Goal: Task Accomplishment & Management: Manage account settings

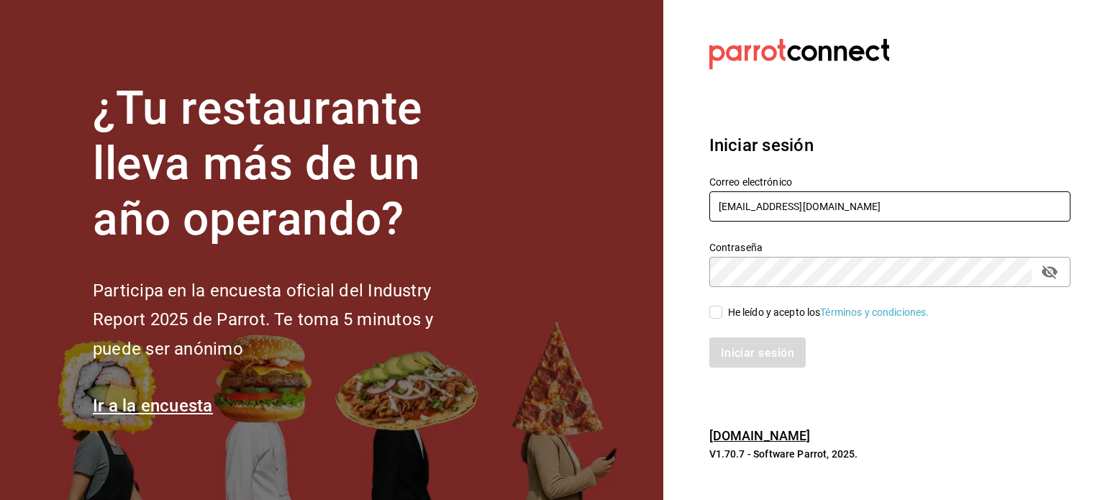
click at [841, 218] on input "[EMAIL_ADDRESS][DOMAIN_NAME]" at bounding box center [890, 206] width 361 height 30
type input "[EMAIL_ADDRESS][DOMAIN_NAME]"
click at [712, 313] on input "He leído y acepto los Términos y condiciones." at bounding box center [716, 312] width 13 height 13
checkbox input "true"
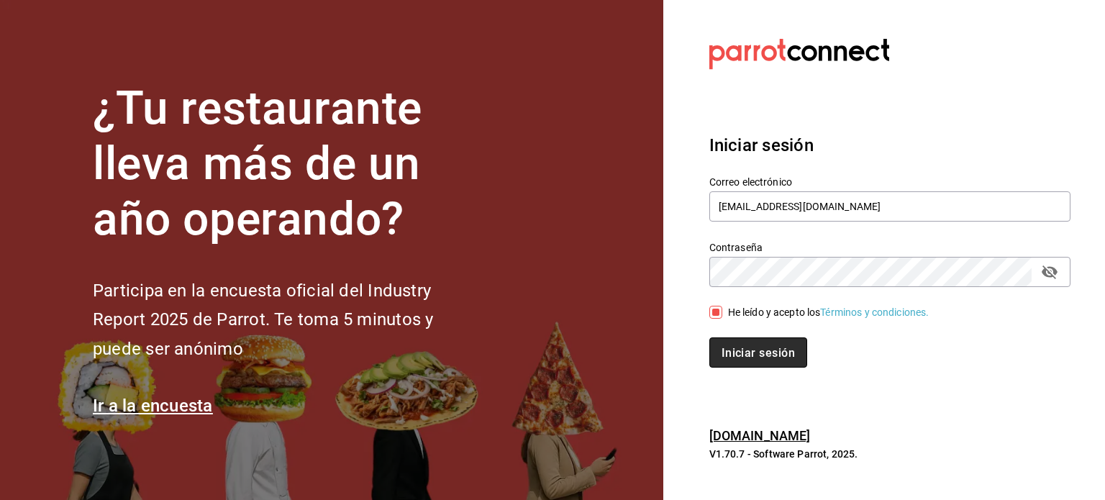
click at [753, 356] on font "Iniciar sesión" at bounding box center [758, 352] width 73 height 14
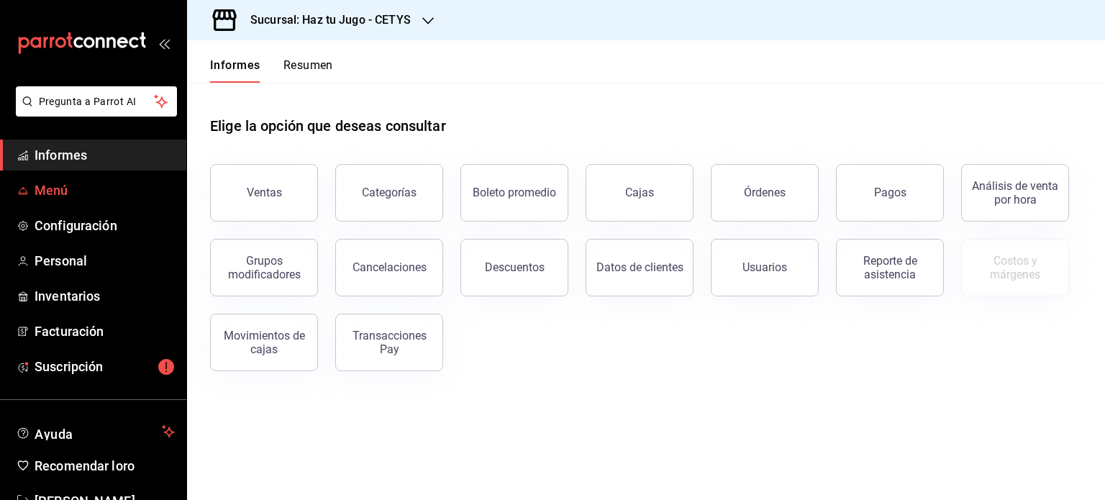
click at [81, 183] on span "Menú" at bounding box center [105, 190] width 140 height 19
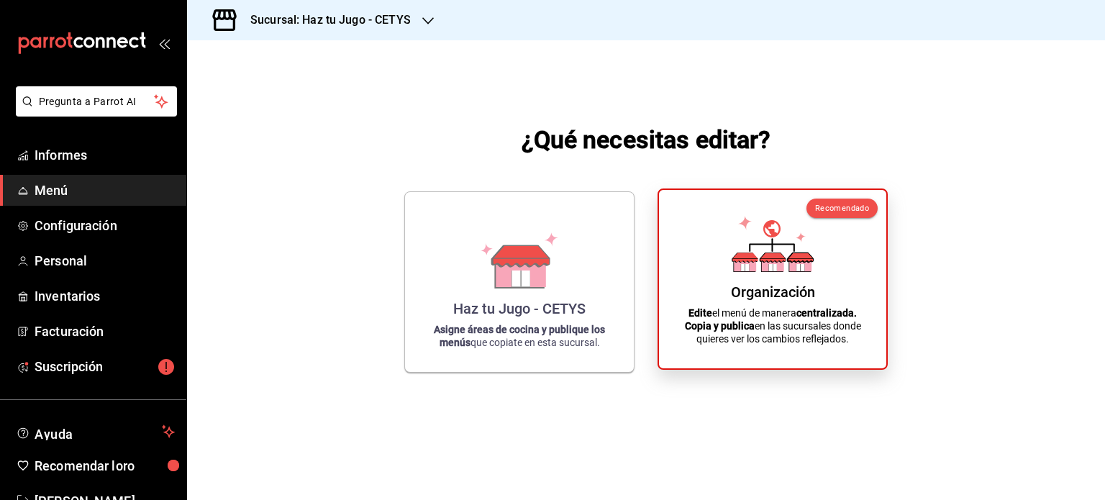
click at [757, 268] on icon at bounding box center [773, 244] width 82 height 56
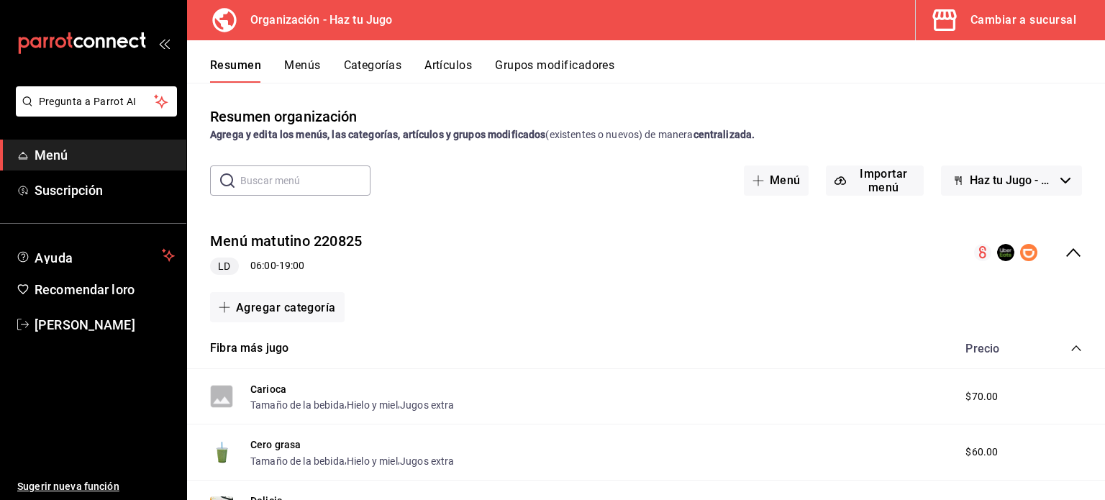
click at [453, 61] on font "Artículos" at bounding box center [448, 65] width 47 height 14
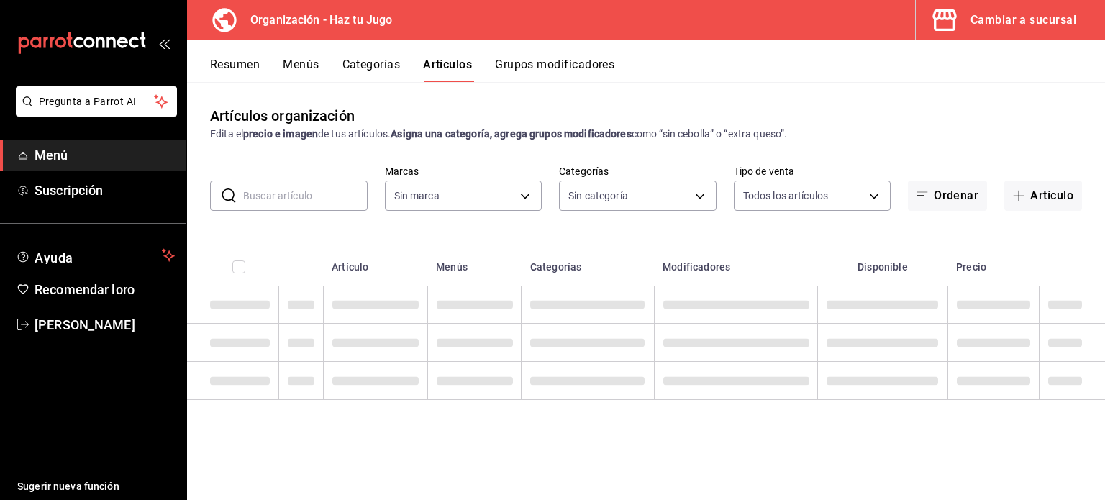
type input "6a6a6d2c-cf23-4088-9f71-267082d6ef5e"
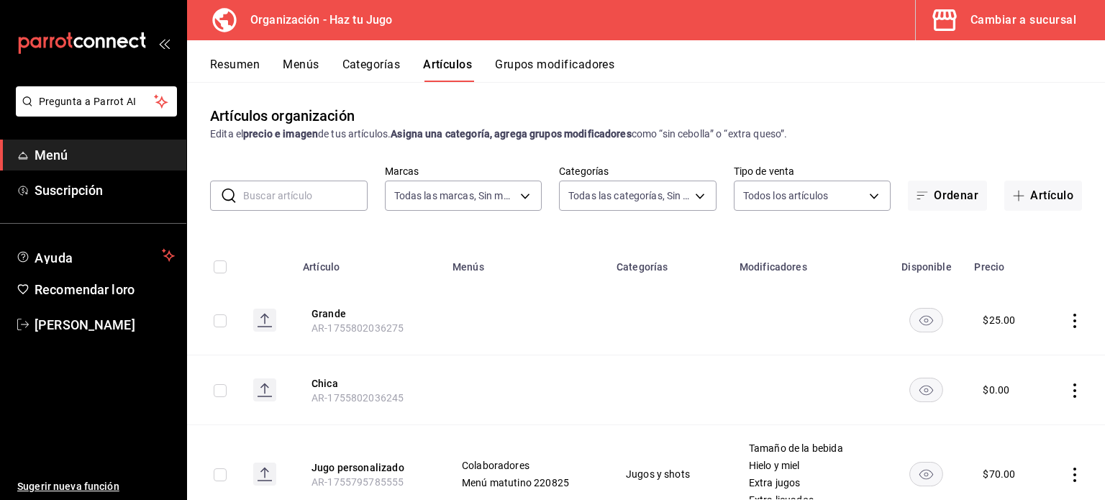
type input "001c27e4-319a-4f56-83db-293b53147510,9de9bbb4-71ba-4db7-8183-90a4bffa0c34,6fcf0…"
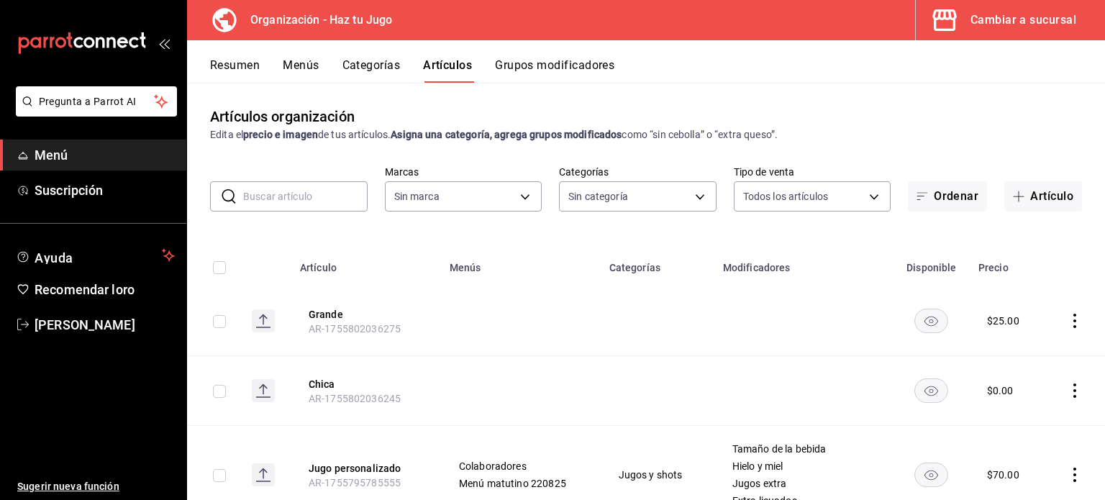
click at [89, 166] on link "Menú" at bounding box center [93, 155] width 186 height 31
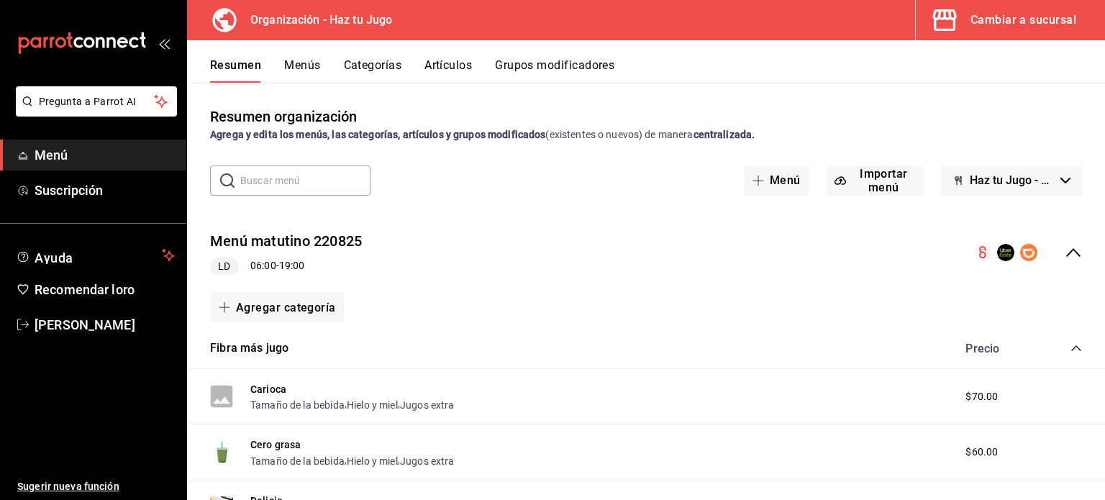
click at [340, 21] on font "Organización - Haz tu Jugo" at bounding box center [321, 20] width 142 height 14
click at [224, 22] on icon at bounding box center [224, 20] width 24 height 24
click at [942, 22] on icon "button" at bounding box center [945, 20] width 29 height 29
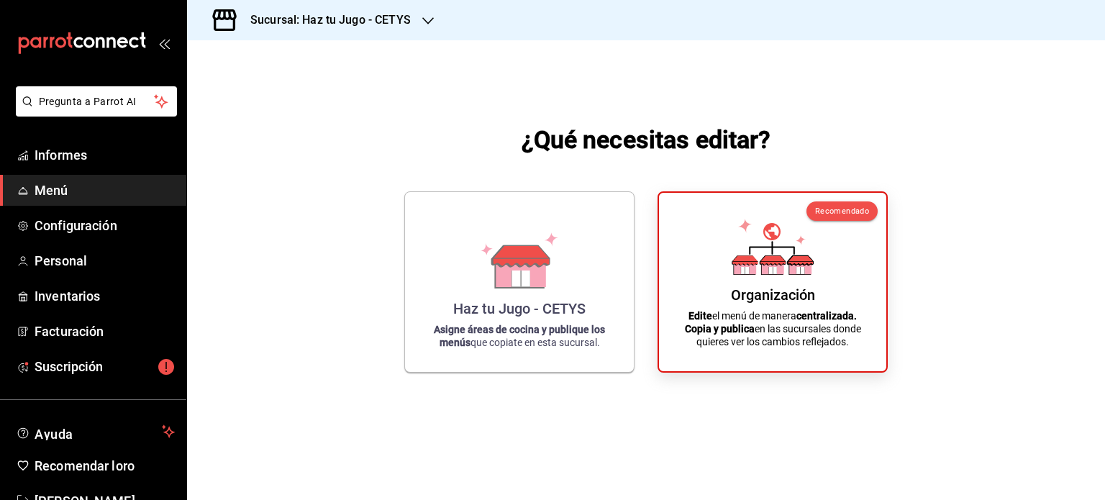
click at [429, 18] on icon "button" at bounding box center [428, 21] width 12 height 12
click at [292, 91] on div "Haz tu jugo (UABC)" at bounding box center [295, 94] width 193 height 15
click at [540, 263] on icon at bounding box center [521, 253] width 57 height 21
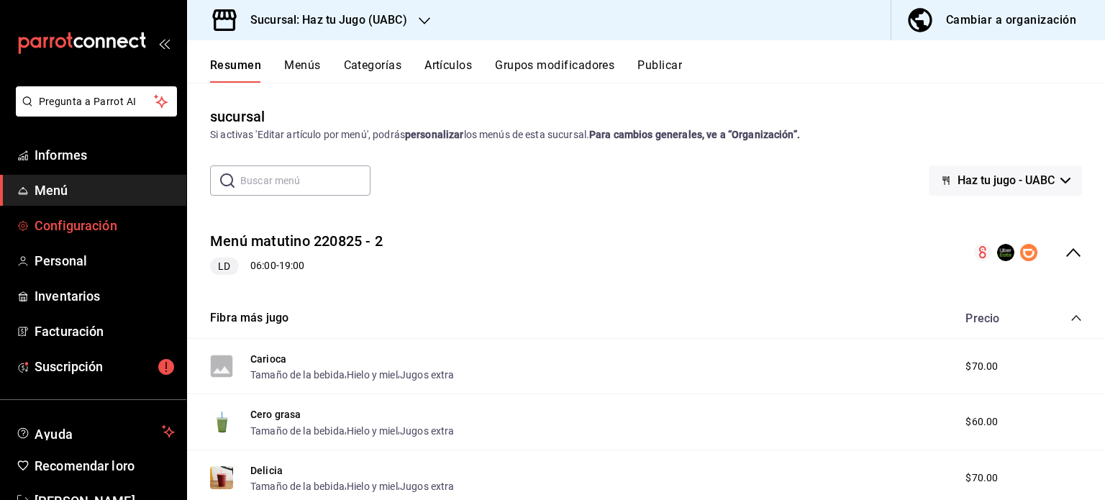
click at [86, 221] on font "Configuración" at bounding box center [76, 225] width 83 height 15
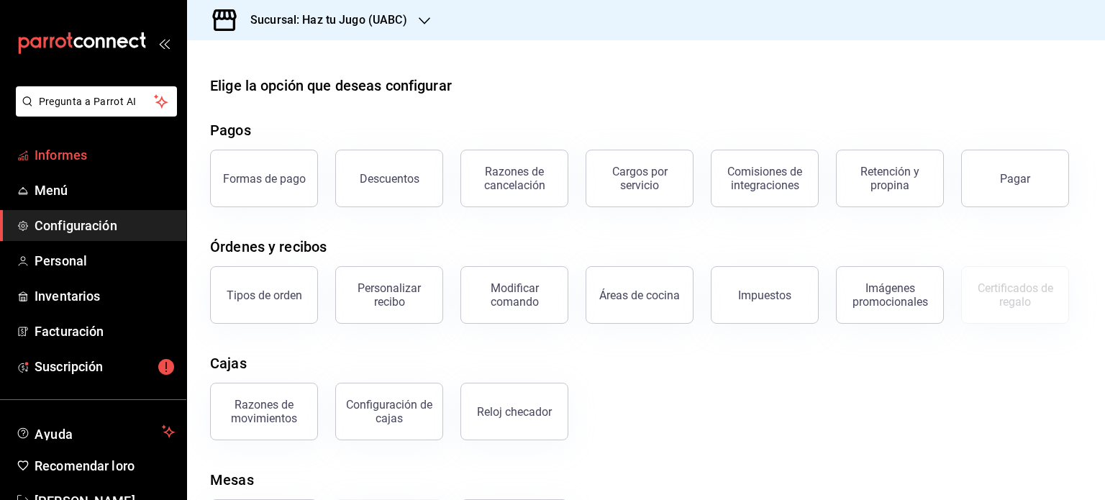
click at [47, 161] on font "Informes" at bounding box center [61, 155] width 53 height 15
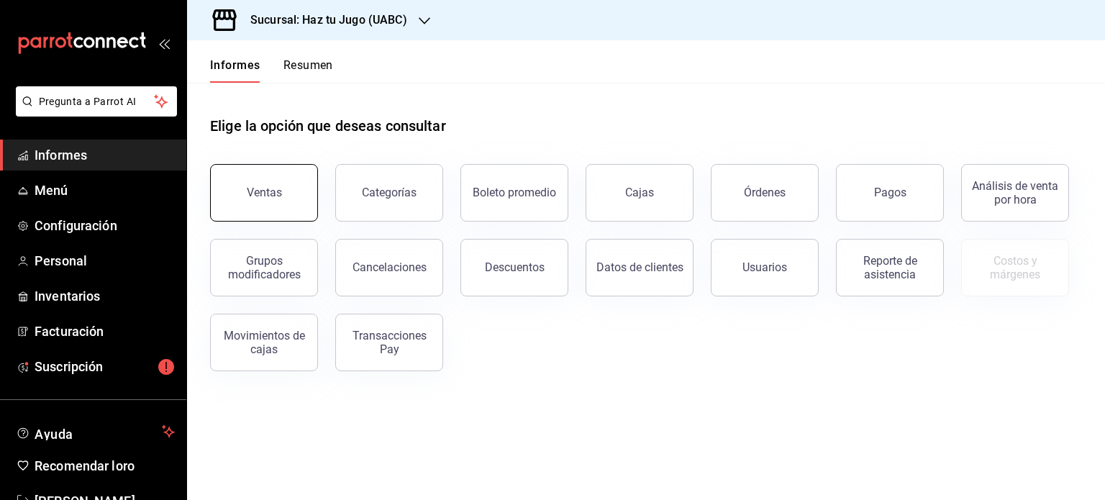
click at [276, 207] on button "Ventas" at bounding box center [264, 193] width 108 height 58
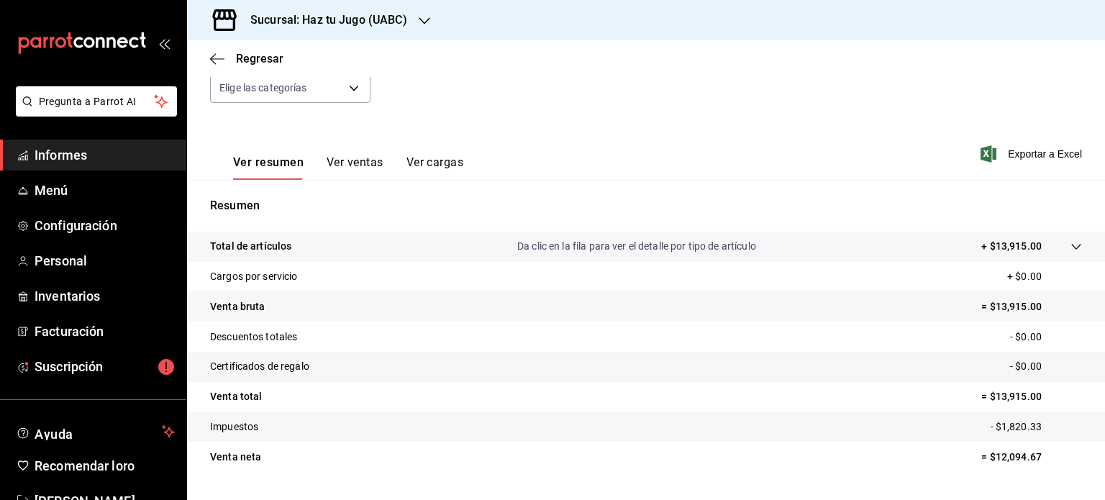
scroll to position [190, 0]
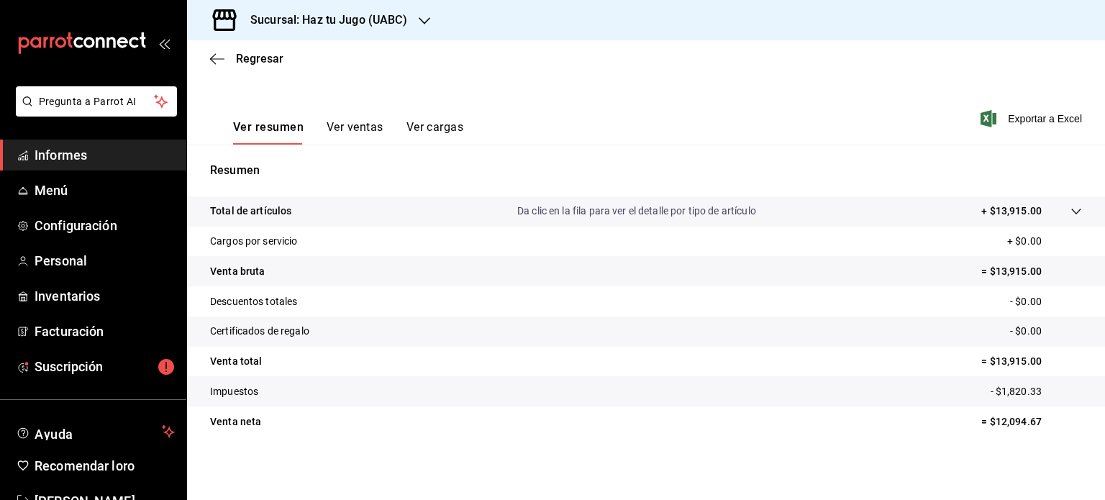
click at [545, 389] on tr "Impuestos - $1,820.33" at bounding box center [646, 391] width 918 height 30
click at [358, 125] on font "Ver ventas" at bounding box center [355, 127] width 57 height 14
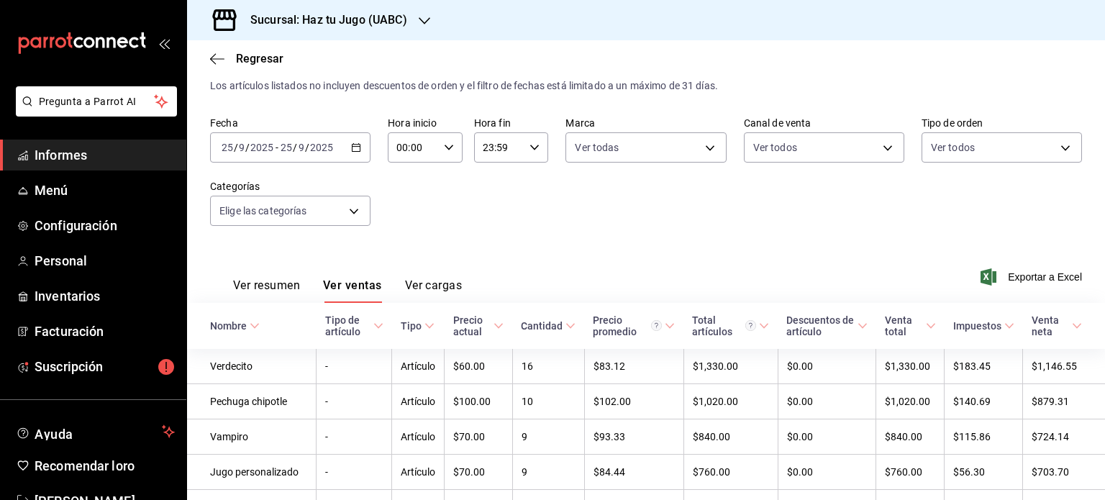
scroll to position [190, 0]
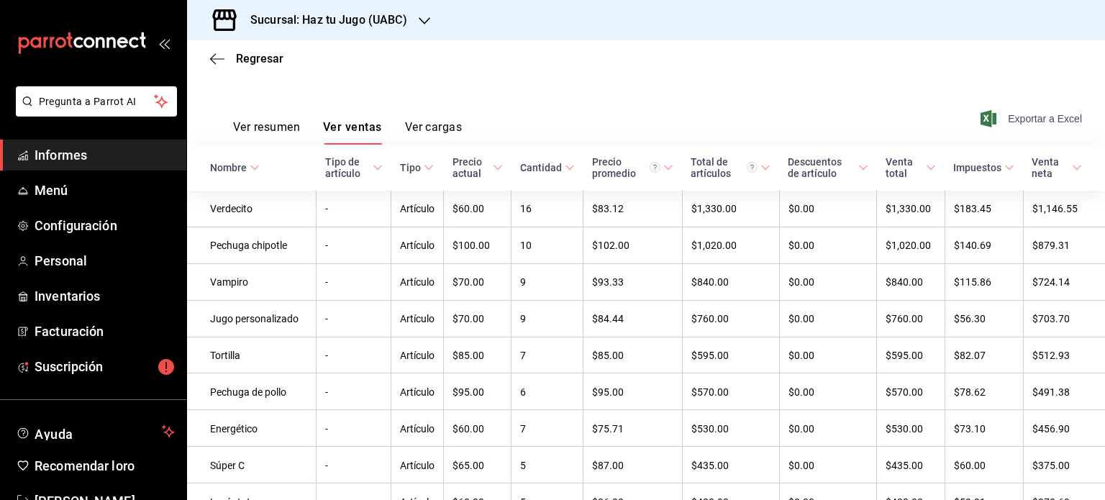
click at [981, 120] on icon "button" at bounding box center [989, 118] width 16 height 17
click at [52, 186] on font "Menú" at bounding box center [52, 190] width 34 height 15
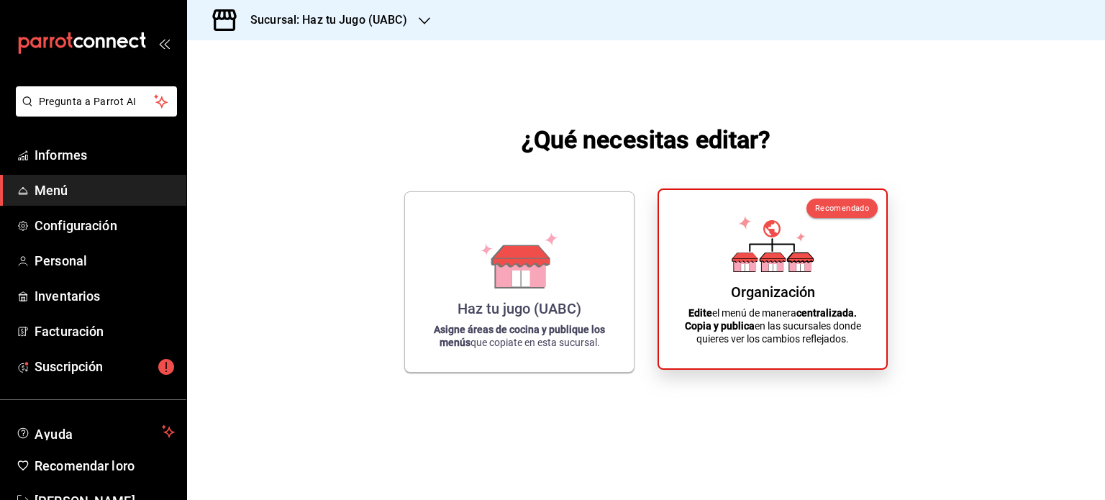
click at [741, 300] on font "Organización" at bounding box center [773, 292] width 84 height 17
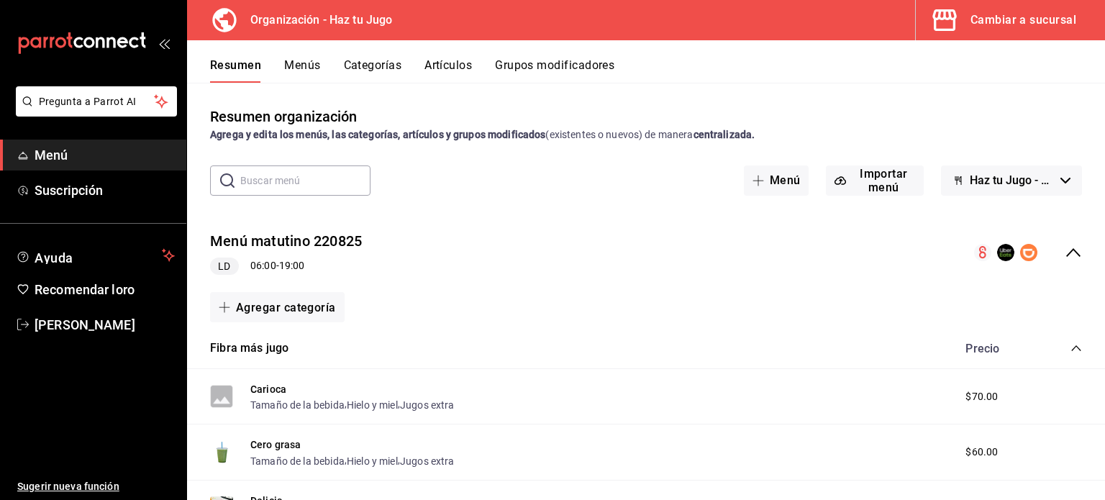
click at [451, 68] on font "Artículos" at bounding box center [448, 65] width 47 height 14
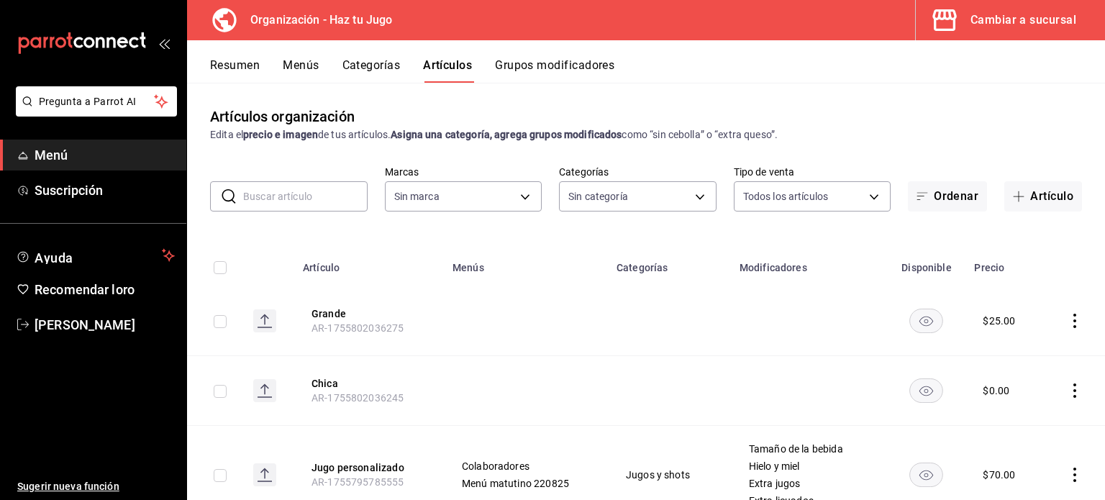
type input "6a6a6d2c-cf23-4088-9f71-267082d6ef5e"
type input "001c27e4-319a-4f56-83db-293b53147510,9de9bbb4-71ba-4db7-8183-90a4bffa0c34,6fcf0…"
click at [326, 200] on input "text" at bounding box center [305, 196] width 124 height 29
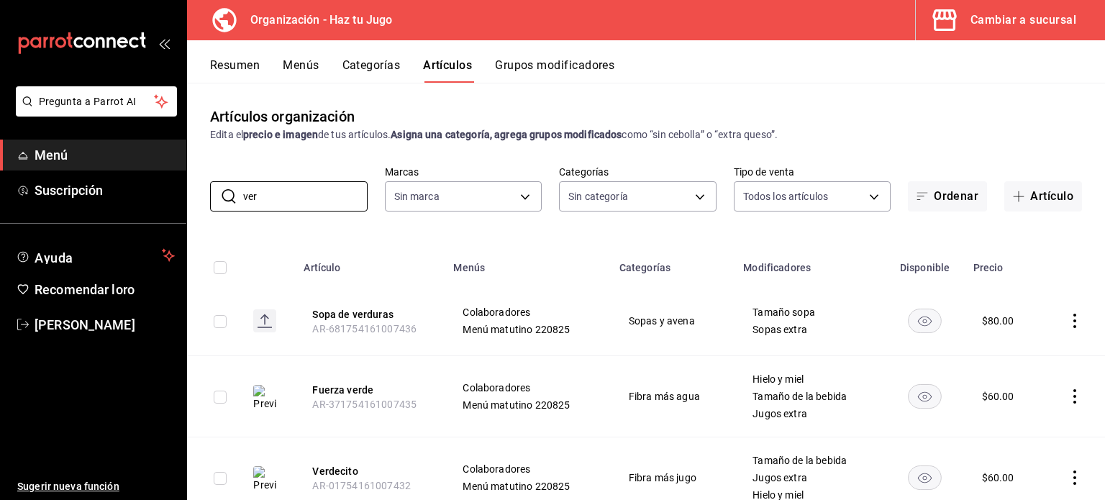
type input "ver"
click at [1068, 480] on icon "comportamiento" at bounding box center [1075, 478] width 14 height 14
click at [1021, 397] on font "Editar" at bounding box center [1015, 403] width 27 height 12
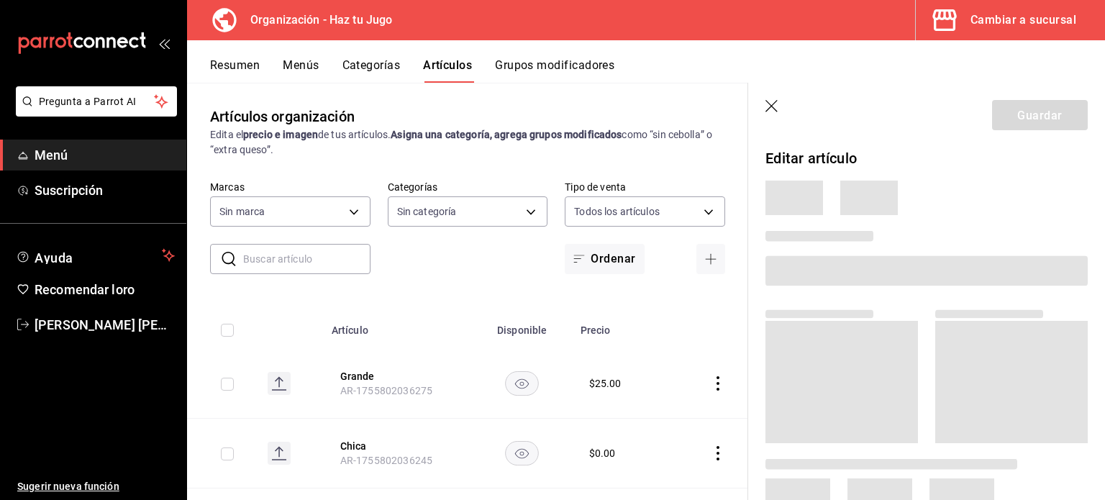
type input "001c27e4-319a-4f56-83db-293b53147510,9de9bbb4-71ba-4db7-8183-90a4bffa0c34,6fcf0…"
type input "6a6a6d2c-cf23-4088-9f71-267082d6ef5e"
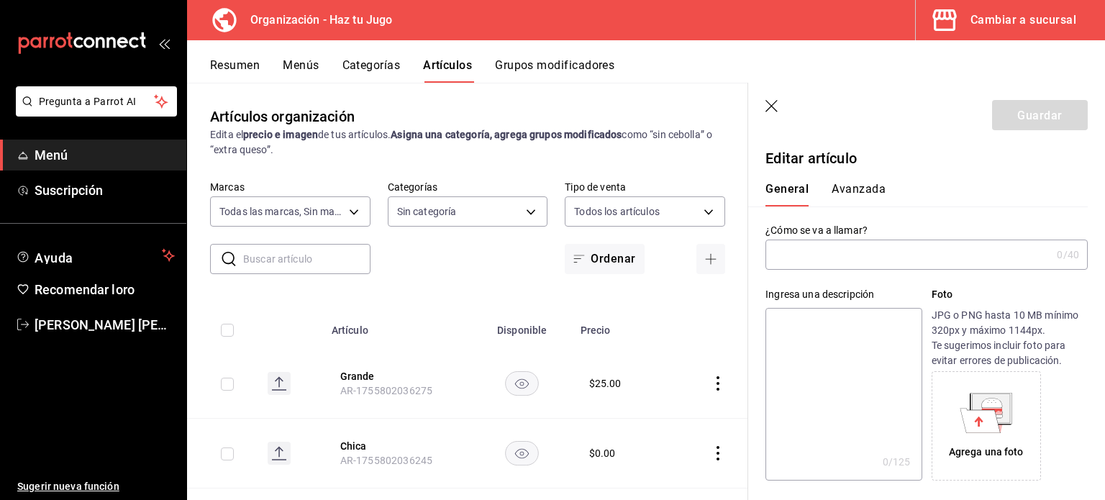
type input "Verdecito"
type input "AR-01754161007432"
type input "$60.00"
type input "E48"
type input "90101500"
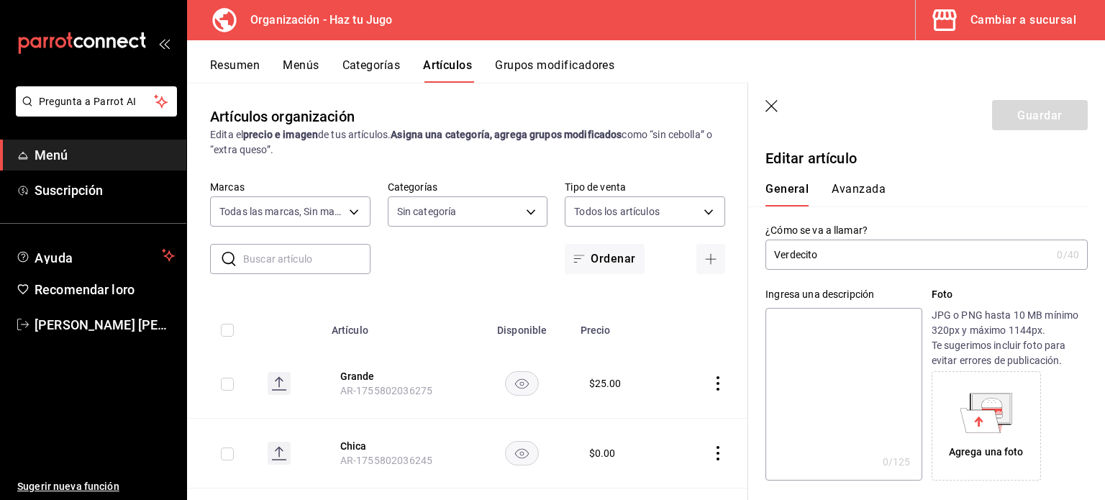
radio input "true"
click at [852, 189] on font "Avanzada" at bounding box center [859, 190] width 54 height 14
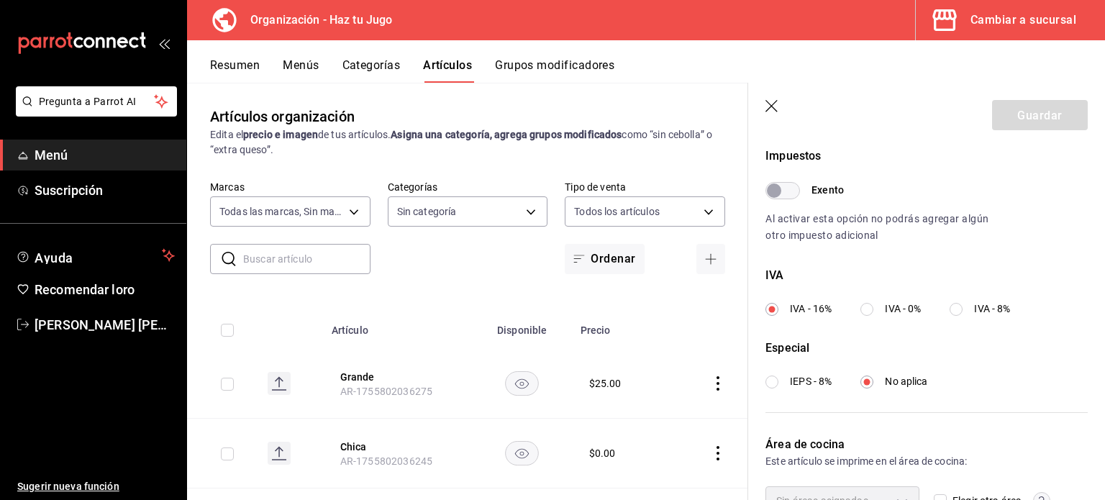
scroll to position [436, 0]
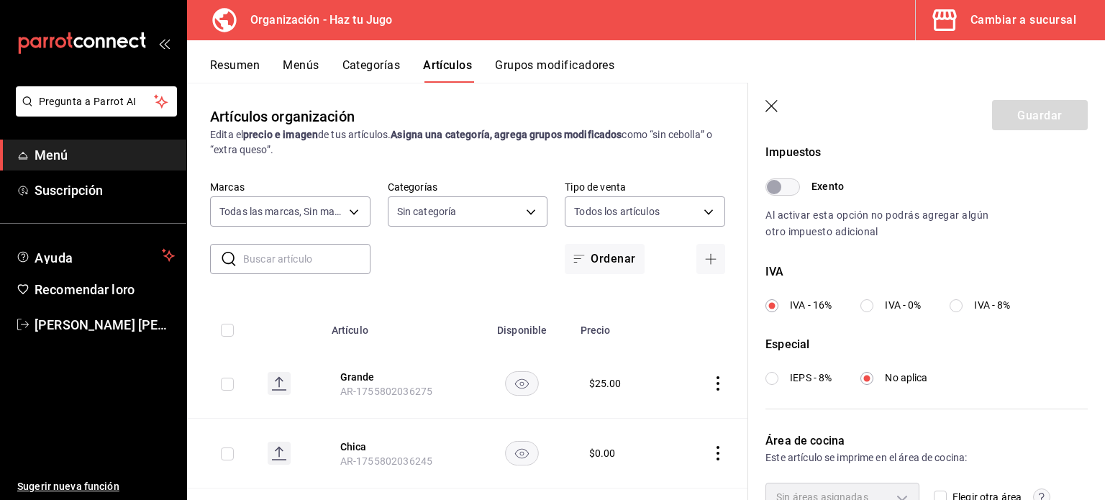
click at [960, 306] on input "IVA - 8%" at bounding box center [956, 305] width 13 height 13
radio input "true"
click at [1002, 119] on button "Guardar" at bounding box center [1040, 115] width 96 height 30
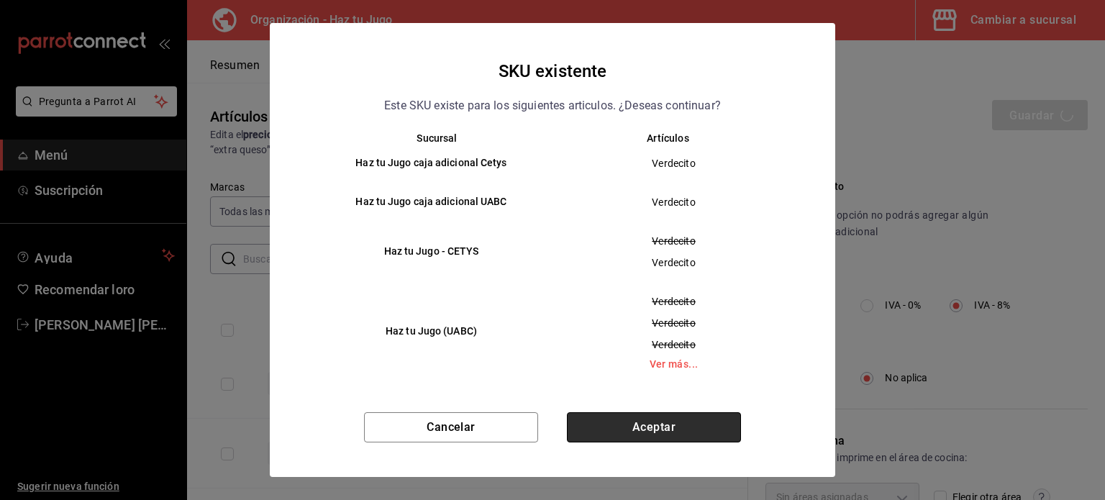
click at [655, 428] on button "Aceptar" at bounding box center [654, 427] width 174 height 30
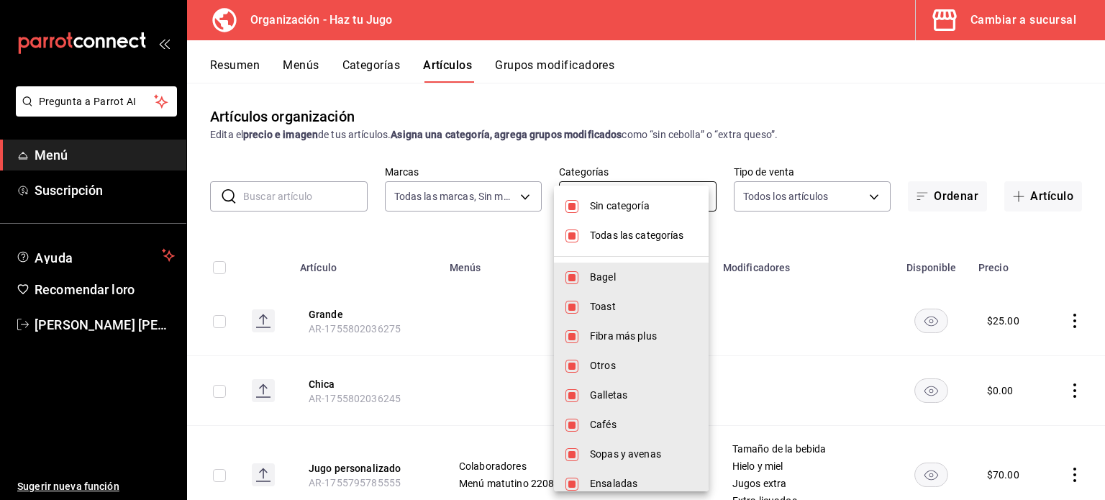
click at [665, 198] on body "Pregunta a Parrot AI Menú Suscripción Ayuda Recomendar loro JESSICA FERNANDA GÓ…" at bounding box center [552, 250] width 1105 height 500
drag, startPoint x: 1103, startPoint y: 127, endPoint x: 1105, endPoint y: 191, distance: 64.1
click at [1105, 191] on div at bounding box center [552, 250] width 1105 height 500
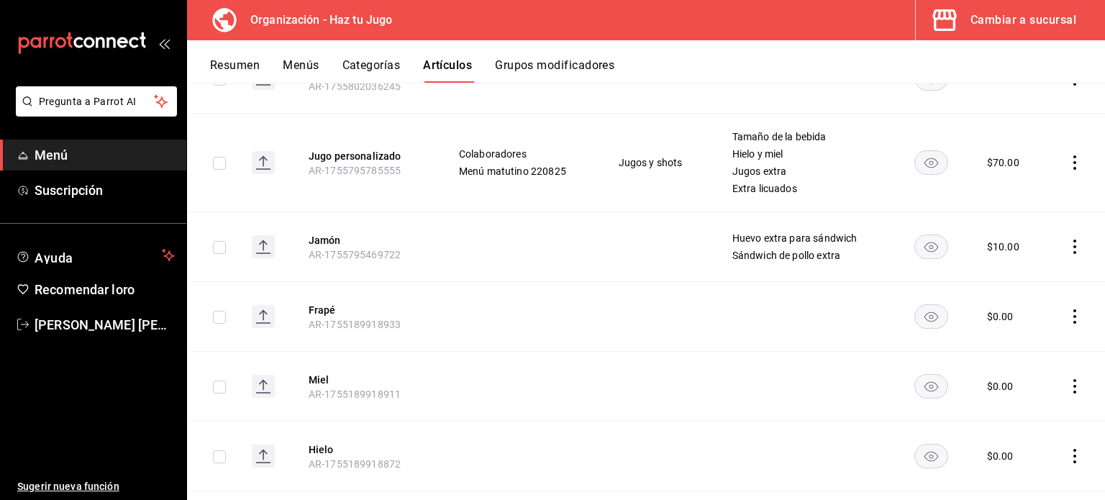
scroll to position [305, 0]
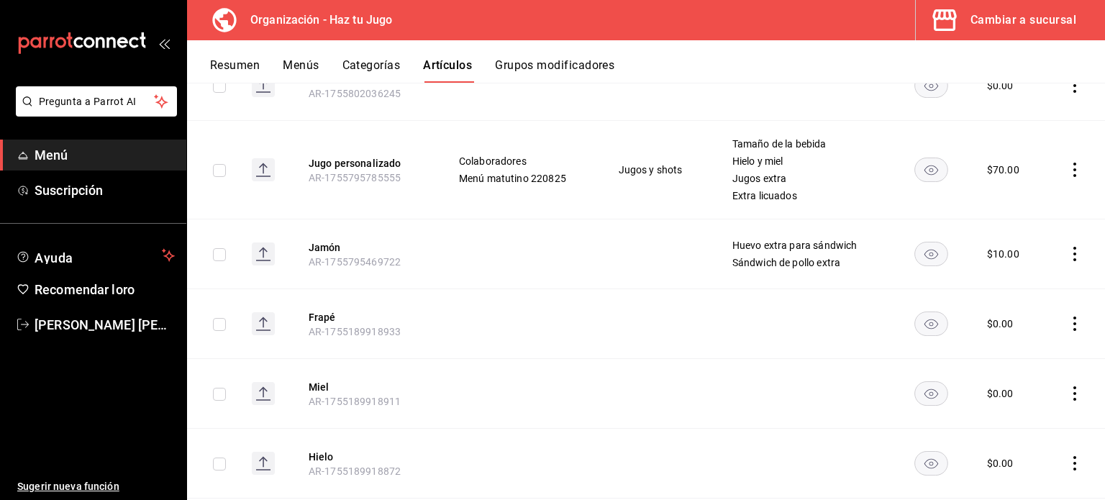
click at [1068, 166] on icon "comportamiento" at bounding box center [1075, 170] width 14 height 14
click at [1013, 197] on font "Editar" at bounding box center [1015, 203] width 27 height 12
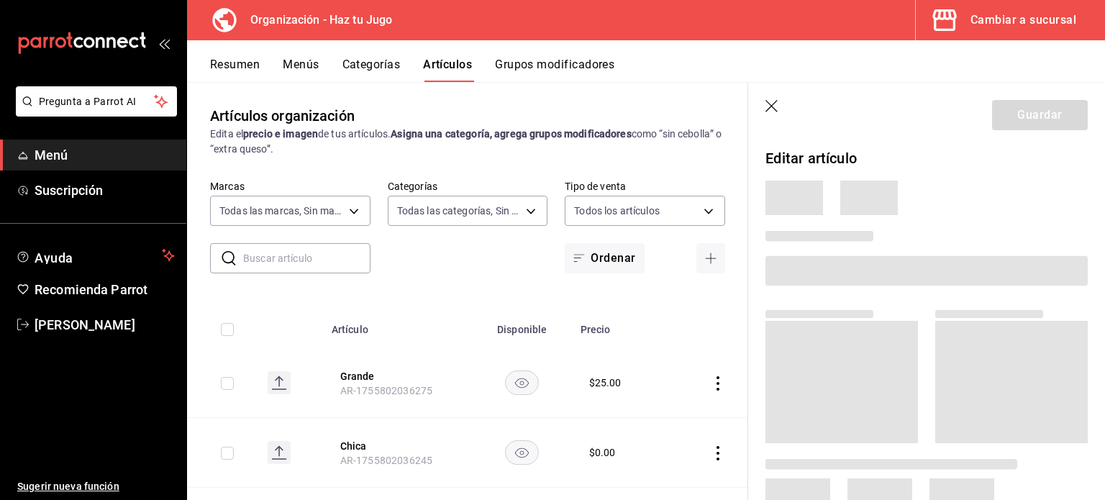
type input "6a6a6d2c-cf23-4088-9f71-267082d6ef5e"
type input "001c27e4-319a-4f56-83db-293b53147510,9de9bbb4-71ba-4db7-8183-90a4bffa0c34,6fcf0…"
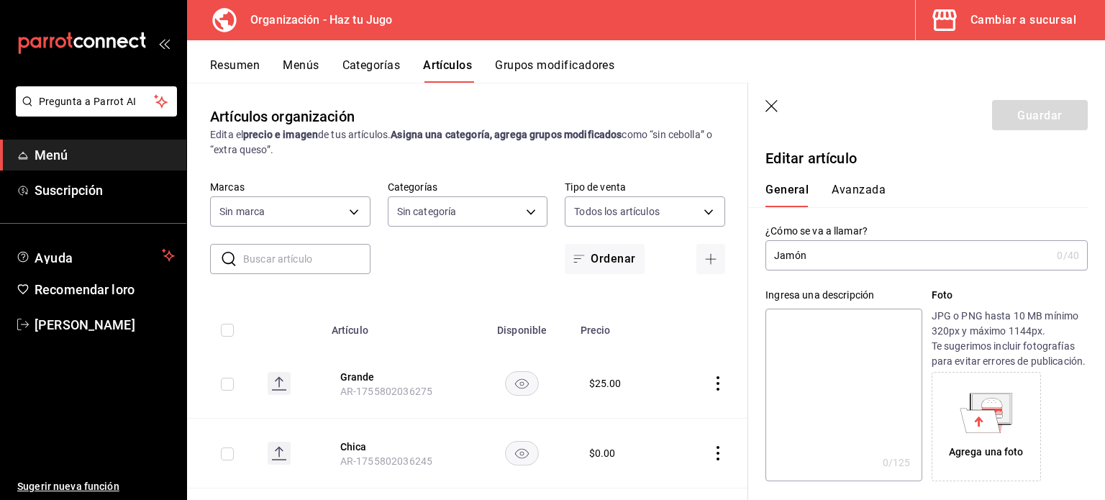
click at [867, 185] on font "Avanzada" at bounding box center [859, 190] width 54 height 14
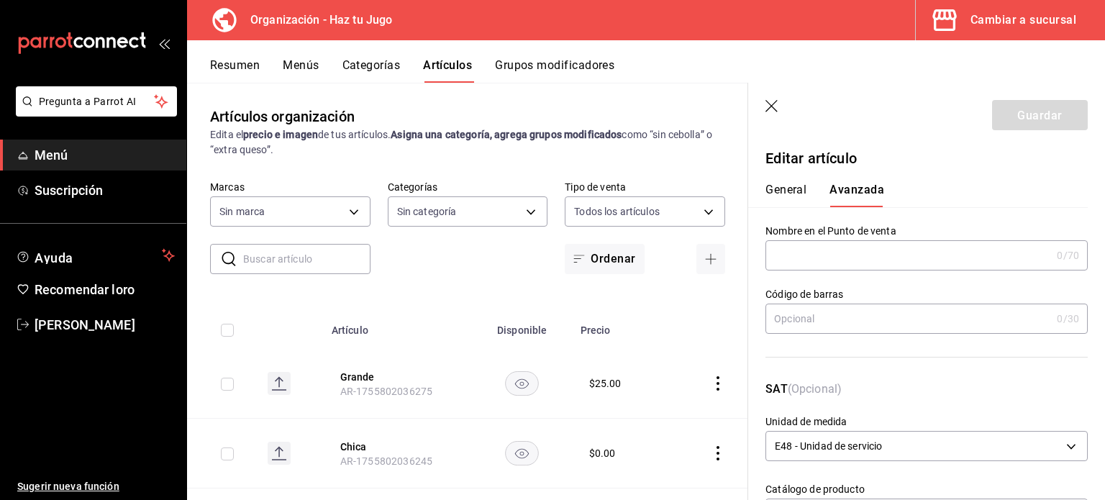
click at [787, 192] on font "General" at bounding box center [786, 190] width 41 height 14
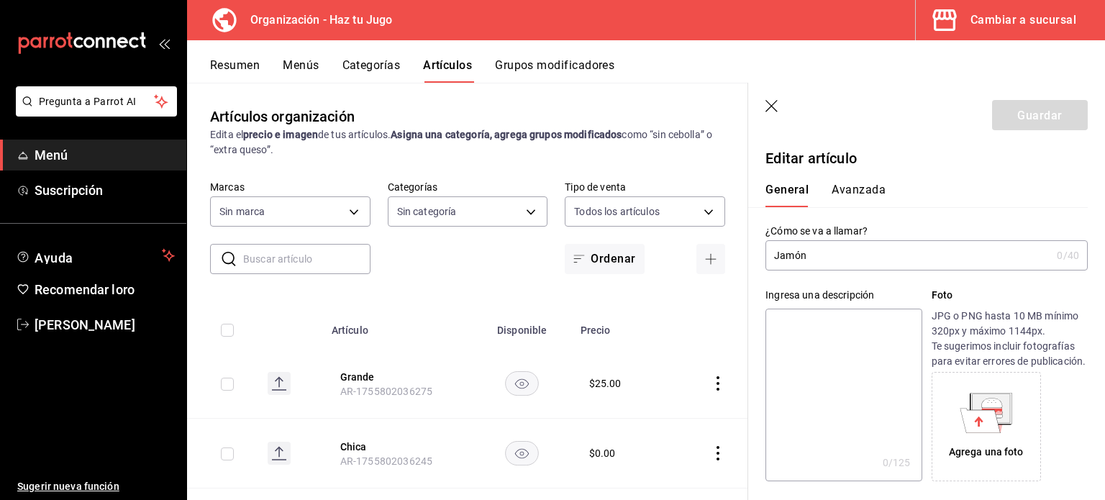
click at [773, 110] on icon "button" at bounding box center [773, 107] width 14 height 14
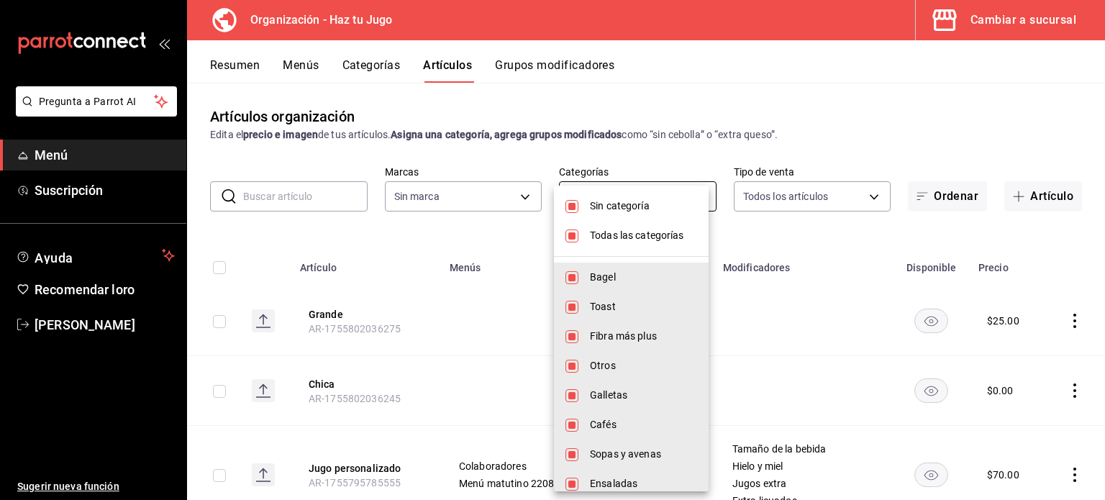
click at [616, 201] on body "Pregunta a Parrot AI Menú Suscripción Ayuda Recomendar loro JESSICA FERNANDA GÓ…" at bounding box center [552, 250] width 1105 height 500
drag, startPoint x: 630, startPoint y: 209, endPoint x: 630, endPoint y: 230, distance: 20.9
click at [630, 230] on ul "Sin categoría Todas las categorías Rosquilla Tostada Fibra más plus Otros Galle…" at bounding box center [631, 434] width 155 height 496
click at [630, 230] on font "Todas las categorías" at bounding box center [637, 236] width 94 height 12
checkbox input "false"
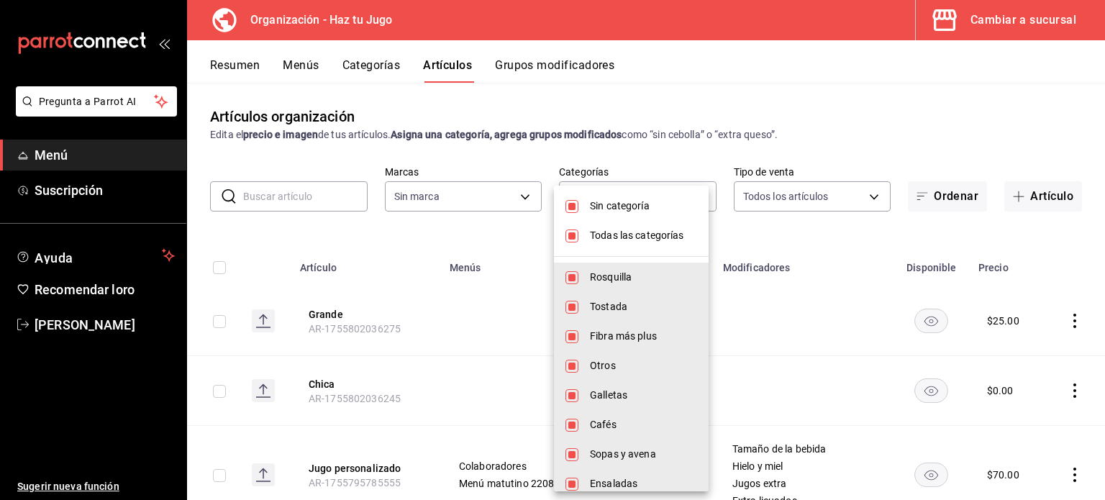
checkbox input "false"
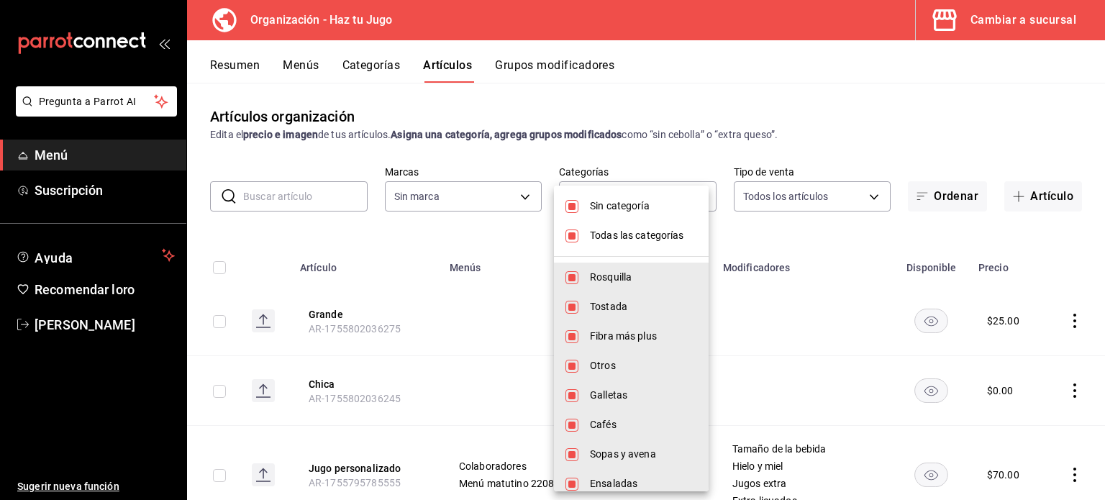
checkbox input "false"
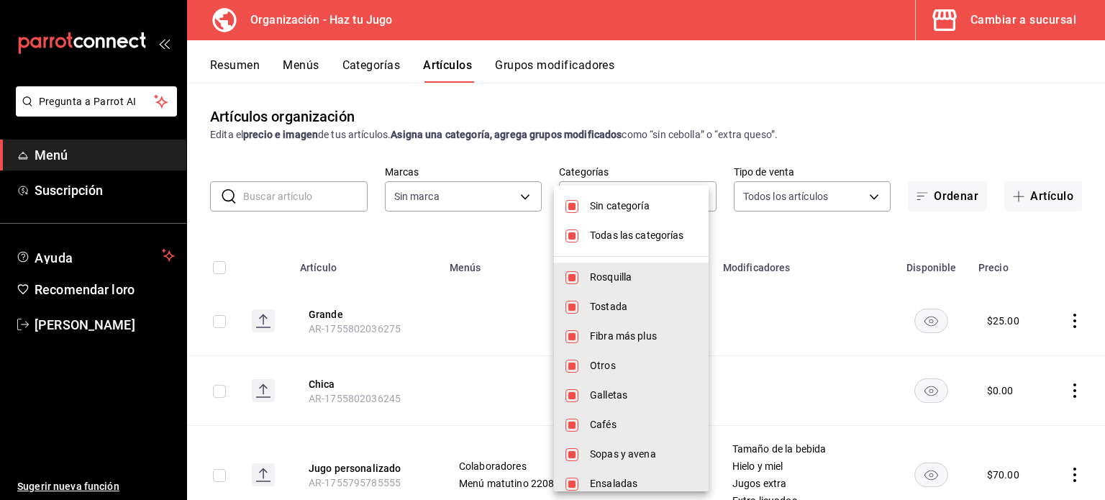
checkbox input "false"
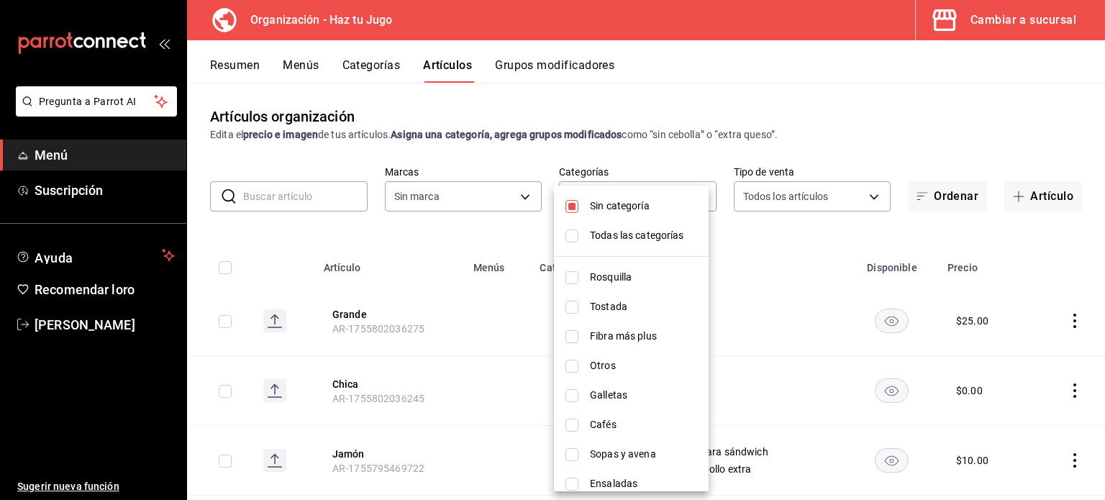
click at [621, 211] on font "Sin categoría" at bounding box center [620, 206] width 60 height 12
checkbox input "false"
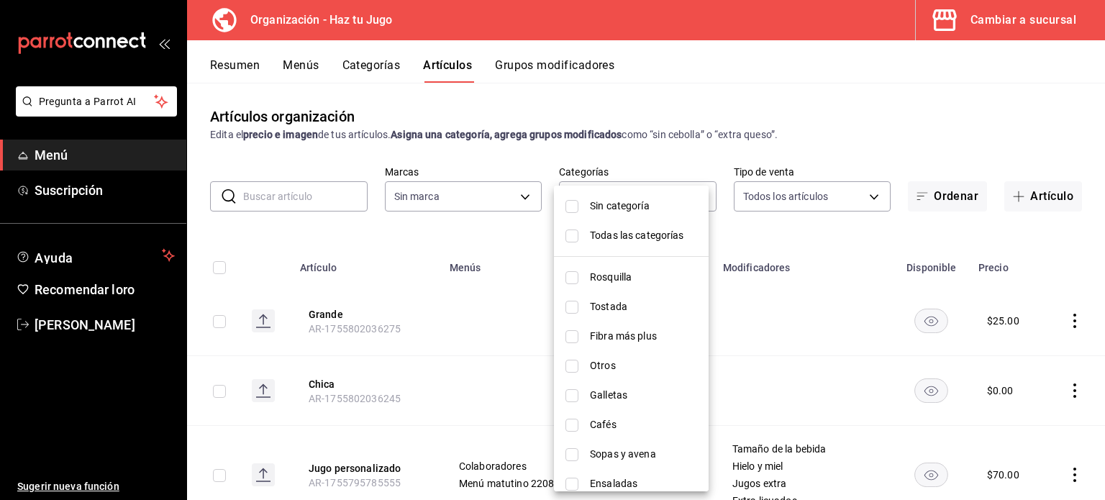
click at [617, 484] on font "Ensaladas" at bounding box center [613, 484] width 47 height 12
type input "6f2b83d4-055d-487c-ab48-044d4217857b"
checkbox input "true"
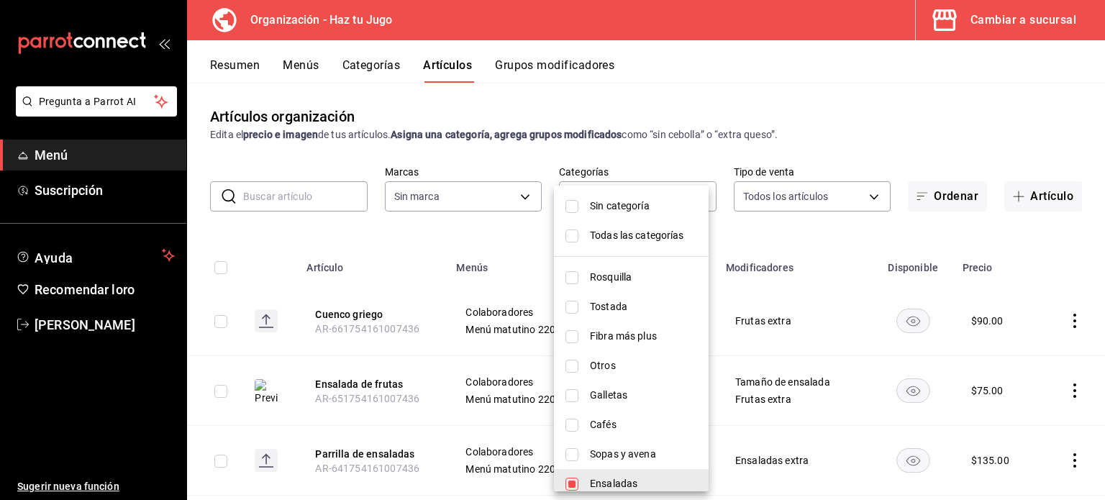
click at [1016, 279] on div at bounding box center [552, 250] width 1105 height 500
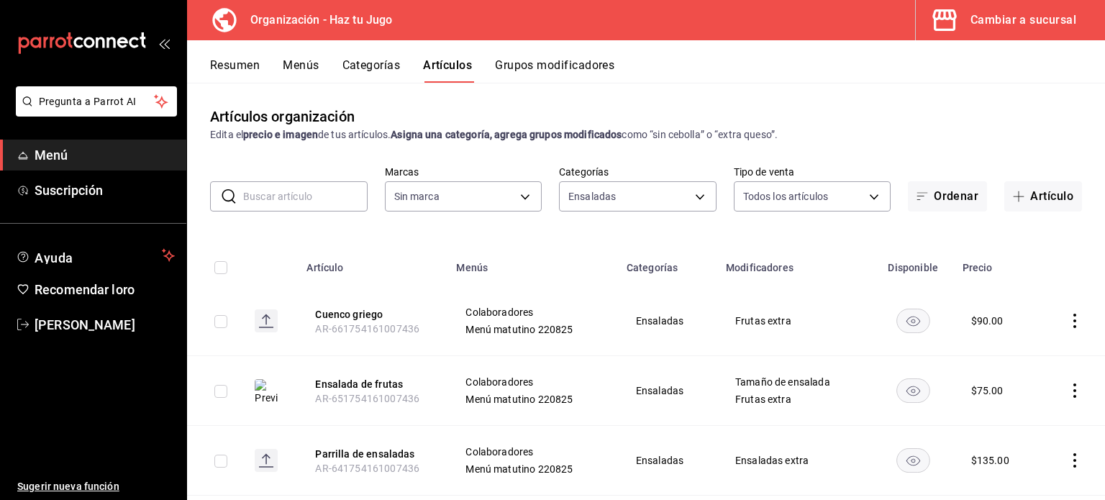
click at [1068, 322] on icon "comportamiento" at bounding box center [1075, 321] width 14 height 14
click at [1002, 358] on font "Editar" at bounding box center [1015, 355] width 27 height 12
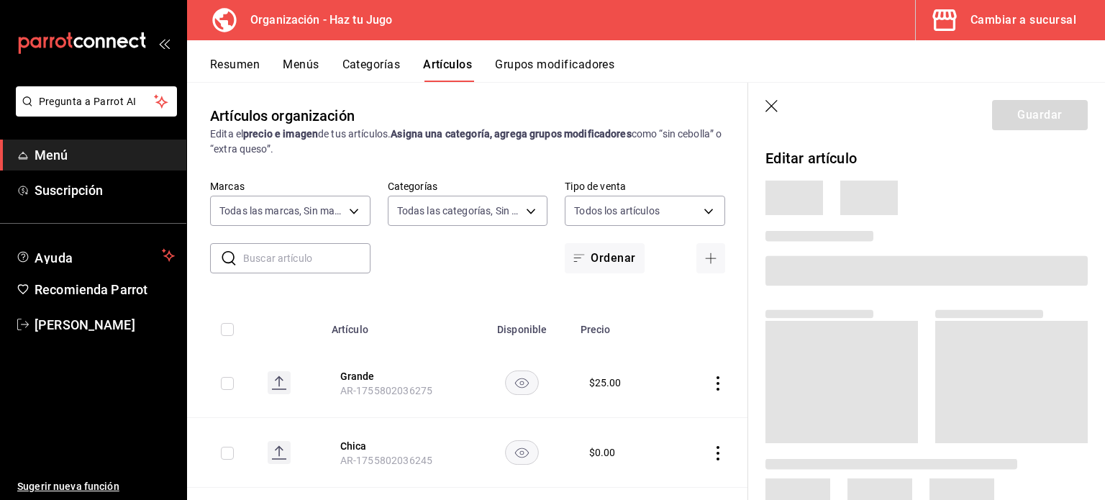
type input "6a6a6d2c-cf23-4088-9f71-267082d6ef5e"
type input "001c27e4-319a-4f56-83db-293b53147510,9de9bbb4-71ba-4db7-8183-90a4bffa0c34,6fcf0…"
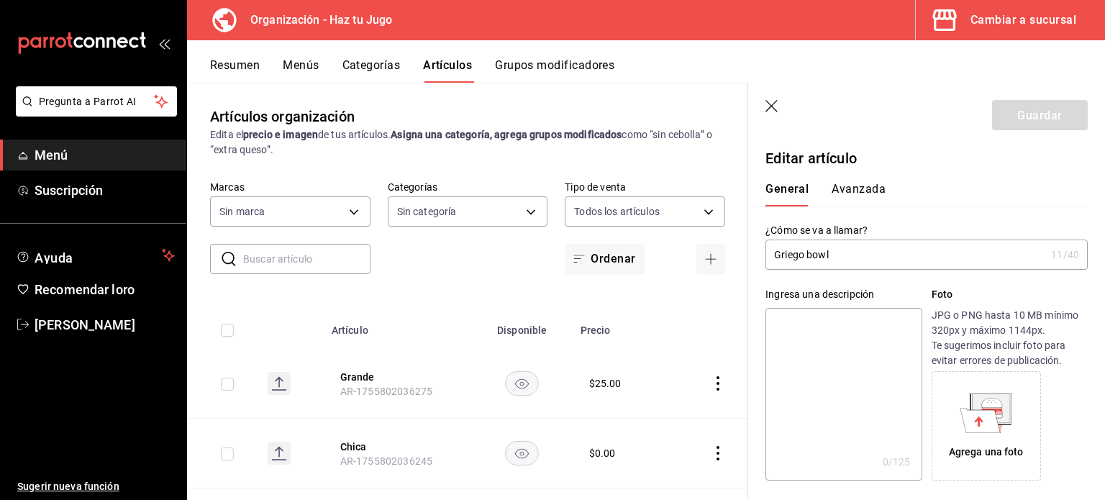
type input "$90.00"
type input "E48"
type input "90101500"
radio input "true"
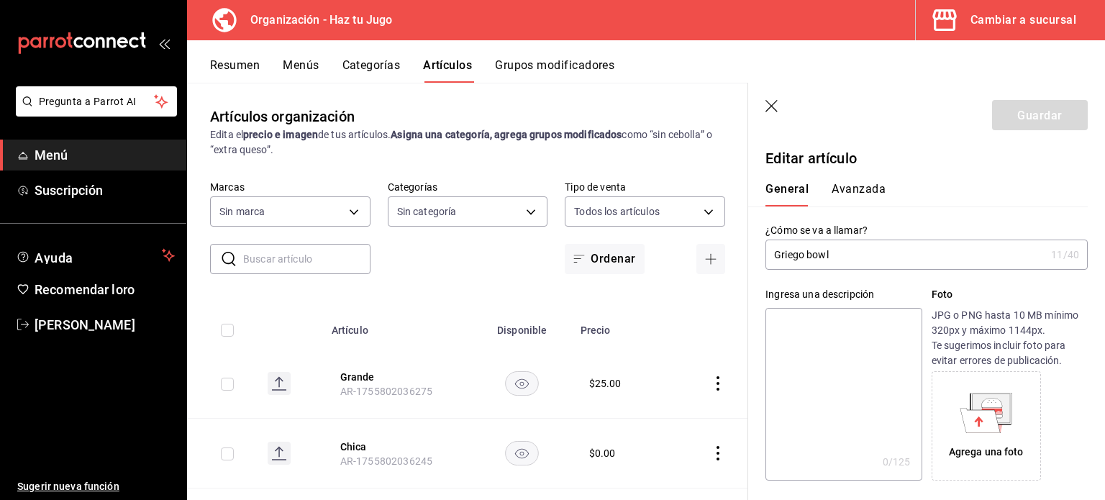
type input "6d314448-3fa8-412b-a8cc-307066f21e96"
click at [856, 184] on font "Avanzada" at bounding box center [859, 190] width 54 height 14
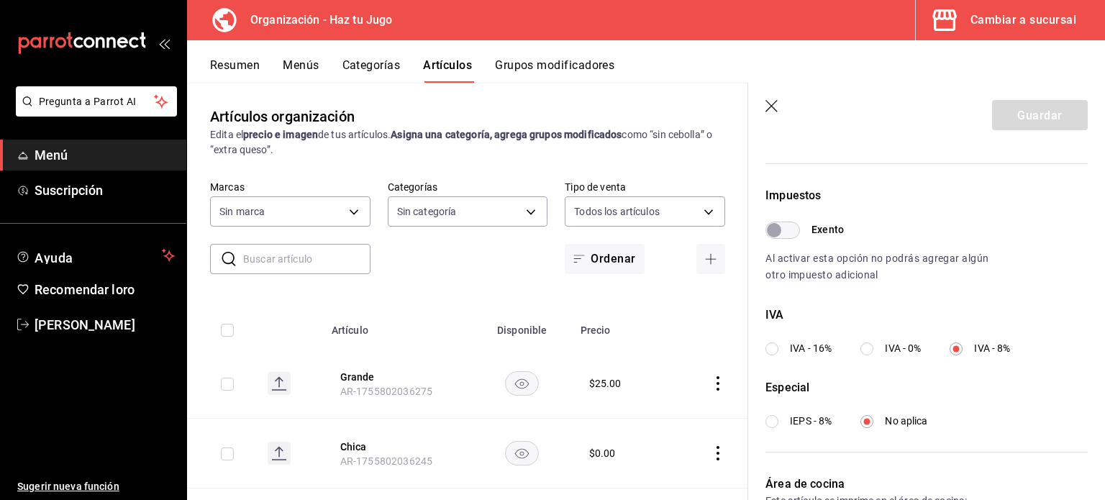
scroll to position [389, 0]
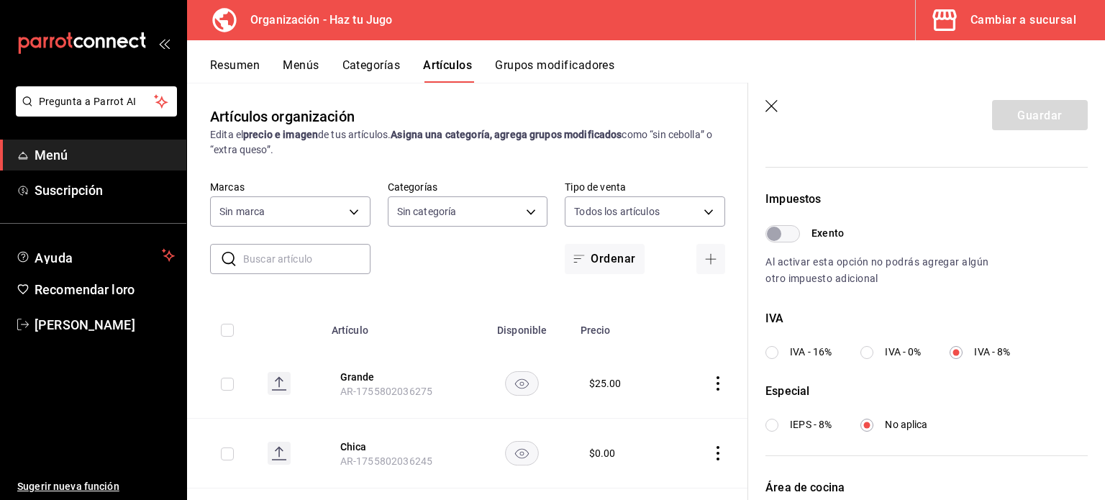
click at [773, 104] on icon "button" at bounding box center [772, 106] width 12 height 12
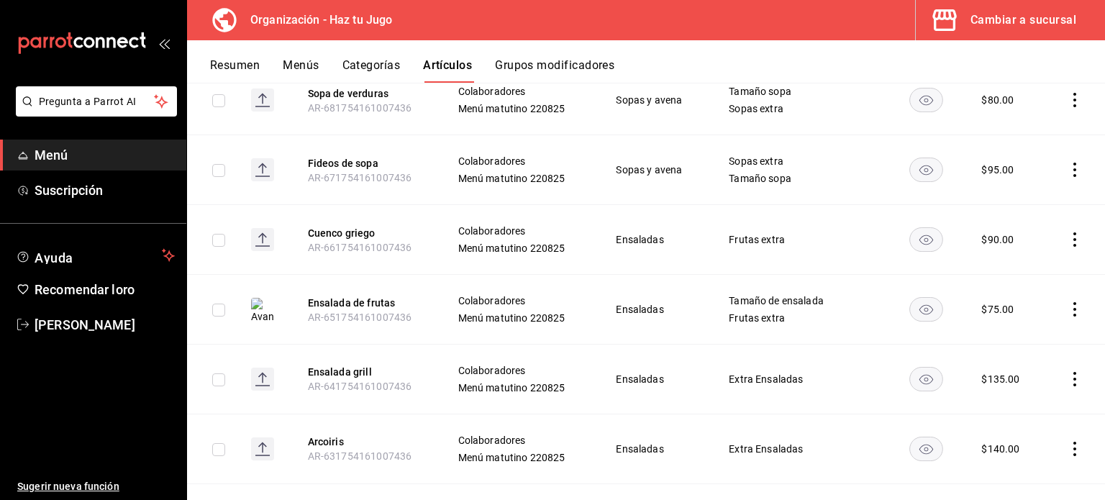
scroll to position [1367, 0]
click at [1068, 304] on icon "comportamiento" at bounding box center [1075, 309] width 14 height 14
click at [995, 335] on div at bounding box center [990, 340] width 26 height 17
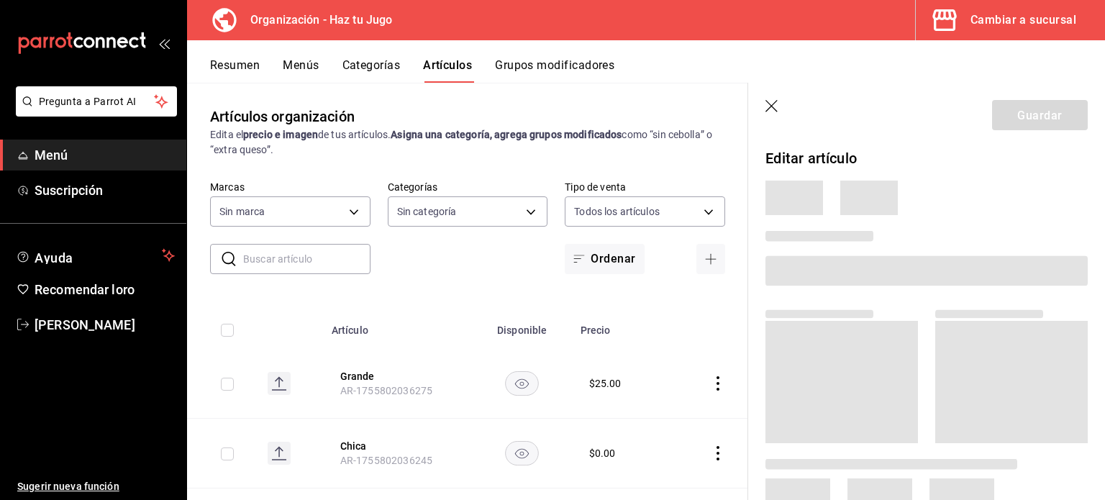
type input "001c27e4-319a-4f56-83db-293b53147510,9de9bbb4-71ba-4db7-8183-90a4bffa0c34,6fcf0…"
type input "6a6a6d2c-cf23-4088-9f71-267082d6ef5e"
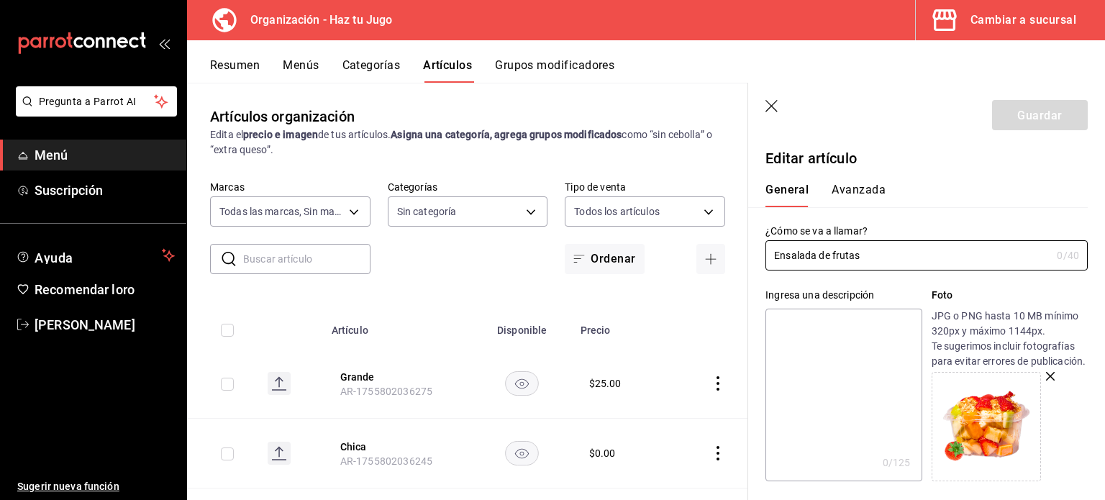
click at [867, 186] on font "Avanzada" at bounding box center [859, 190] width 54 height 14
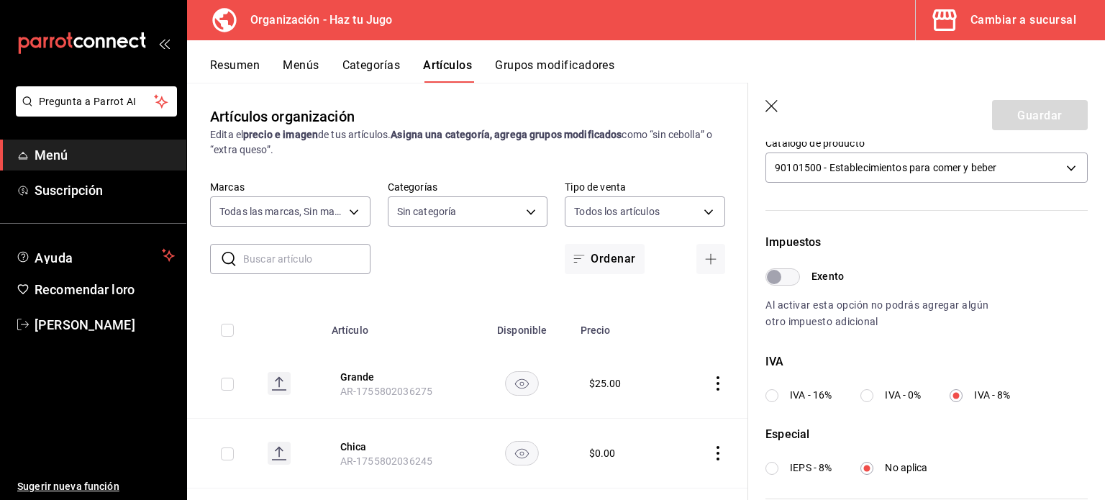
scroll to position [361, 0]
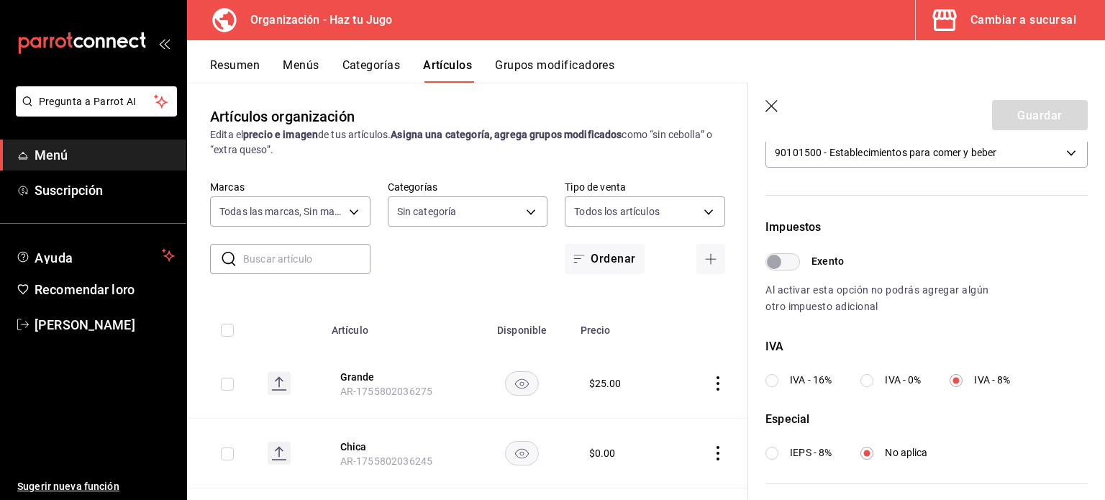
click at [373, 70] on font "Categorías" at bounding box center [372, 65] width 58 height 14
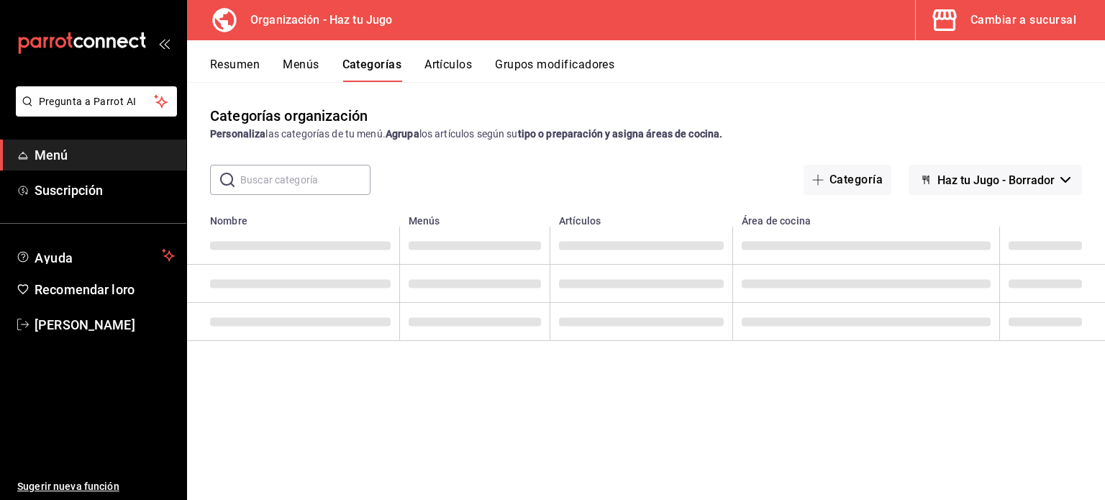
click at [458, 60] on button "Artículos" at bounding box center [448, 70] width 47 height 24
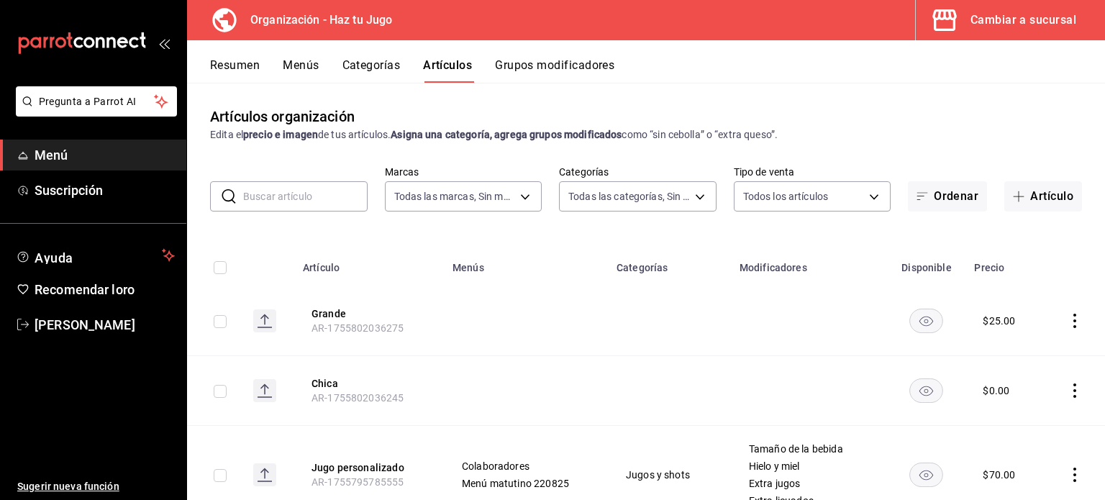
type input "6a6a6d2c-cf23-4088-9f71-267082d6ef5e"
click at [601, 184] on body "Pregunta a Parrot AI Menú Suscripción Ayuda Recomendar loro [PERSON_NAME] nueva…" at bounding box center [552, 250] width 1105 height 500
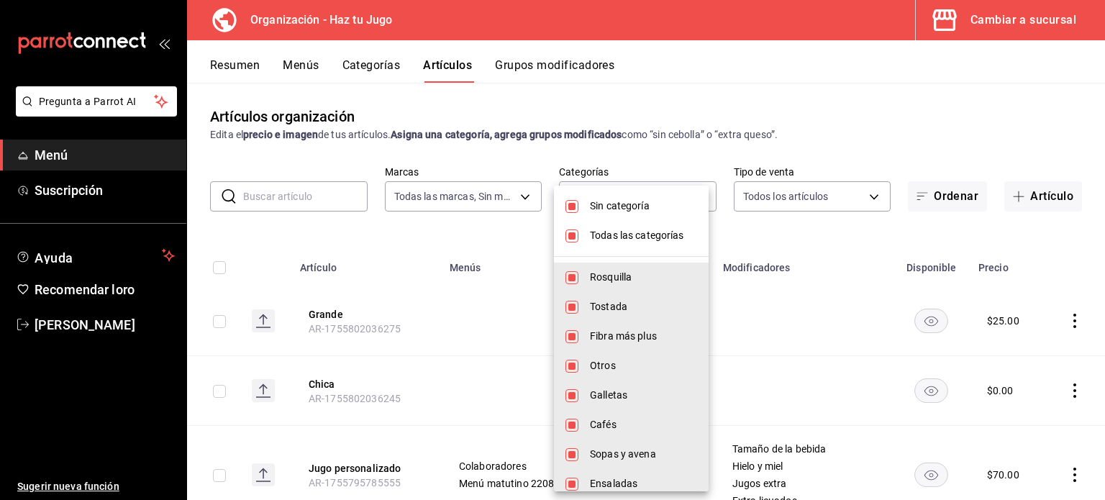
scroll to position [189, 0]
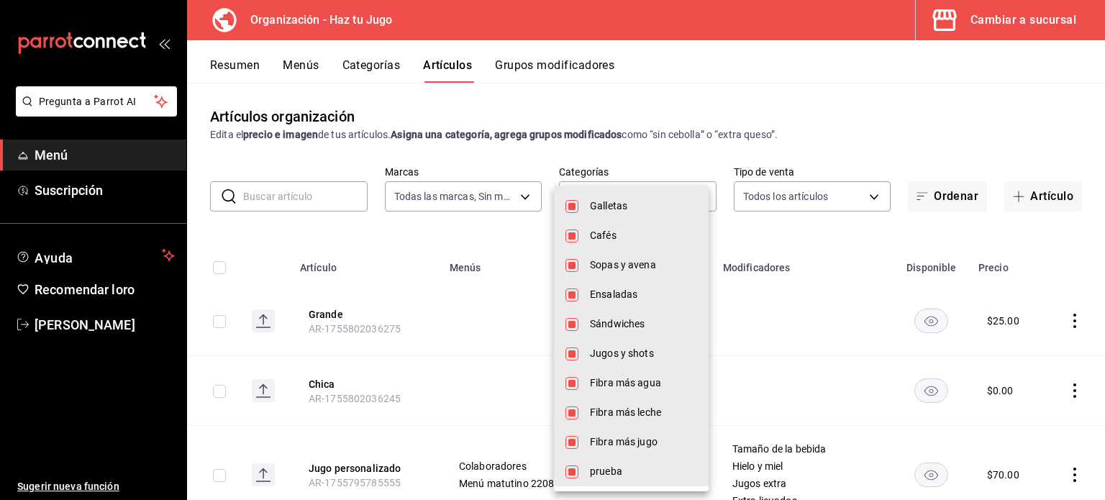
click at [638, 358] on font "Jugos y shots" at bounding box center [622, 354] width 64 height 12
type input "001c27e4-319a-4f56-83db-293b53147510,9de9bbb4-71ba-4db7-8183-90a4bffa0c34,6fcf0…"
checkbox input "false"
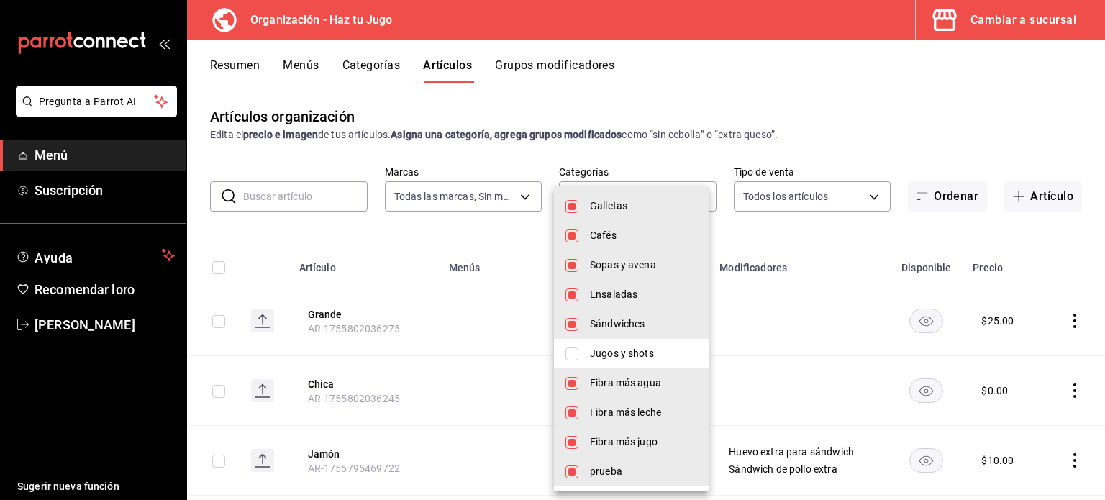
drag, startPoint x: 1103, startPoint y: 155, endPoint x: 1105, endPoint y: 237, distance: 82.1
click at [1105, 237] on div at bounding box center [552, 250] width 1105 height 500
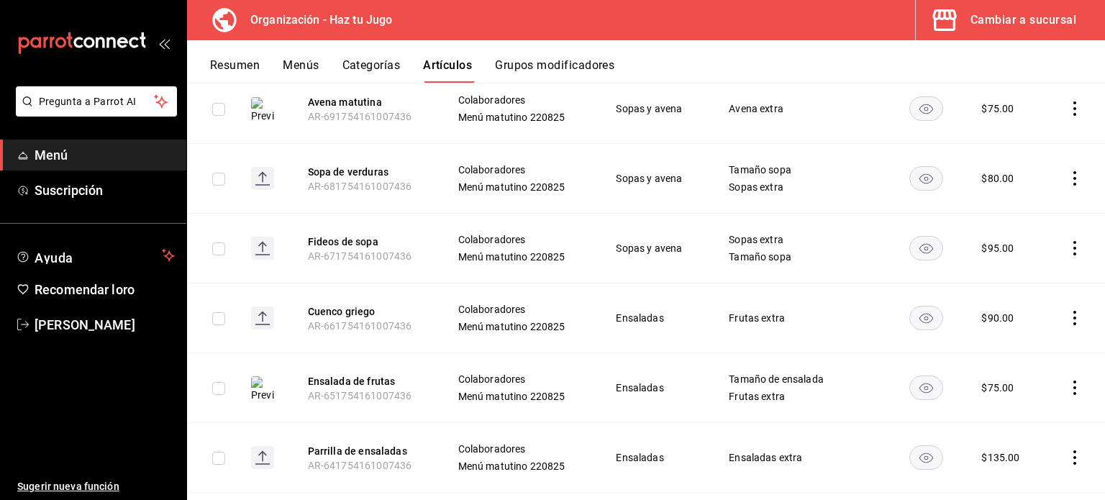
scroll to position [0, 0]
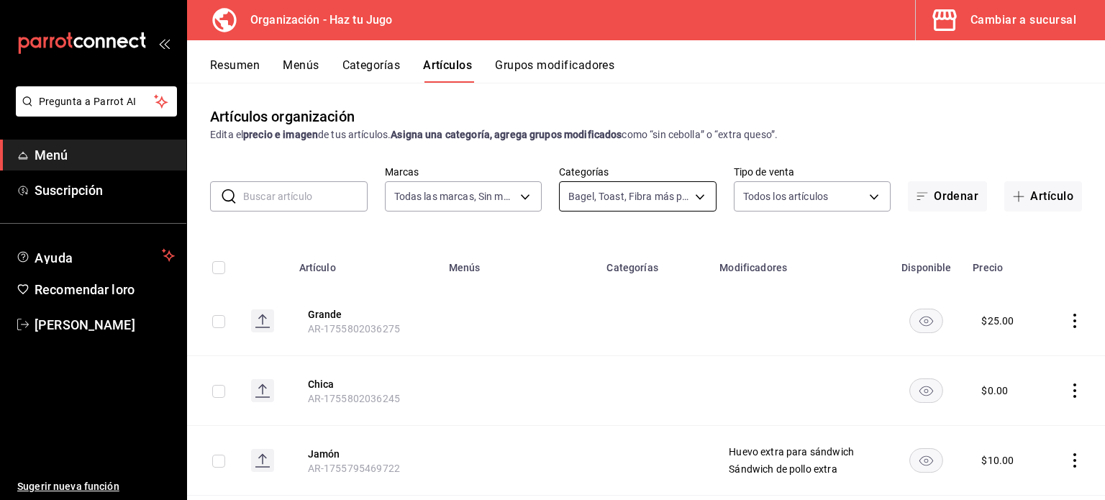
click at [584, 207] on body "Pregunta a Parrot AI Menú Suscripción Ayuda Recomendar loro [PERSON_NAME] nueva…" at bounding box center [552, 250] width 1105 height 500
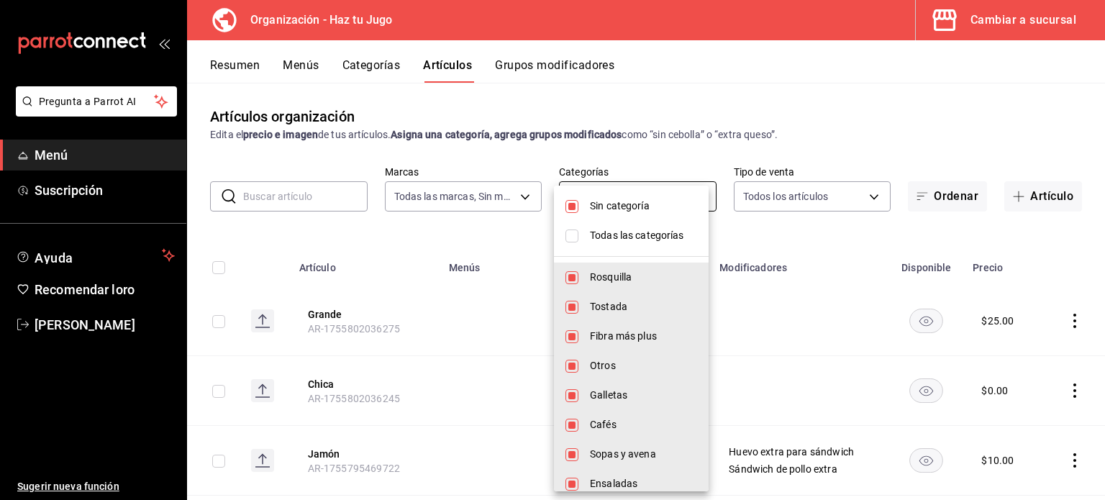
click at [584, 207] on li "Sin categoría" at bounding box center [631, 206] width 155 height 30
checkbox input "false"
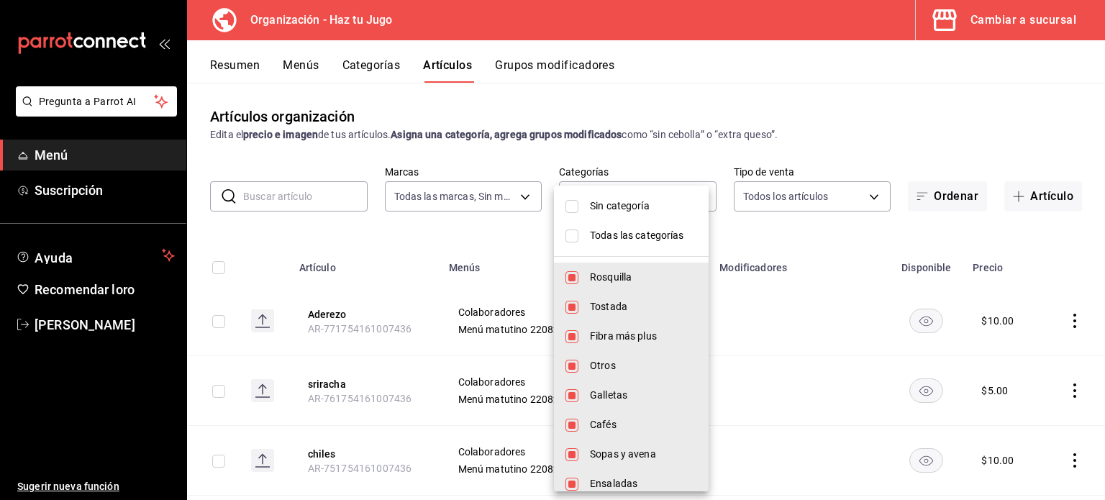
click at [654, 244] on li "Todas las categorías" at bounding box center [631, 236] width 155 height 30
type input "001c27e4-319a-4f56-83db-293b53147510,9de9bbb4-71ba-4db7-8183-90a4bffa0c34,6fcf0…"
checkbox input "true"
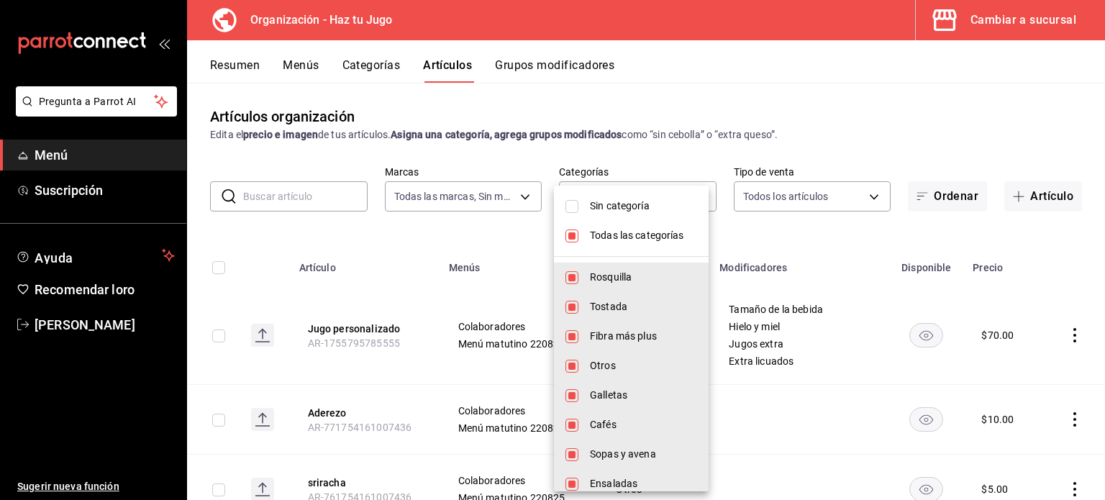
click at [654, 244] on li "Todas las categorías" at bounding box center [631, 236] width 155 height 30
checkbox input "false"
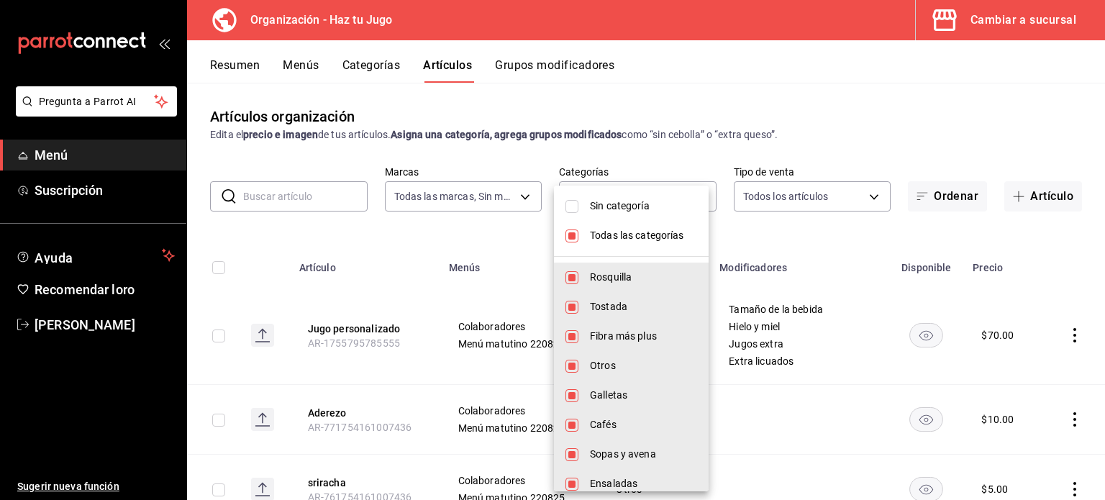
checkbox input "false"
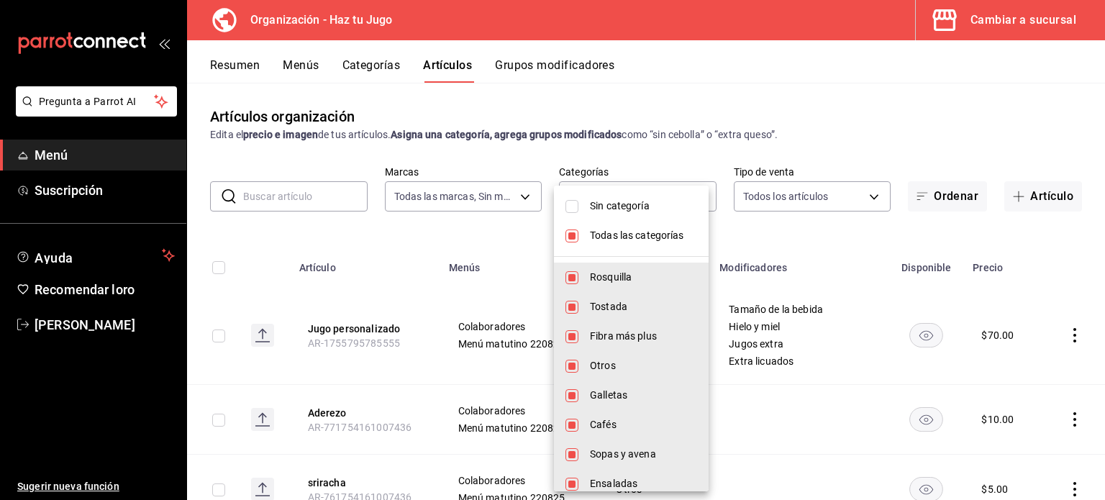
checkbox input "false"
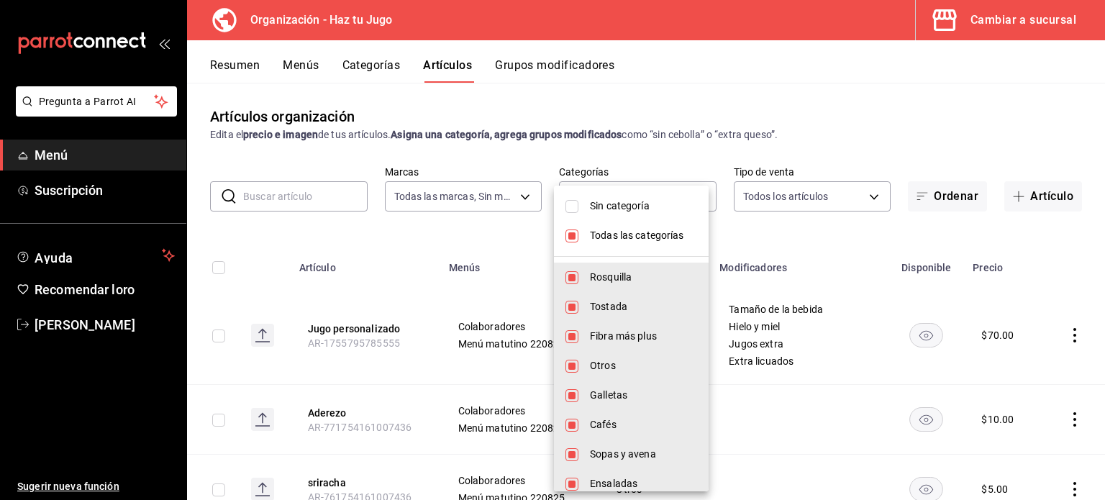
checkbox input "false"
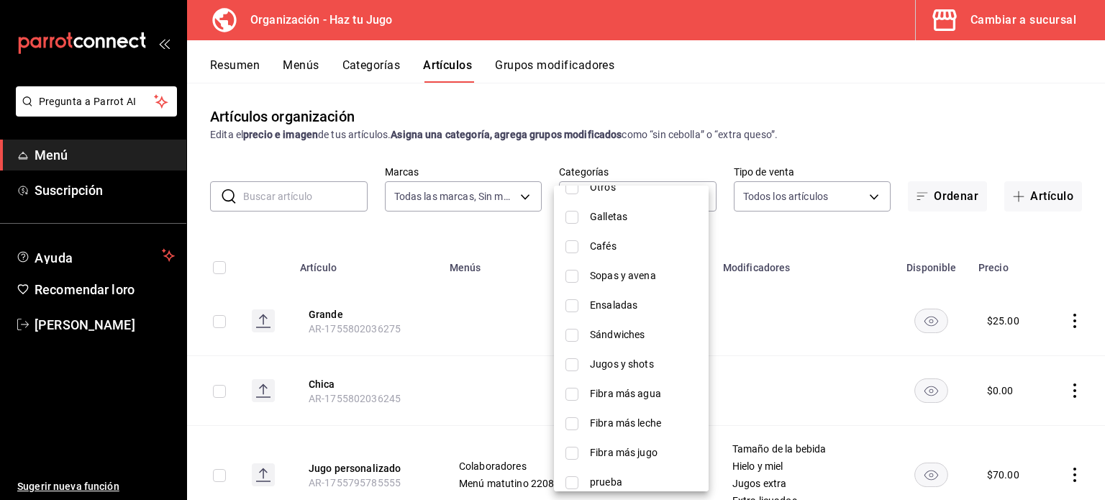
scroll to position [189, 0]
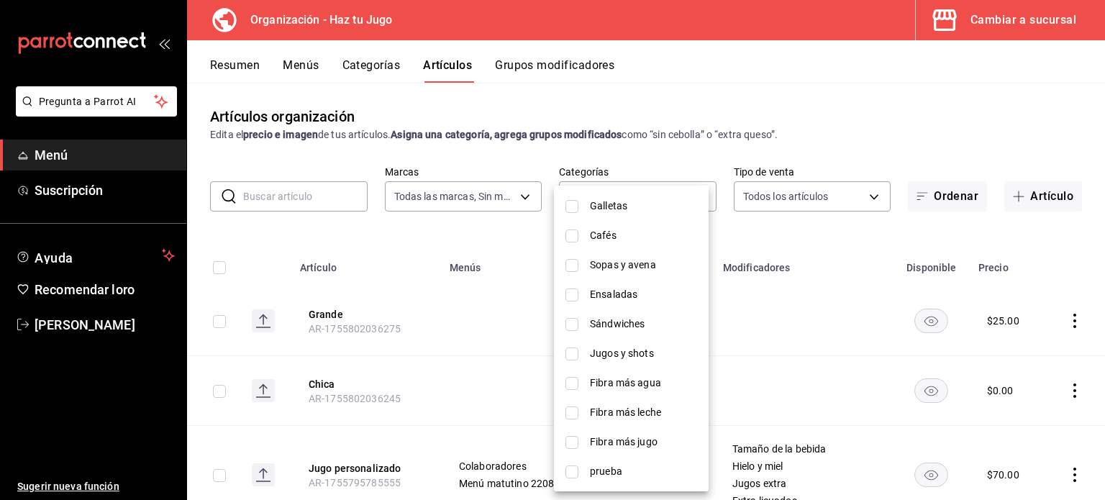
click at [623, 353] on font "Jugos y shots" at bounding box center [622, 354] width 64 height 12
type input "2302096d-e1dd-4846-8875-2922519b3537"
checkbox input "true"
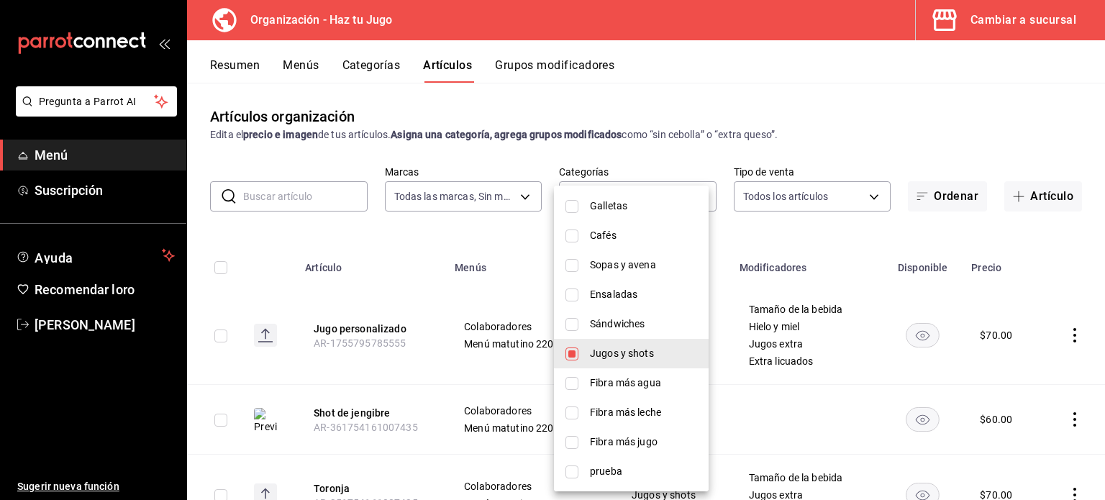
drag, startPoint x: 1105, startPoint y: 217, endPoint x: 1105, endPoint y: 312, distance: 95.7
click at [1105, 312] on div at bounding box center [552, 250] width 1105 height 500
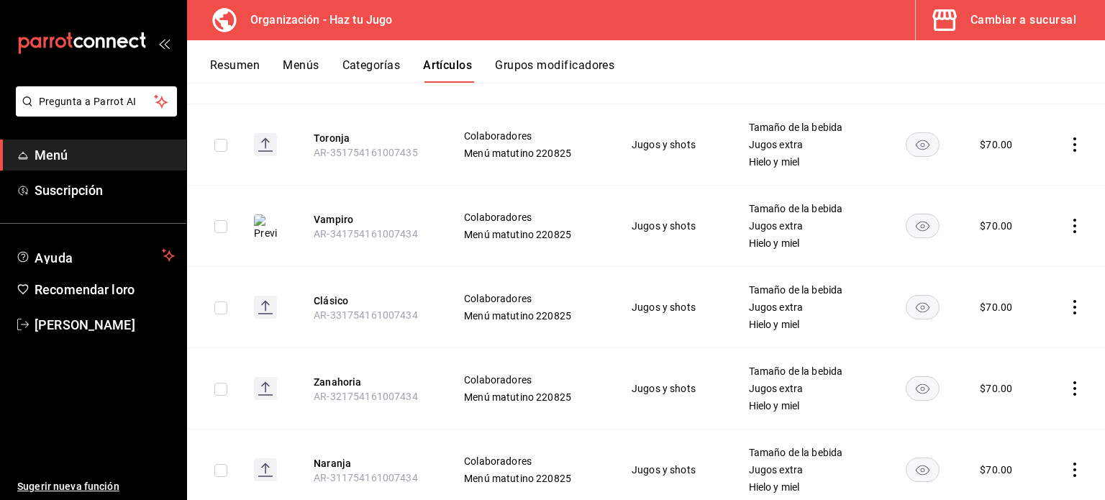
scroll to position [354, 0]
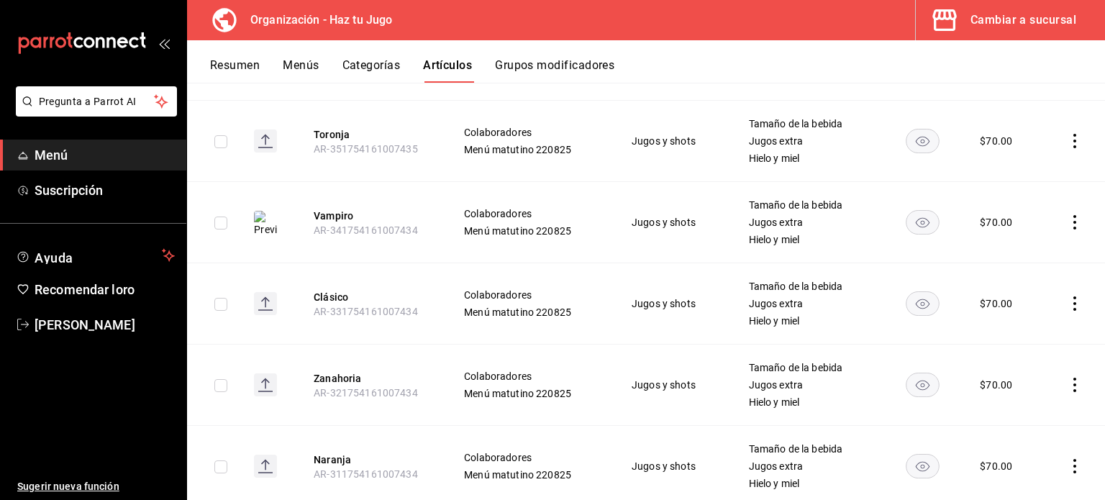
click at [1068, 228] on icon "comportamiento" at bounding box center [1075, 222] width 14 height 14
click at [1022, 251] on font "Editar" at bounding box center [1015, 256] width 27 height 12
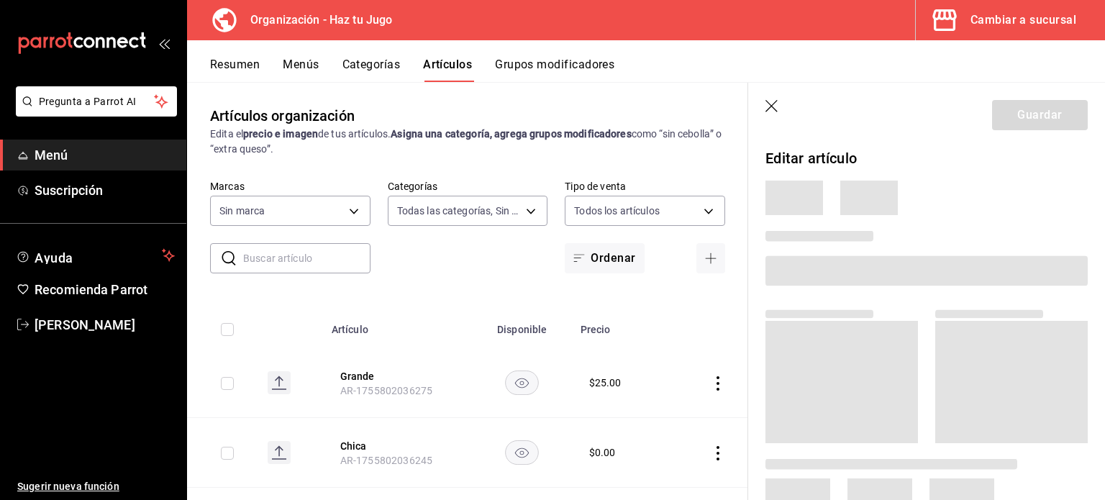
type input "001c27e4-319a-4f56-83db-293b53147510,9de9bbb4-71ba-4db7-8183-90a4bffa0c34,6fcf0…"
type input "6a6a6d2c-cf23-4088-9f71-267082d6ef5e"
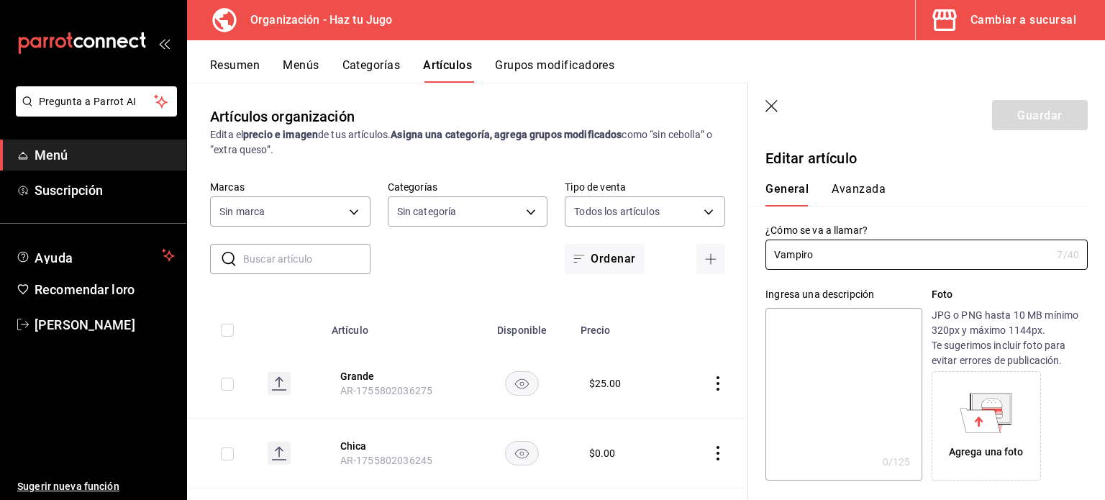
type input "$70.00"
type input "E48"
type input "90101500"
radio input "true"
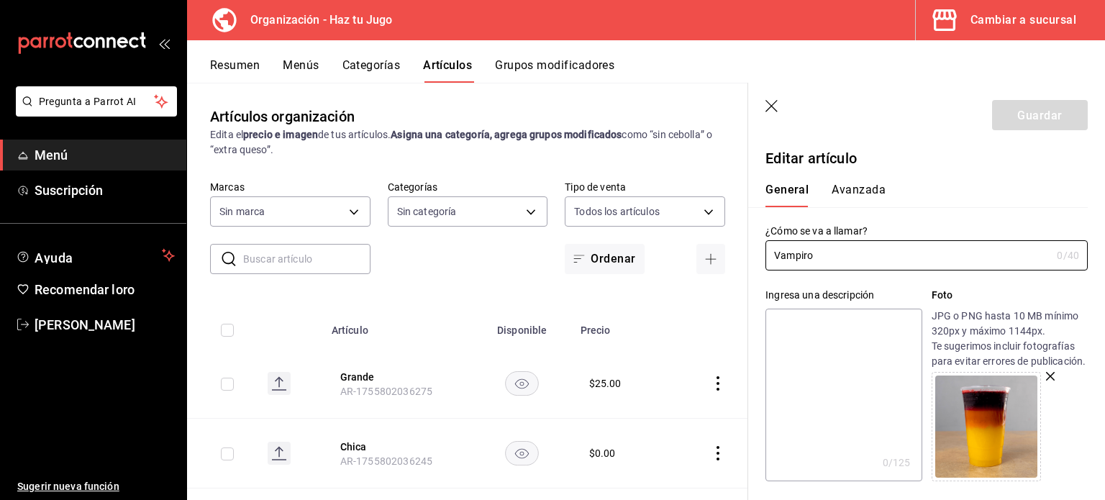
click at [852, 189] on font "Avanzada" at bounding box center [859, 190] width 54 height 14
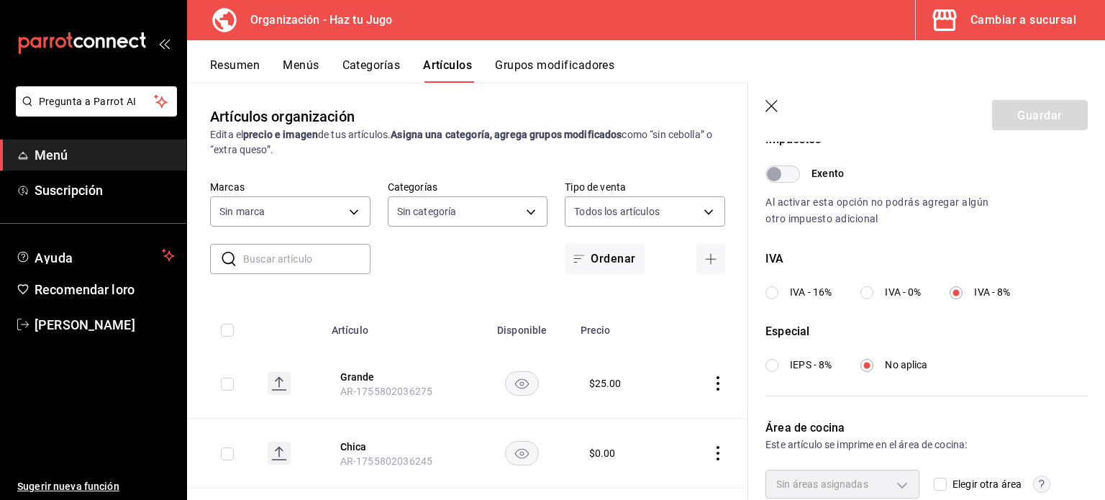
scroll to position [458, 0]
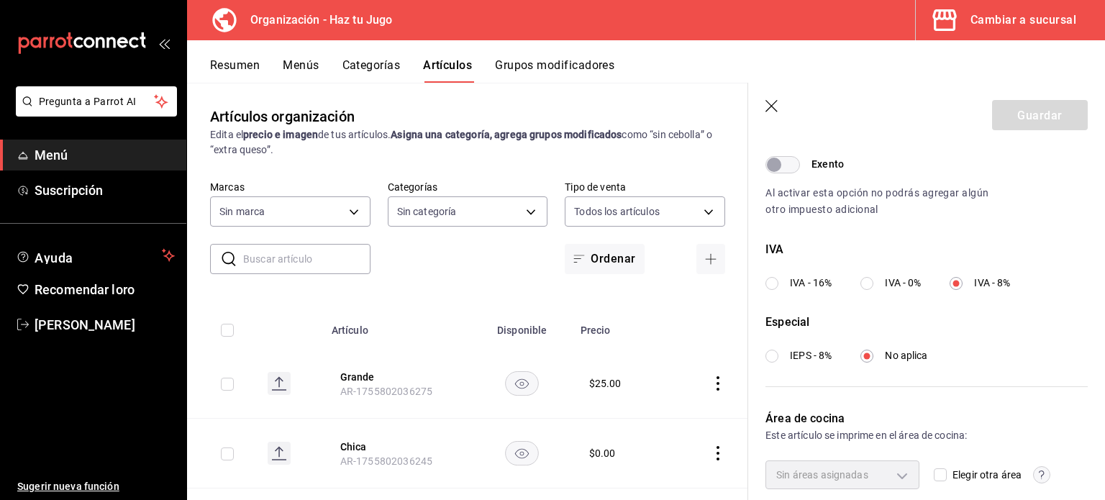
click at [771, 105] on icon "button" at bounding box center [772, 106] width 12 height 12
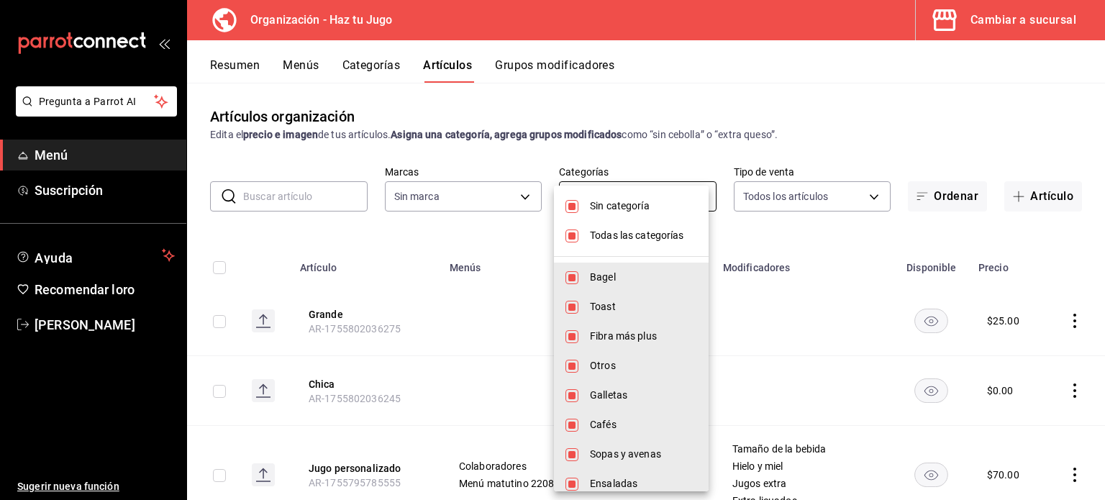
click at [639, 196] on body "Pregunta a Parrot AI Menú Suscripción Ayuda Recomendar loro [PERSON_NAME] nueva…" at bounding box center [552, 250] width 1105 height 500
click at [621, 199] on span "Sin categoría" at bounding box center [643, 206] width 107 height 15
checkbox input "false"
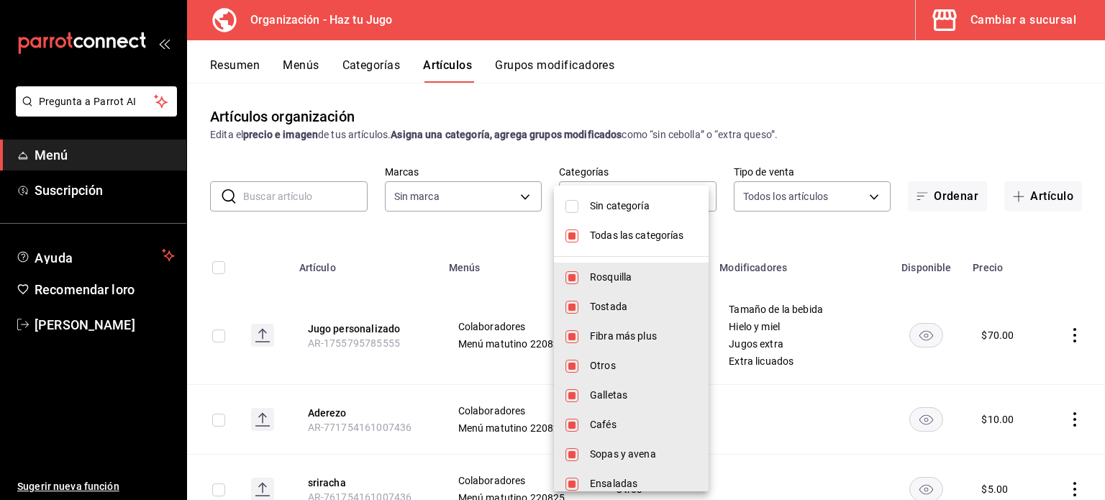
click at [621, 225] on li "Todas las categorías" at bounding box center [631, 236] width 155 height 30
checkbox input "false"
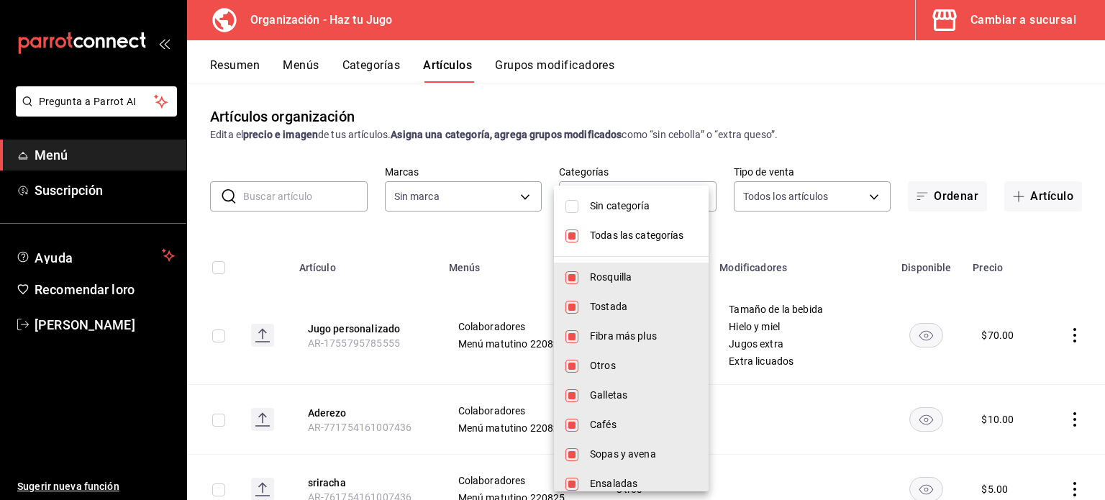
checkbox input "false"
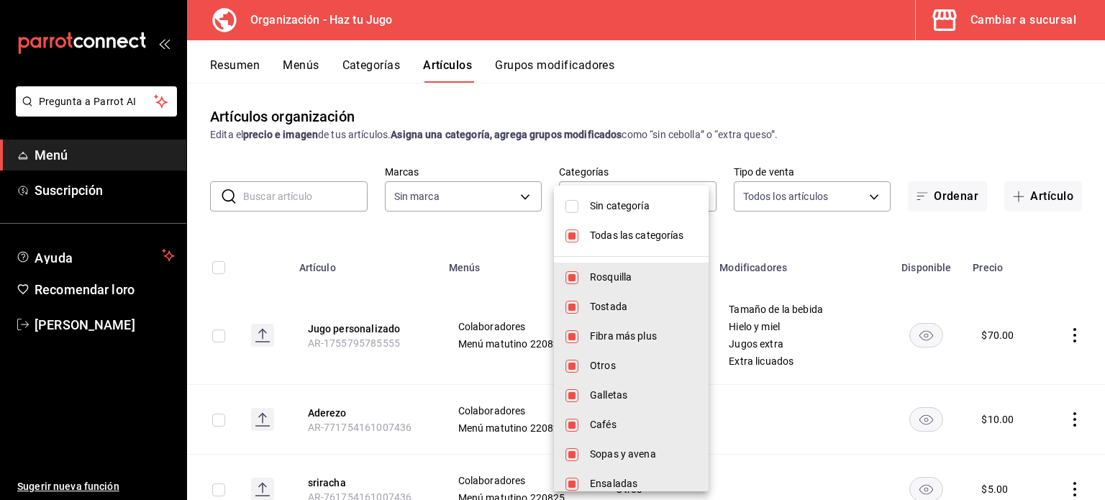
checkbox input "false"
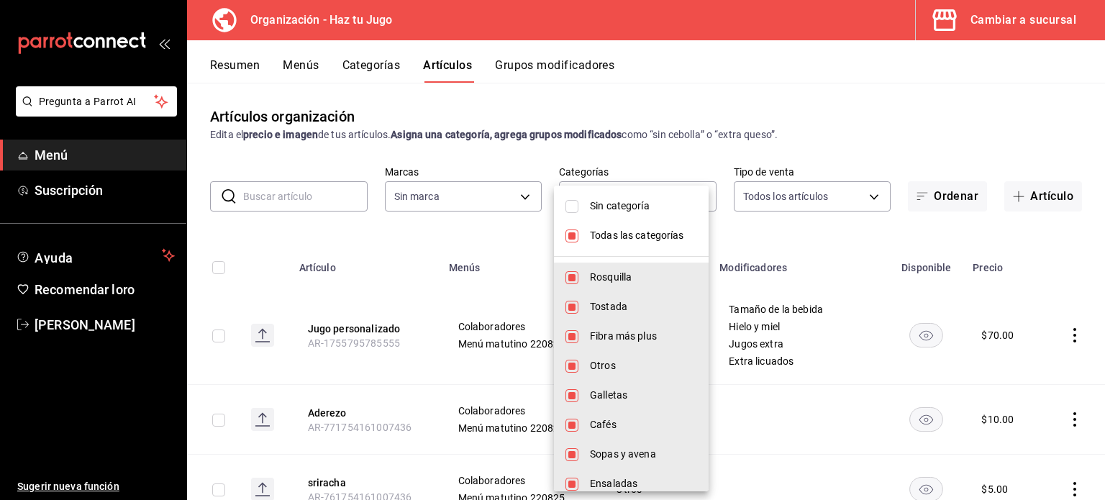
checkbox input "false"
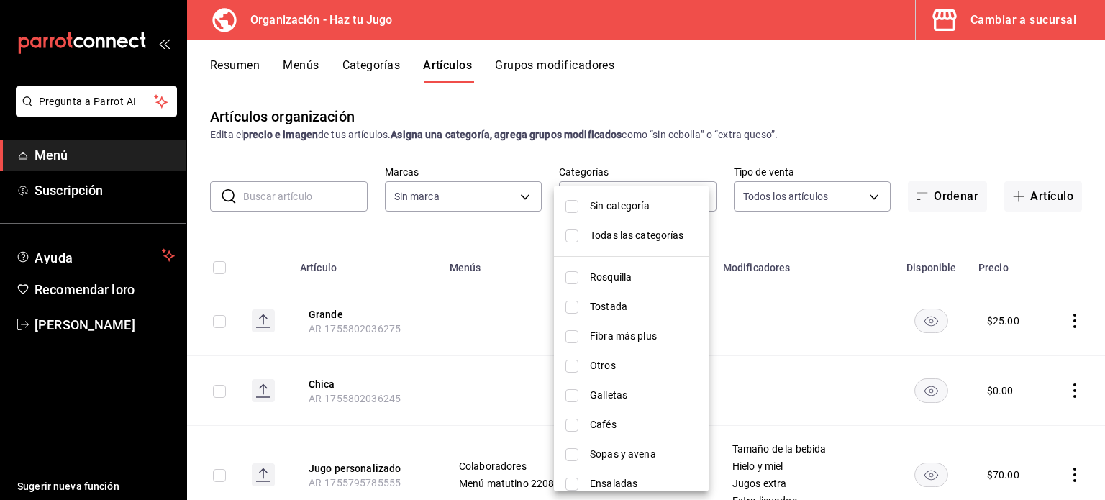
scroll to position [189, 0]
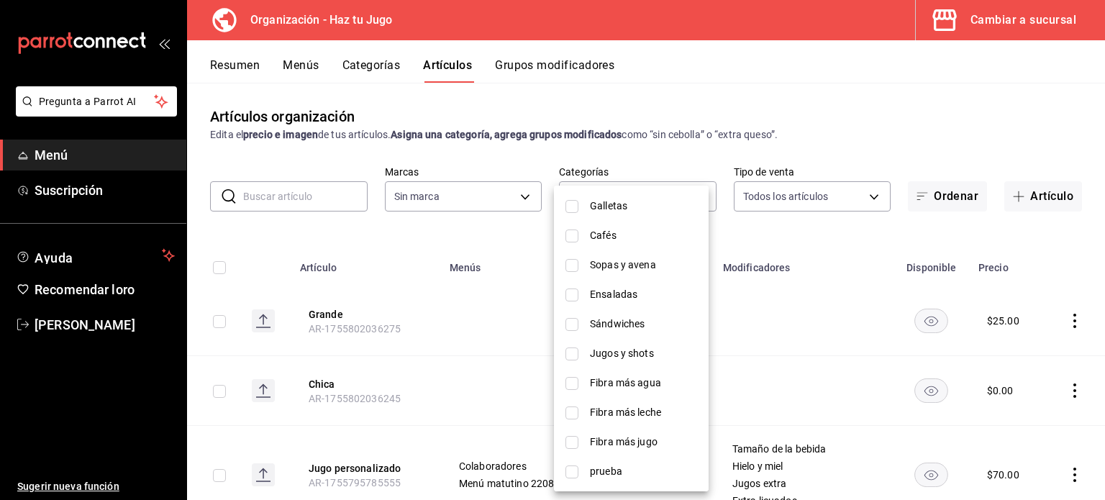
click at [628, 450] on li "Fibra más jugo" at bounding box center [631, 442] width 155 height 30
type input "e0cb1c56-b2cf-4ce8-8e4c-7a58cec6545d"
checkbox input "true"
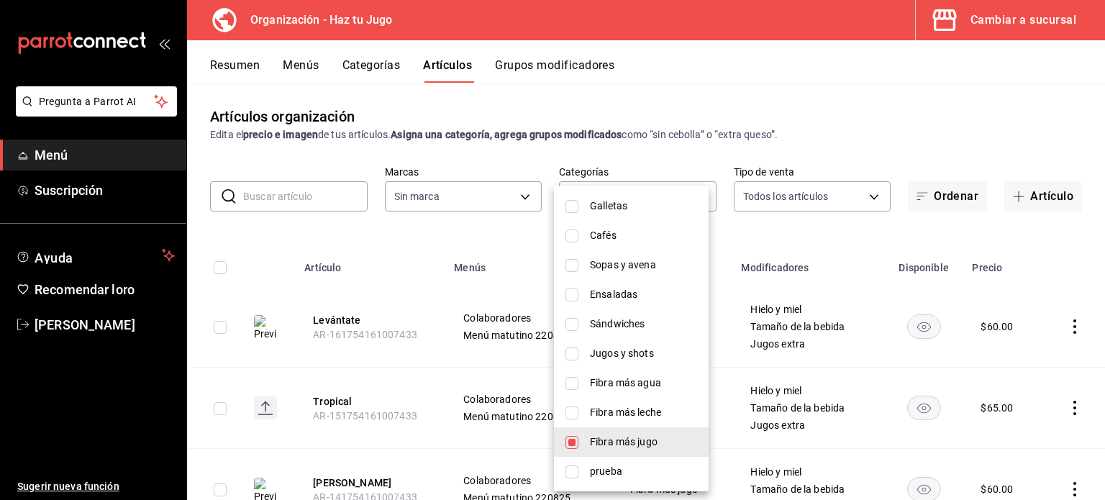
click at [1100, 240] on div at bounding box center [552, 250] width 1105 height 500
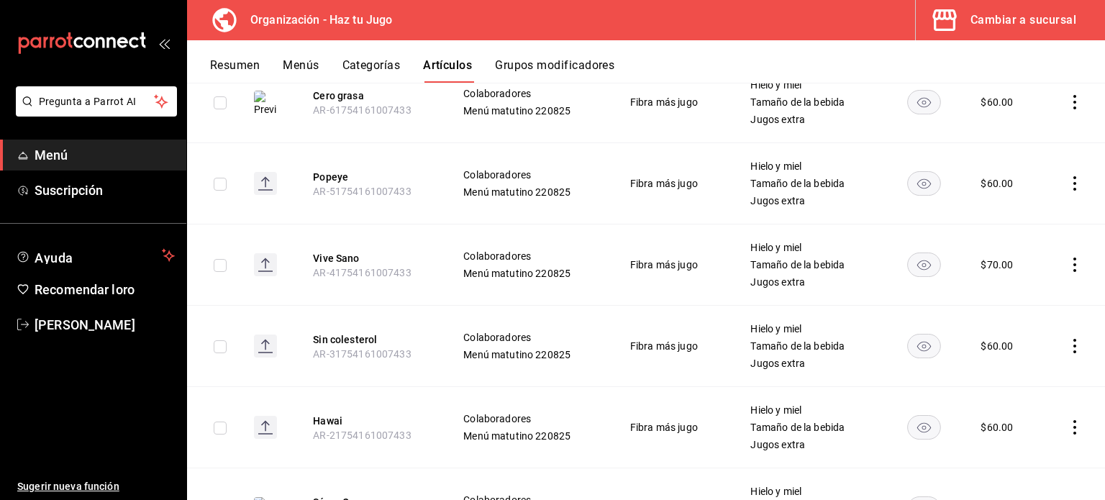
scroll to position [1200, 0]
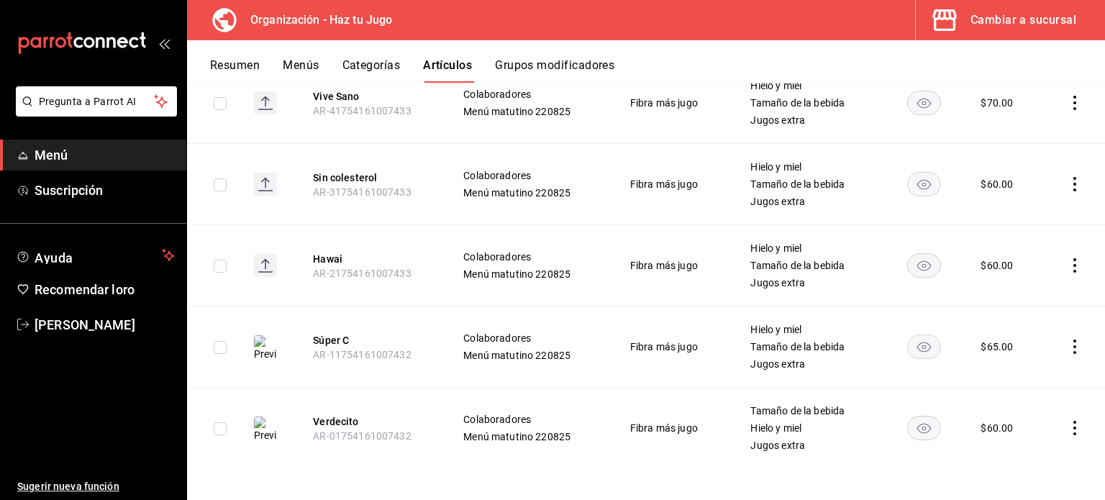
click at [1074, 346] on icon "comportamiento" at bounding box center [1075, 347] width 3 height 14
click at [1015, 373] on font "Editar" at bounding box center [1015, 379] width 27 height 12
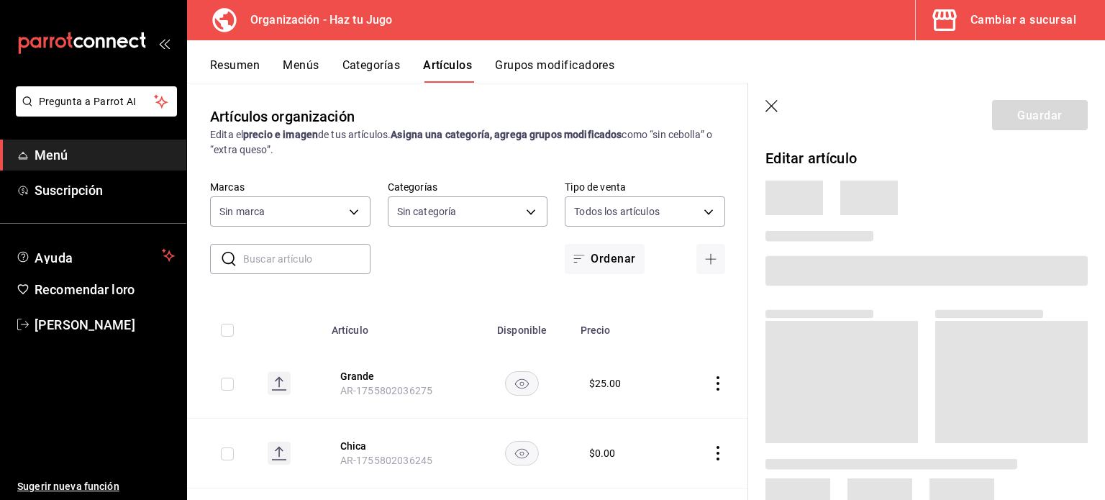
type input "001c27e4-319a-4f56-83db-293b53147510,9de9bbb4-71ba-4db7-8183-90a4bffa0c34,6fcf0…"
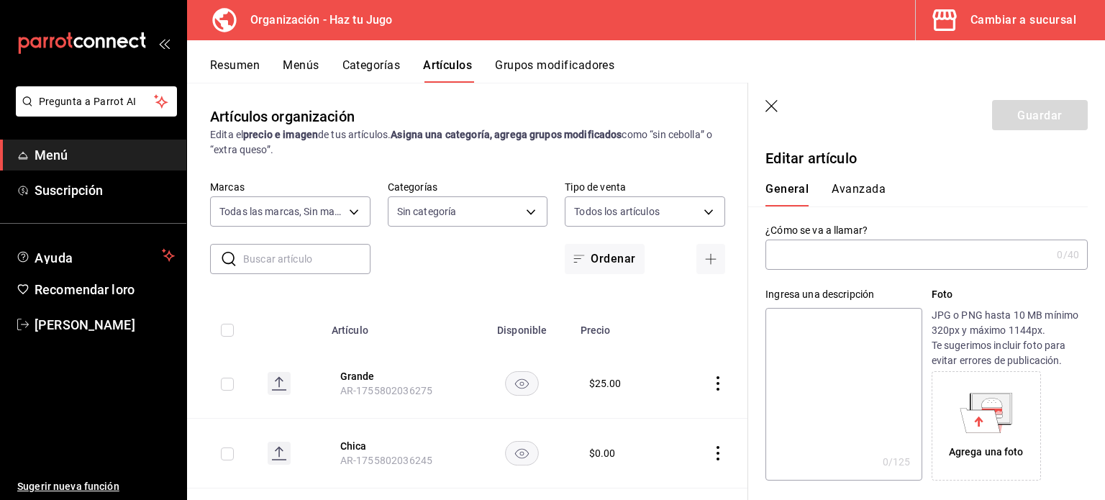
type input "6a6a6d2c-cf23-4088-9f71-267082d6ef5e"
type input "Súper C"
type input "AR-11754161007432"
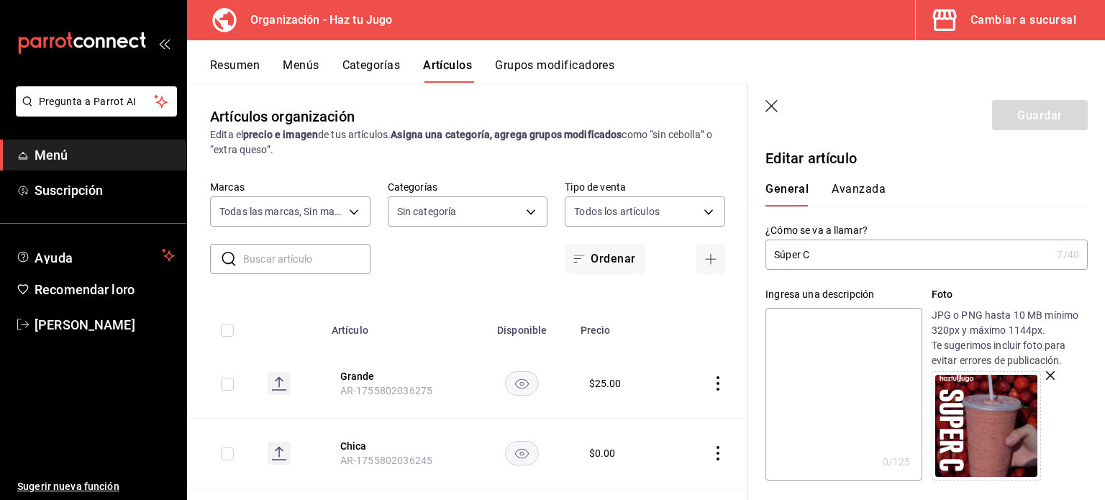
type input "$65.00"
type input "E48"
type input "90101500"
radio input "true"
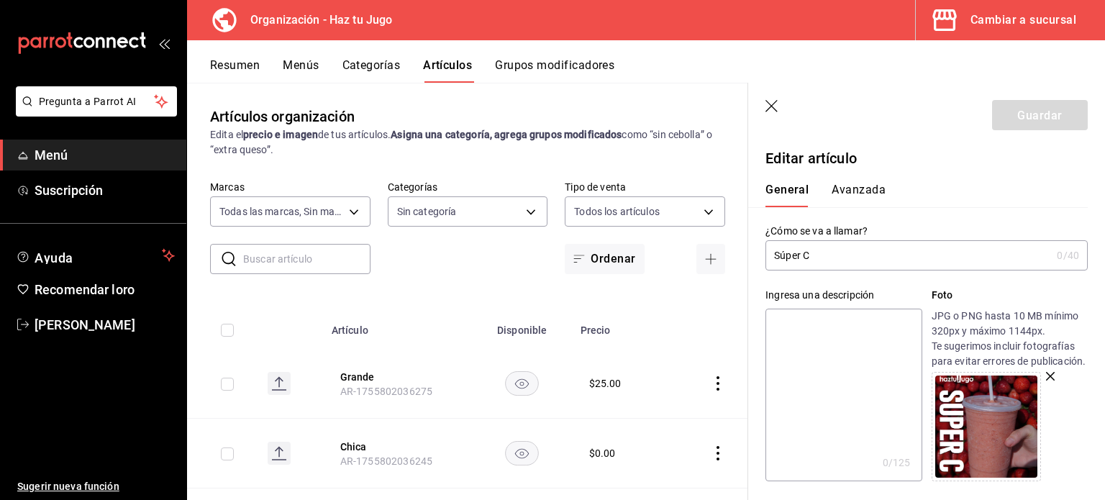
click at [871, 189] on font "Avanzada" at bounding box center [859, 190] width 54 height 14
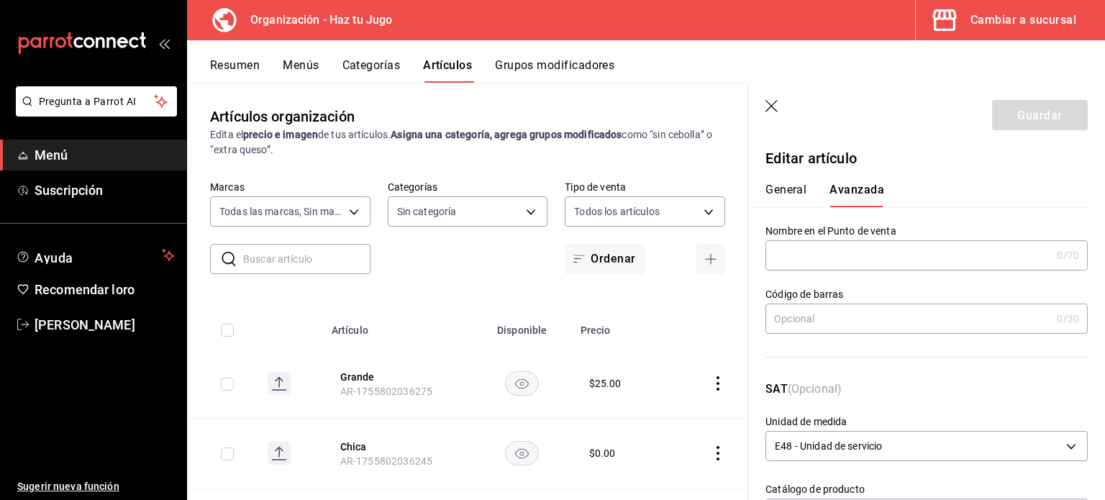
scroll to position [365, 0]
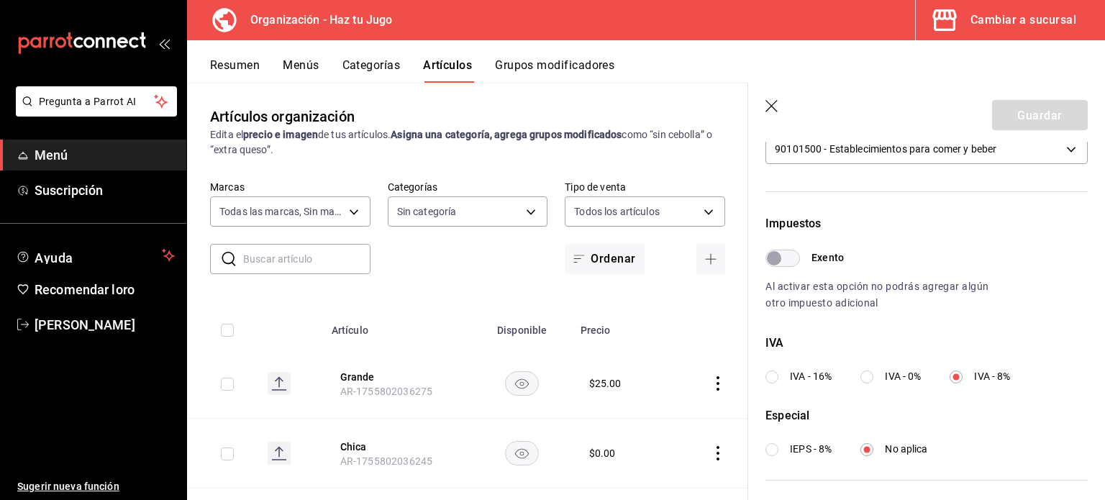
click at [1067, 280] on div "Exento Al activar esta opción no podrás agregar algún otro impuesto adicional" at bounding box center [927, 281] width 322 height 62
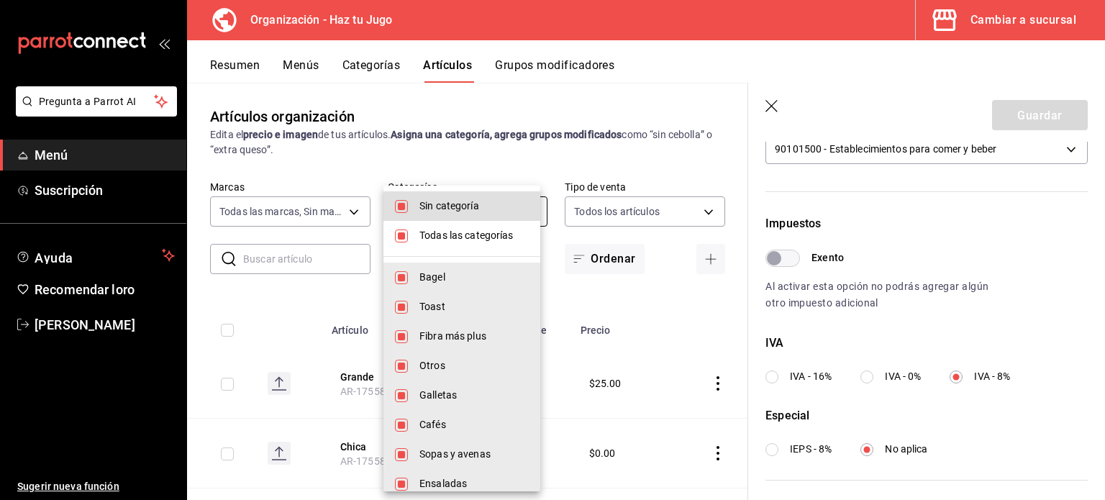
click at [476, 202] on body "Pregunta a Parrot AI Menú Suscripción Ayuda Recomendar loro [PERSON_NAME] nueva…" at bounding box center [552, 250] width 1105 height 500
click at [774, 109] on div at bounding box center [552, 250] width 1105 height 500
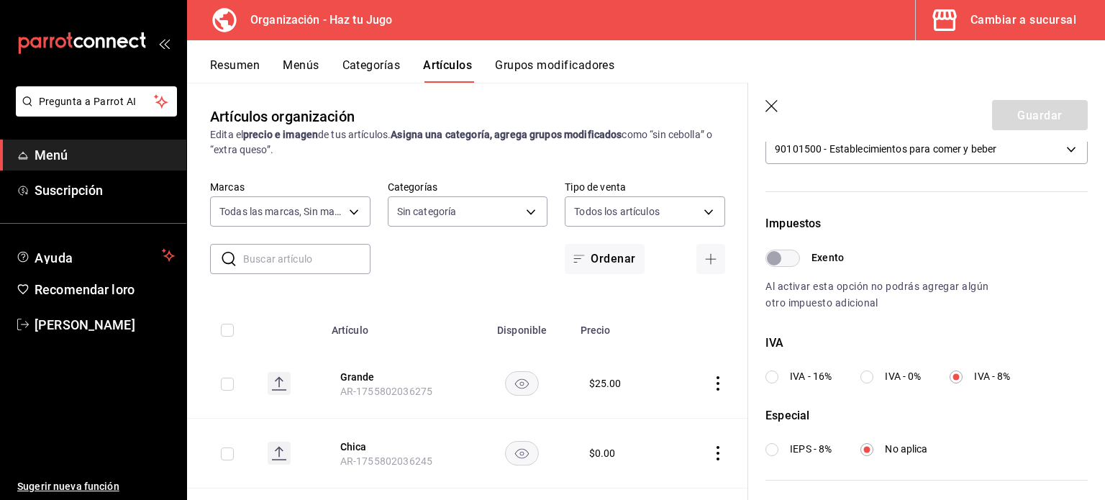
click at [232, 64] on font "Resumen" at bounding box center [235, 65] width 50 height 14
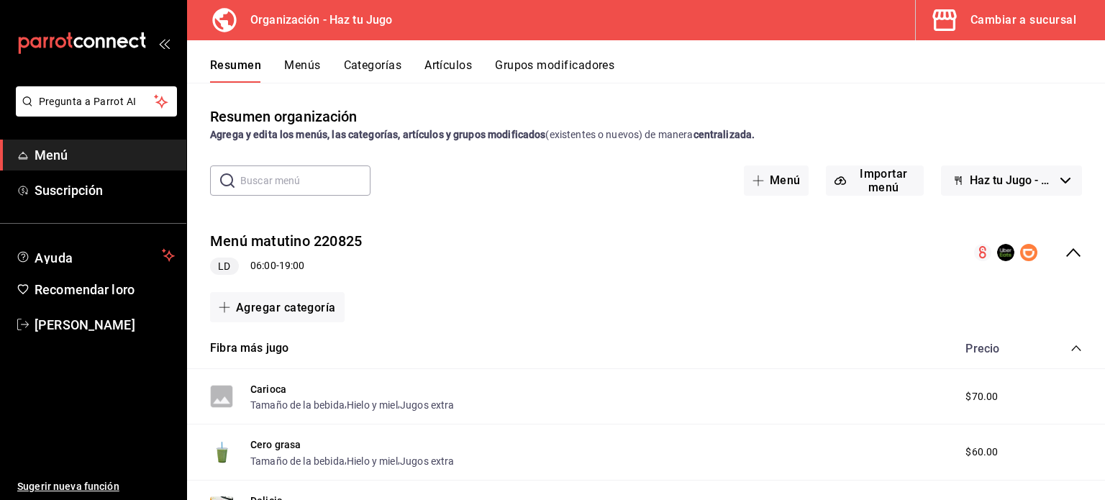
click at [304, 67] on font "Menús" at bounding box center [302, 65] width 36 height 14
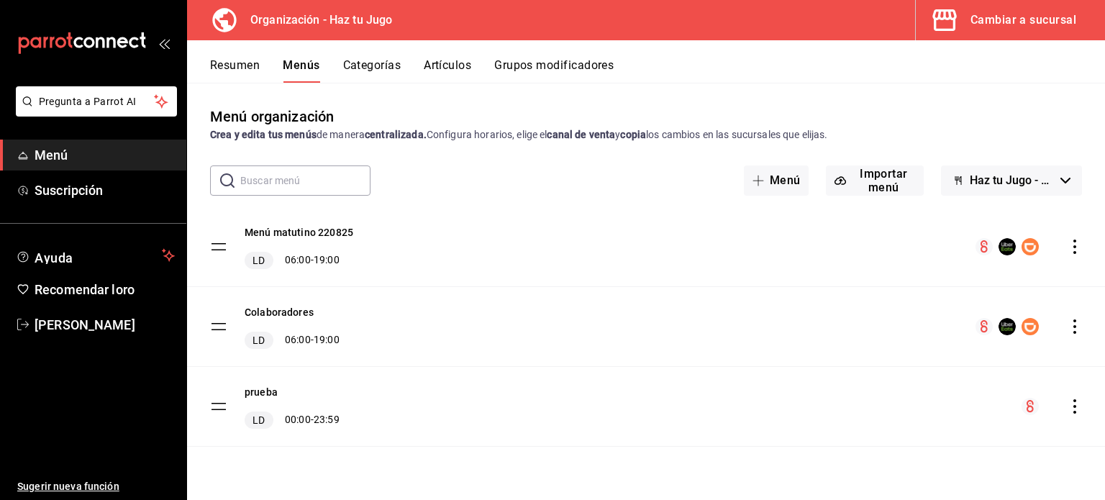
click at [1077, 252] on icon "comportamiento" at bounding box center [1075, 247] width 14 height 14
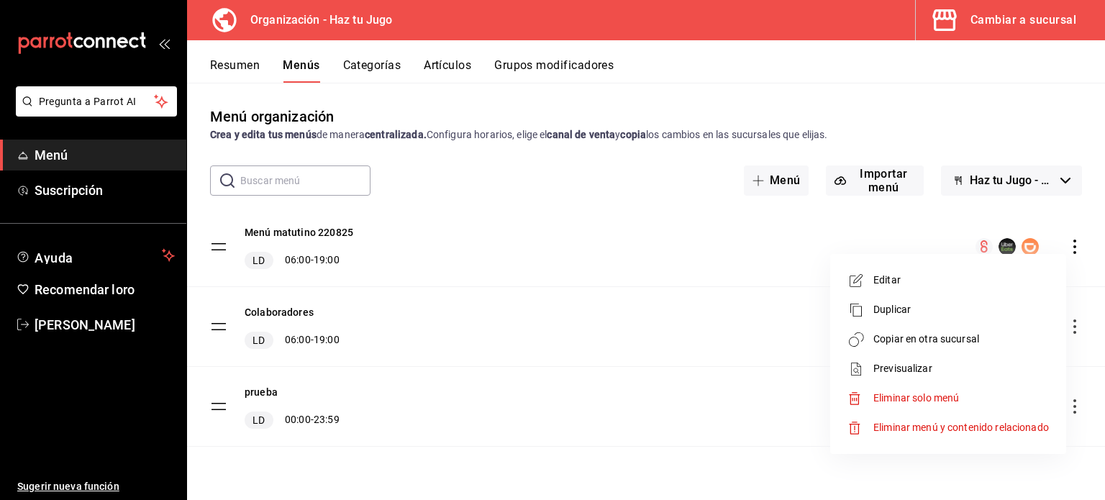
click at [579, 253] on div at bounding box center [552, 250] width 1105 height 500
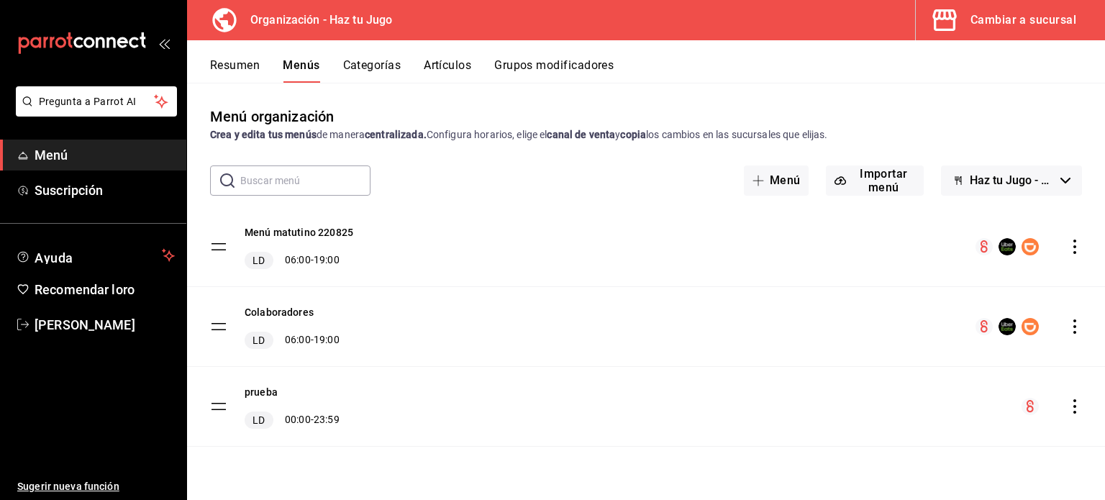
click at [1079, 248] on icon "comportamiento" at bounding box center [1075, 247] width 14 height 14
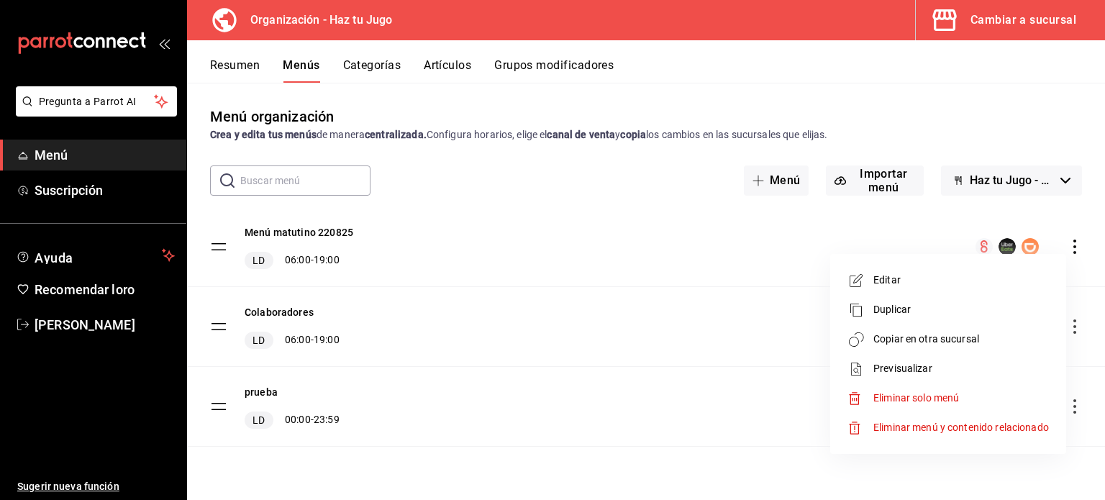
click at [871, 284] on div at bounding box center [861, 280] width 26 height 17
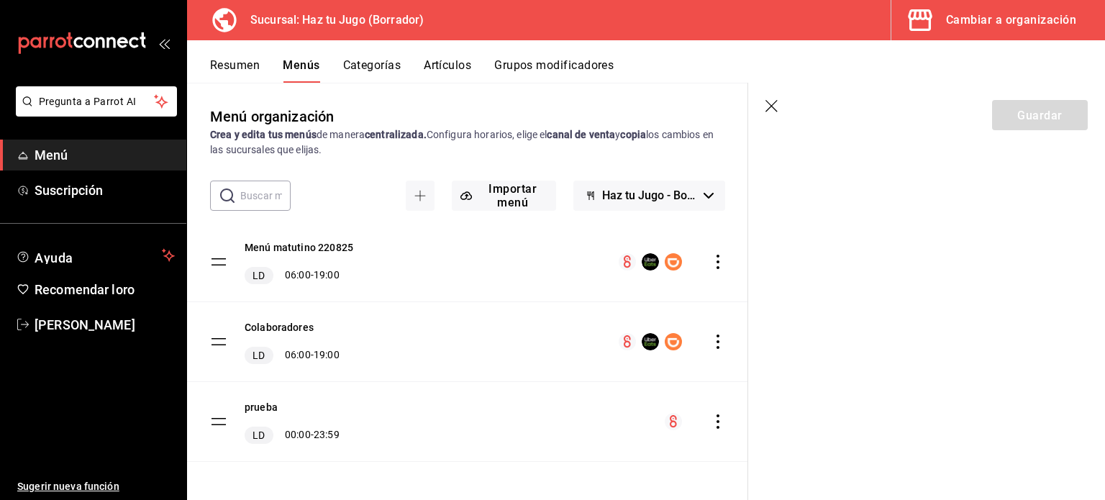
click at [382, 17] on font "Sucursal: Haz tu Jugo (Borrador)" at bounding box center [336, 20] width 173 height 14
click at [945, 14] on button "Cambiar a organización" at bounding box center [993, 20] width 202 height 40
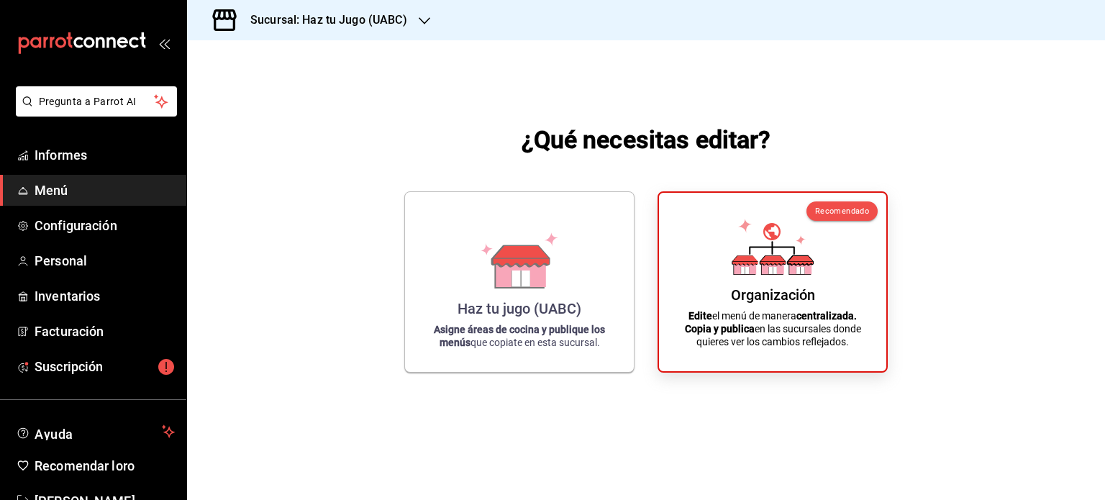
click at [415, 24] on div "Sucursal: Haz tu Jugo (UABC)" at bounding box center [317, 20] width 237 height 40
click at [258, 67] on font "Haz tu Jugo - CETYS" at bounding box center [246, 62] width 94 height 12
click at [588, 228] on div "Haz tu Jugo - CETYS Asigne áreas de cocina y publique los menús que copiate en …" at bounding box center [519, 279] width 194 height 157
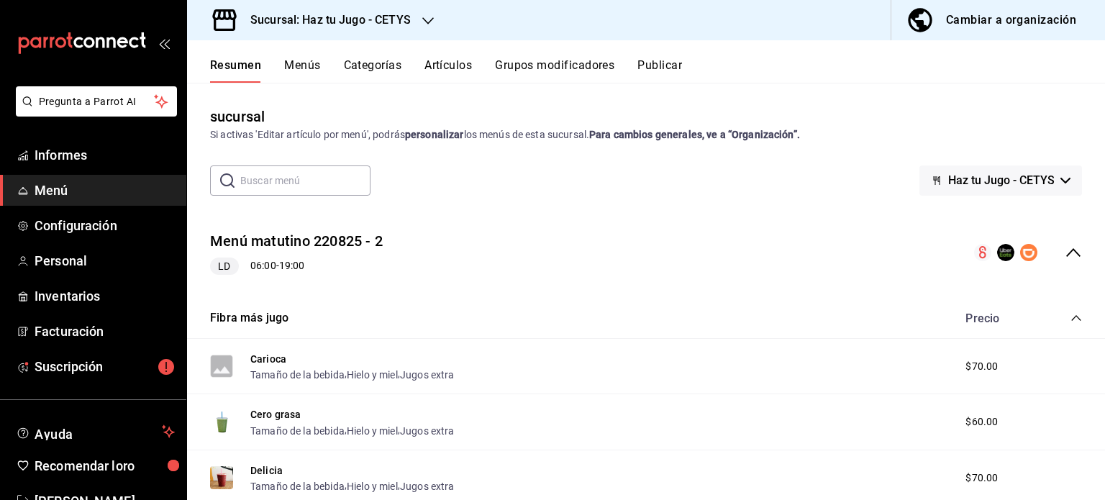
click at [310, 65] on font "Menús" at bounding box center [302, 65] width 36 height 14
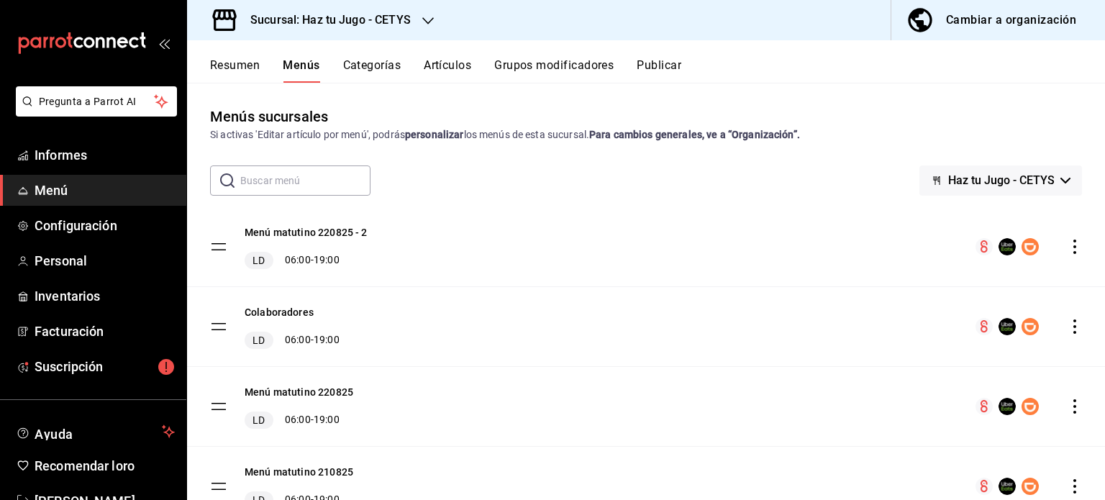
click at [1068, 406] on icon "comportamiento" at bounding box center [1075, 406] width 14 height 14
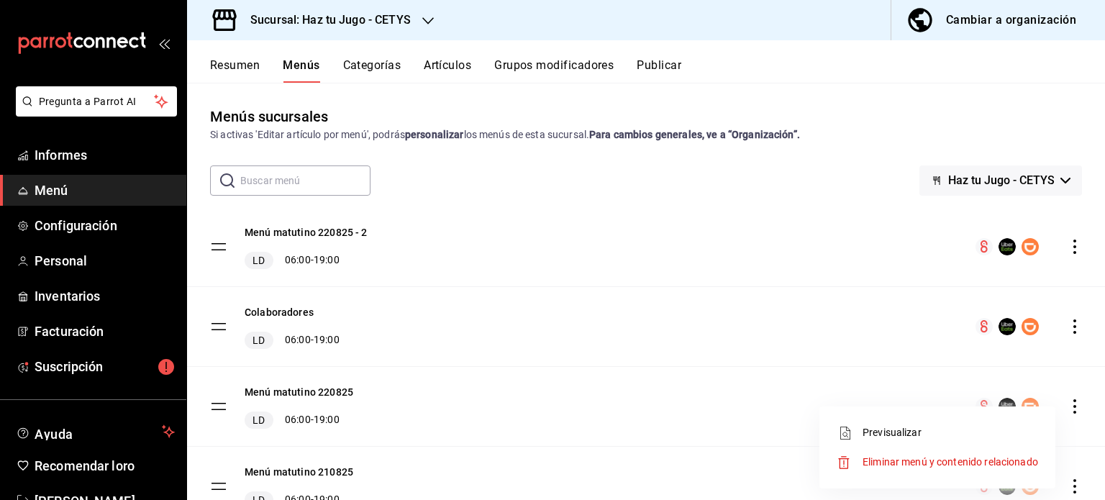
click at [879, 421] on li "Previsualizar" at bounding box center [937, 433] width 225 height 30
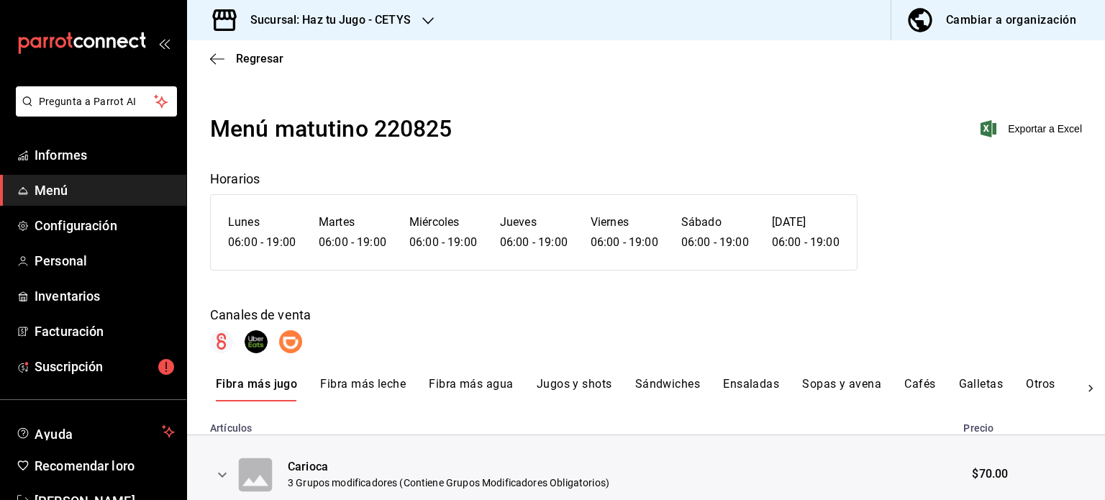
click at [73, 199] on span "Menú" at bounding box center [105, 190] width 140 height 19
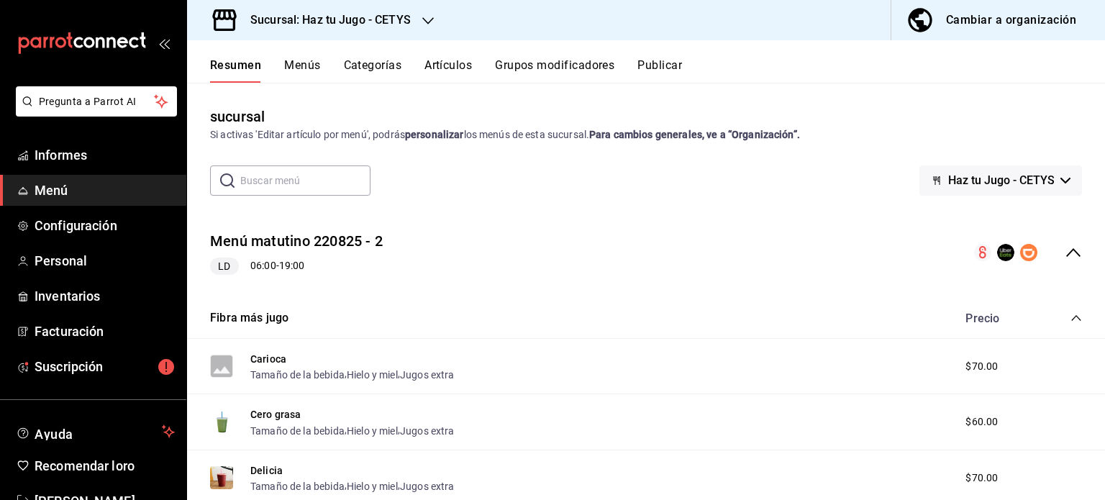
click at [296, 63] on font "Menús" at bounding box center [302, 65] width 36 height 14
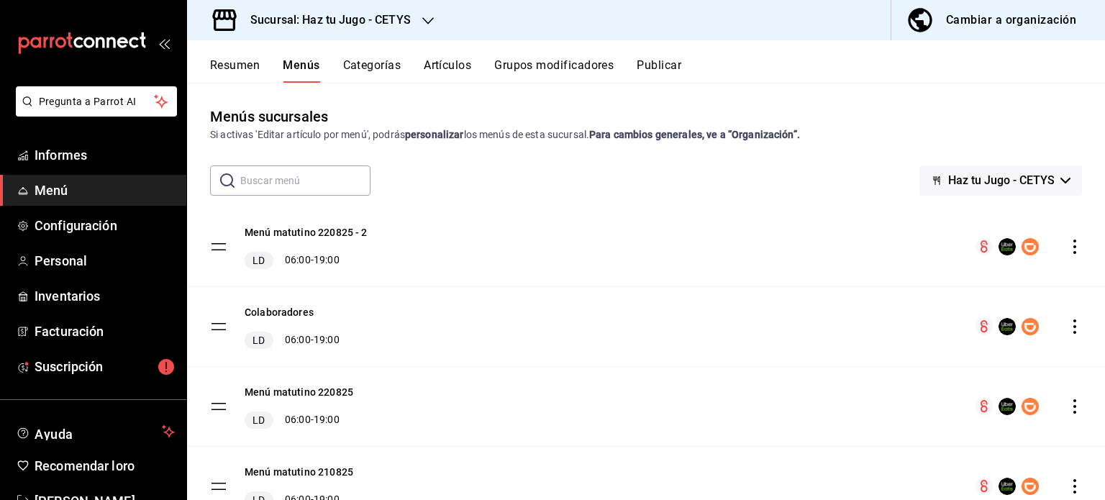
click at [366, 60] on font "Categorías" at bounding box center [372, 65] width 58 height 14
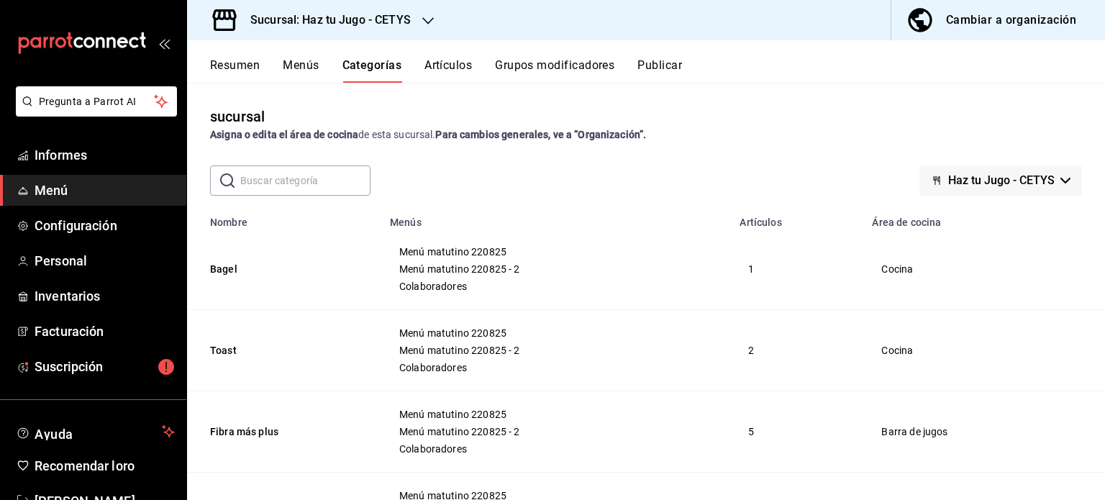
click at [458, 63] on font "Artículos" at bounding box center [448, 65] width 47 height 14
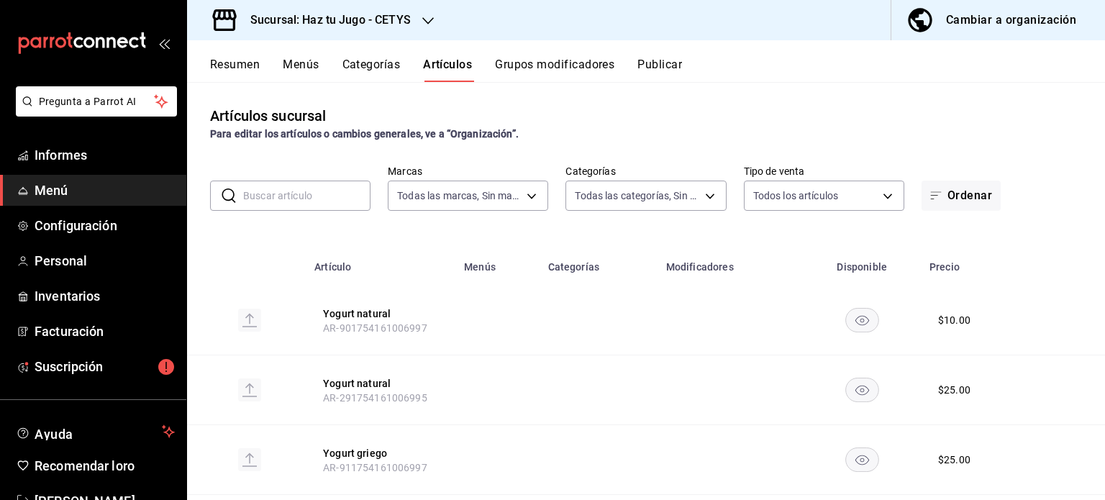
type input "f4de100d-6ef7-4b7e-9817-1d1b868e1466"
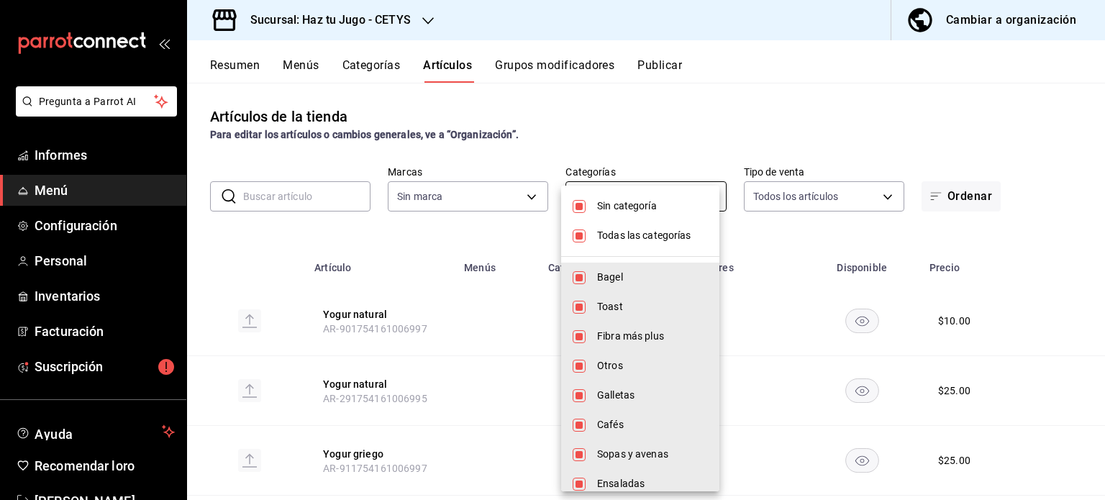
click at [596, 199] on body "Pregunta a Parrot AI Informes Menú Configuración Personal Inventarios Facturaci…" at bounding box center [552, 250] width 1105 height 500
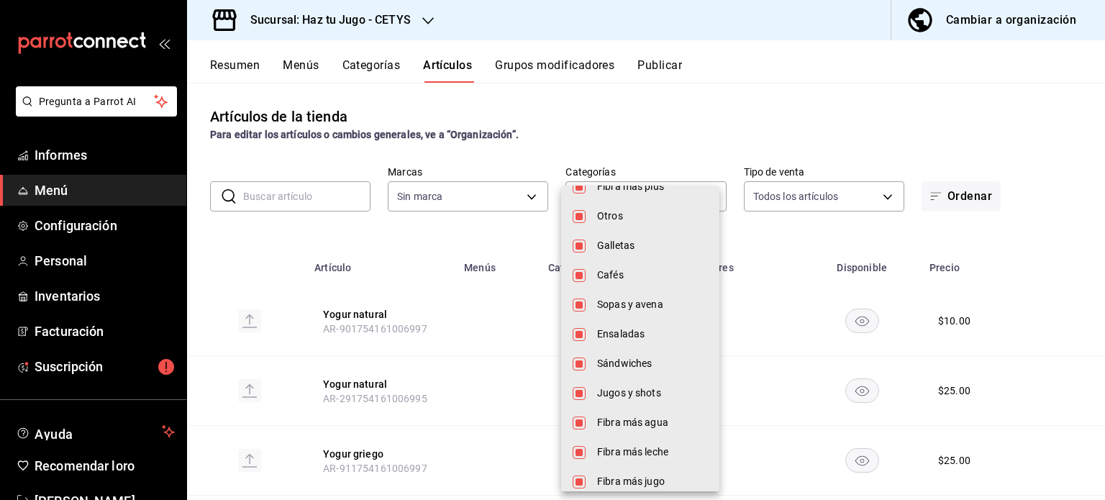
scroll to position [160, 0]
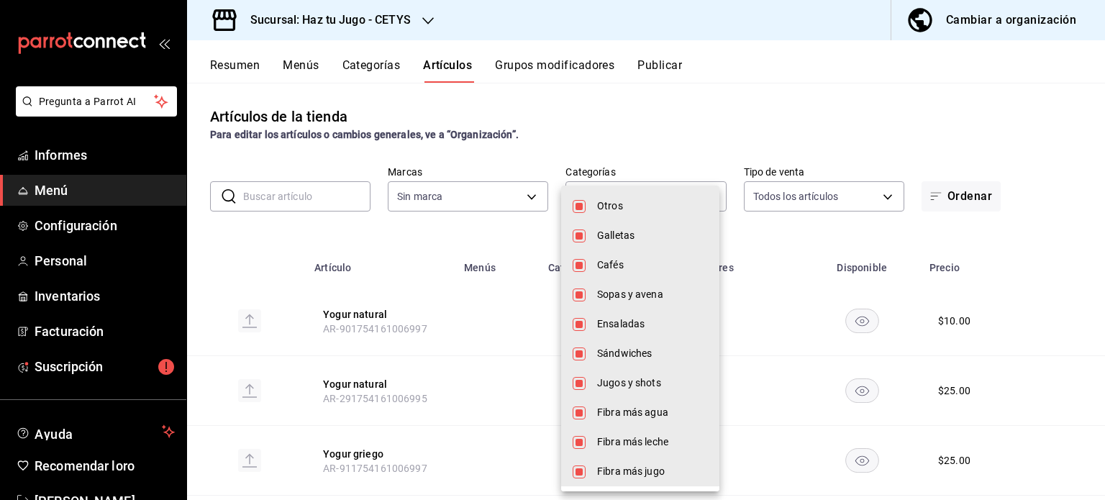
click at [659, 408] on font "Fibra más agua" at bounding box center [632, 413] width 71 height 12
type input "00c53e79-dc2d-47c5-961f-a7350a1d6531,35aeb9f2-3a9c-40db-8bd7-db15457d59ae,f486c…"
checkbox input "false"
click at [576, 409] on input "checkbox" at bounding box center [579, 413] width 13 height 13
checkbox input "true"
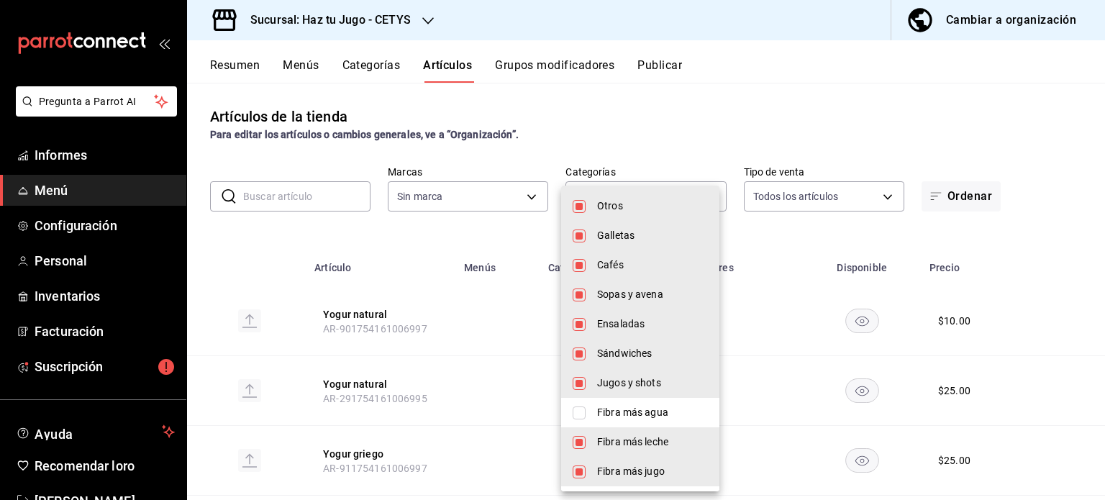
type input "00c53e79-dc2d-47c5-961f-a7350a1d6531,35aeb9f2-3a9c-40db-8bd7-db15457d59ae,f486c…"
checkbox input "true"
click at [605, 171] on div at bounding box center [552, 250] width 1105 height 500
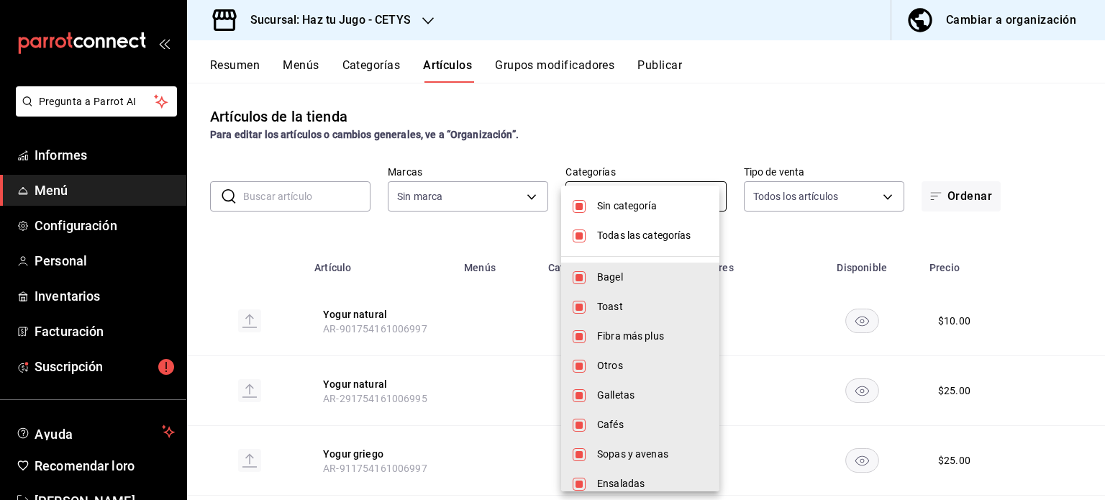
click at [660, 192] on body "Pregunta a Parrot AI Informes Menú Configuración Personal Inventarios Facturaci…" at bounding box center [552, 250] width 1105 height 500
click at [657, 202] on span "Sin categoría" at bounding box center [652, 206] width 111 height 15
checkbox input "false"
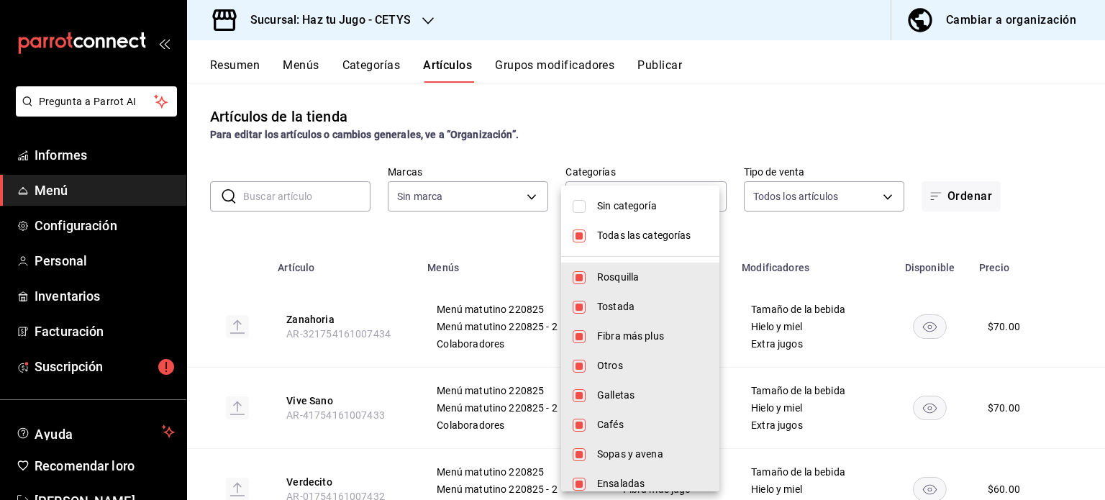
click at [656, 230] on font "Todas las categorías" at bounding box center [644, 236] width 94 height 12
checkbox input "false"
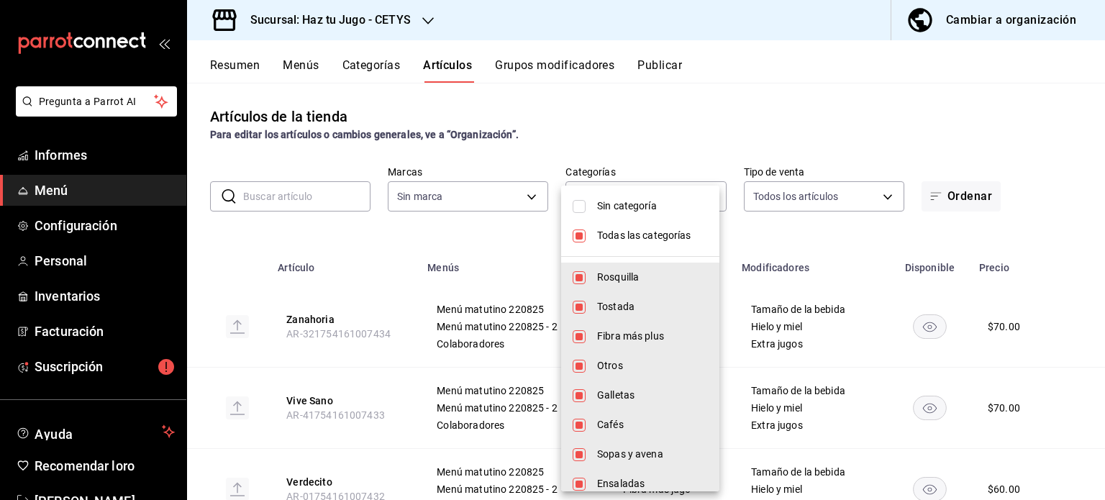
checkbox input "false"
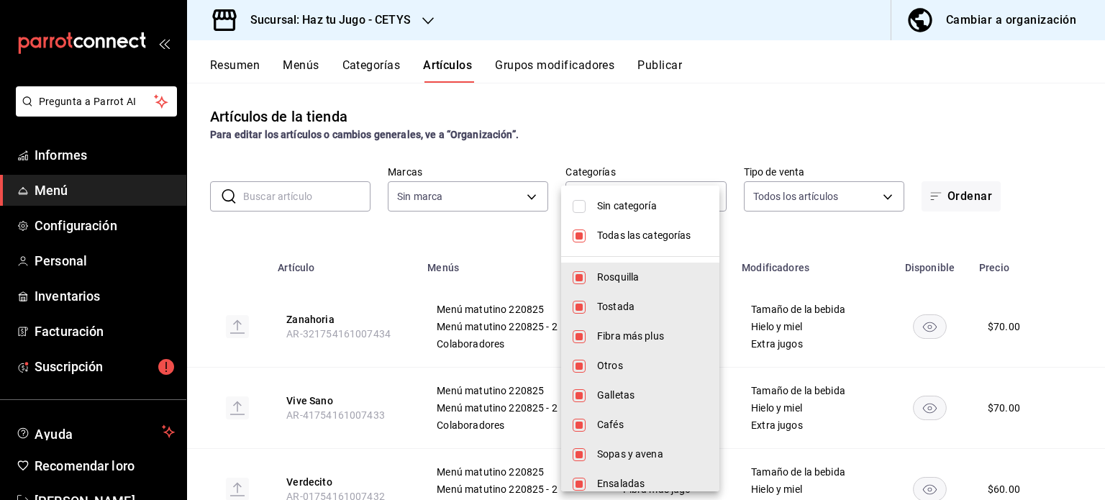
checkbox input "false"
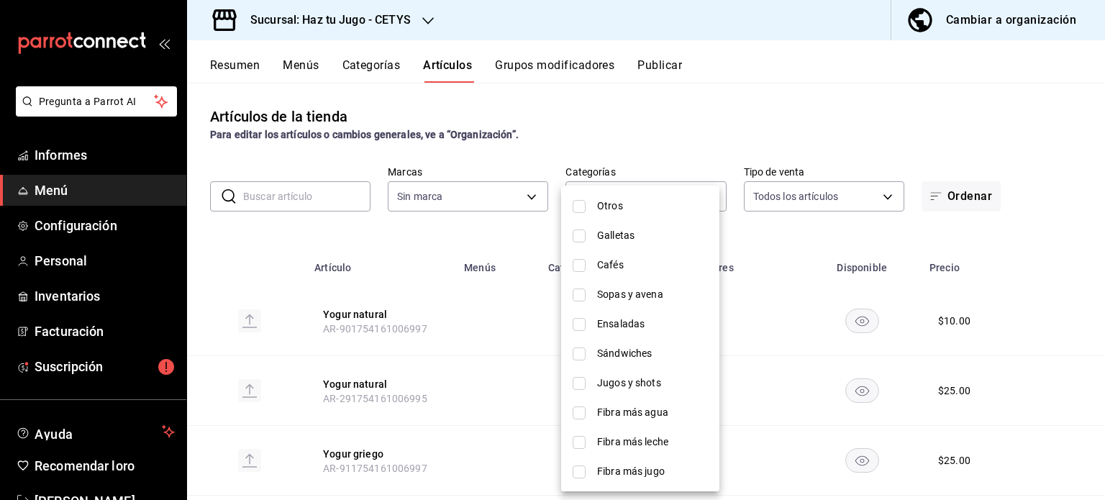
click at [633, 468] on font "Fibra más jugo" at bounding box center [631, 472] width 68 height 12
type input "6ae5dd43-57a6-4815-8dd9-200e8b927f78"
checkbox input "true"
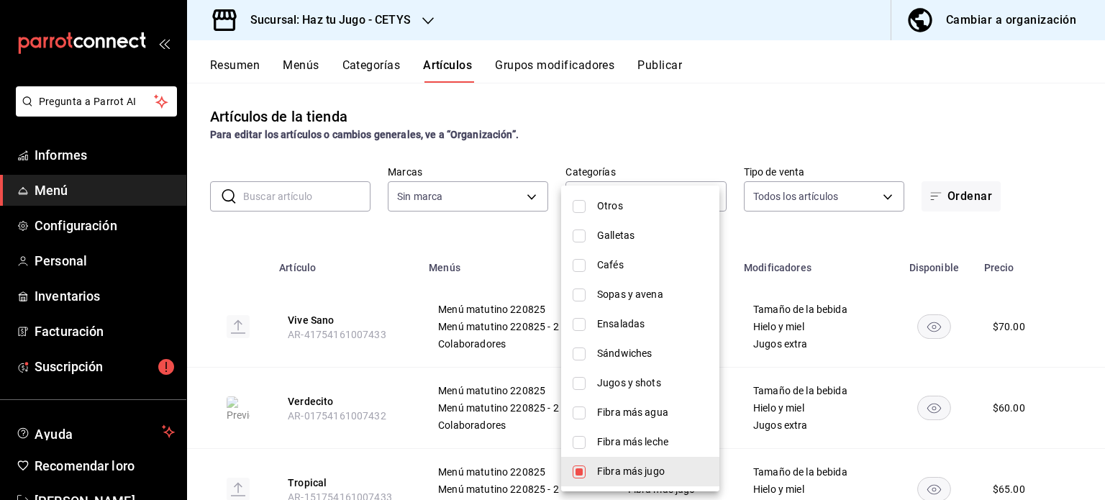
click at [1101, 284] on div at bounding box center [552, 250] width 1105 height 500
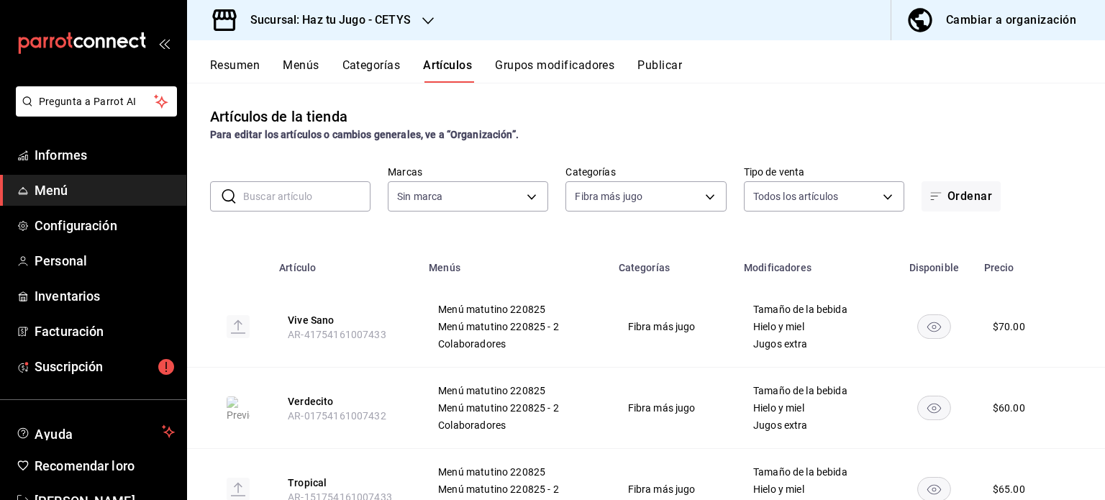
click at [1063, 296] on td at bounding box center [1080, 326] width 49 height 81
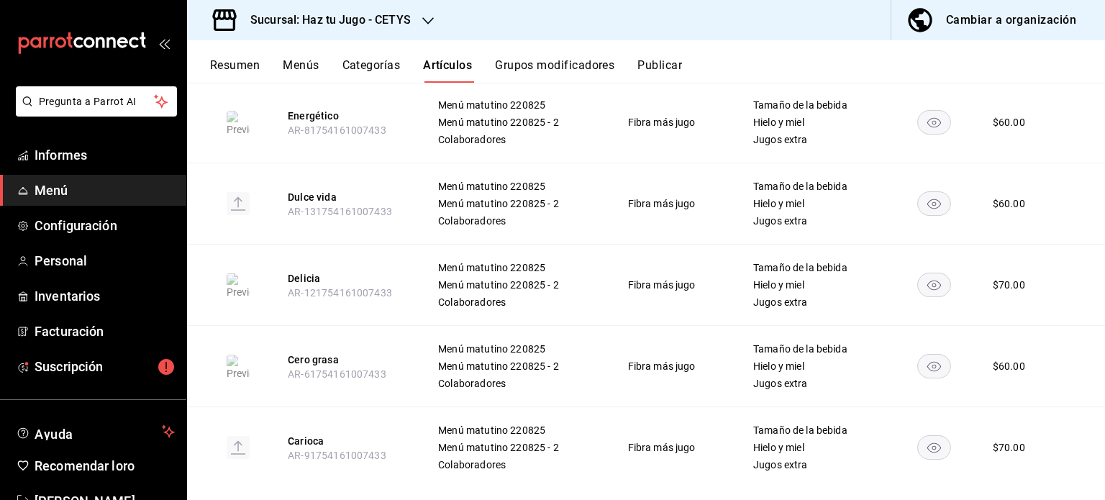
scroll to position [1200, 0]
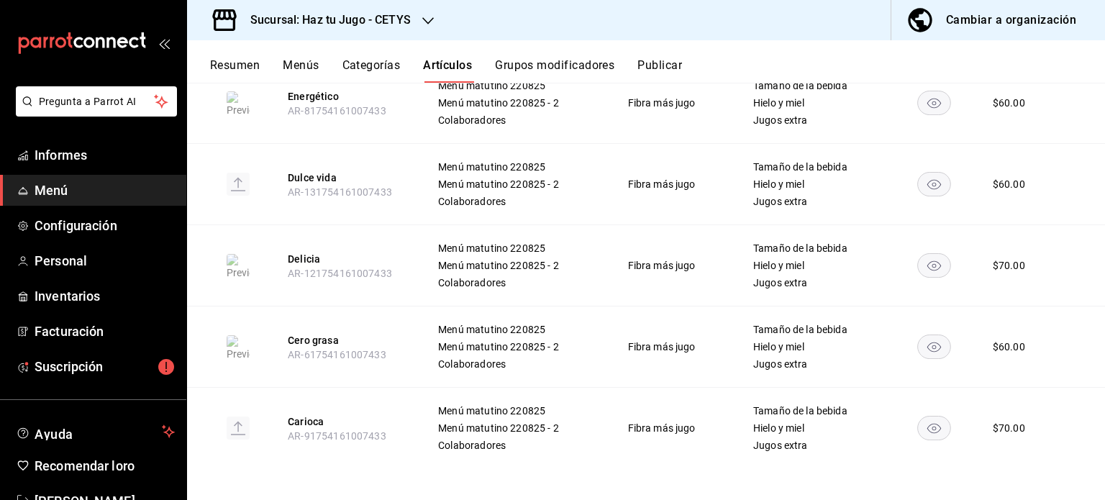
click at [1056, 356] on td at bounding box center [1080, 346] width 49 height 81
click at [1071, 495] on div "Artículos de la tienda Para editar los artículos o cambios generales, ve a “Org…" at bounding box center [646, 291] width 918 height 417
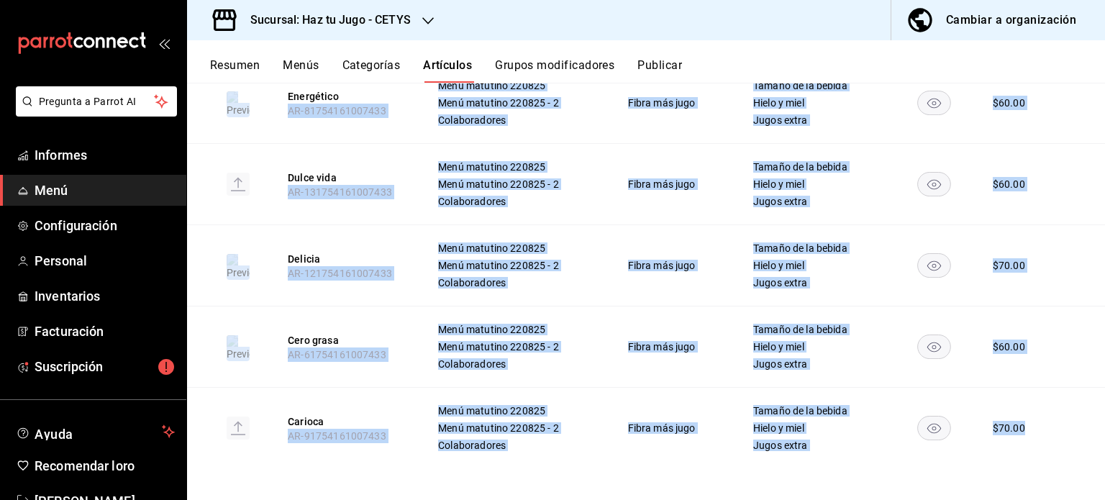
click at [1071, 495] on div "Artículos de la tienda Para editar los artículos o cambios generales, ve a “Org…" at bounding box center [646, 291] width 918 height 417
click at [961, 24] on font "Cambiar a organización" at bounding box center [1011, 20] width 130 height 14
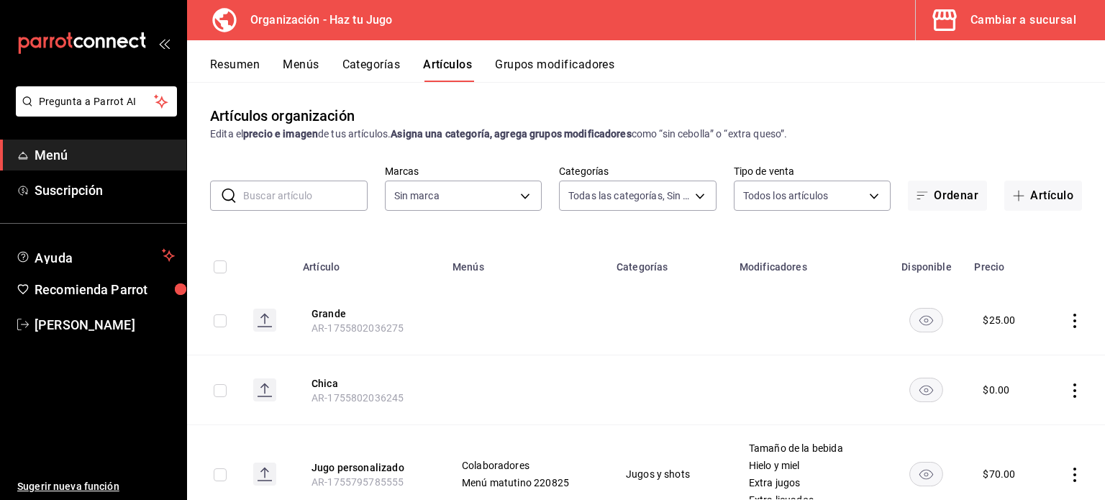
type input "001c27e4-319a-4f56-83db-293b53147510,9de9bbb4-71ba-4db7-8183-90a4bffa0c34,6fcf0…"
type input "6a6a6d2c-cf23-4088-9f71-267082d6ef5e"
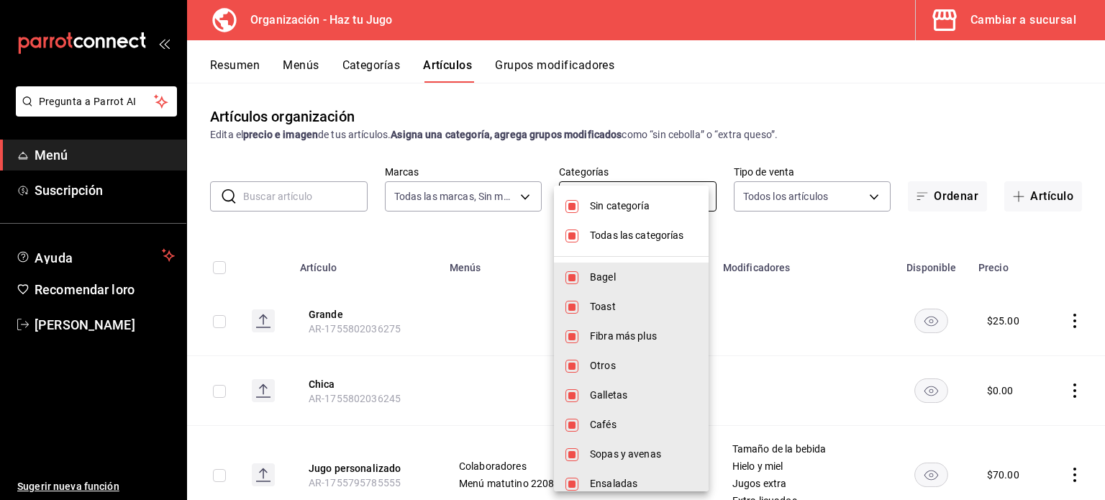
click at [588, 199] on body "Pregunta a Parrot AI Menú Suscripción Ayuda Recomendar loro JESSICA FERNANDA GÓ…" at bounding box center [552, 250] width 1105 height 500
click at [638, 208] on font "Sin categoría" at bounding box center [620, 206] width 60 height 12
checkbox input "false"
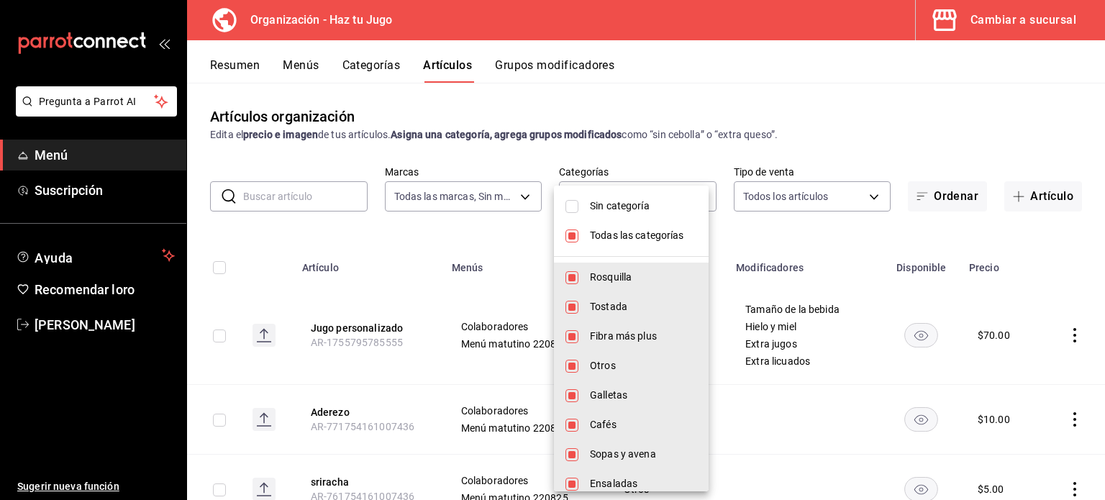
click at [640, 238] on font "Todas las categorías" at bounding box center [637, 236] width 94 height 12
checkbox input "false"
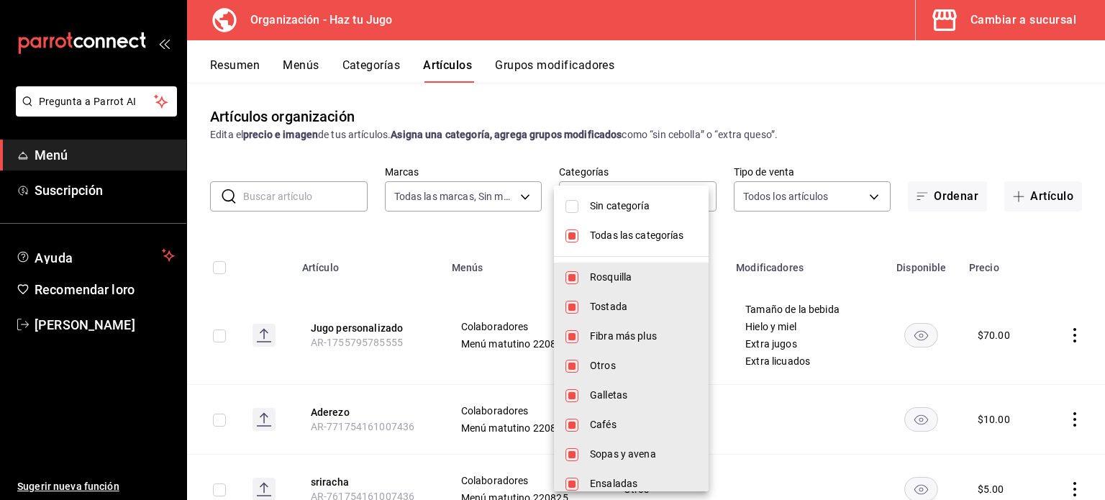
checkbox input "false"
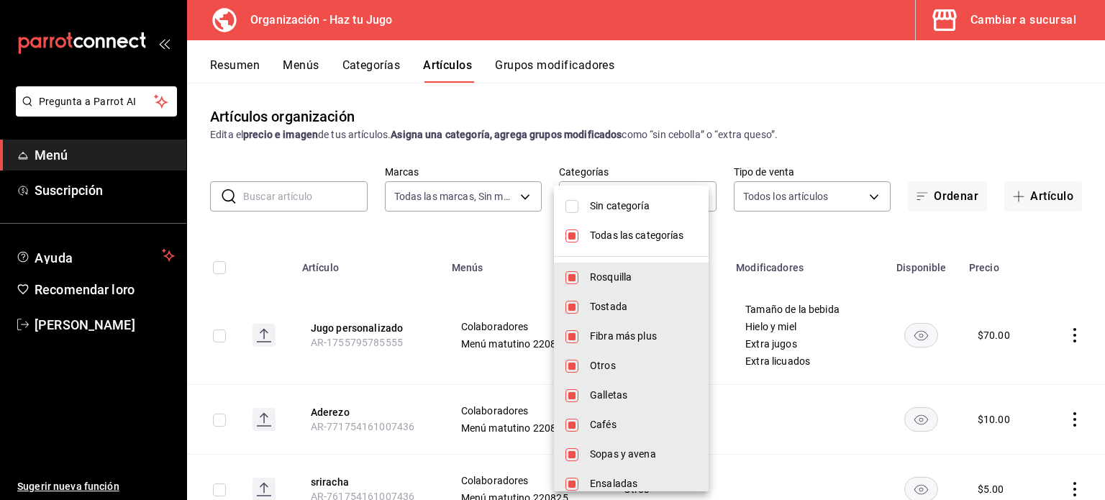
checkbox input "false"
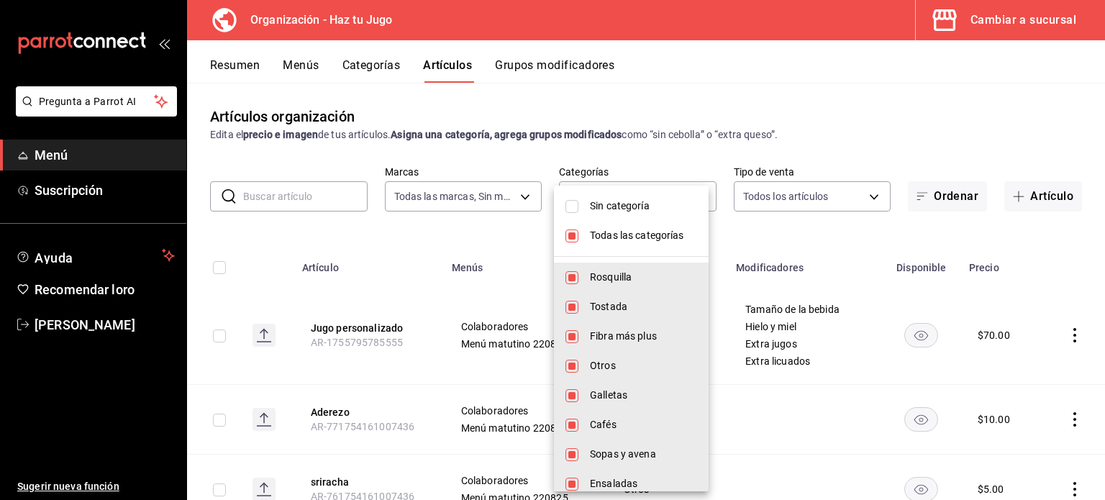
checkbox input "false"
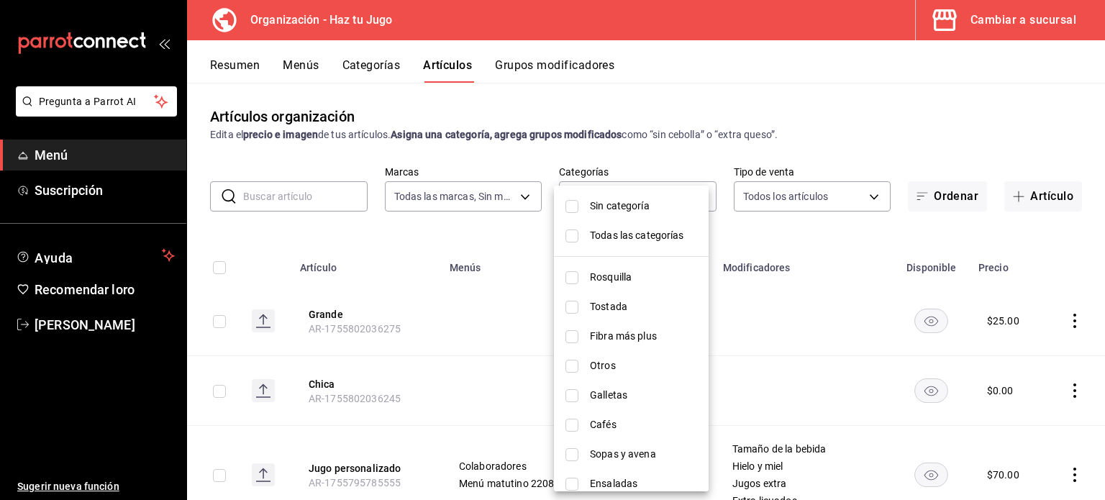
scroll to position [189, 0]
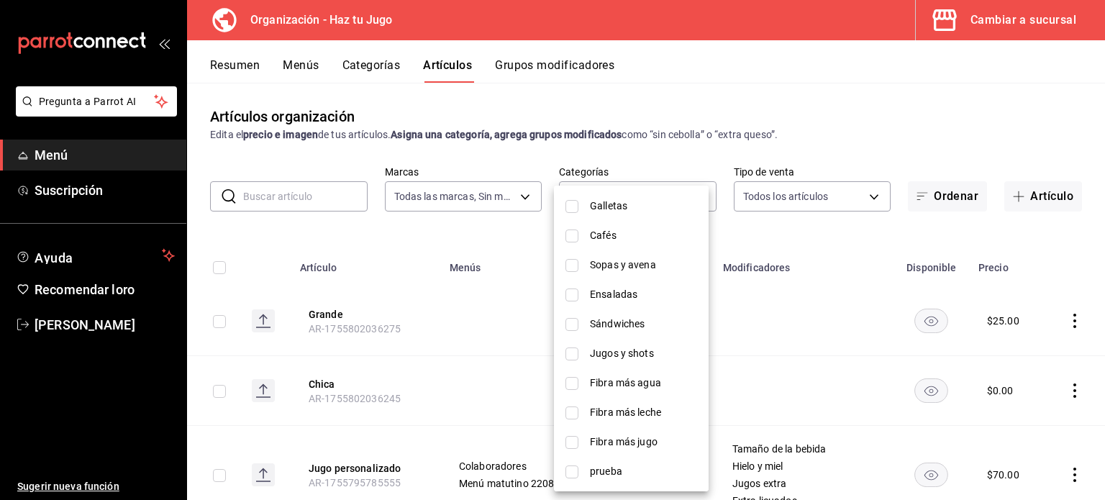
click at [610, 437] on font "Fibra más jugo" at bounding box center [624, 442] width 68 height 12
type input "e0cb1c56-b2cf-4ce8-8e4c-7a58cec6545d"
checkbox input "true"
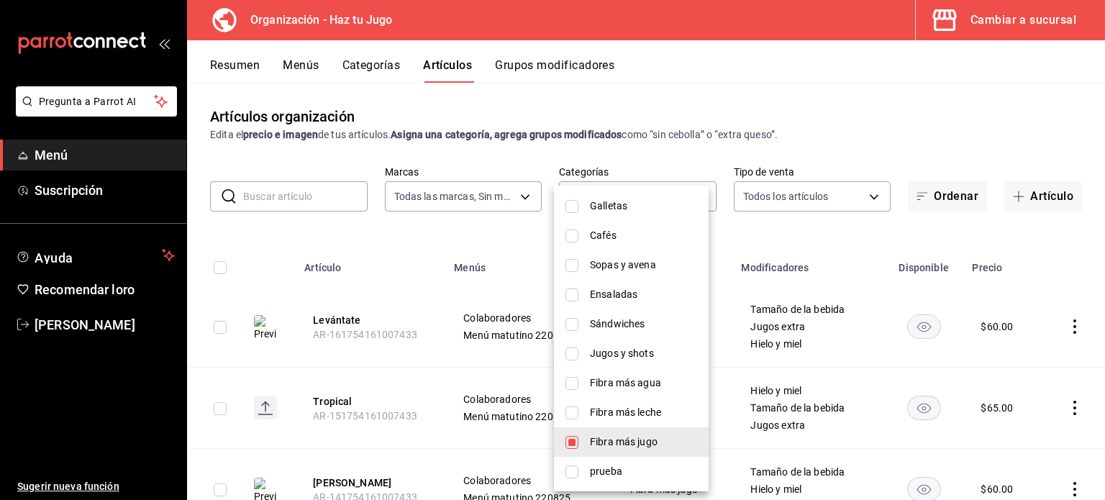
click at [1098, 268] on div at bounding box center [552, 250] width 1105 height 500
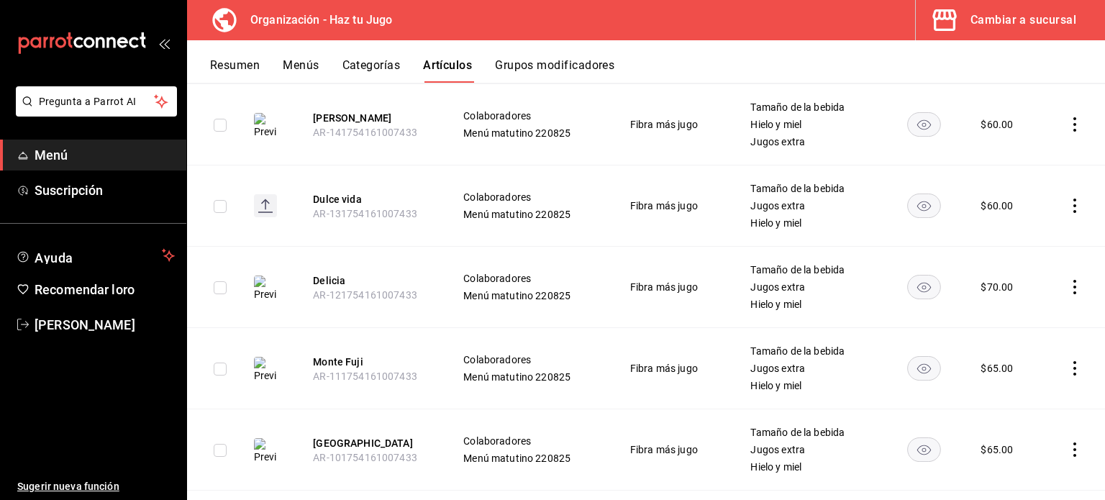
scroll to position [730, 0]
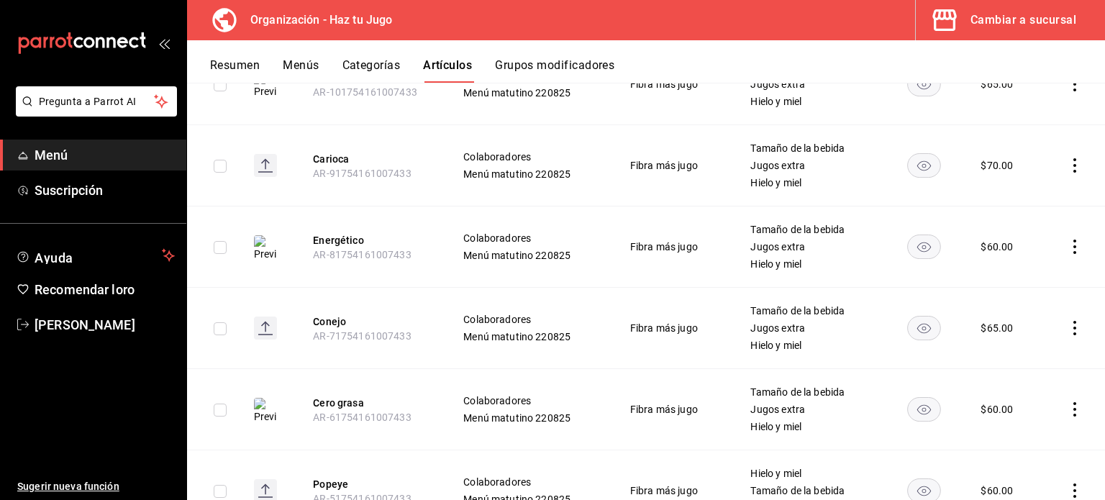
click at [1068, 415] on icon "comportamiento" at bounding box center [1075, 409] width 14 height 14
click at [1028, 405] on font "Editar" at bounding box center [1015, 403] width 27 height 12
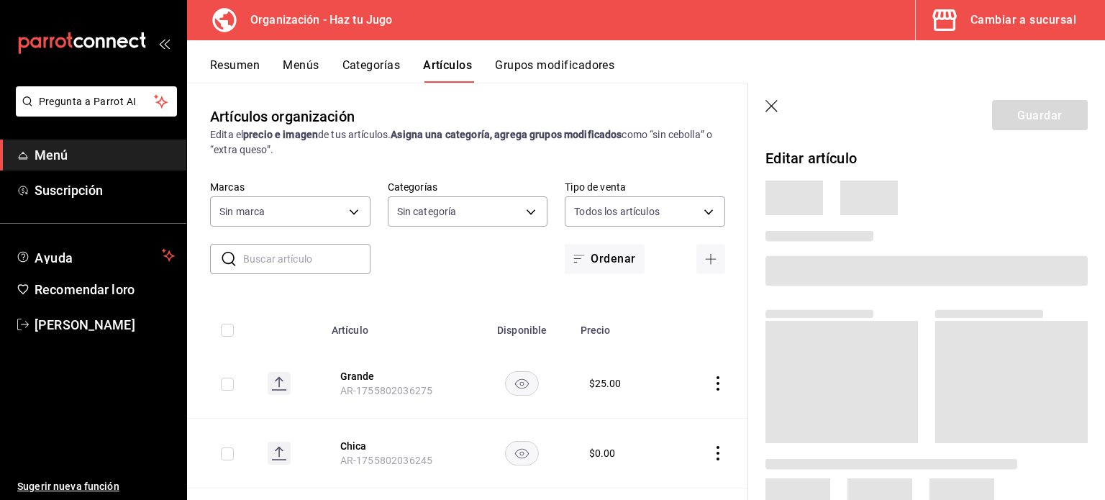
type input "001c27e4-319a-4f56-83db-293b53147510,9de9bbb4-71ba-4db7-8183-90a4bffa0c34,6fcf0…"
type input "6a6a6d2c-cf23-4088-9f71-267082d6ef5e"
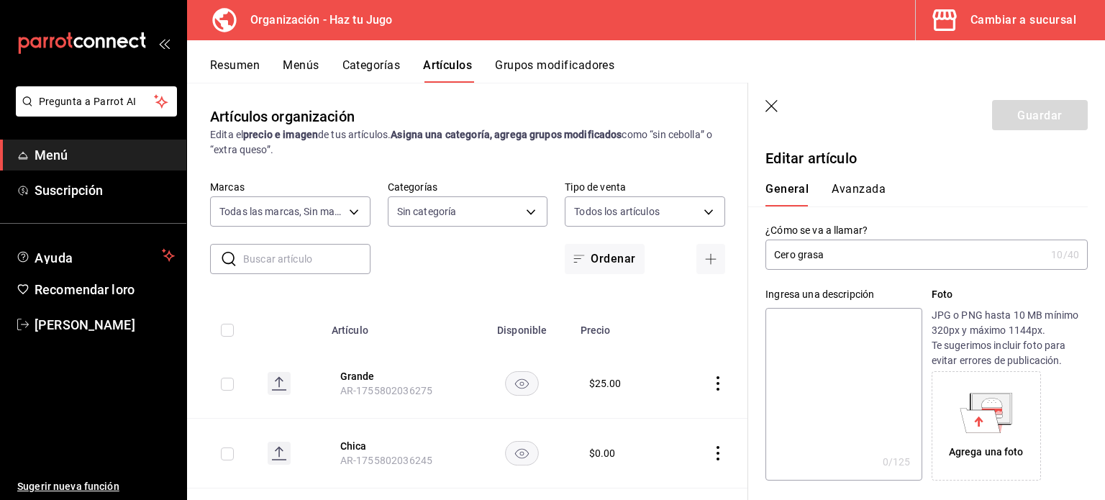
type input "$60.00"
type input "E48"
type input "90101500"
radio input "true"
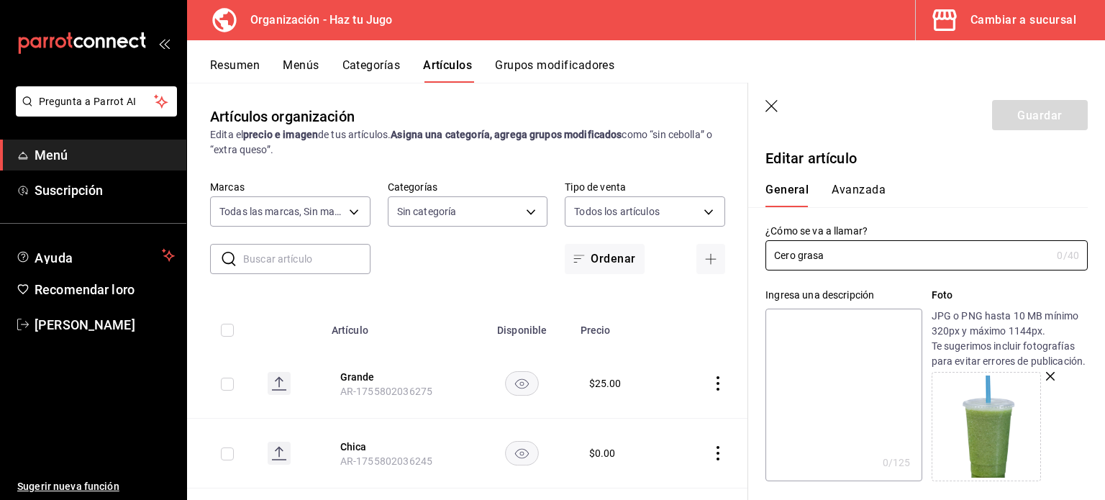
click at [854, 194] on font "Avanzada" at bounding box center [859, 190] width 54 height 14
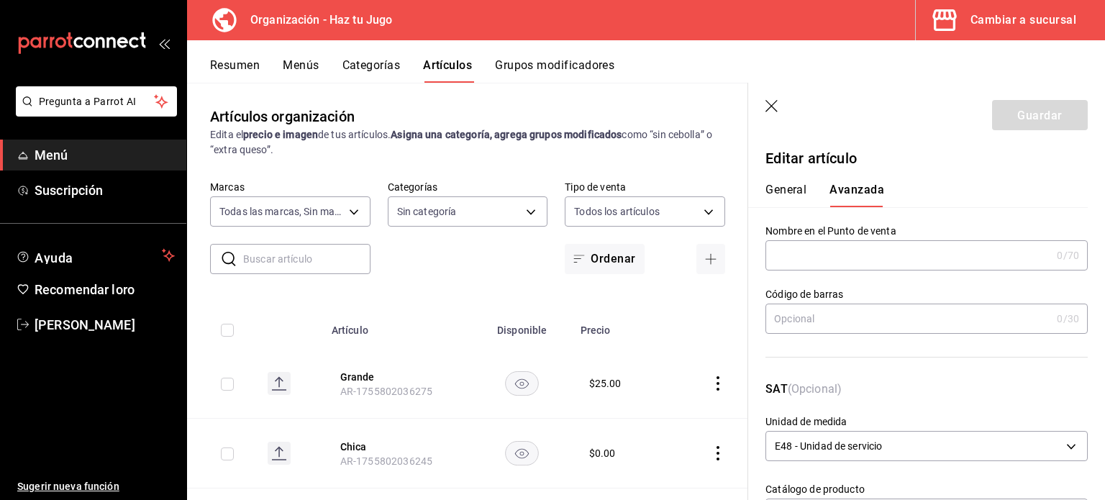
scroll to position [365, 0]
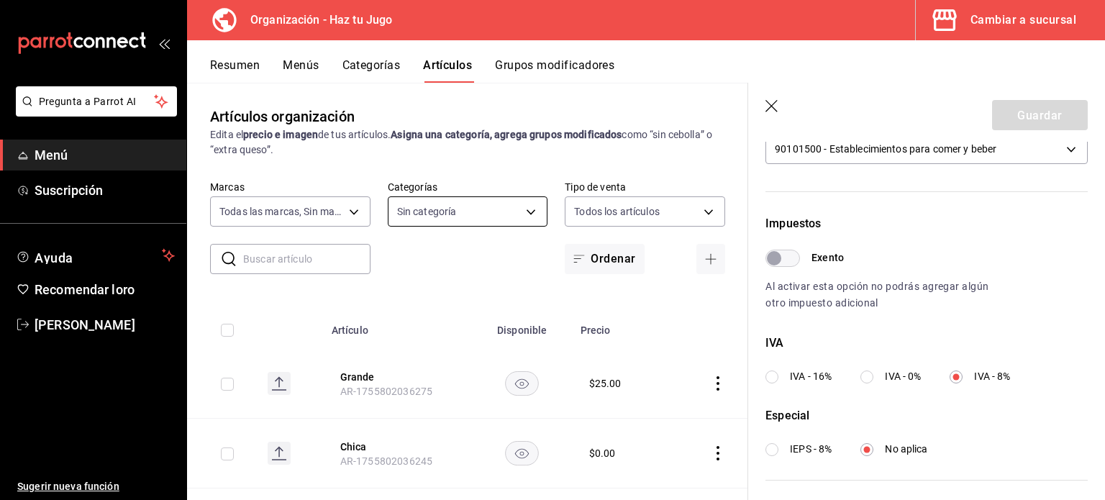
click at [511, 207] on body "Pregunta a Parrot AI Menú Suscripción Ayuda Recomendar loro JESSICA FERNANDA GÓ…" at bounding box center [552, 250] width 1105 height 500
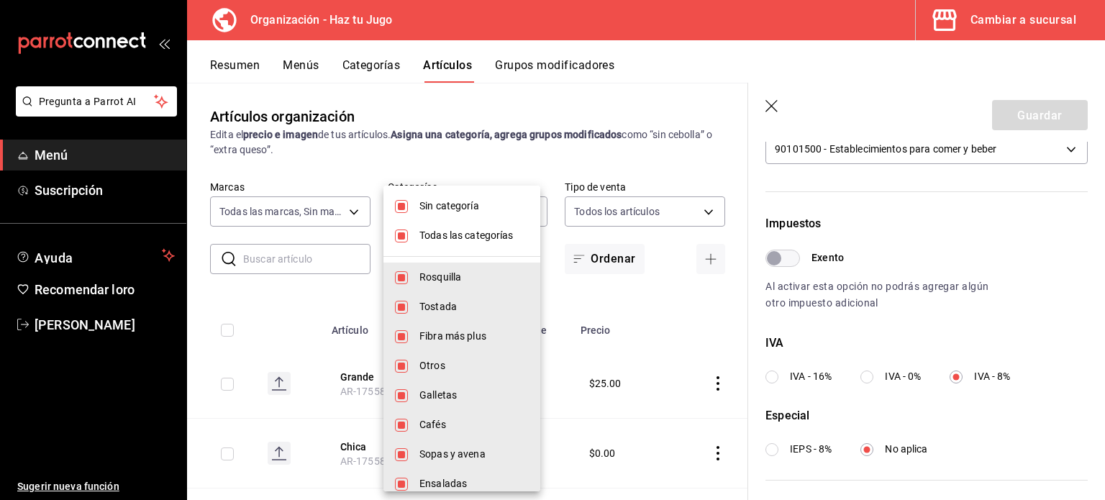
click at [480, 213] on span "Sin categoría" at bounding box center [474, 206] width 109 height 15
checkbox input "false"
click at [479, 235] on font "Todas las categorías" at bounding box center [467, 236] width 94 height 12
checkbox input "false"
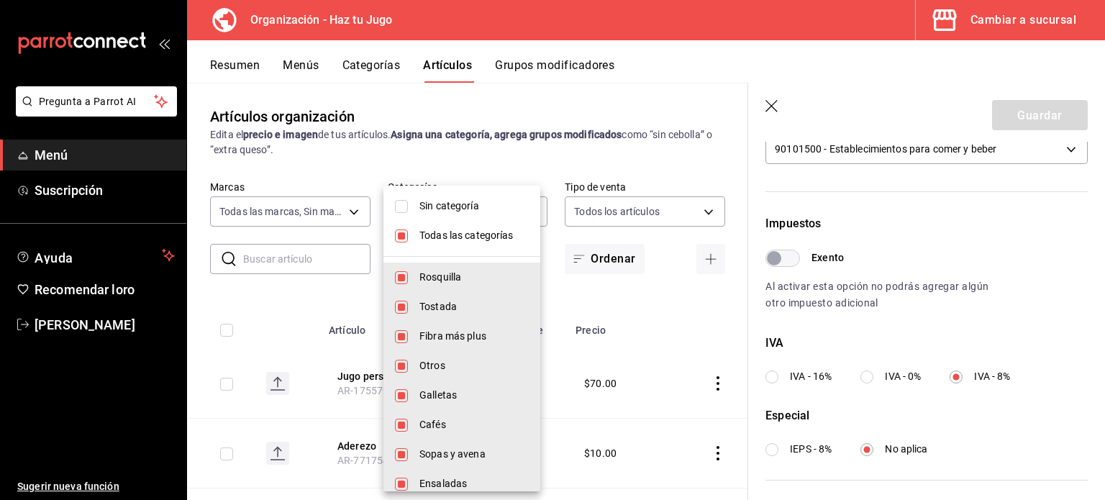
checkbox input "false"
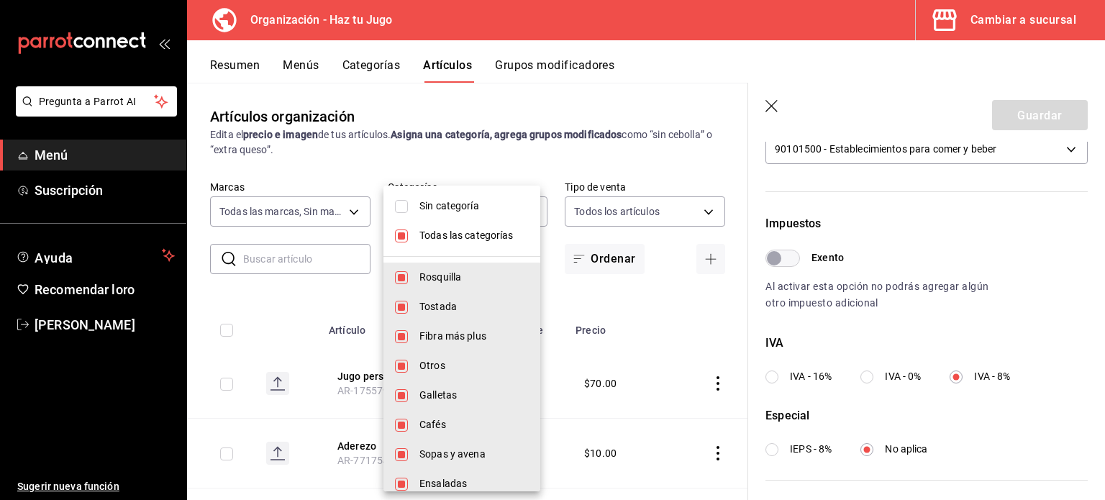
checkbox input "false"
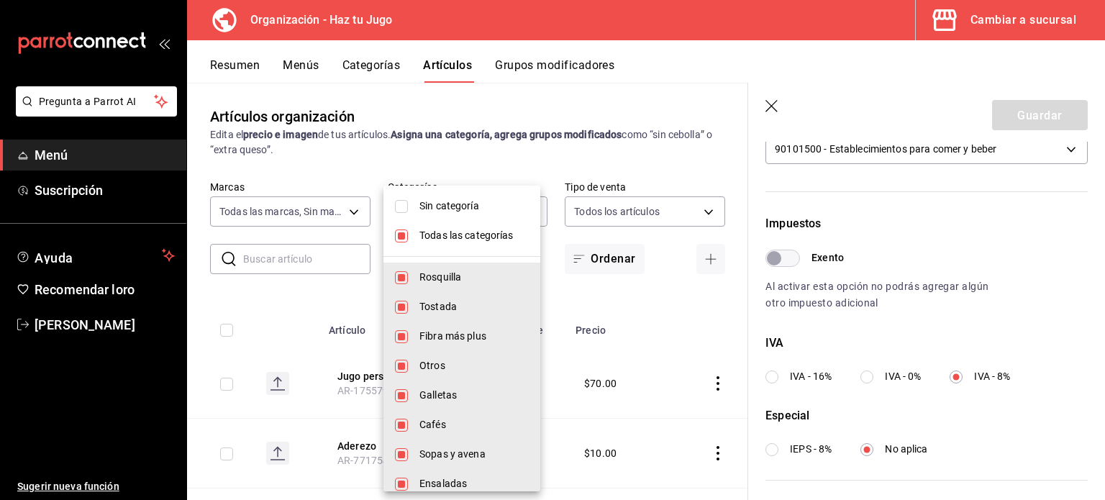
checkbox input "false"
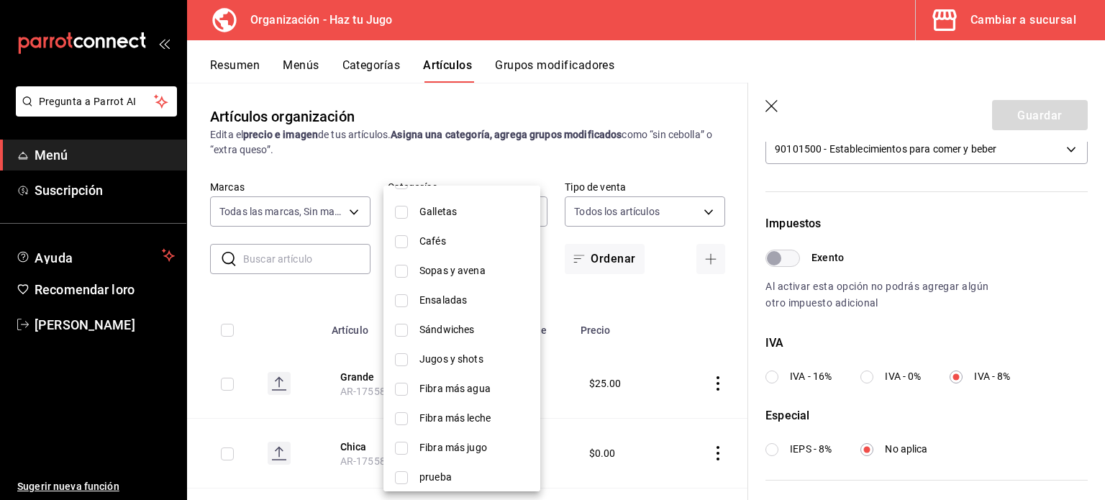
scroll to position [189, 0]
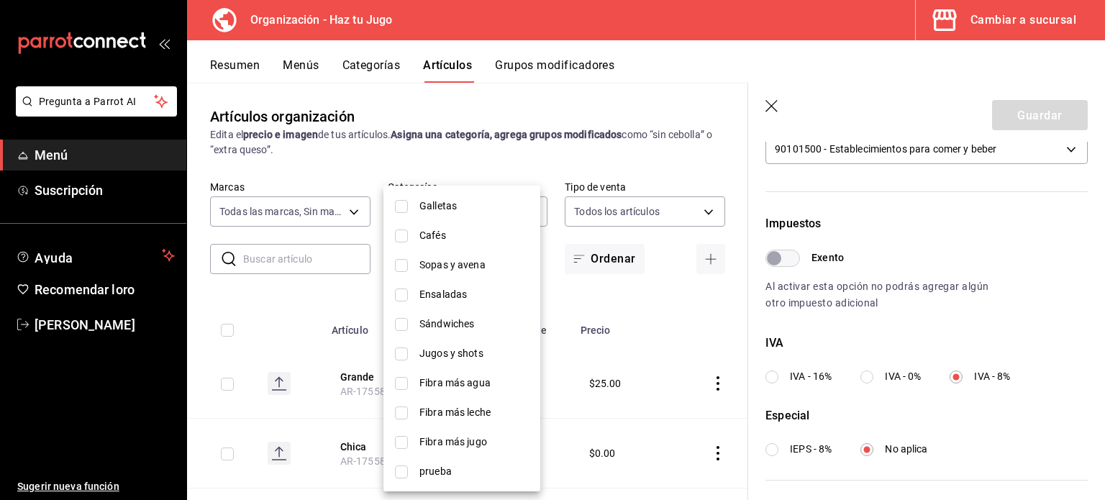
click at [444, 320] on font "Sándwiches" at bounding box center [447, 324] width 55 height 12
type input "aea969cc-0201-471a-9c04-34933b8fbc3c"
checkbox input "true"
click at [773, 104] on div at bounding box center [552, 250] width 1105 height 500
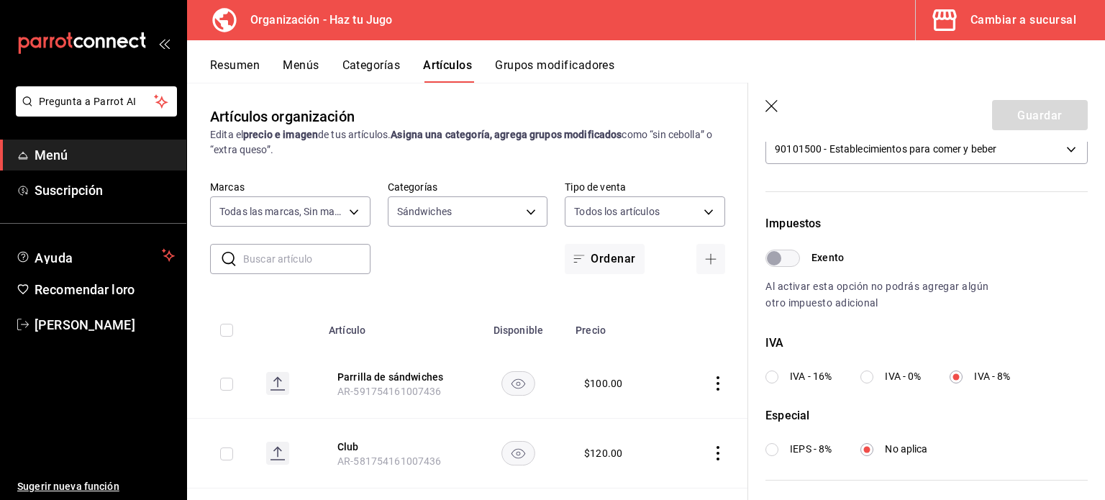
click at [773, 104] on icon "button" at bounding box center [772, 106] width 12 height 12
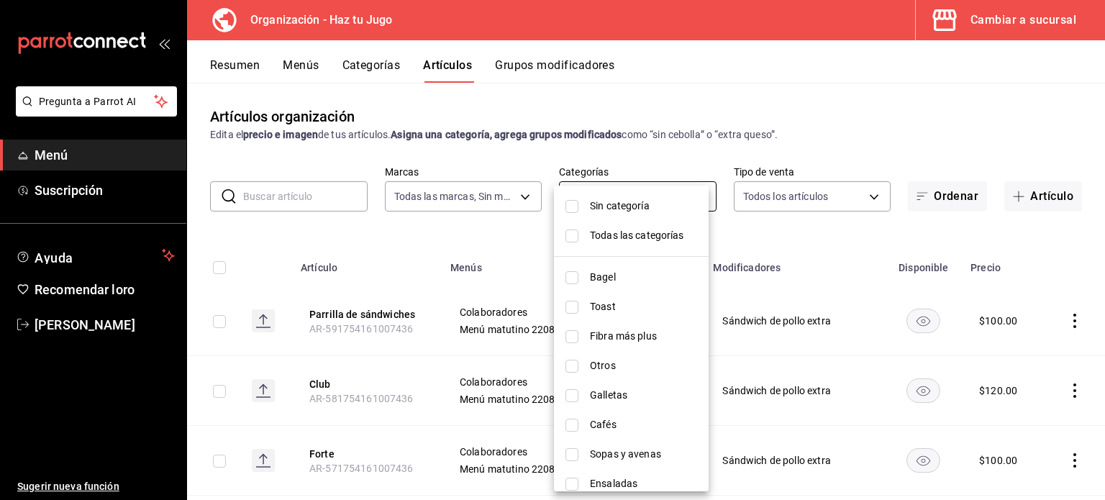
click at [580, 193] on body "Pregunta a Parrot AI Menú Suscripción Ayuda Recomendar loro JESSICA FERNANDA GÓ…" at bounding box center [552, 250] width 1105 height 500
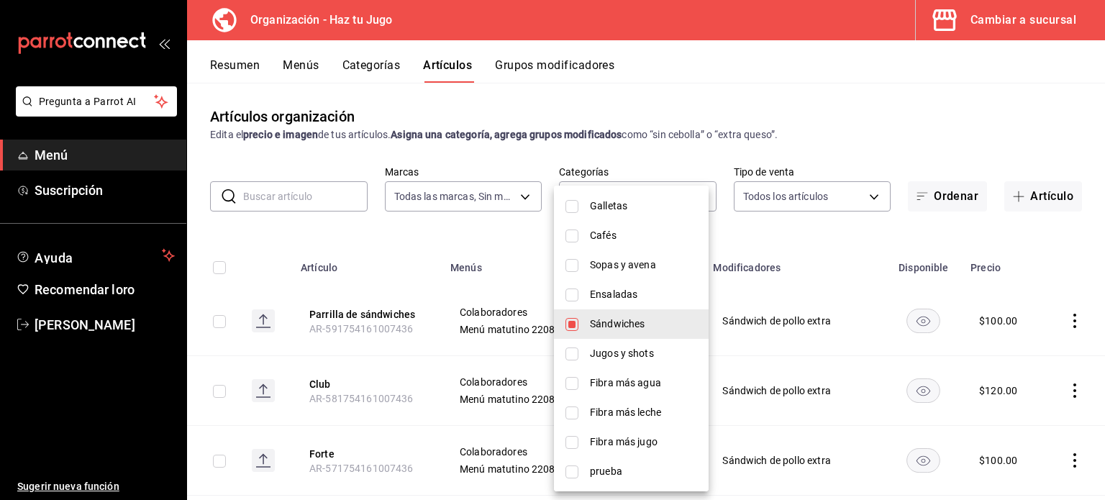
click at [629, 326] on font "Sándwiches" at bounding box center [617, 324] width 55 height 12
checkbox input "false"
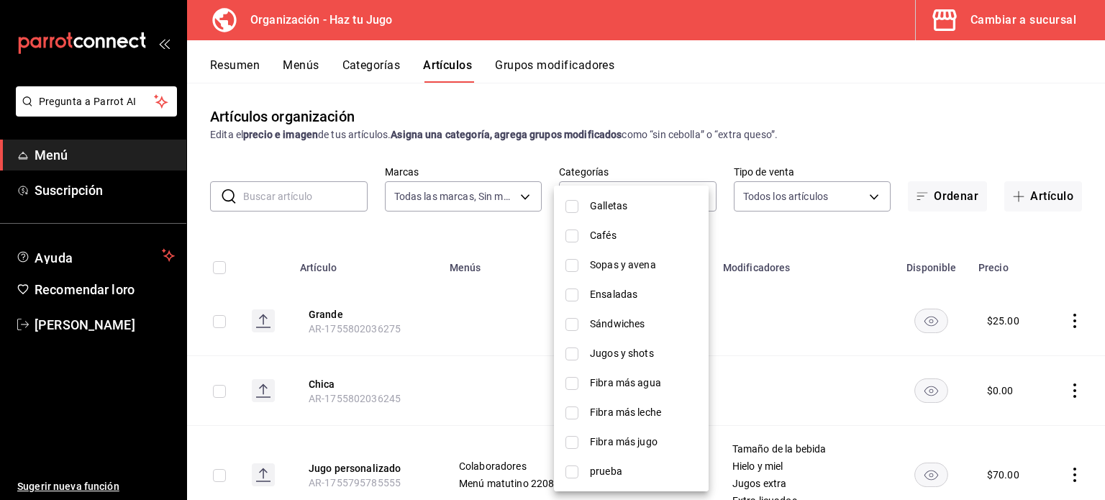
click at [629, 326] on font "Sándwiches" at bounding box center [617, 324] width 55 height 12
type input "aea969cc-0201-471a-9c04-34933b8fbc3c"
checkbox input "true"
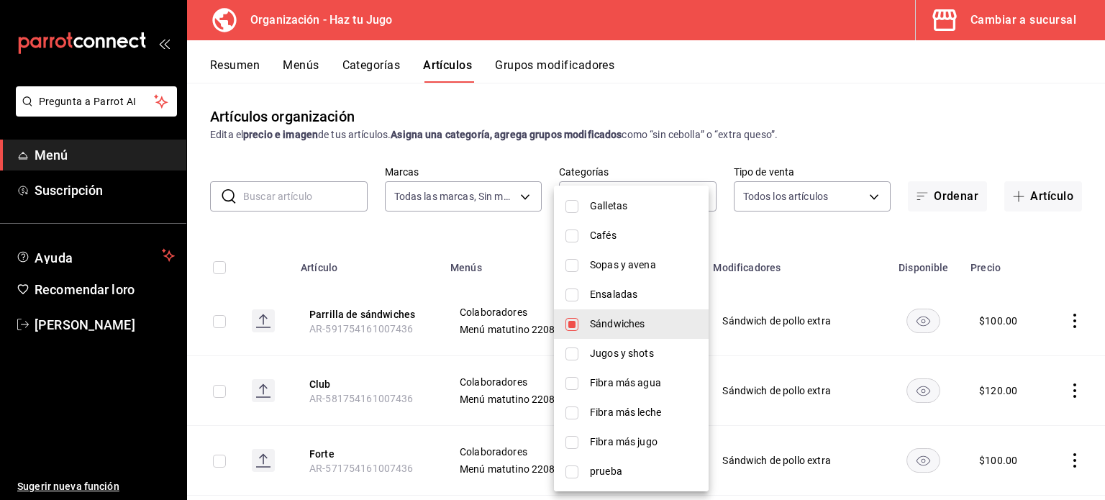
click at [900, 112] on div at bounding box center [552, 250] width 1105 height 500
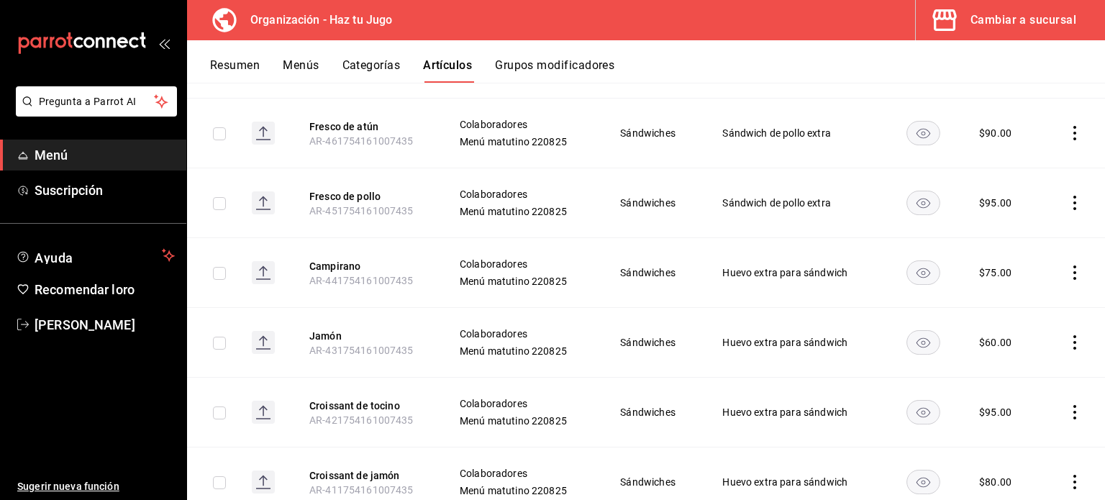
scroll to position [730, 0]
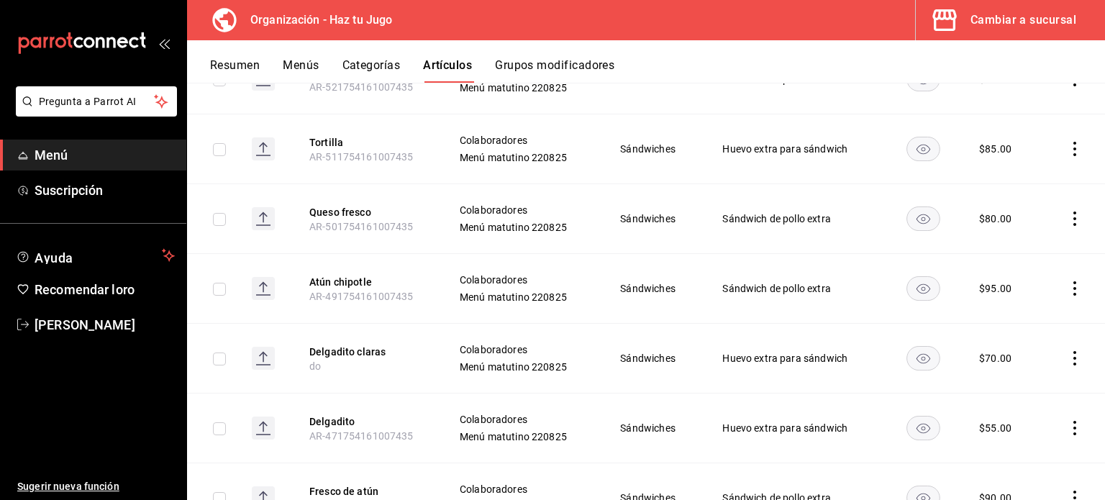
click at [1068, 149] on icon "comportamiento" at bounding box center [1075, 149] width 14 height 14
click at [1026, 181] on font "Editar" at bounding box center [1015, 182] width 27 height 12
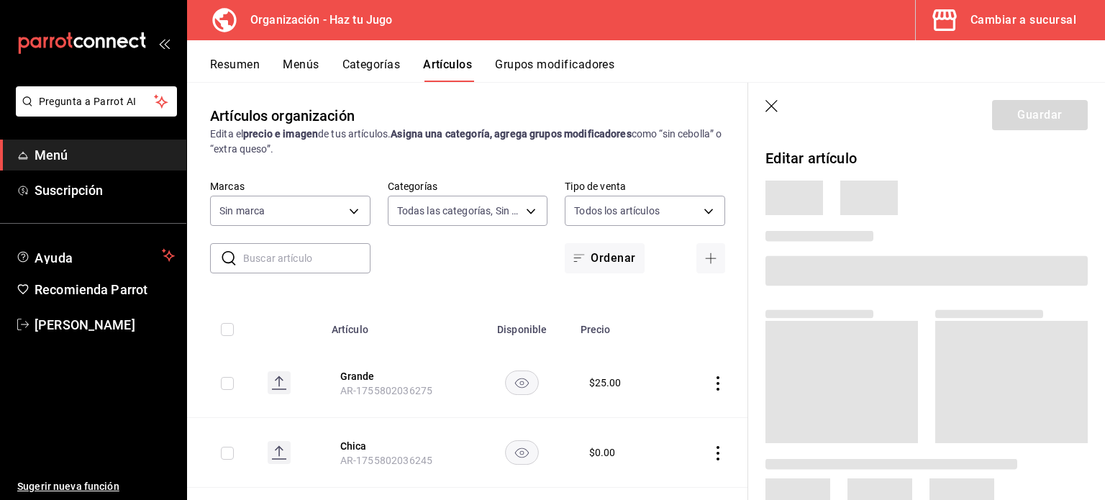
type input "001c27e4-319a-4f56-83db-293b53147510,9de9bbb4-71ba-4db7-8183-90a4bffa0c34,6fcf0…"
type input "6a6a6d2c-cf23-4088-9f71-267082d6ef5e"
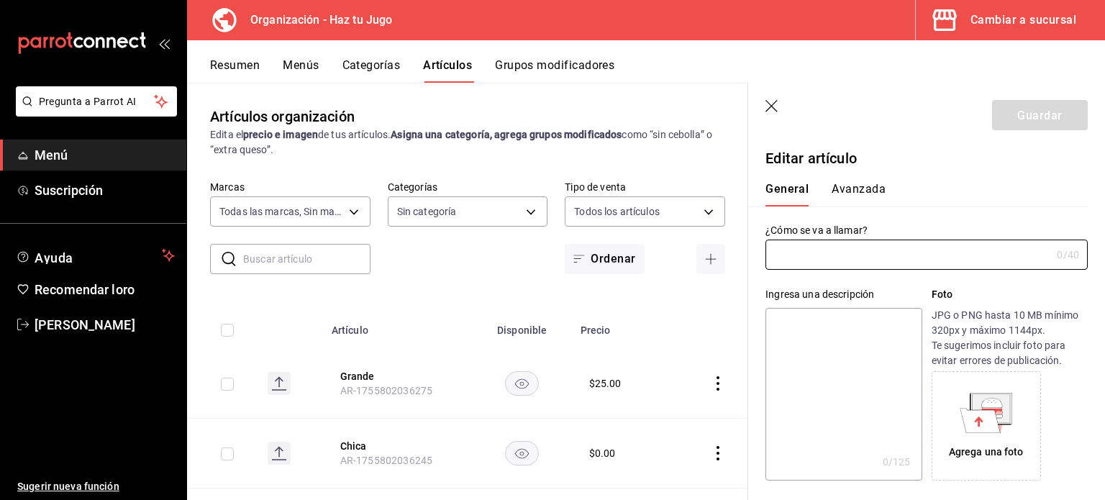
type input "Omelette"
type input "AR-511754161007435"
type input "$85.00"
click at [845, 195] on font "Avanzada" at bounding box center [859, 190] width 54 height 14
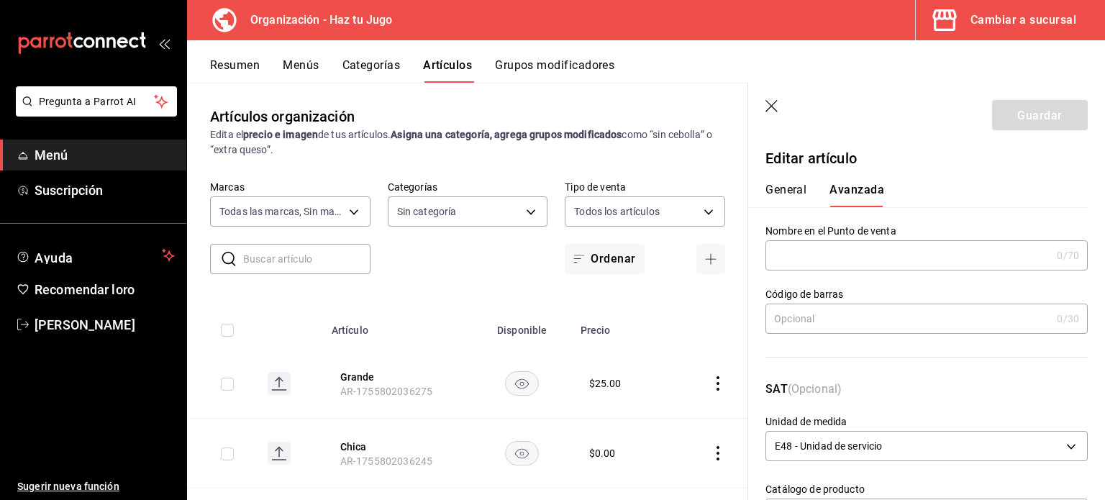
scroll to position [365, 0]
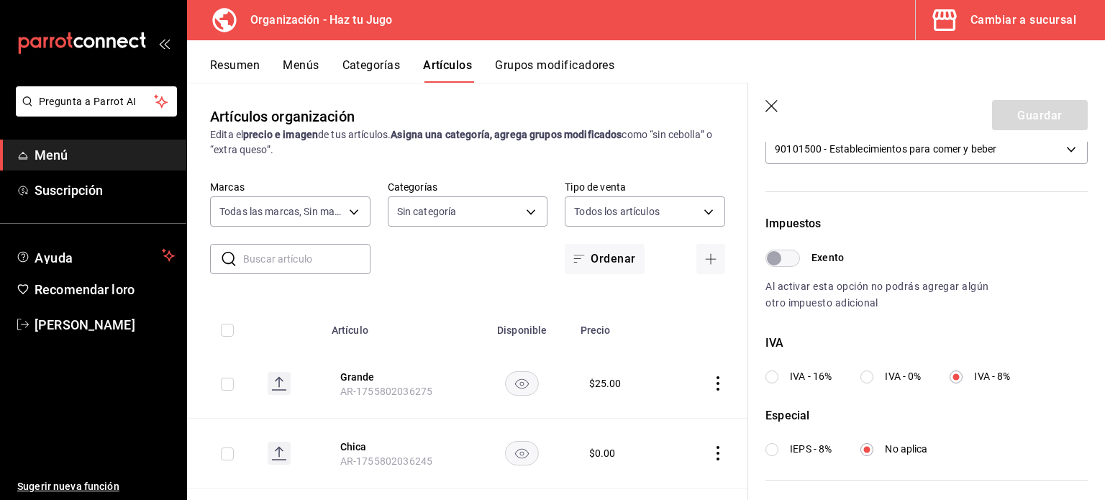
click at [771, 106] on icon "button" at bounding box center [772, 106] width 12 height 12
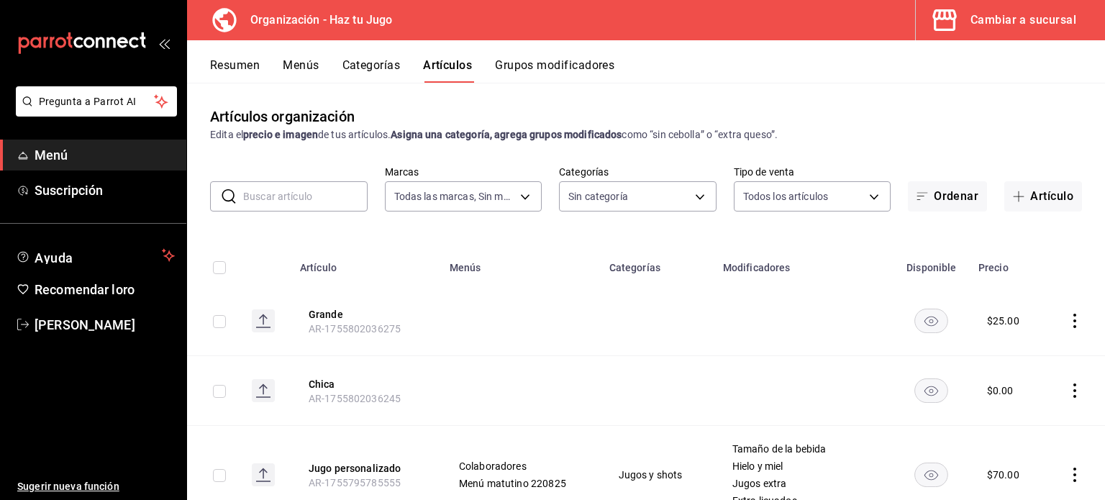
click at [1024, 22] on font "Cambiar a sucursal" at bounding box center [1024, 20] width 106 height 14
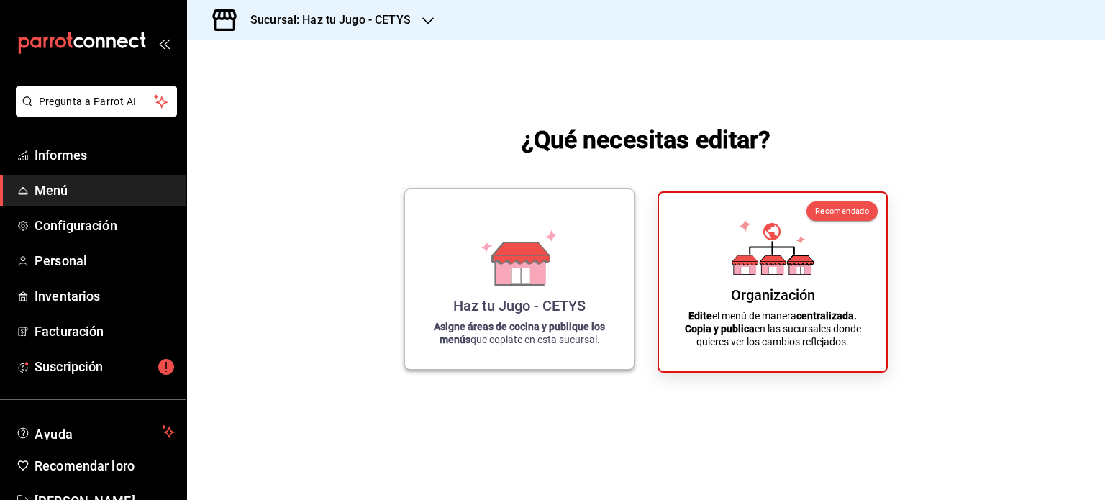
click at [535, 258] on icon at bounding box center [521, 253] width 57 height 21
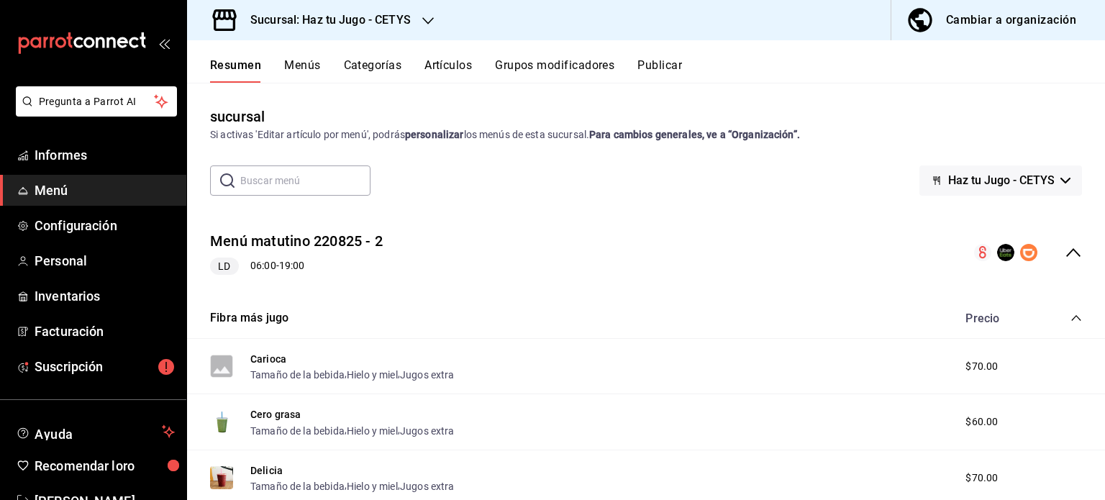
click at [1065, 247] on icon "colapsar-fila-del-menú" at bounding box center [1073, 252] width 17 height 17
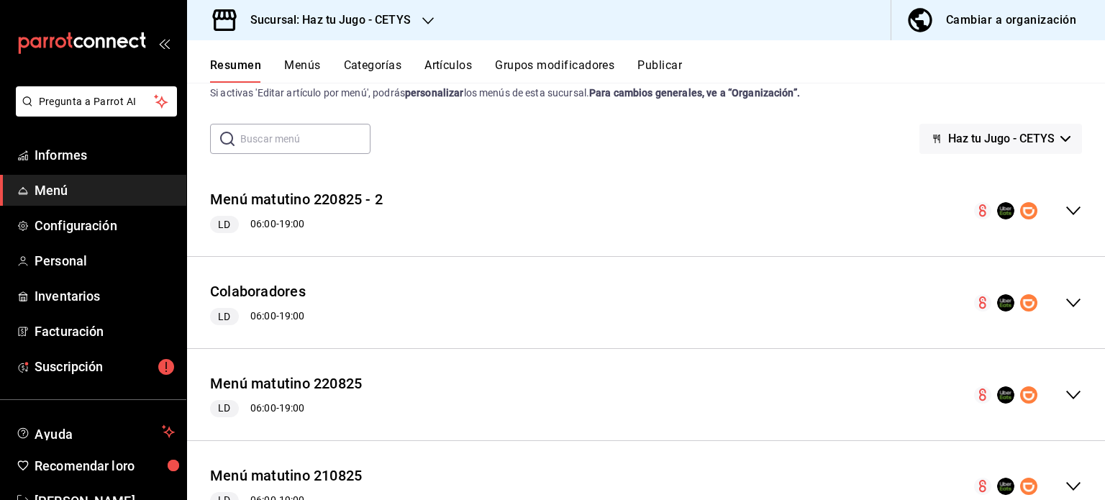
scroll to position [101, 0]
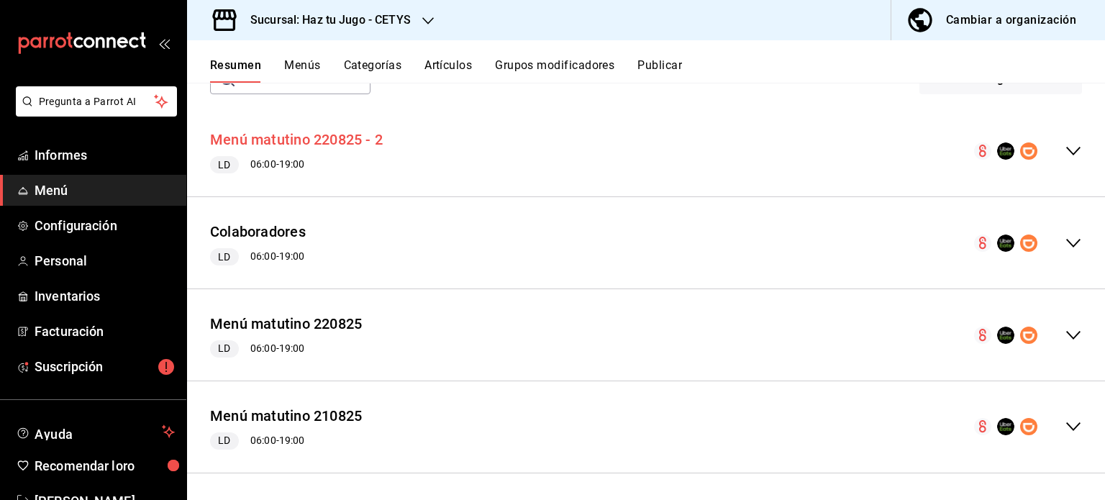
click at [353, 142] on font "Menú matutino 220825 - 2" at bounding box center [296, 140] width 173 height 17
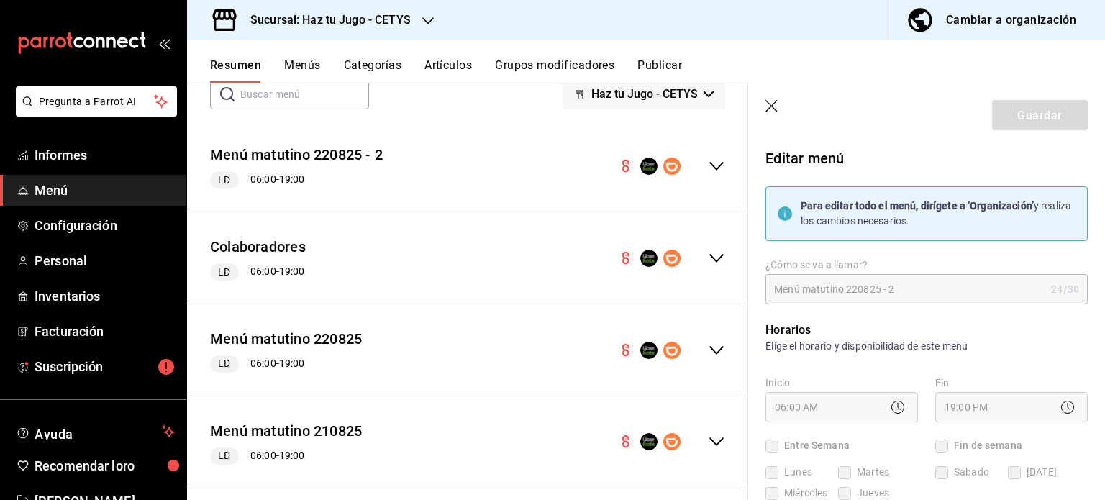
checkbox input "true"
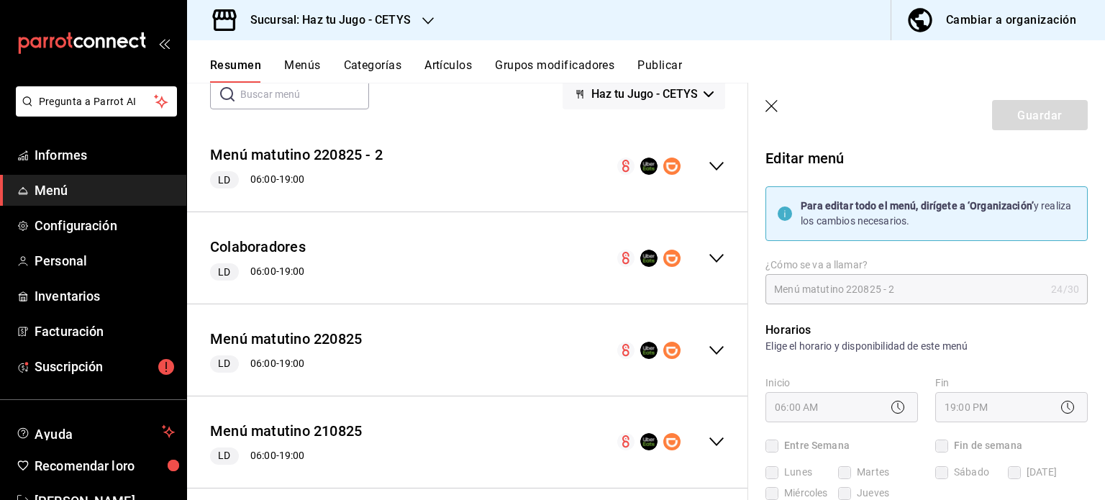
checkbox input "true"
click at [774, 102] on icon "button" at bounding box center [773, 107] width 14 height 14
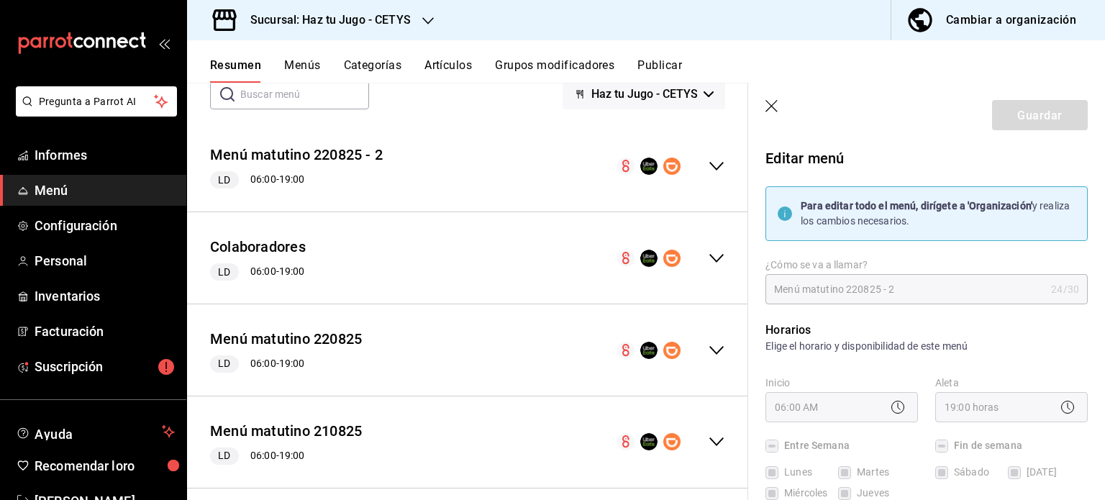
checkbox input "false"
type input "1758821852854"
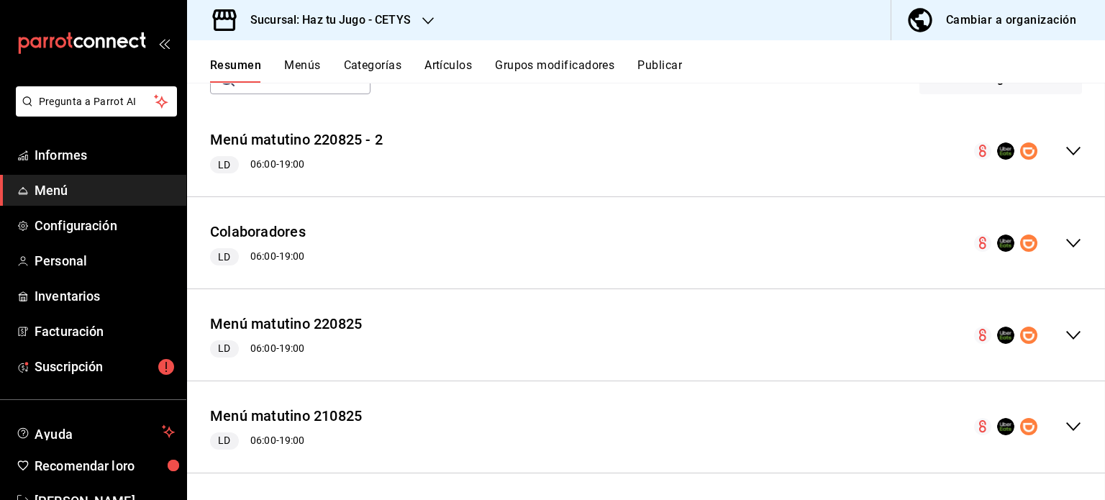
checkbox input "false"
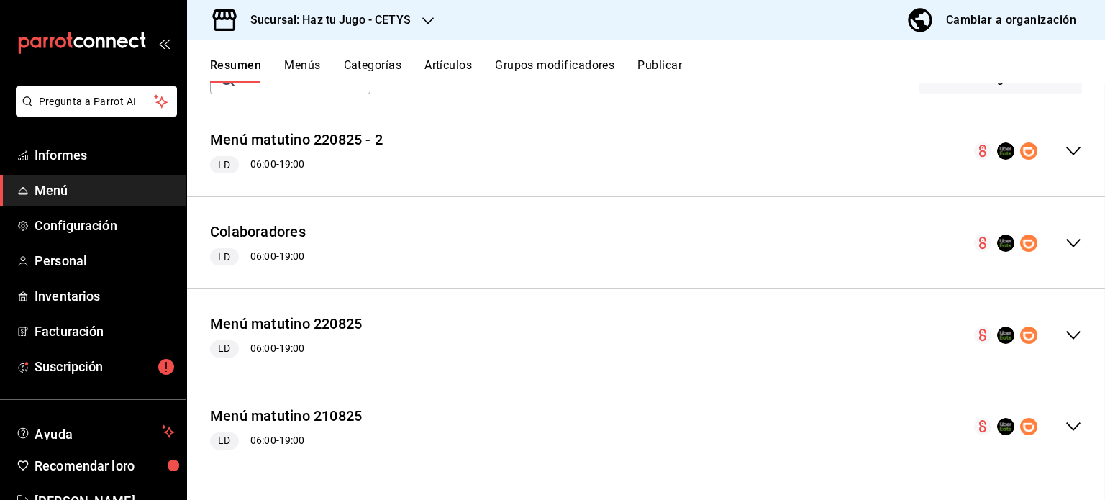
checkbox input "false"
click at [984, 19] on font "Cambiar a organización" at bounding box center [1011, 20] width 130 height 14
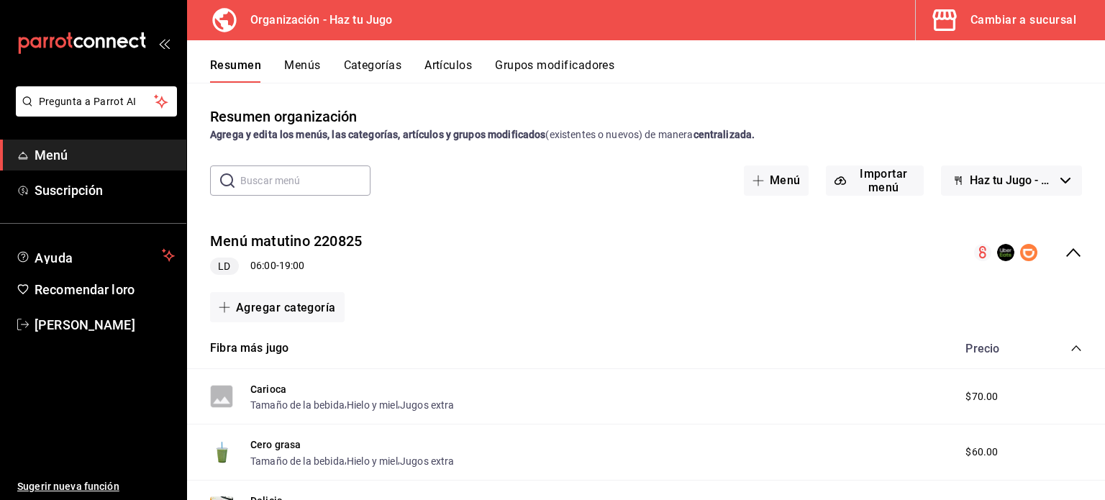
click at [1065, 256] on icon "colapsar-fila-del-menú" at bounding box center [1073, 252] width 17 height 17
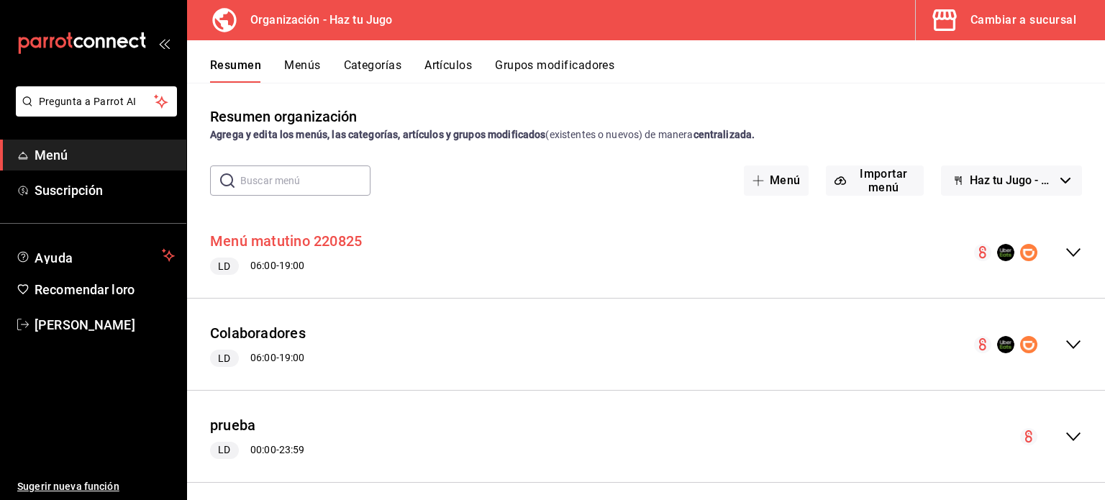
click at [279, 245] on font "Menú matutino 220825" at bounding box center [286, 241] width 152 height 17
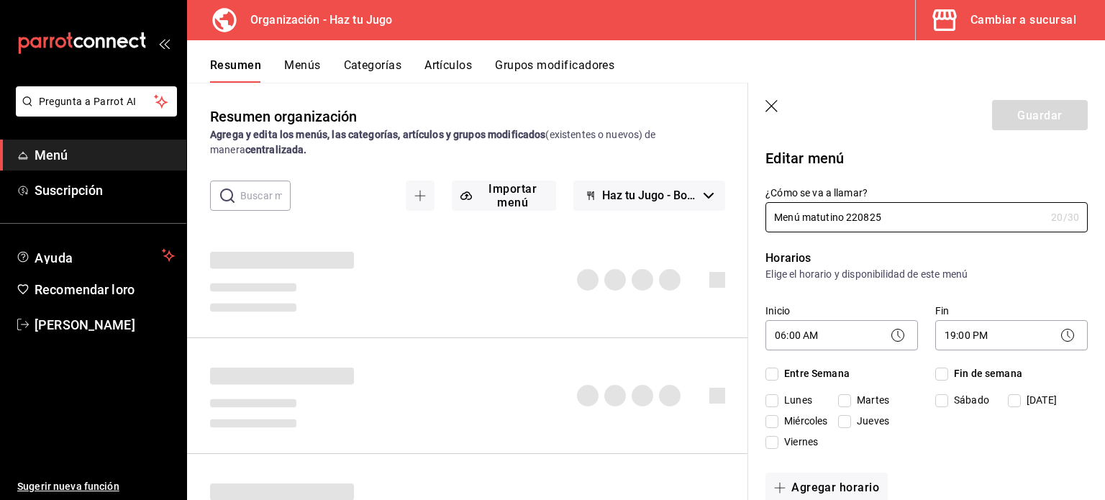
checkbox input "true"
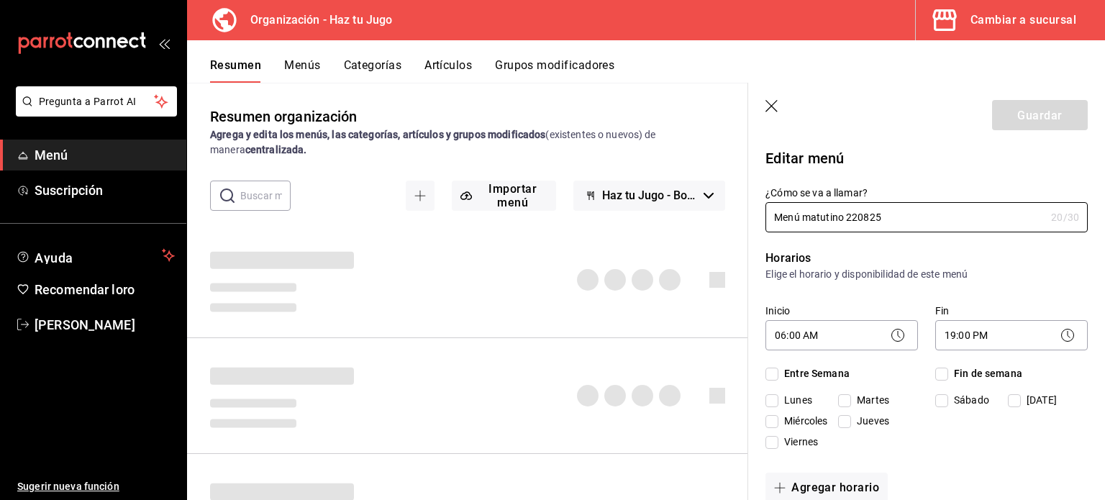
checkbox input "true"
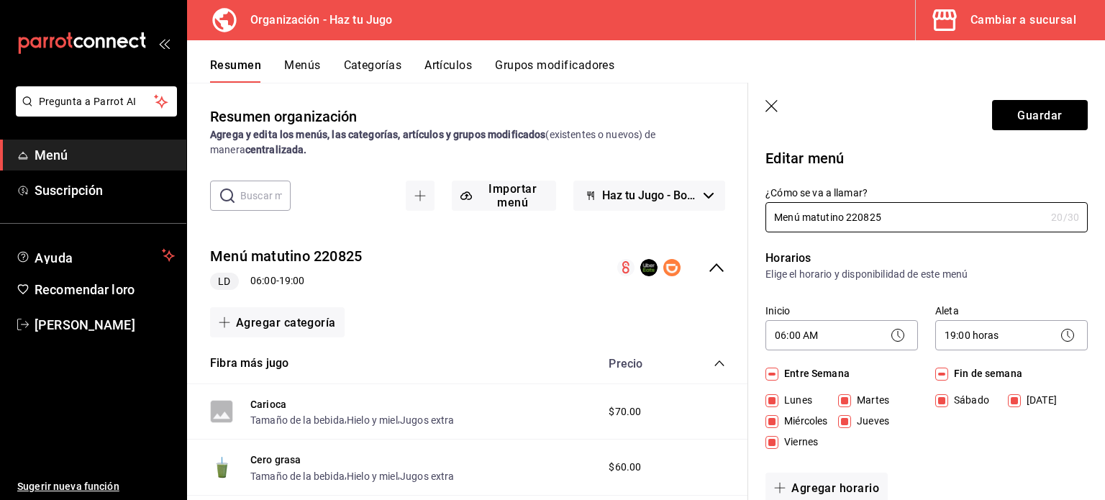
click at [771, 101] on icon "button" at bounding box center [773, 107] width 14 height 14
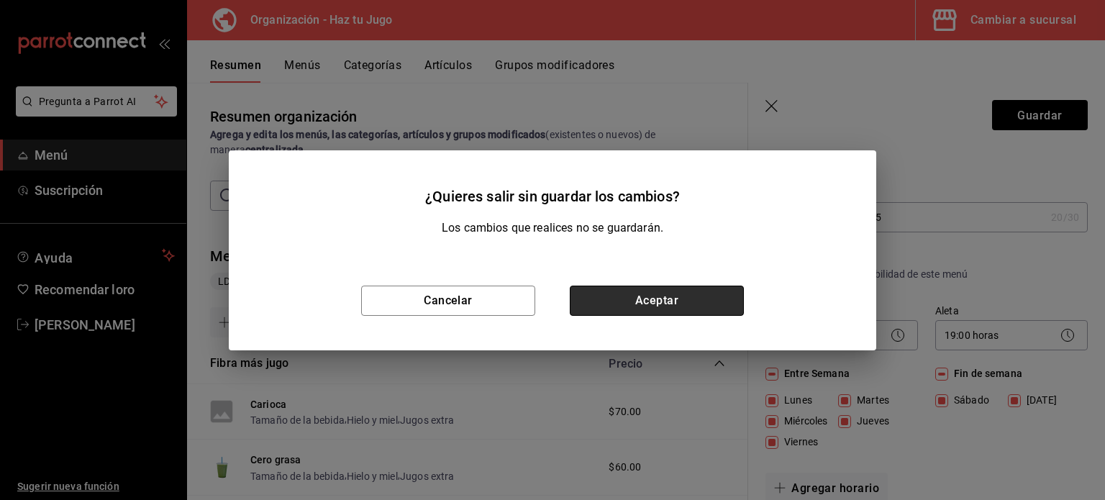
click at [609, 295] on button "Aceptar" at bounding box center [657, 301] width 174 height 30
checkbox input "false"
type input "1758821873468"
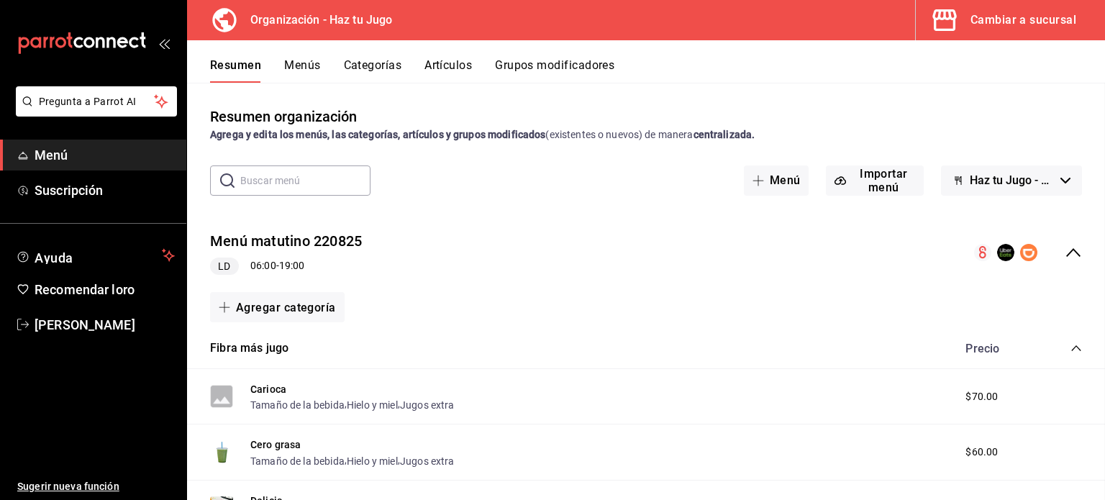
checkbox input "false"
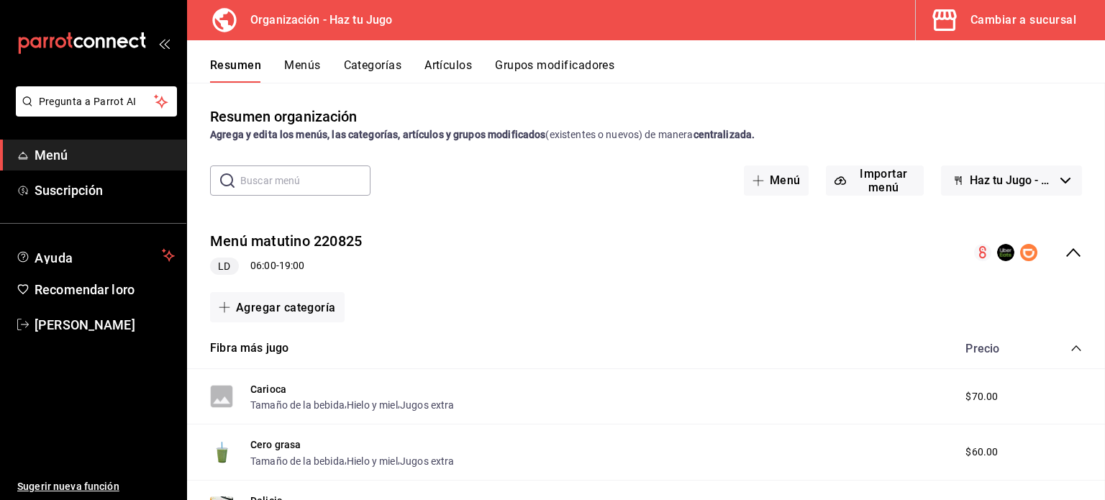
checkbox input "false"
click at [273, 395] on font "Carioca" at bounding box center [268, 390] width 36 height 12
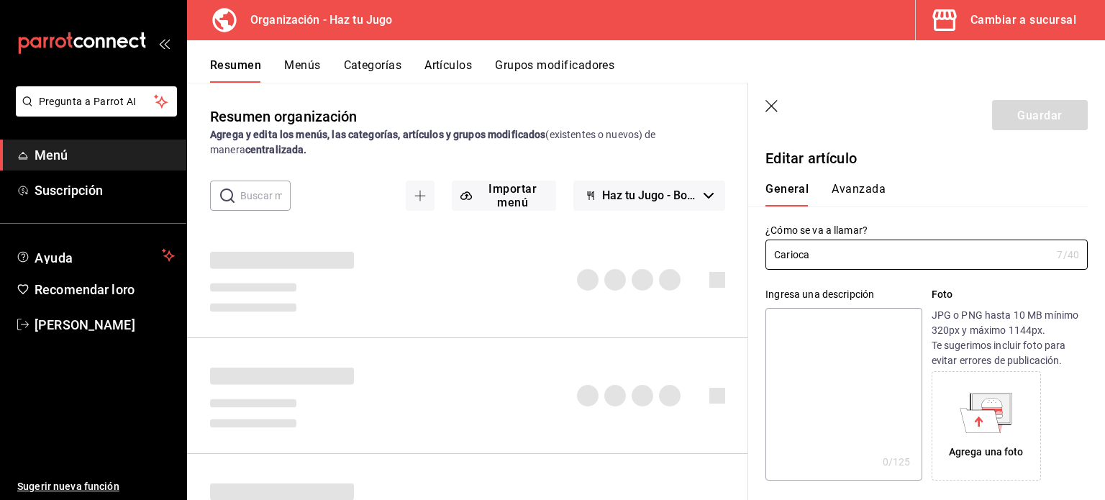
type input "$70.00"
type input "E48"
type input "90101500"
radio input "true"
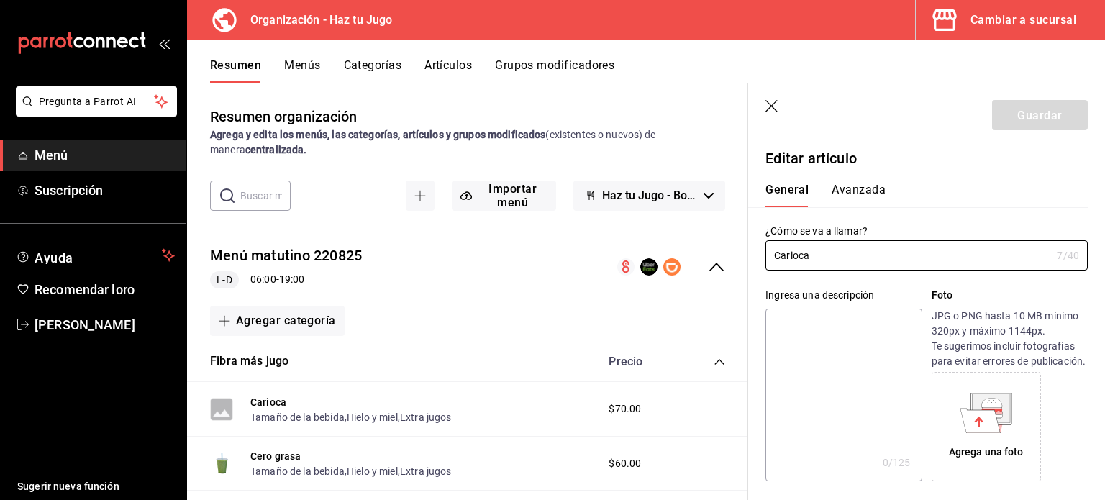
click at [859, 188] on font "Avanzada" at bounding box center [859, 190] width 54 height 14
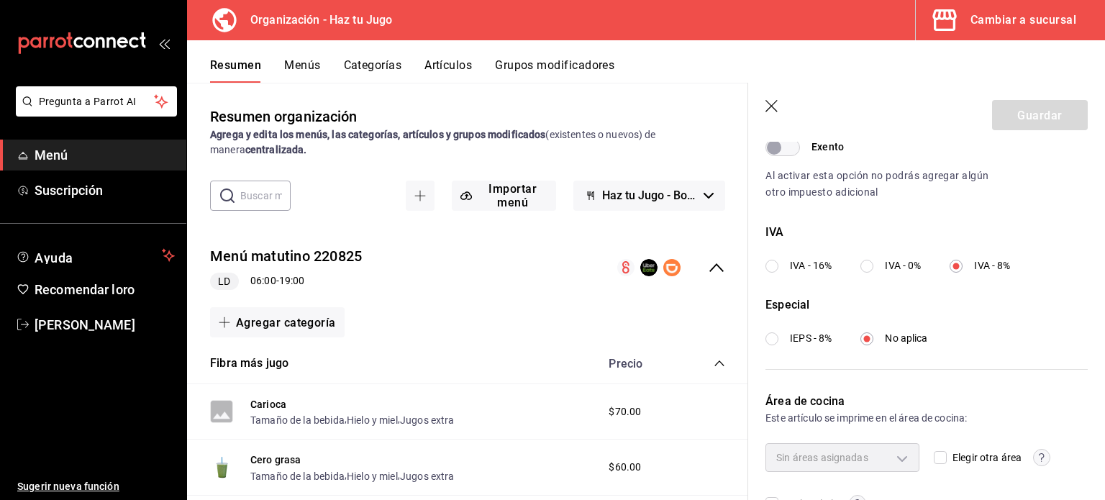
scroll to position [487, 0]
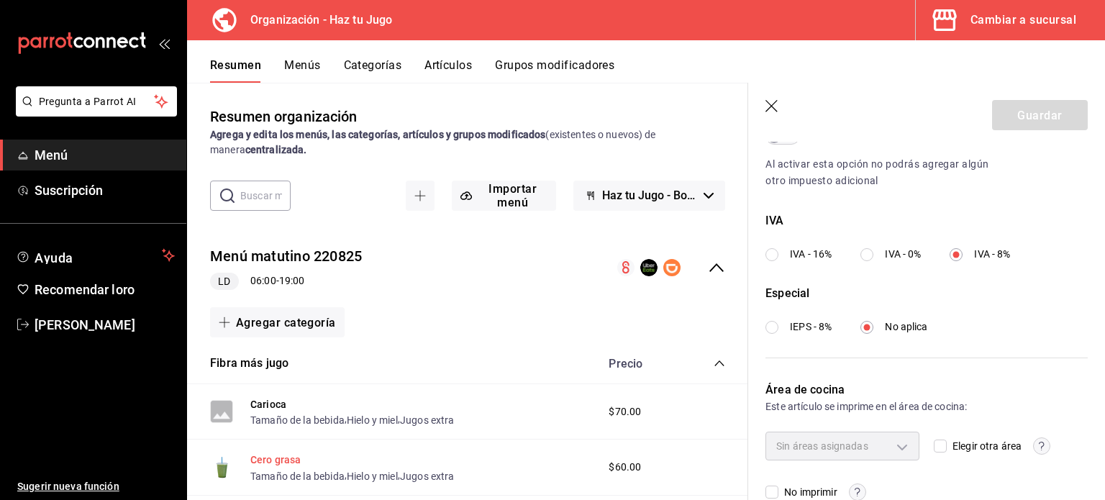
click at [276, 457] on font "Cero grasa" at bounding box center [275, 461] width 51 height 12
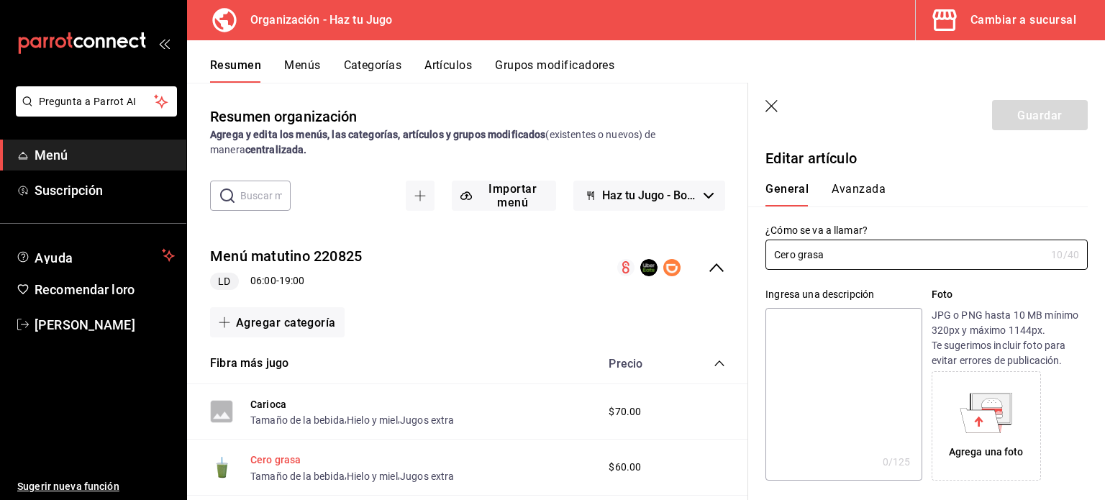
type input "$60.00"
type input "E48"
type input "90101500"
radio input "true"
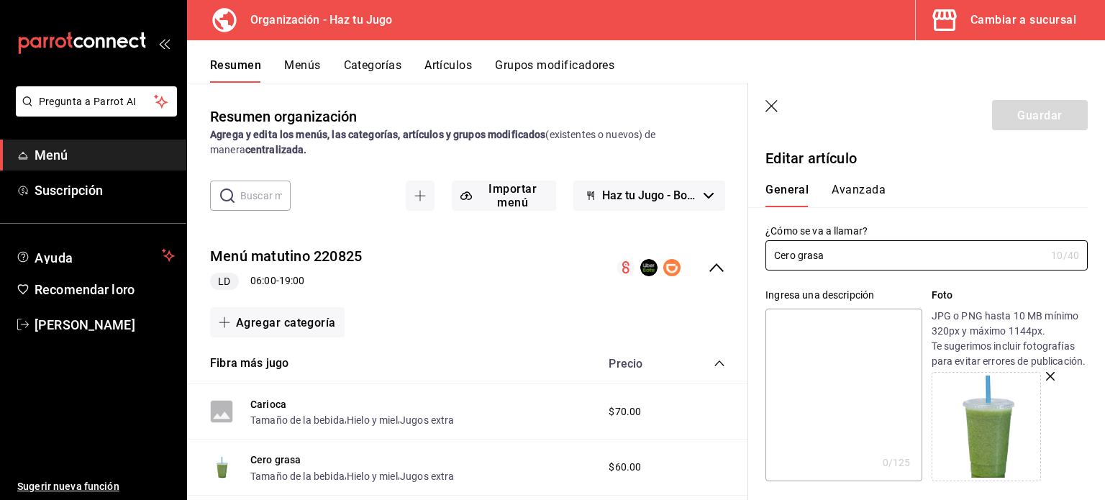
click at [858, 176] on div "General [PERSON_NAME]" at bounding box center [918, 188] width 340 height 38
click at [859, 186] on font "Avanzada" at bounding box center [859, 190] width 54 height 14
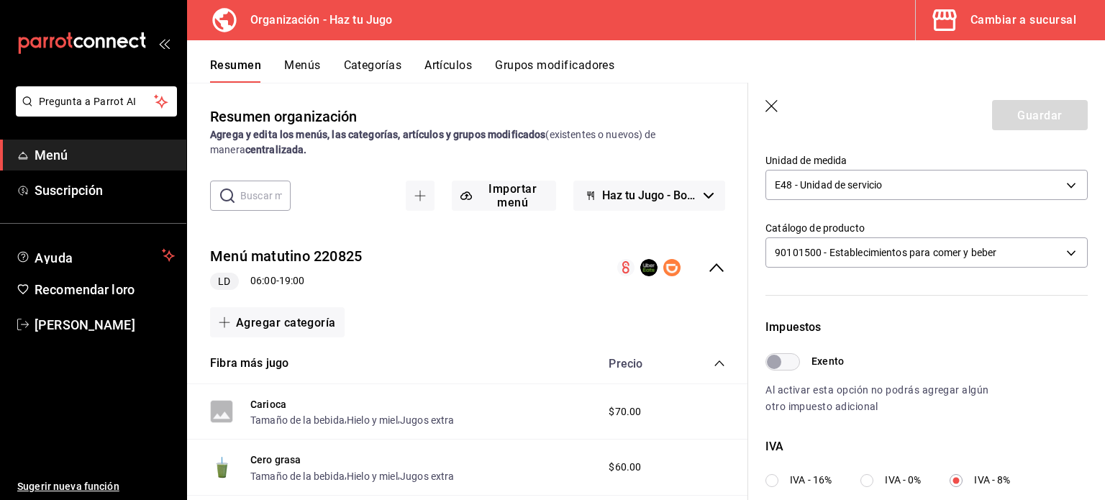
scroll to position [249, 0]
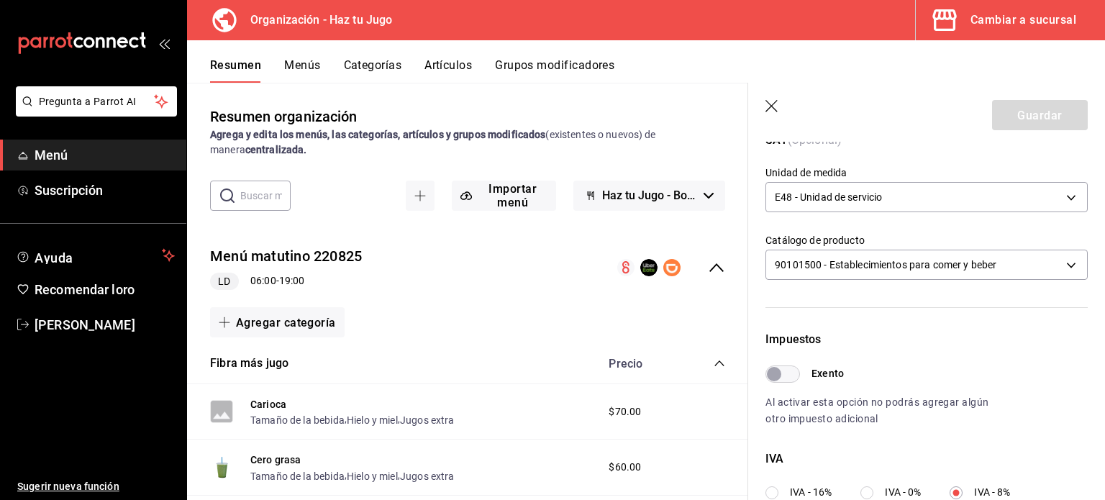
click at [1018, 13] on font "Cambiar a sucursal" at bounding box center [1024, 20] width 106 height 14
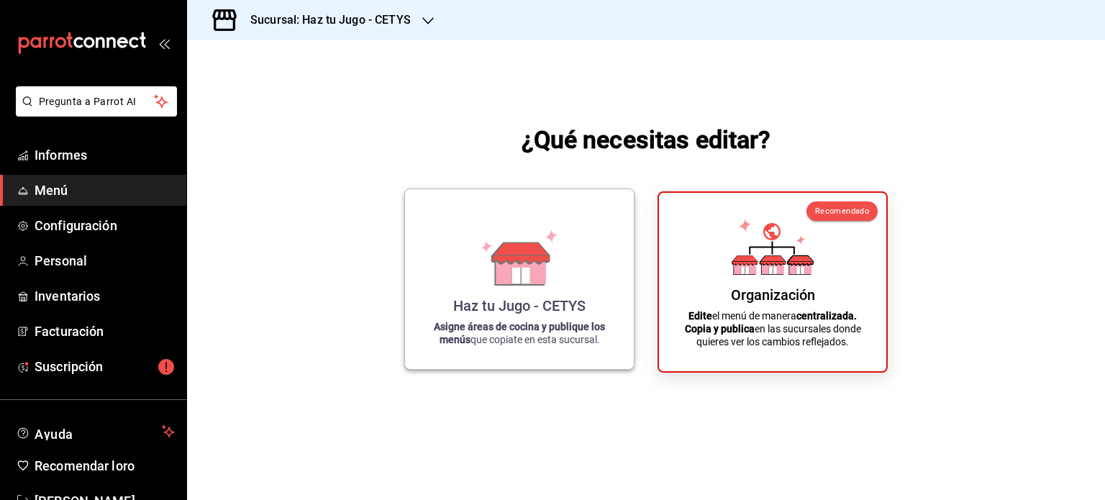
click at [496, 304] on font "Haz tu Jugo - CETYS" at bounding box center [519, 305] width 132 height 17
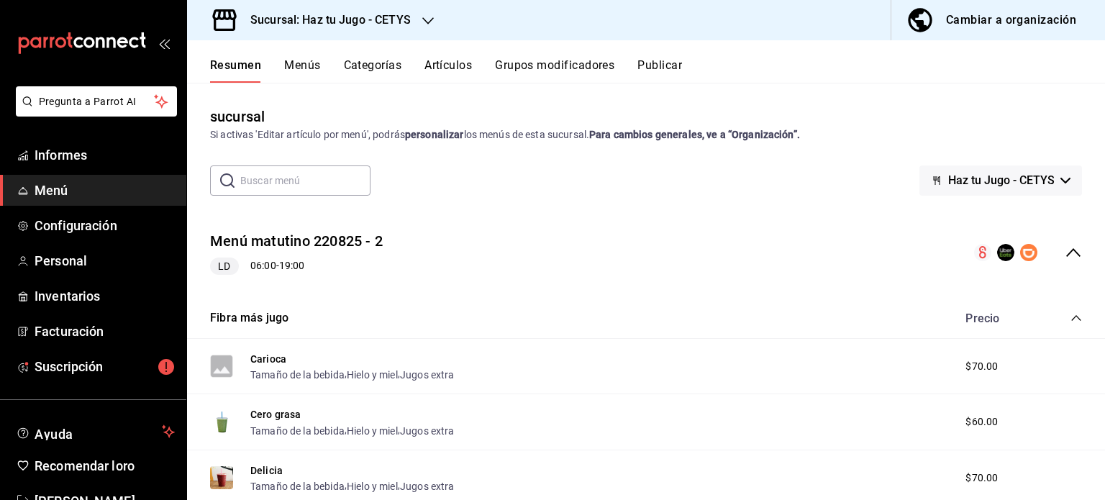
click at [1067, 249] on icon "colapsar-fila-del-menú" at bounding box center [1073, 252] width 17 height 17
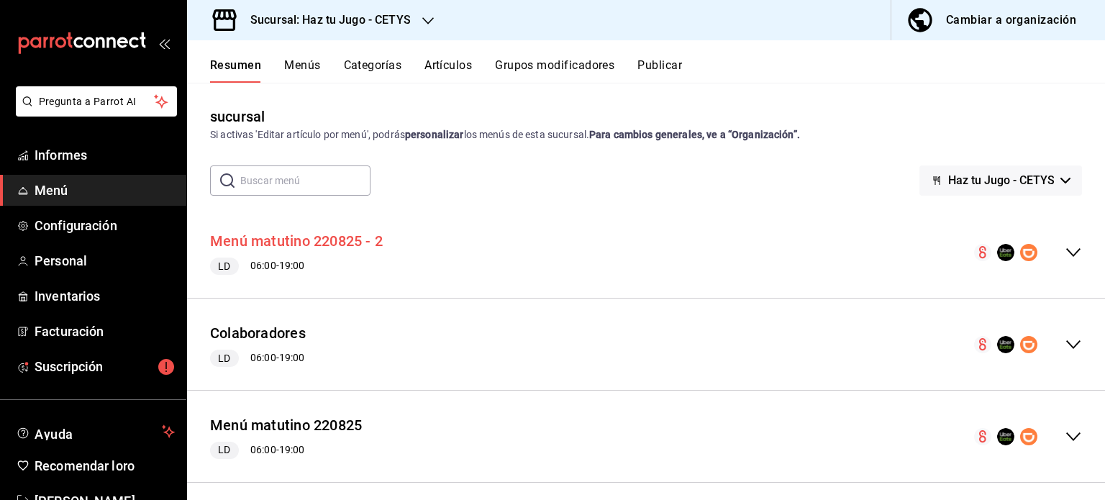
click at [285, 244] on font "Menú matutino 220825 - 2" at bounding box center [296, 241] width 173 height 17
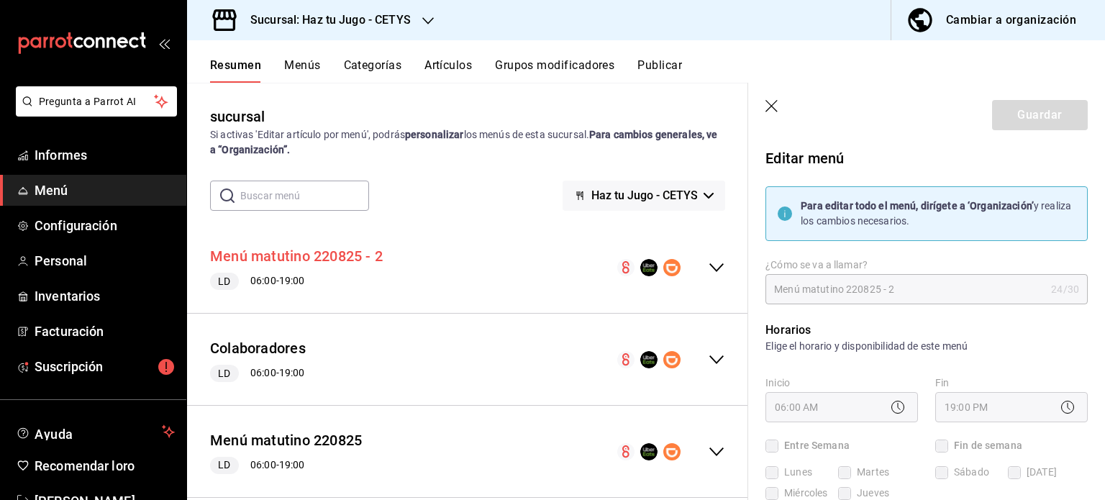
checkbox input "true"
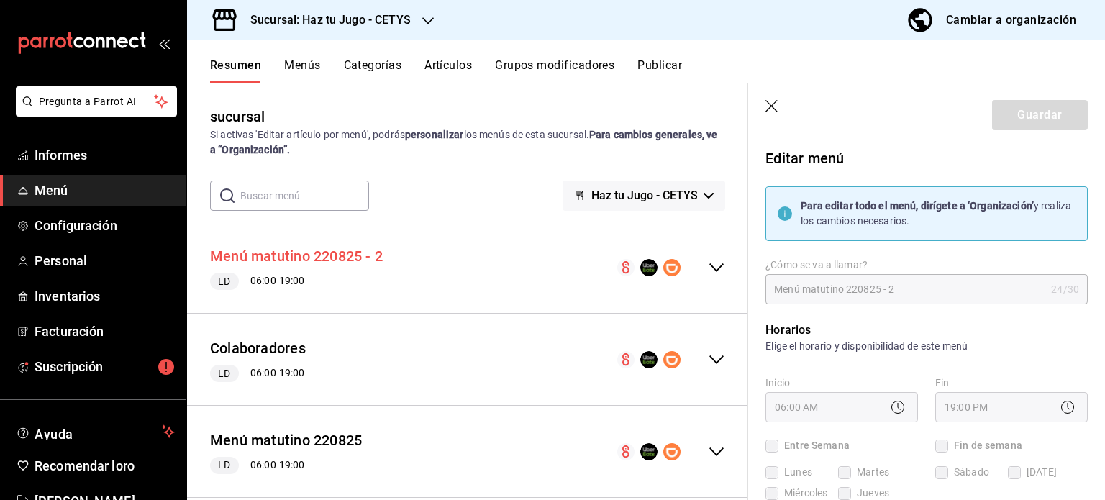
checkbox input "true"
click at [772, 104] on icon "button" at bounding box center [772, 106] width 12 height 12
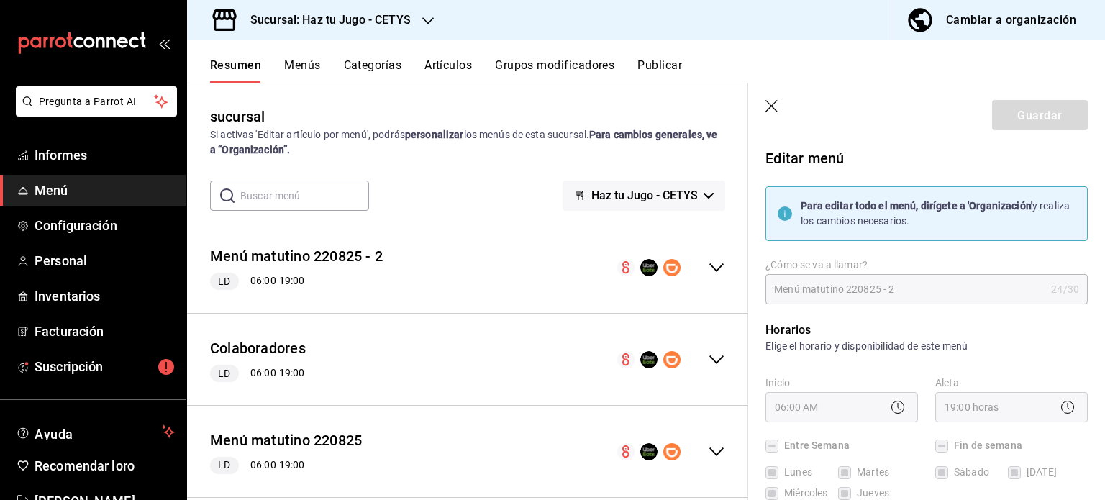
checkbox input "false"
type input "1758823026630"
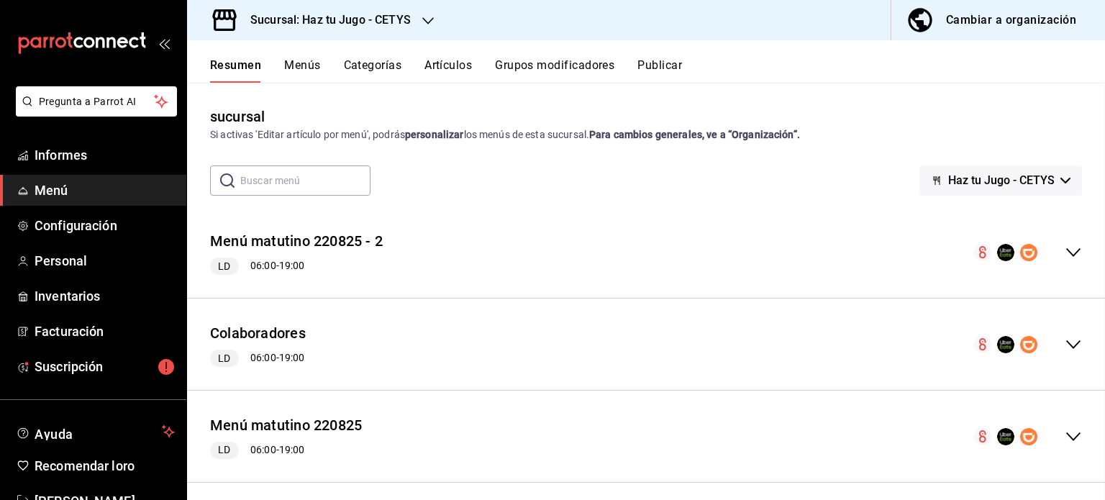
checkbox input "false"
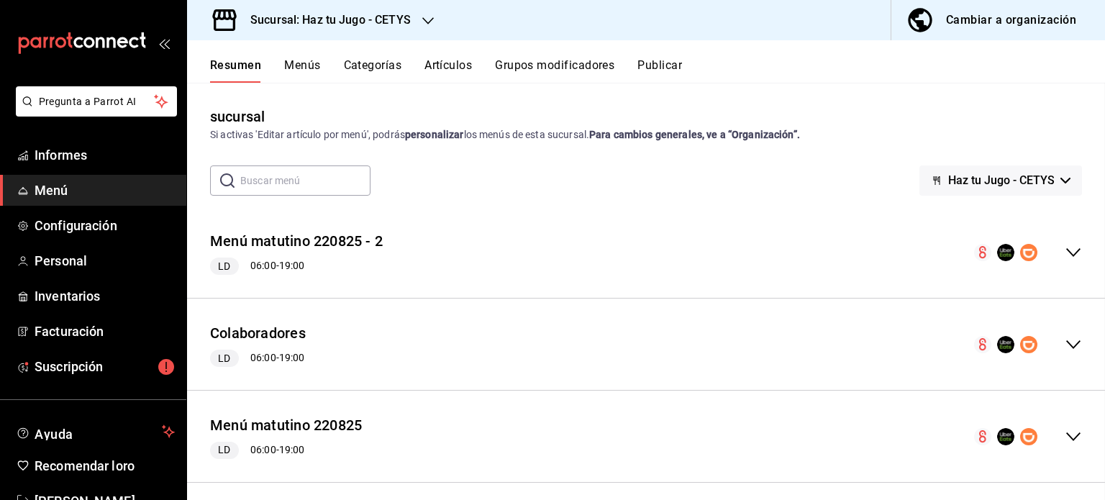
checkbox input "false"
click at [1065, 255] on icon "colapsar-fila-del-menú" at bounding box center [1073, 252] width 17 height 17
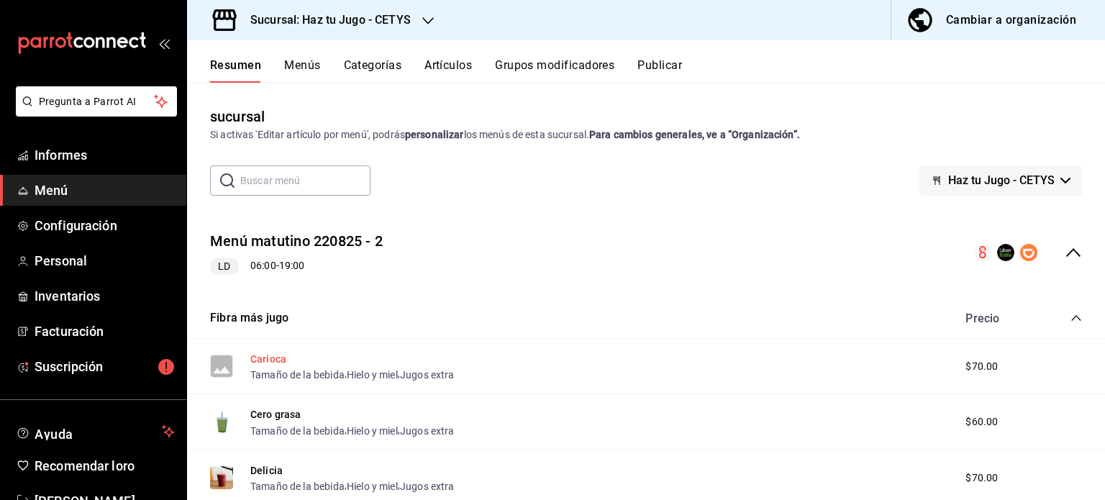
click at [271, 359] on font "Carioca" at bounding box center [268, 359] width 36 height 12
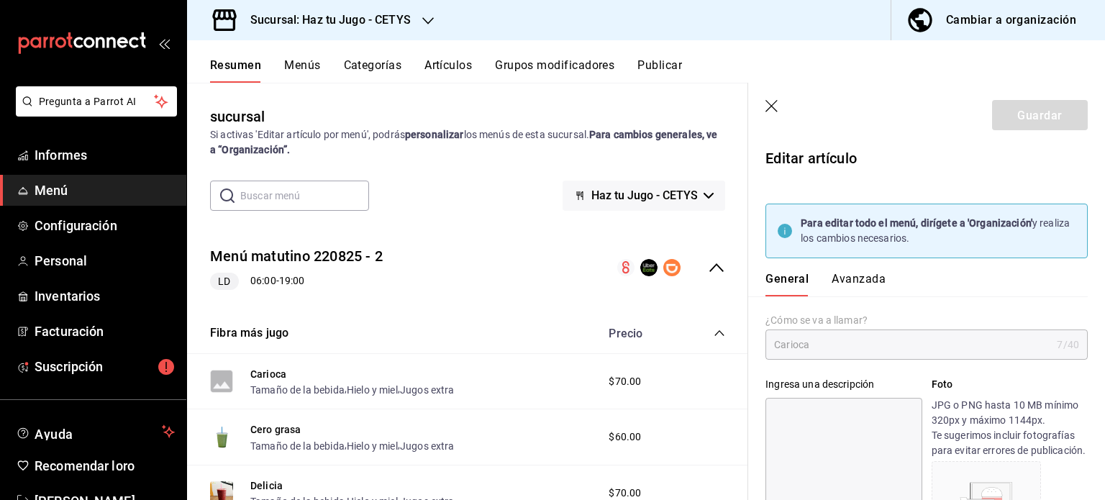
click at [858, 279] on font "Avanzada" at bounding box center [859, 279] width 54 height 14
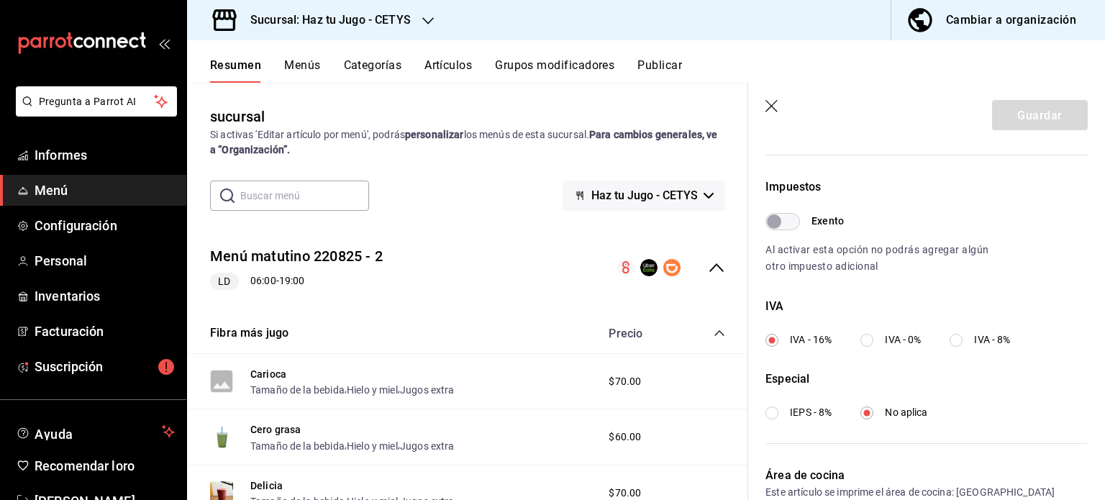
scroll to position [605, 0]
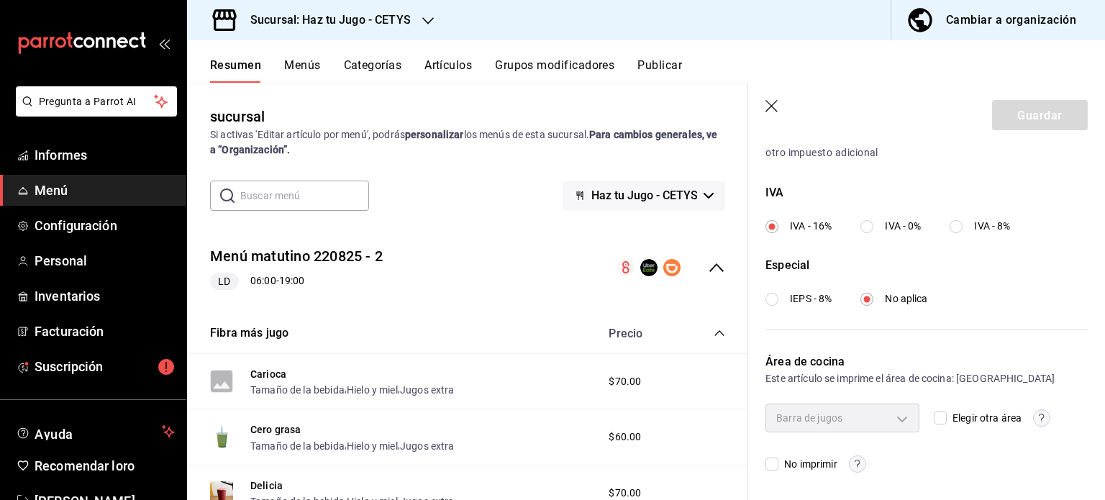
click at [770, 104] on icon "button" at bounding box center [772, 106] width 12 height 12
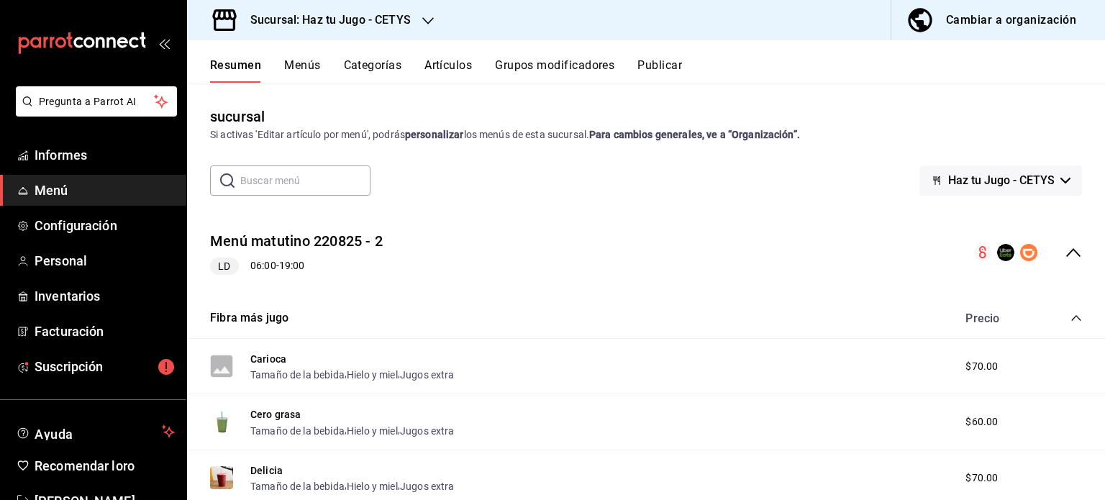
click at [969, 20] on font "Cambiar a organización" at bounding box center [1011, 20] width 130 height 14
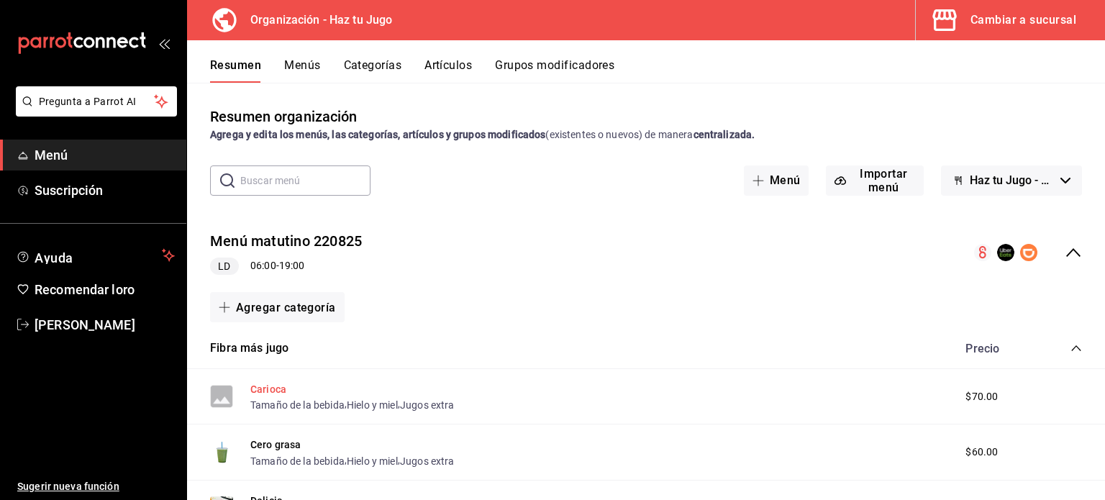
click at [266, 389] on font "Carioca" at bounding box center [268, 390] width 36 height 12
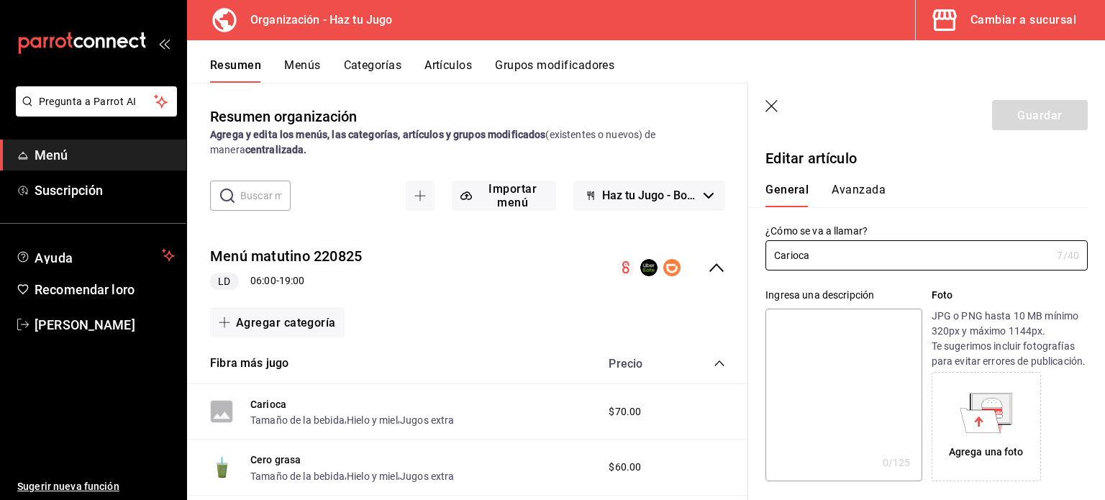
click at [856, 189] on font "Avanzada" at bounding box center [859, 190] width 54 height 14
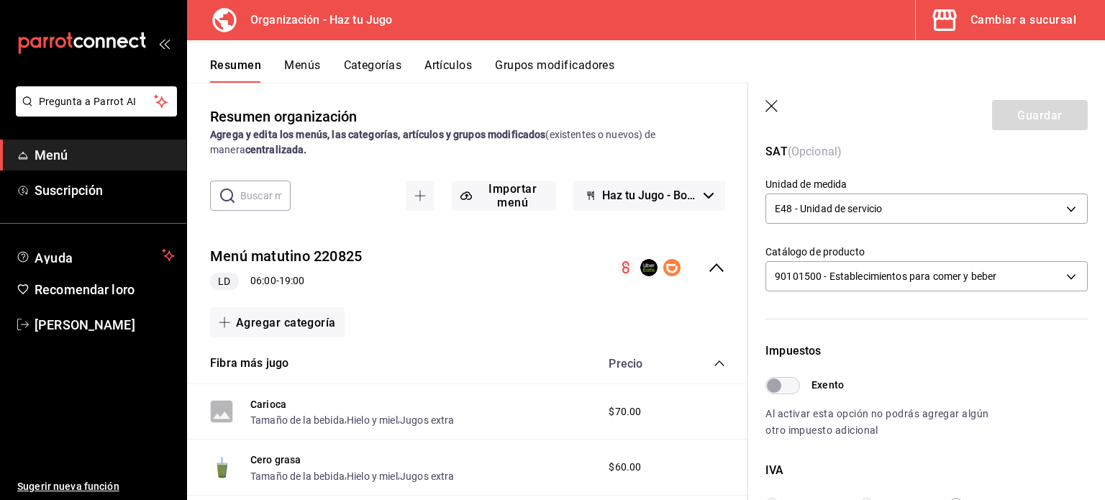
scroll to position [516, 0]
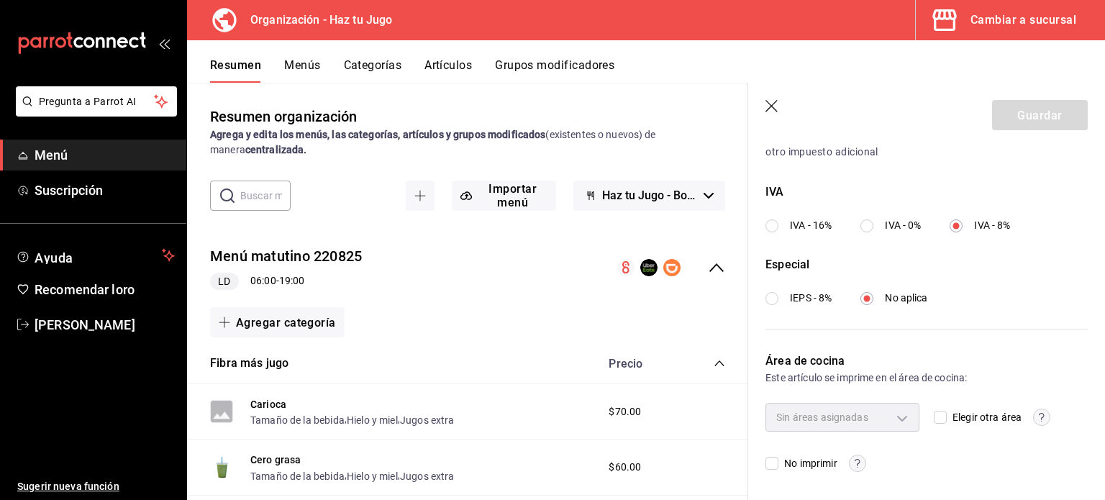
click at [773, 104] on icon "button" at bounding box center [772, 106] width 12 height 12
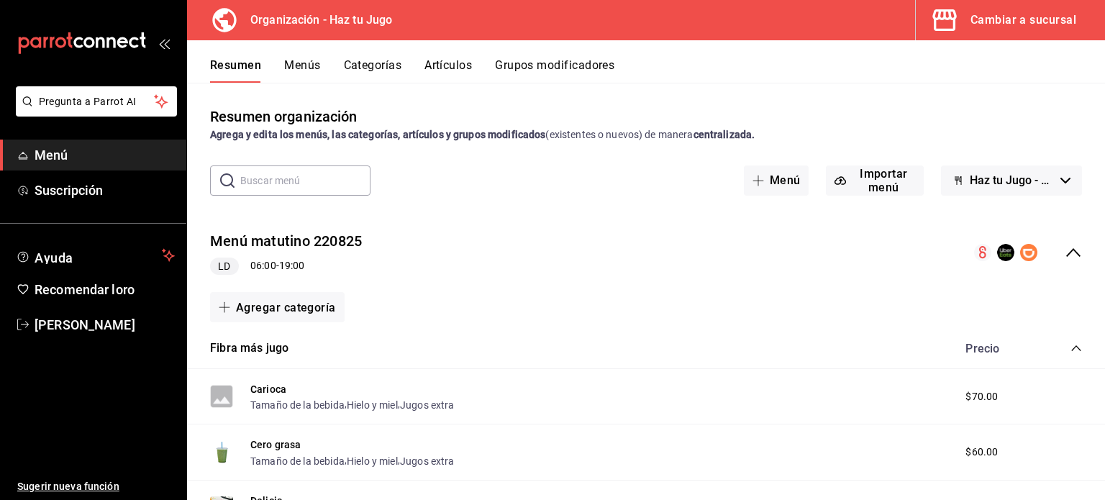
click at [1067, 253] on icon "colapsar-fila-del-menú" at bounding box center [1074, 252] width 14 height 9
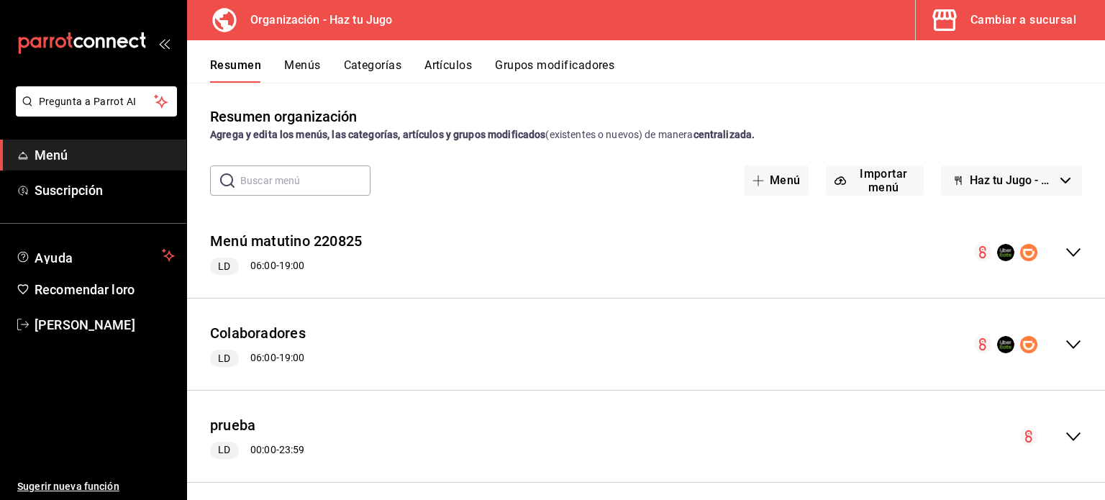
click at [306, 63] on font "Menús" at bounding box center [302, 65] width 36 height 14
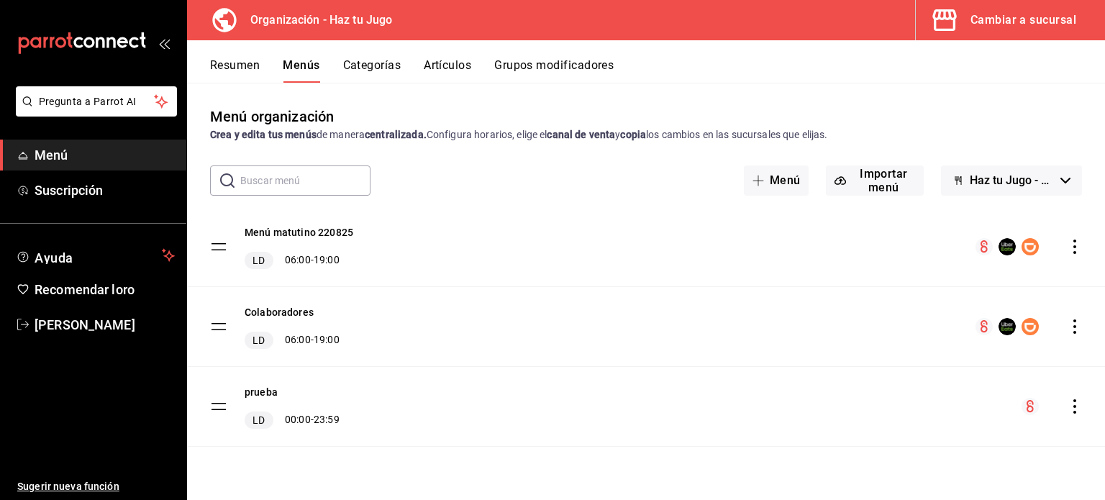
click at [1078, 244] on icon "comportamiento" at bounding box center [1075, 247] width 14 height 14
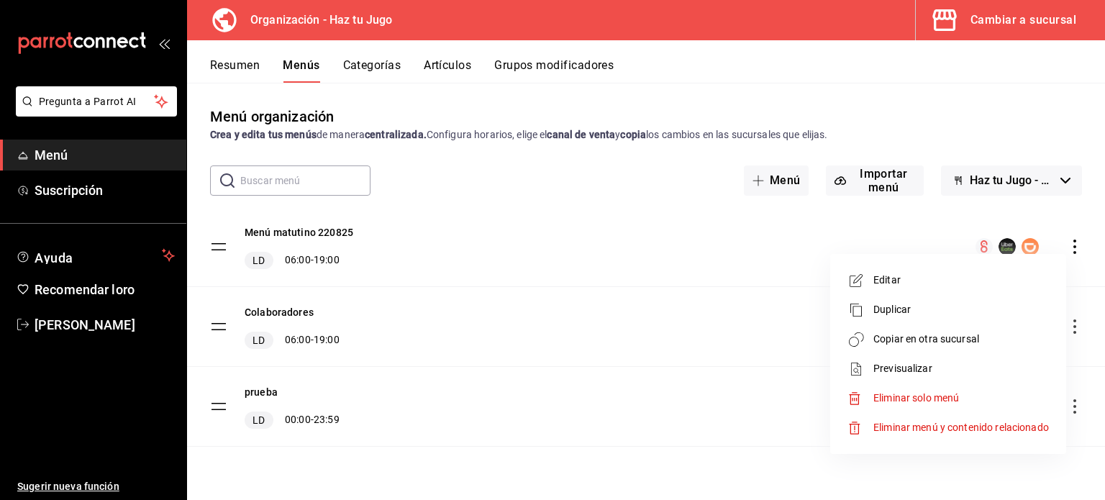
click at [677, 471] on div at bounding box center [552, 250] width 1105 height 500
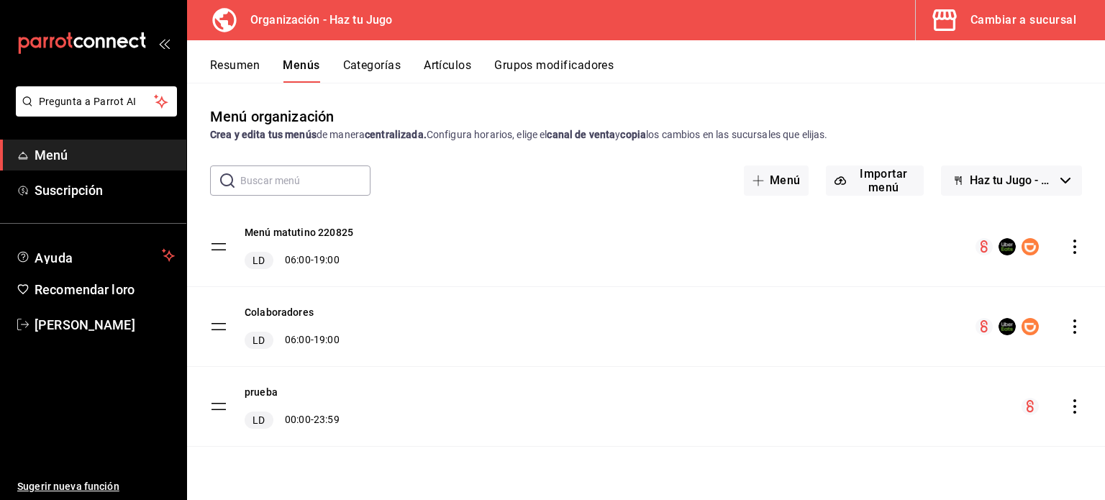
click at [1079, 242] on icon "comportamiento" at bounding box center [1075, 247] width 14 height 14
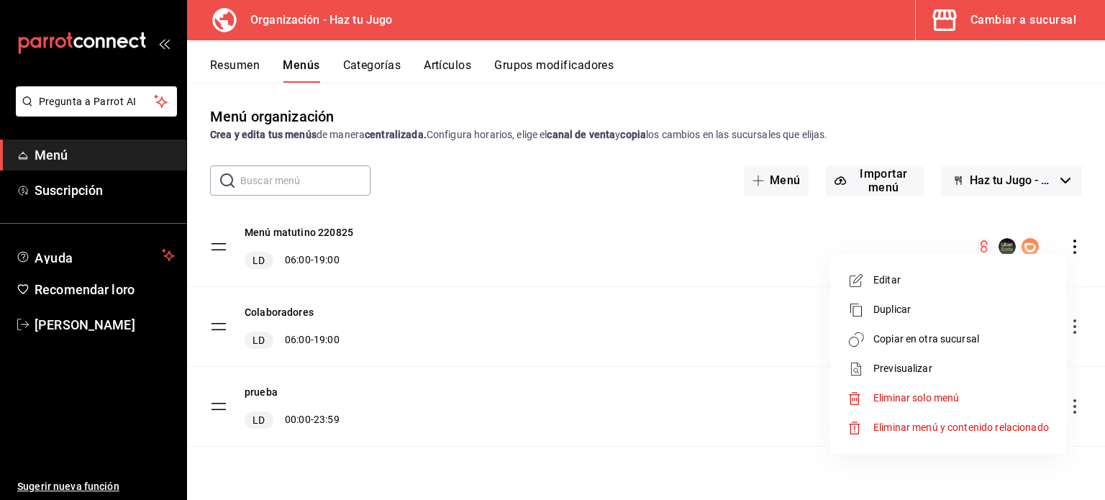
click at [917, 338] on font "Copiar en otra sucursal" at bounding box center [927, 339] width 106 height 12
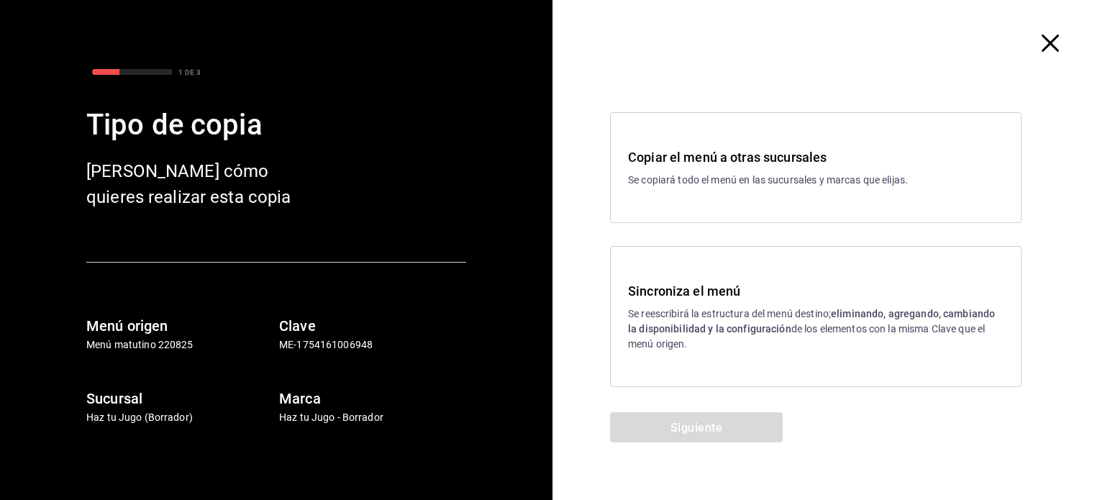
click at [723, 317] on font "Se reescribirá la estructura del menú destino;" at bounding box center [729, 314] width 203 height 12
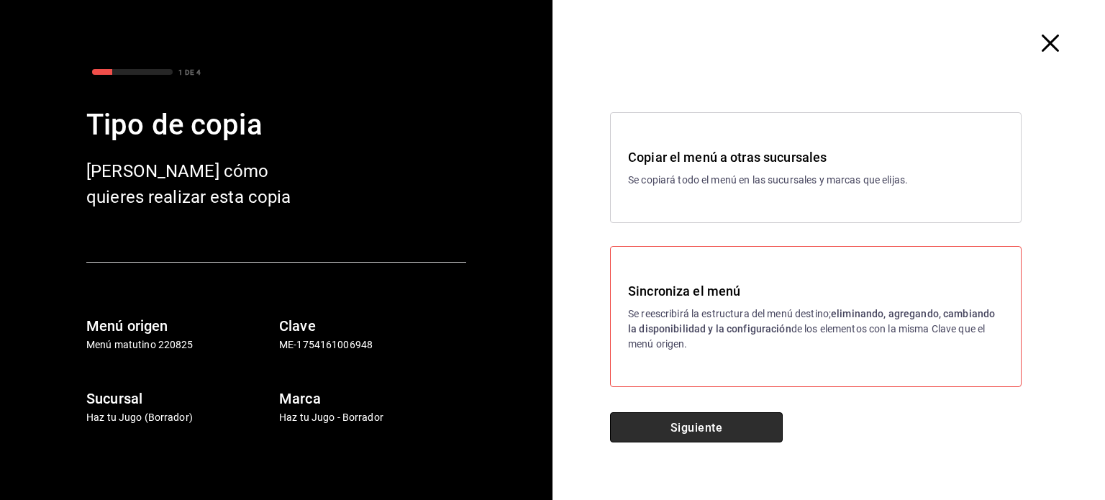
click at [707, 430] on font "Siguiente" at bounding box center [697, 427] width 52 height 14
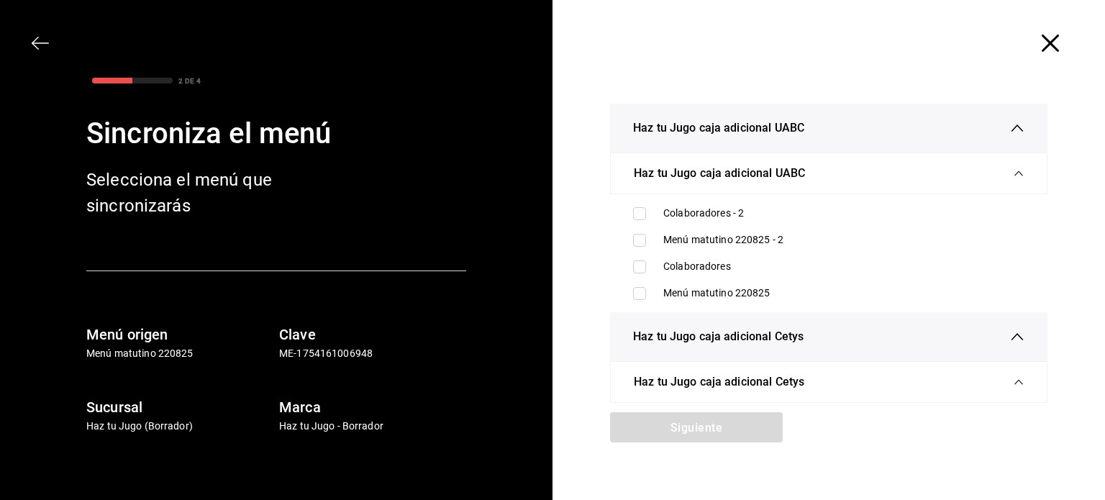
click at [1014, 173] on icon "button" at bounding box center [1019, 173] width 10 height 10
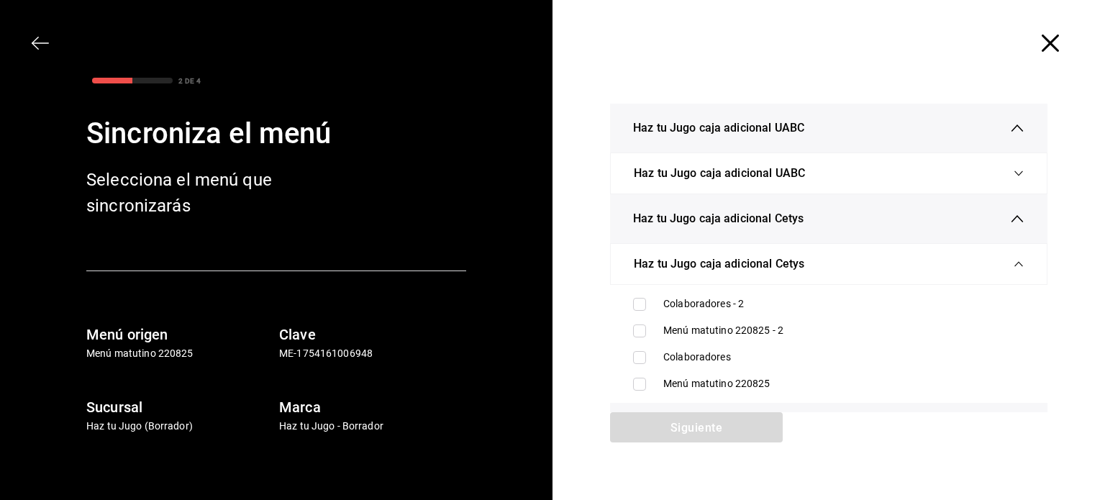
click at [1010, 132] on icon "button" at bounding box center [1017, 128] width 14 height 14
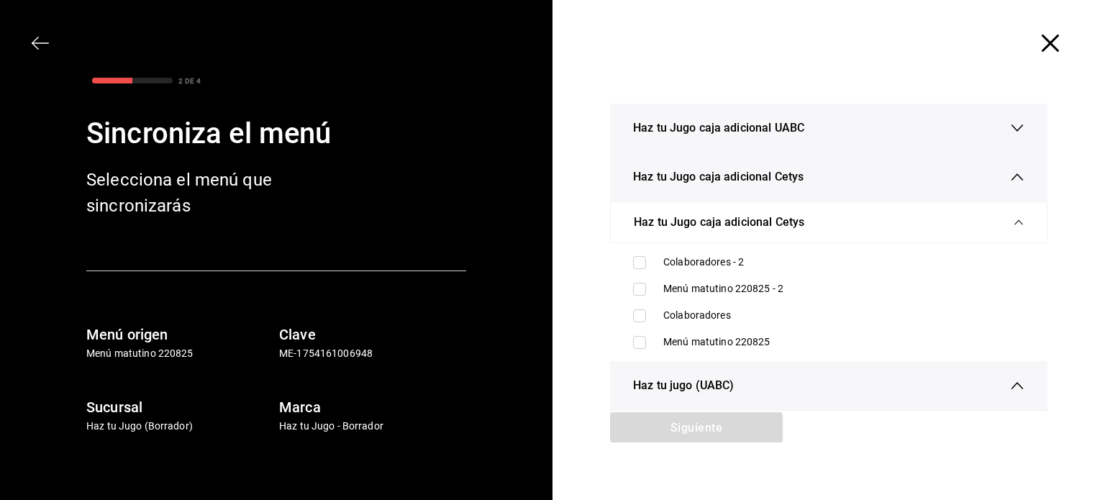
click at [1010, 176] on icon "button" at bounding box center [1017, 177] width 14 height 14
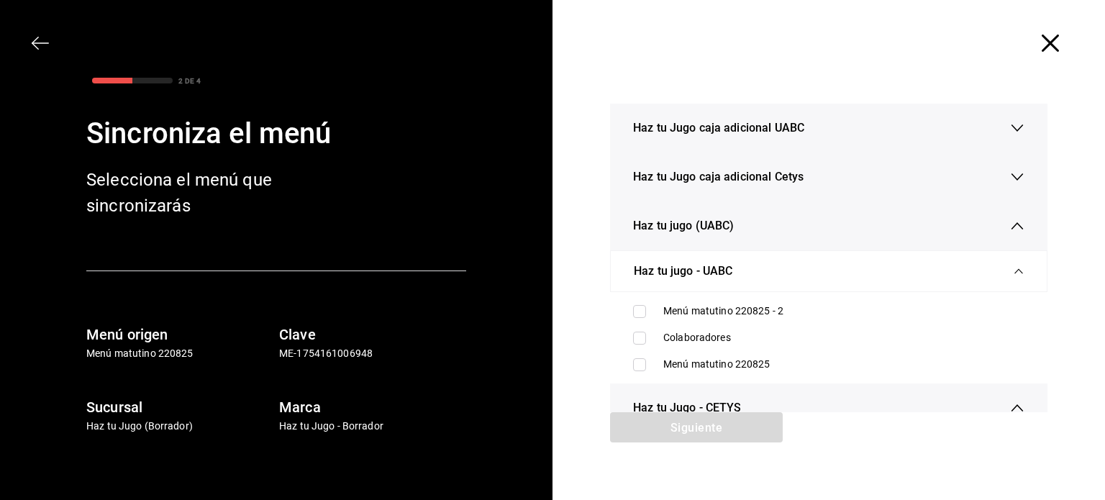
click at [1010, 225] on icon "button" at bounding box center [1017, 226] width 14 height 14
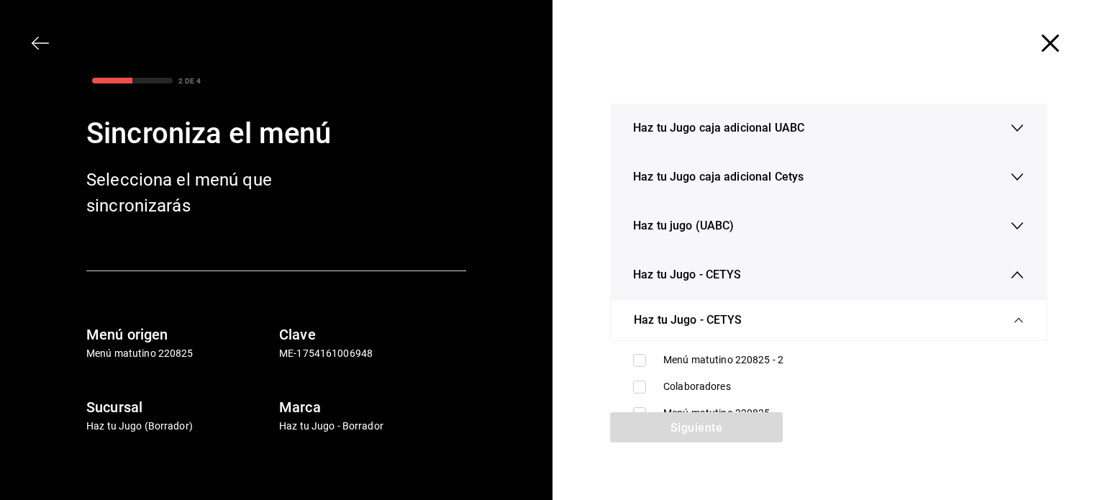
click at [1010, 278] on icon "button" at bounding box center [1017, 275] width 14 height 14
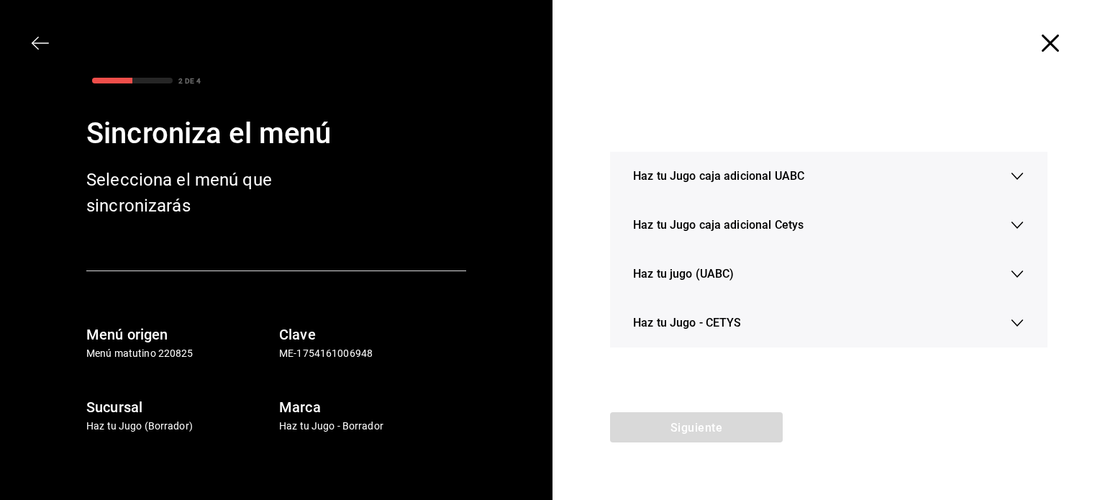
click at [1016, 325] on icon "button" at bounding box center [1017, 323] width 14 height 14
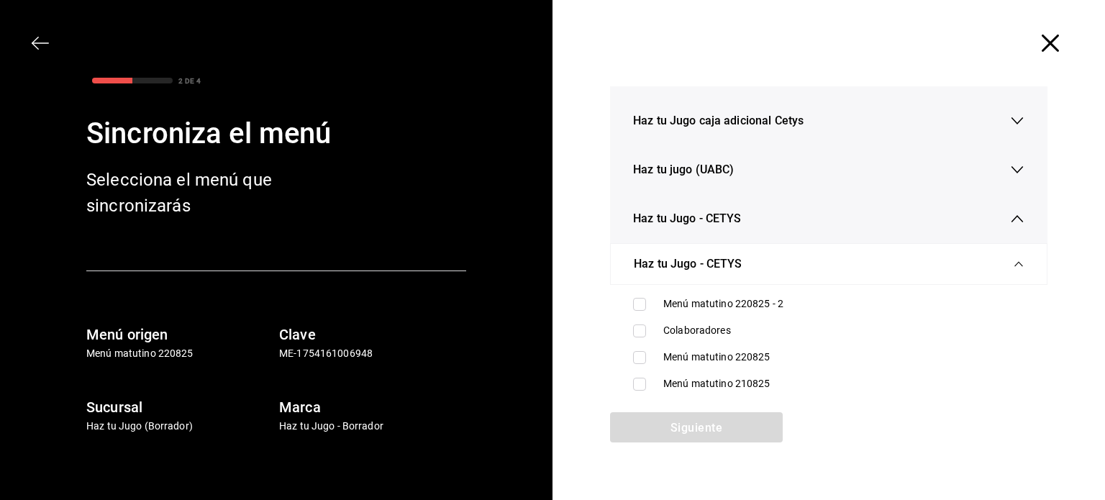
scroll to position [27, 0]
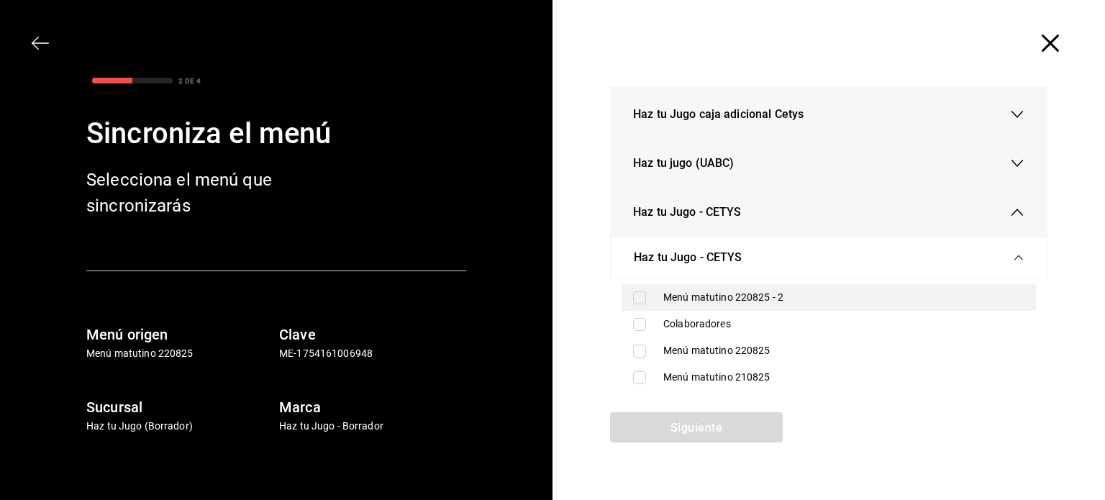
click at [654, 293] on div "Menú matutino 220825 - 2" at bounding box center [829, 297] width 415 height 27
checkbox input "true"
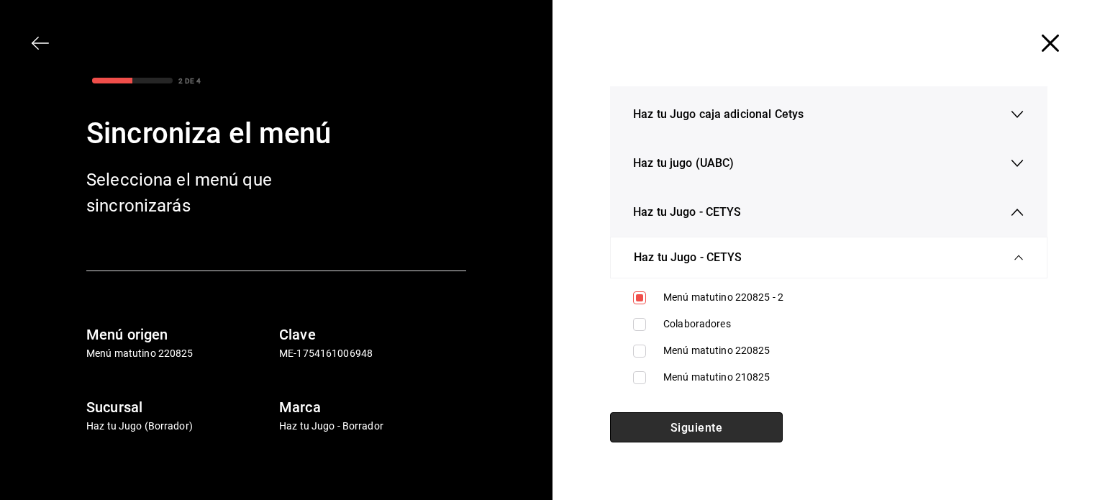
click at [708, 427] on font "Siguiente" at bounding box center [697, 427] width 52 height 14
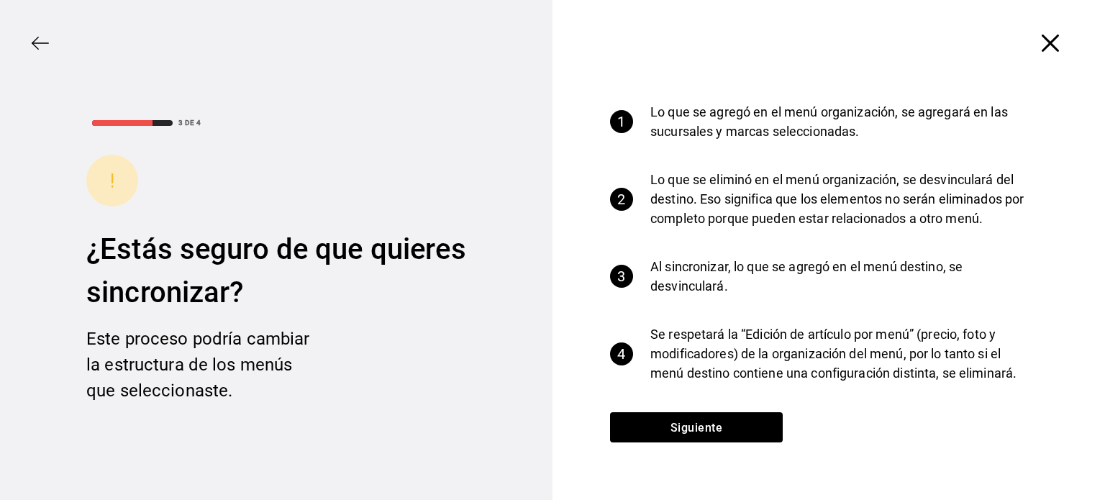
click at [1042, 43] on icon "button" at bounding box center [1050, 43] width 17 height 17
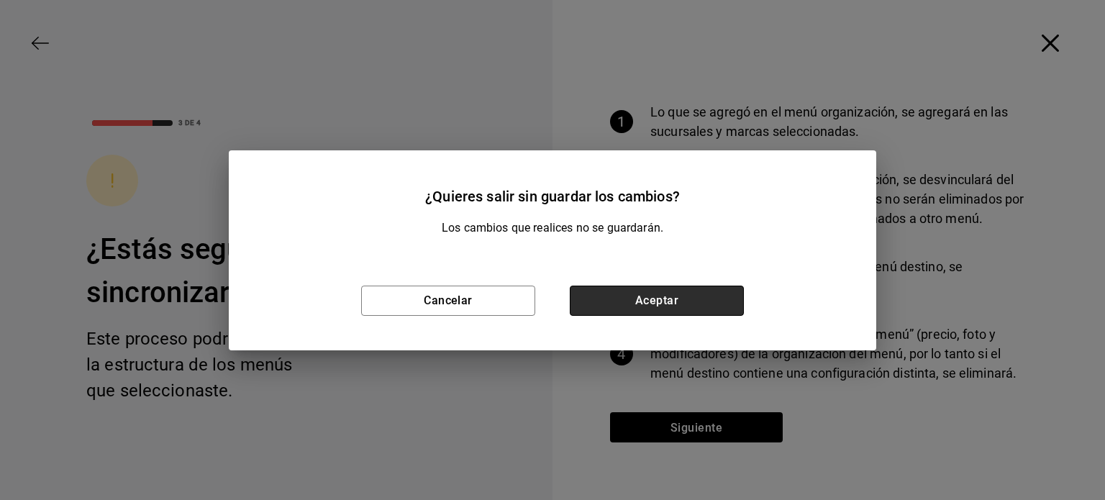
click at [619, 299] on button "Aceptar" at bounding box center [657, 301] width 174 height 30
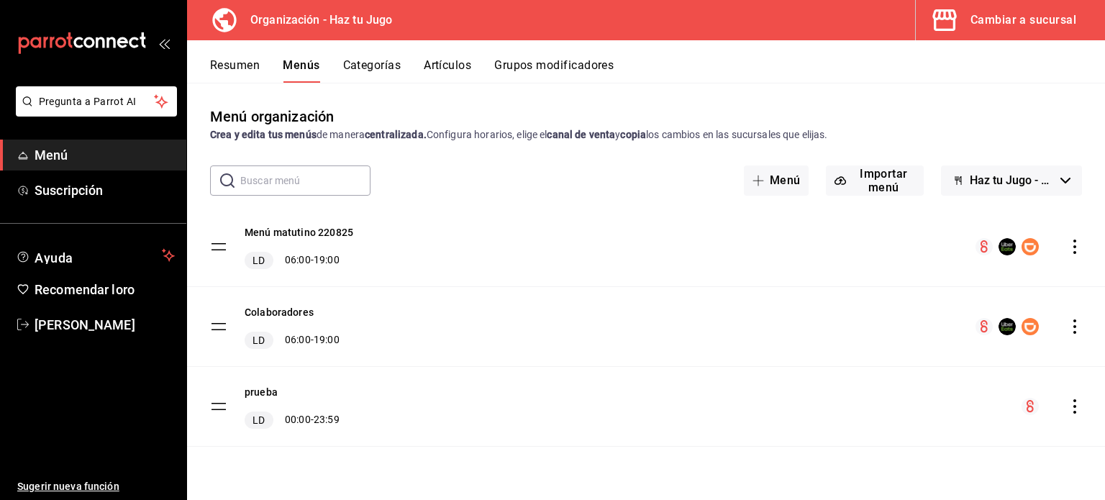
click at [1074, 247] on icon "comportamiento" at bounding box center [1075, 247] width 3 height 14
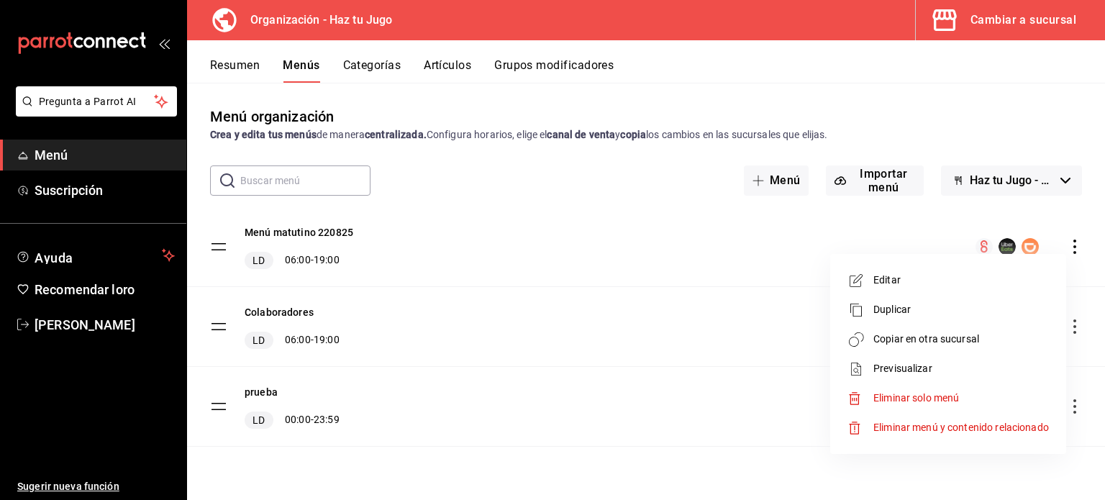
click at [933, 337] on font "Copiar en otra sucursal" at bounding box center [927, 339] width 106 height 12
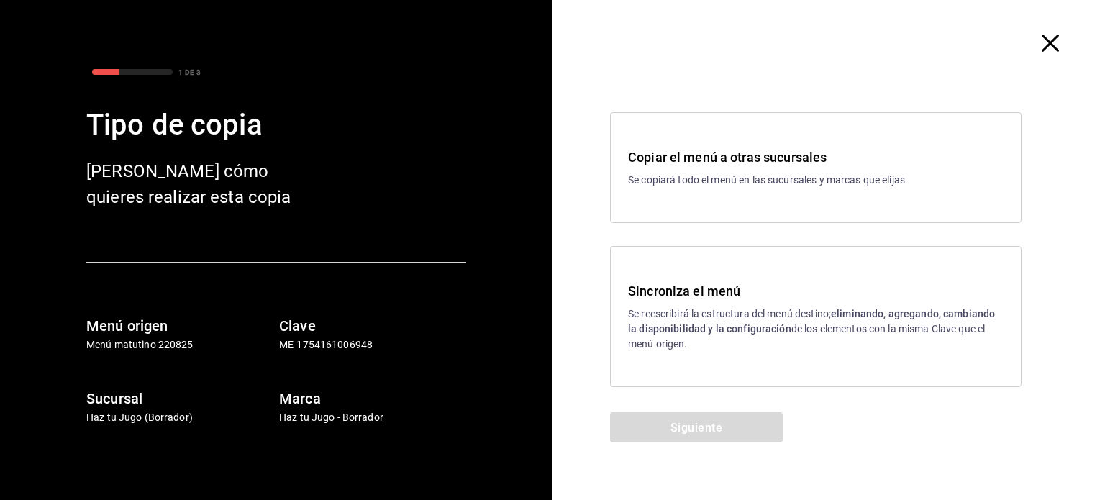
click at [705, 307] on p "Se reescribirá la estructura del menú destino; eliminando, agregando, cambiando…" at bounding box center [816, 329] width 376 height 45
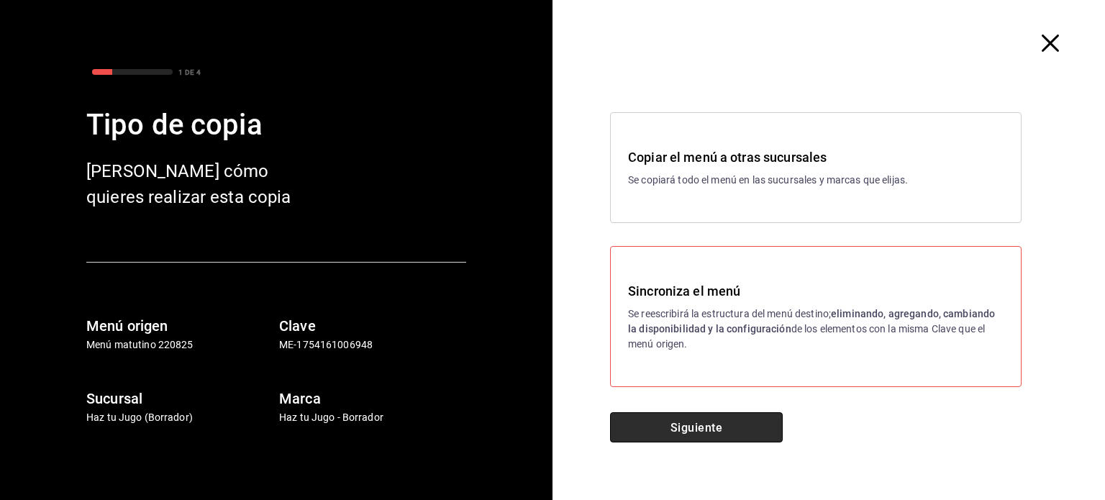
click at [679, 412] on button "Siguiente" at bounding box center [696, 427] width 173 height 30
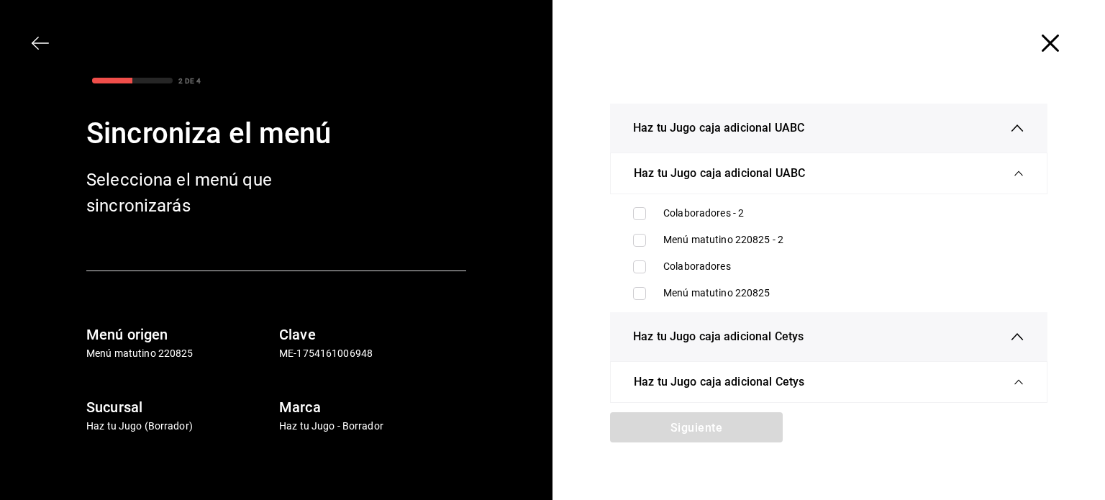
click at [1012, 129] on icon "button" at bounding box center [1018, 127] width 12 height 7
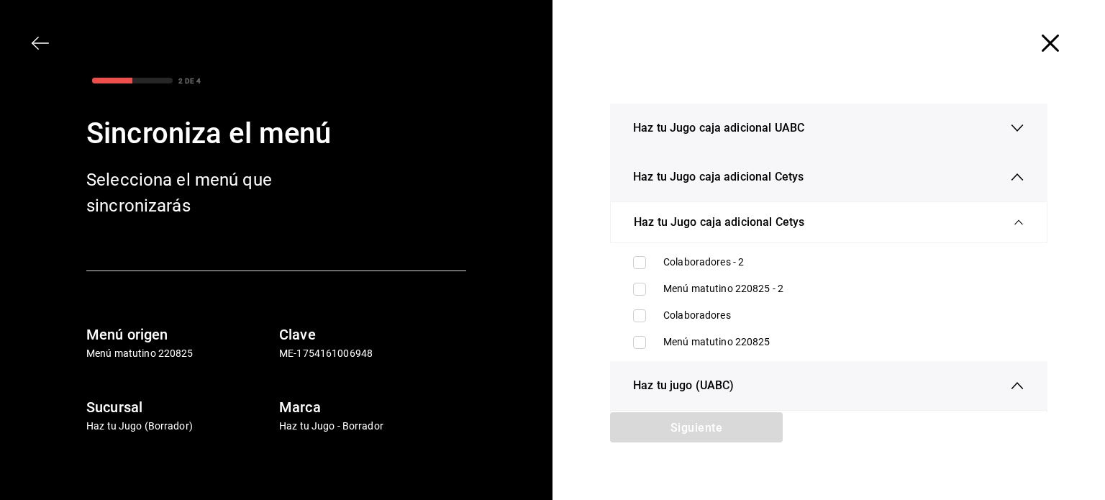
click at [1010, 177] on icon "button" at bounding box center [1017, 177] width 14 height 14
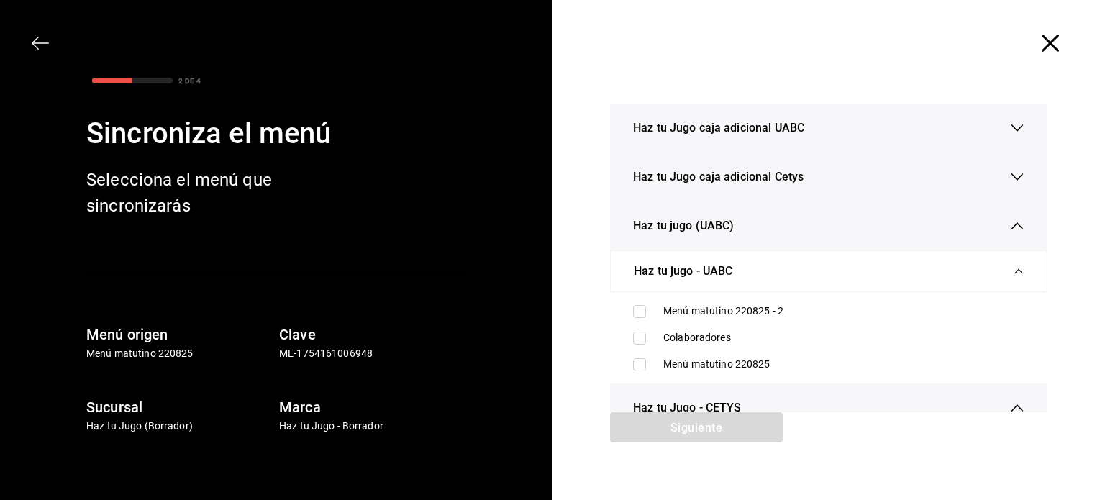
click at [1010, 227] on icon "button" at bounding box center [1017, 226] width 14 height 14
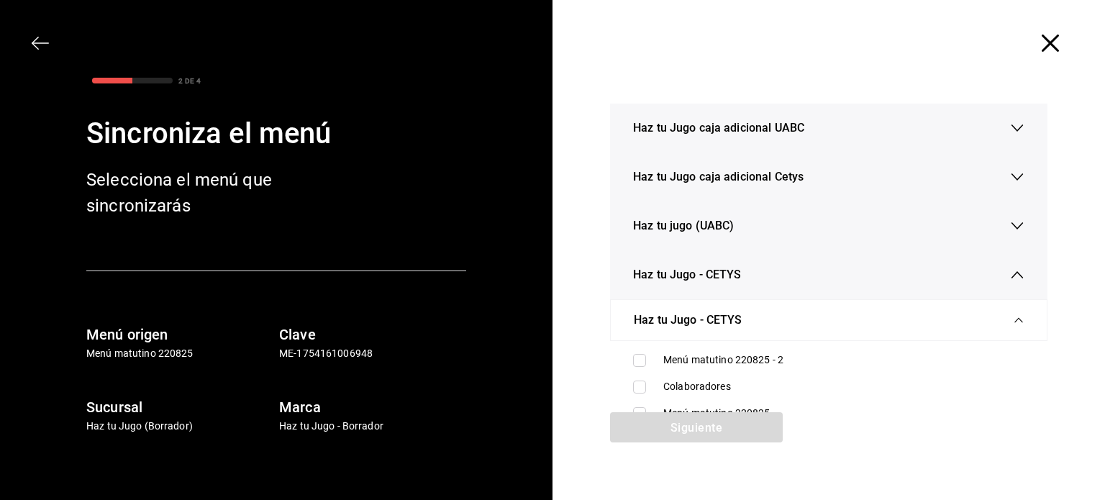
click at [1012, 273] on icon "button" at bounding box center [1018, 274] width 12 height 7
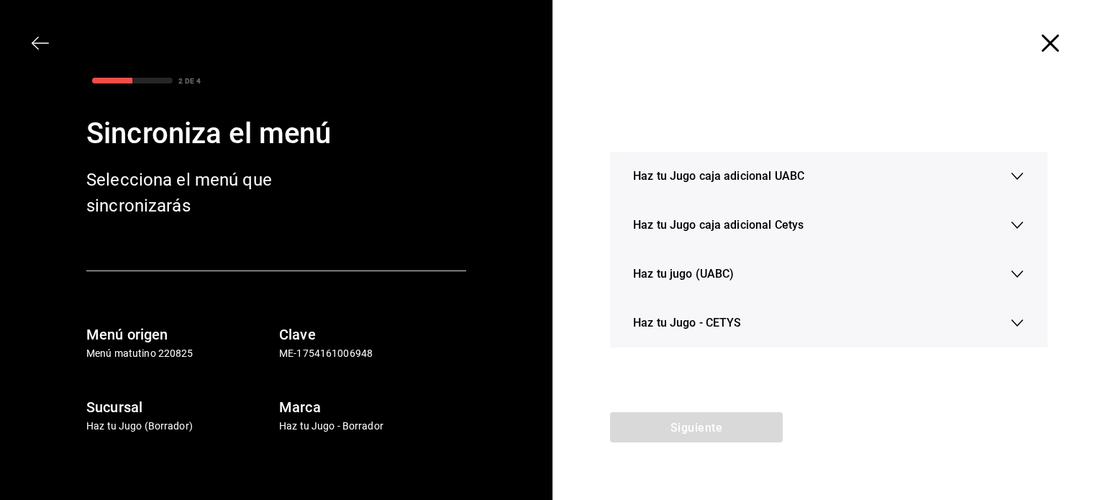
click at [1019, 322] on icon "button" at bounding box center [1017, 323] width 14 height 14
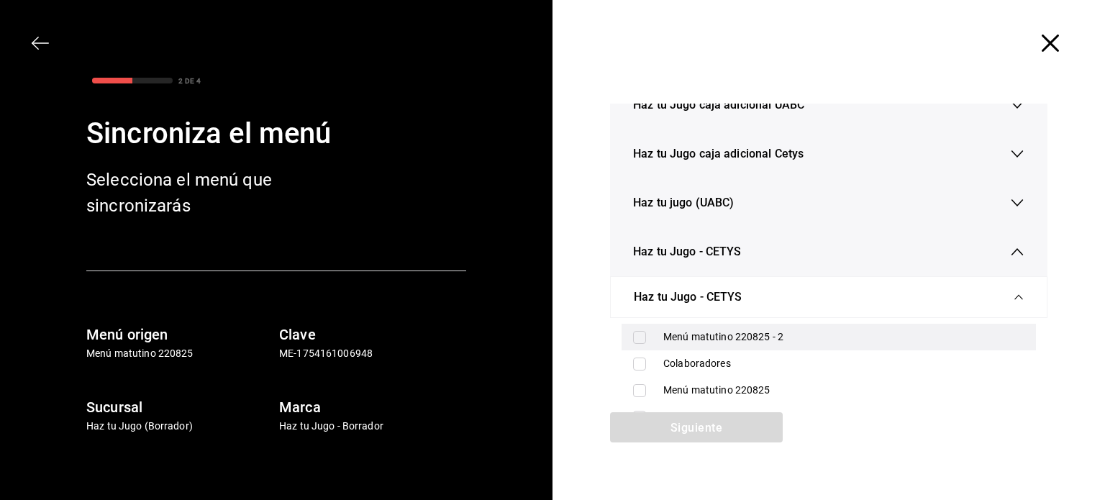
scroll to position [36, 0]
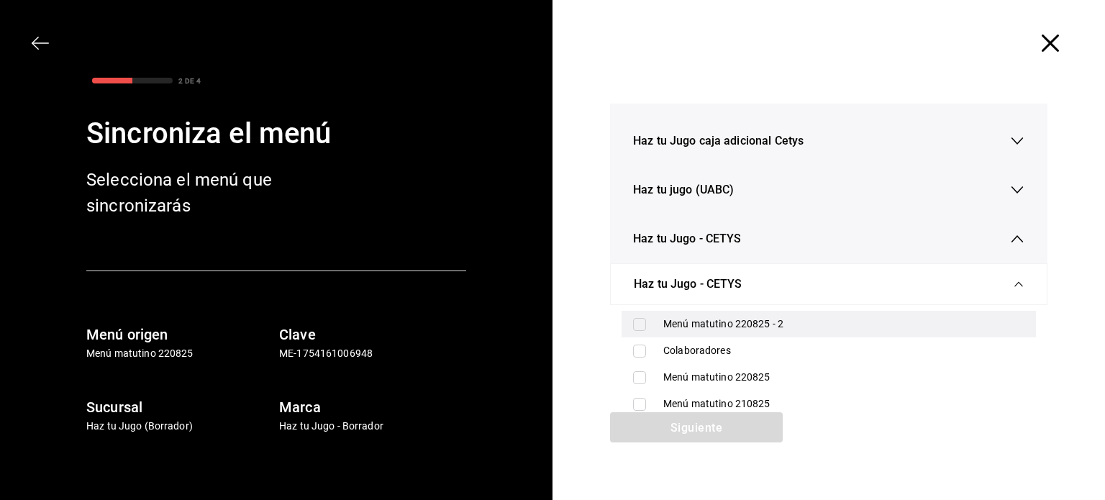
click at [723, 322] on font "Menú matutino 220825 - 2" at bounding box center [724, 324] width 120 height 12
checkbox input "true"
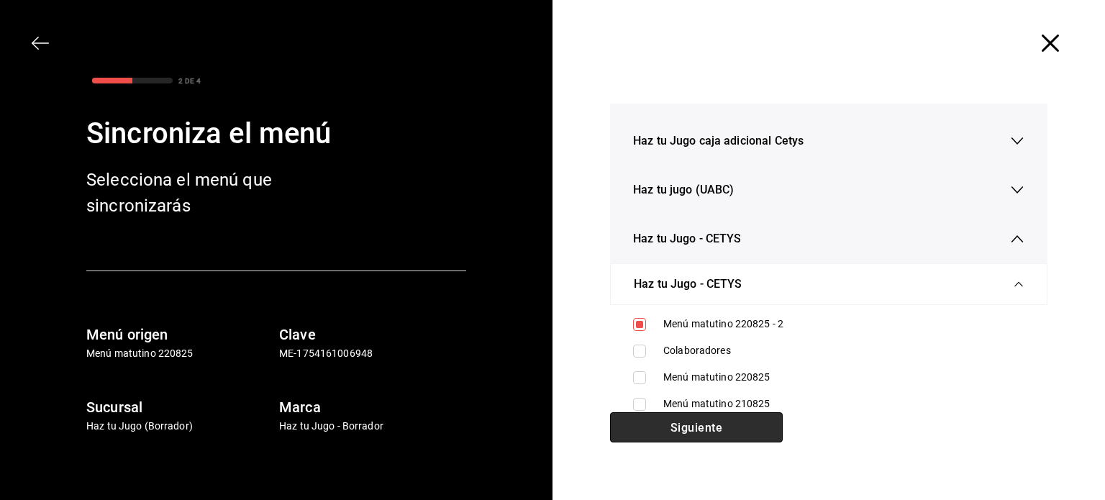
click at [701, 425] on font "Siguiente" at bounding box center [697, 427] width 52 height 14
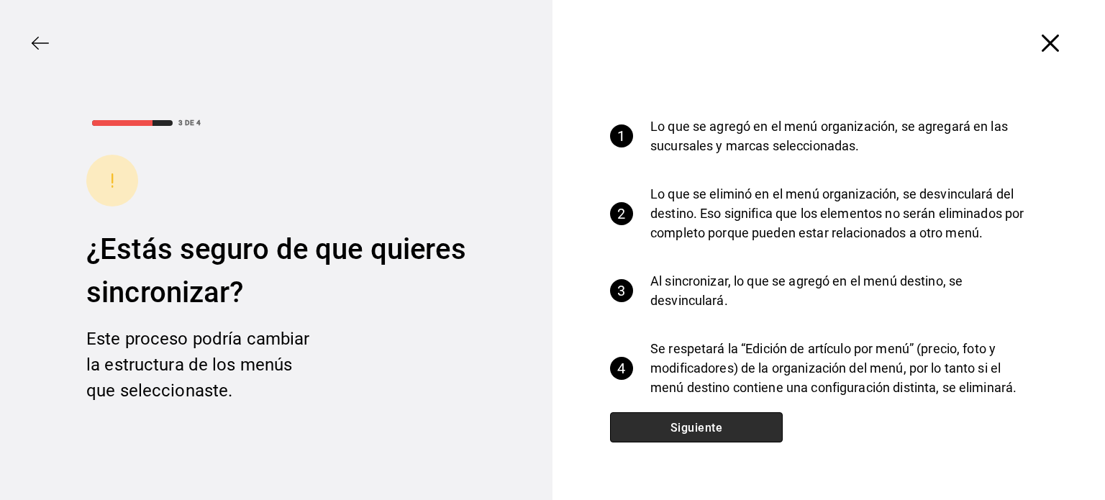
click at [701, 425] on font "Siguiente" at bounding box center [697, 427] width 52 height 14
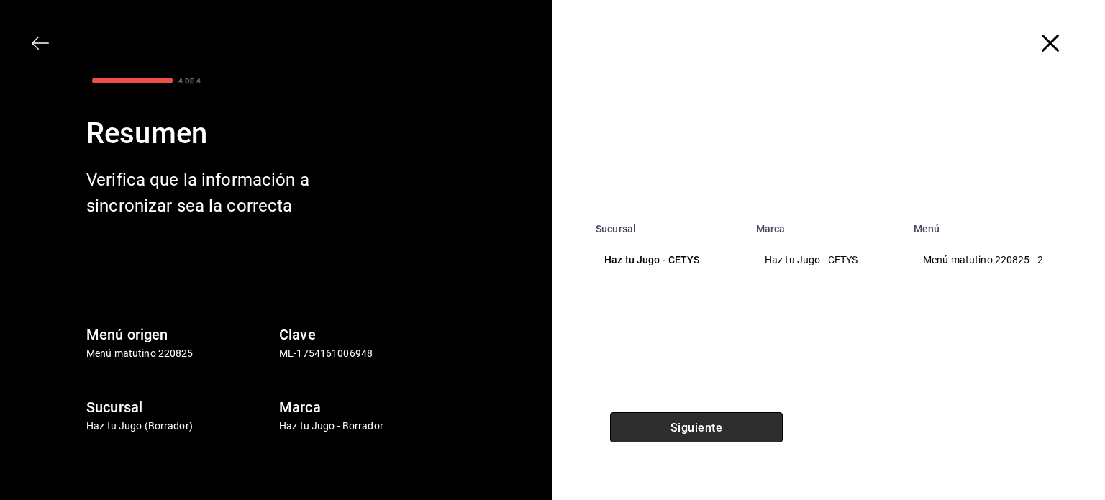
click at [709, 423] on font "Siguiente" at bounding box center [697, 427] width 52 height 14
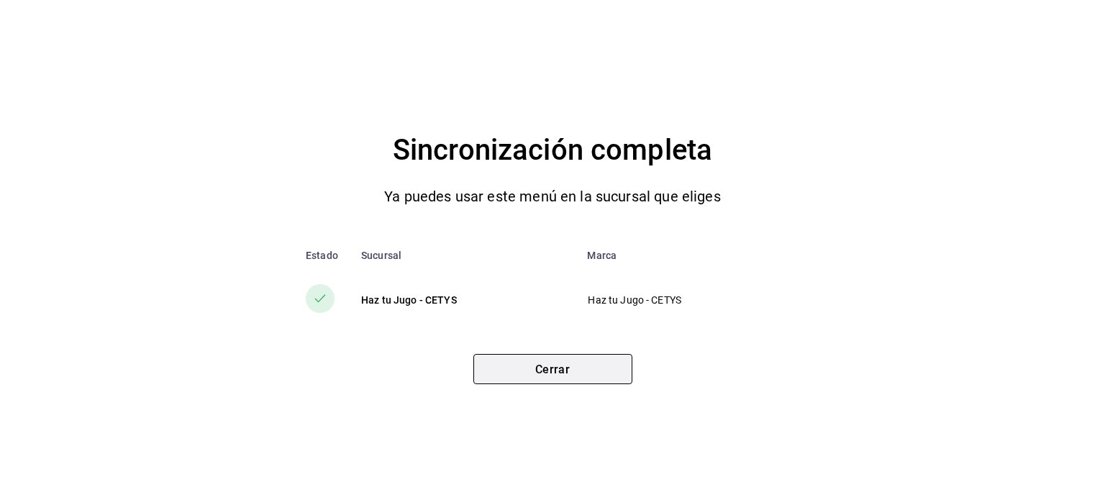
click at [553, 366] on font "Cerrar" at bounding box center [552, 369] width 35 height 14
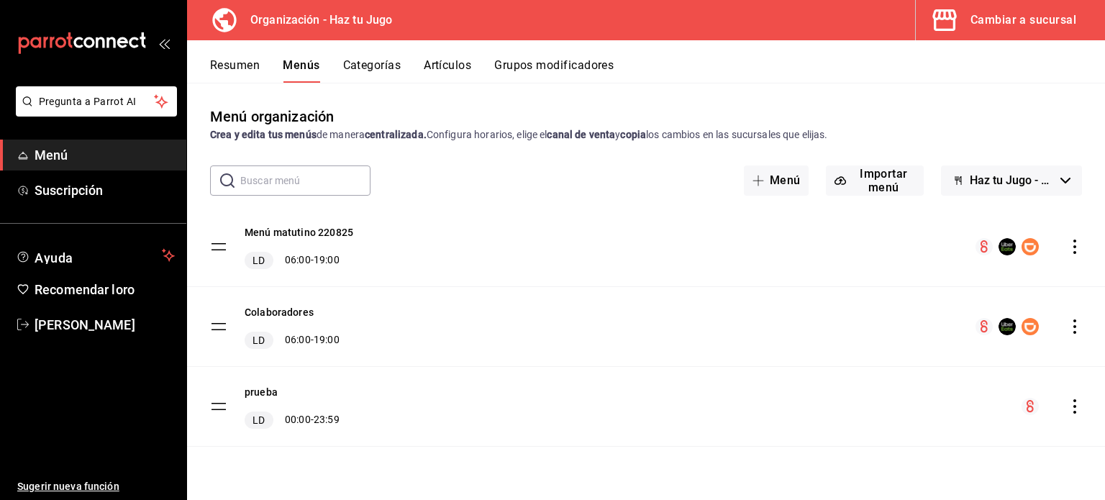
click at [992, 17] on font "Cambiar a sucursal" at bounding box center [1024, 20] width 106 height 14
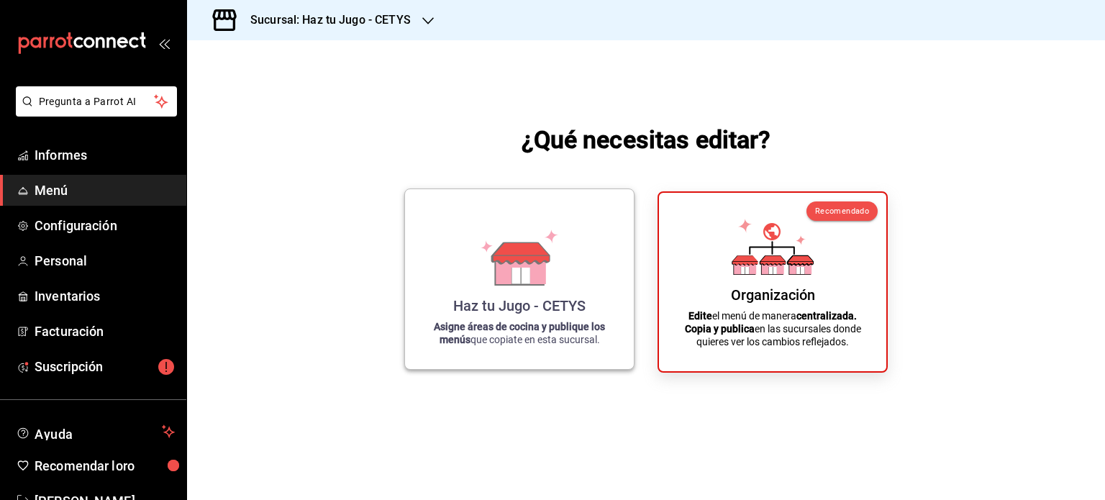
click at [507, 259] on icon at bounding box center [521, 253] width 57 height 21
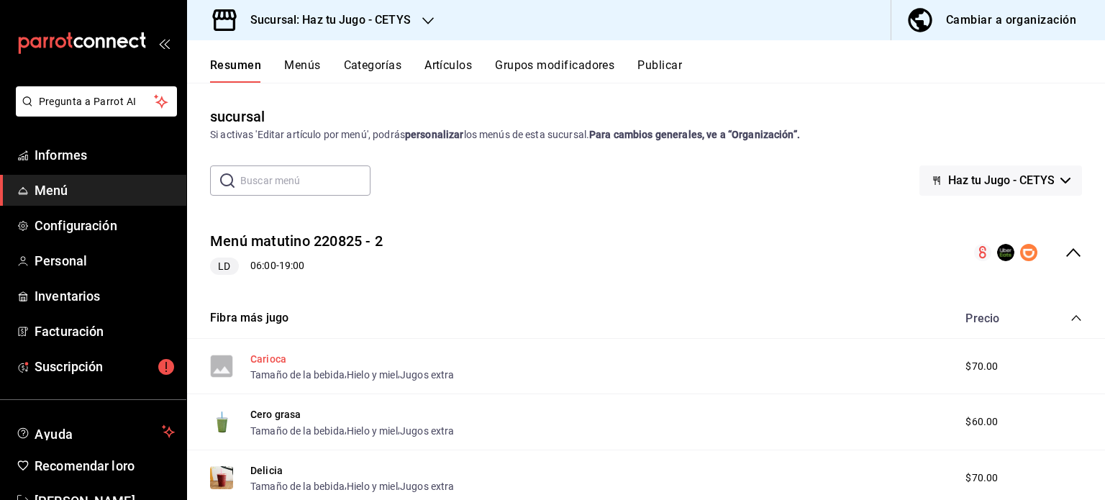
click at [263, 358] on font "Carioca" at bounding box center [268, 359] width 36 height 12
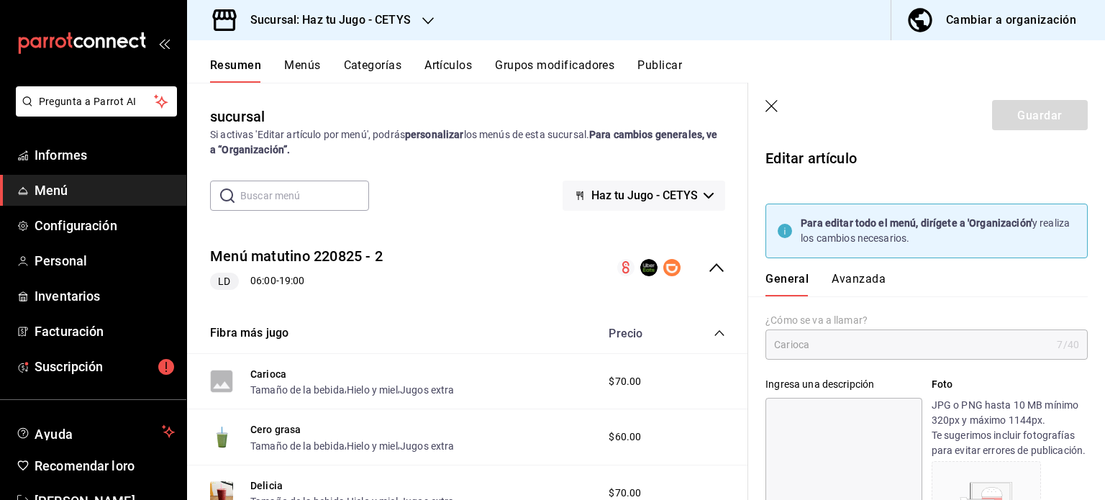
click at [856, 273] on font "Avanzada" at bounding box center [859, 279] width 54 height 14
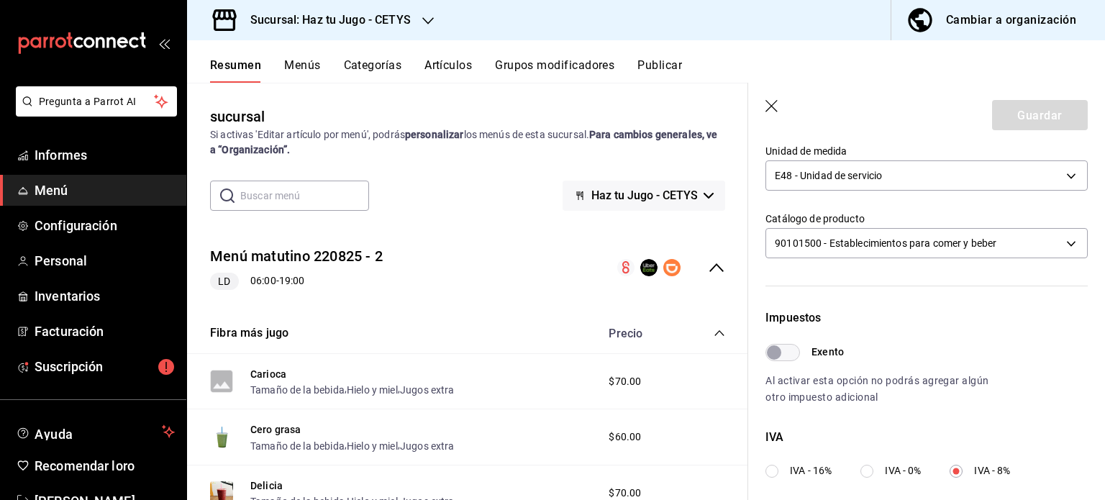
scroll to position [605, 0]
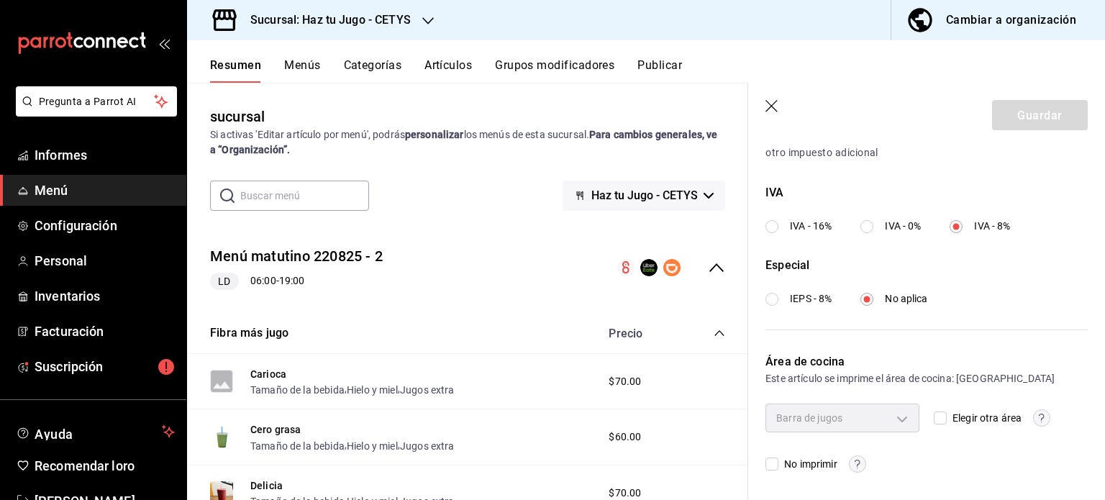
click at [770, 104] on icon "button" at bounding box center [772, 106] width 12 height 12
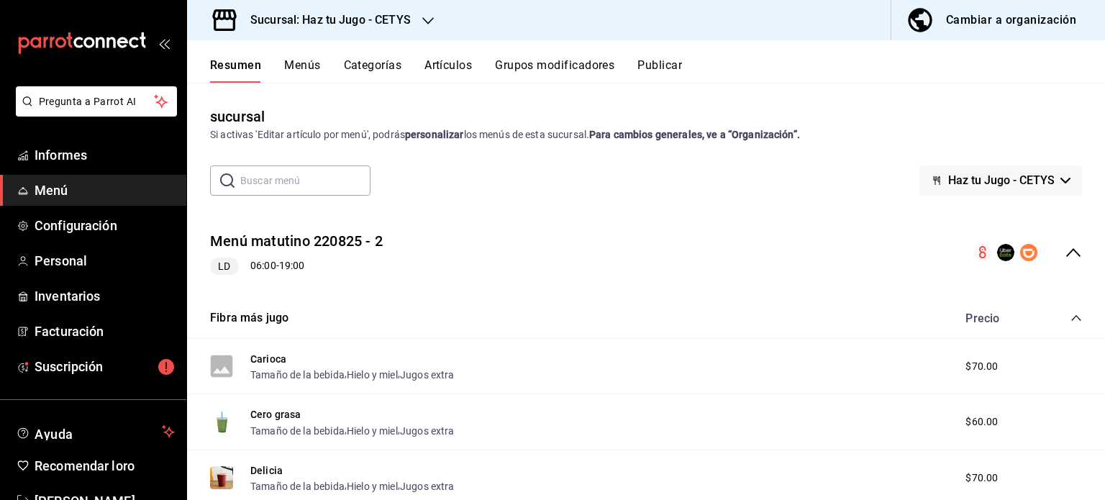
click at [1070, 253] on icon "colapsar-fila-del-menú" at bounding box center [1073, 252] width 17 height 17
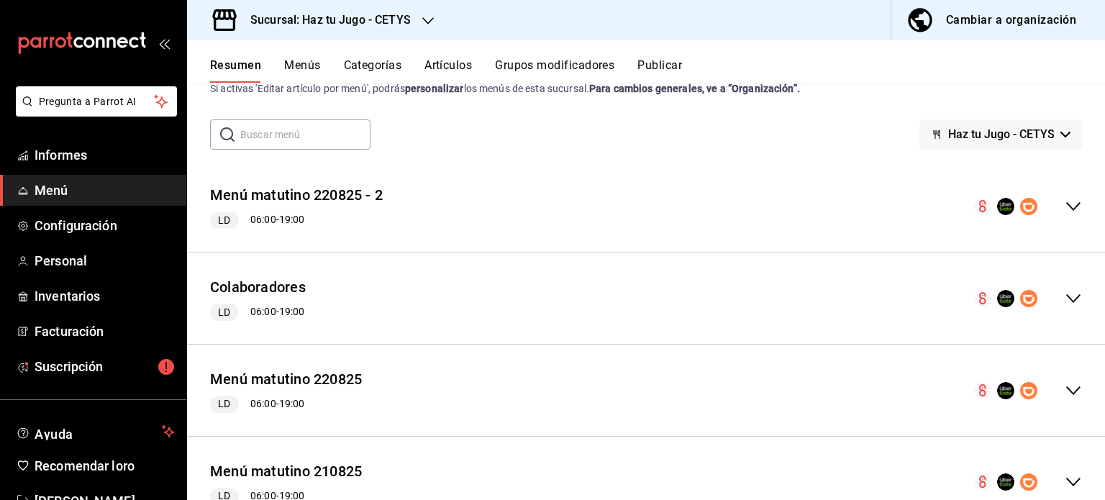
scroll to position [101, 0]
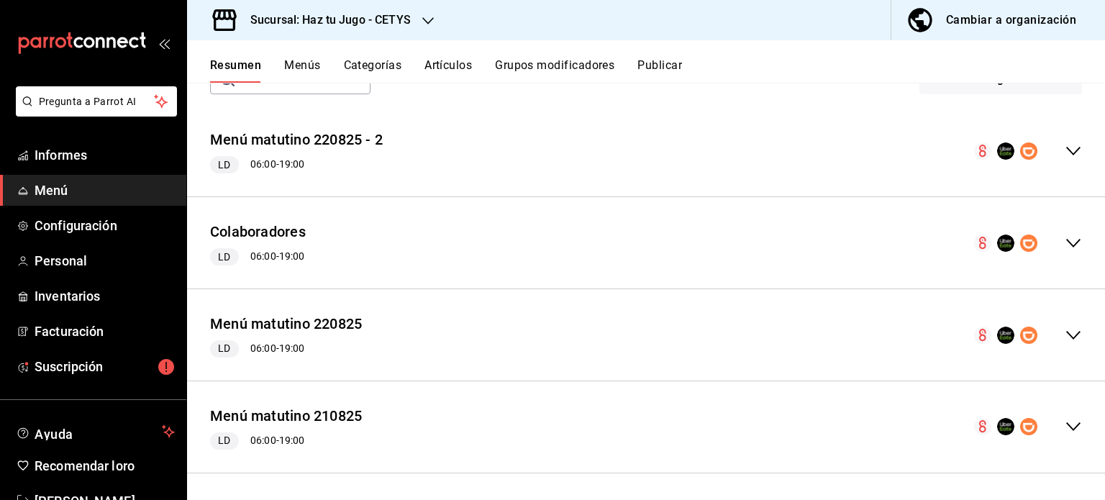
click at [303, 61] on font "Menús" at bounding box center [302, 65] width 36 height 14
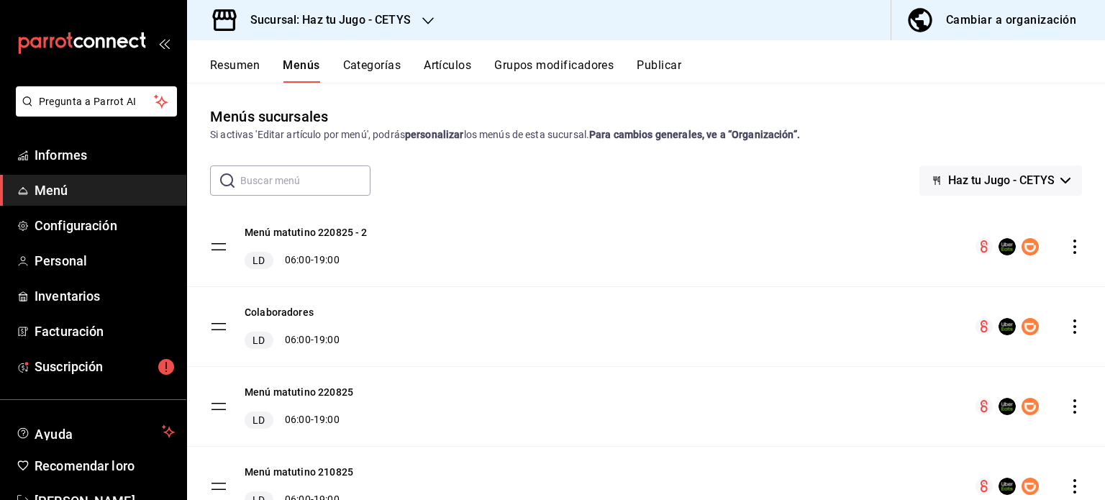
click at [1068, 250] on icon "comportamiento" at bounding box center [1075, 247] width 14 height 14
click at [815, 178] on div at bounding box center [552, 250] width 1105 height 500
click at [959, 27] on div "Cambiar a organización" at bounding box center [1011, 20] width 130 height 20
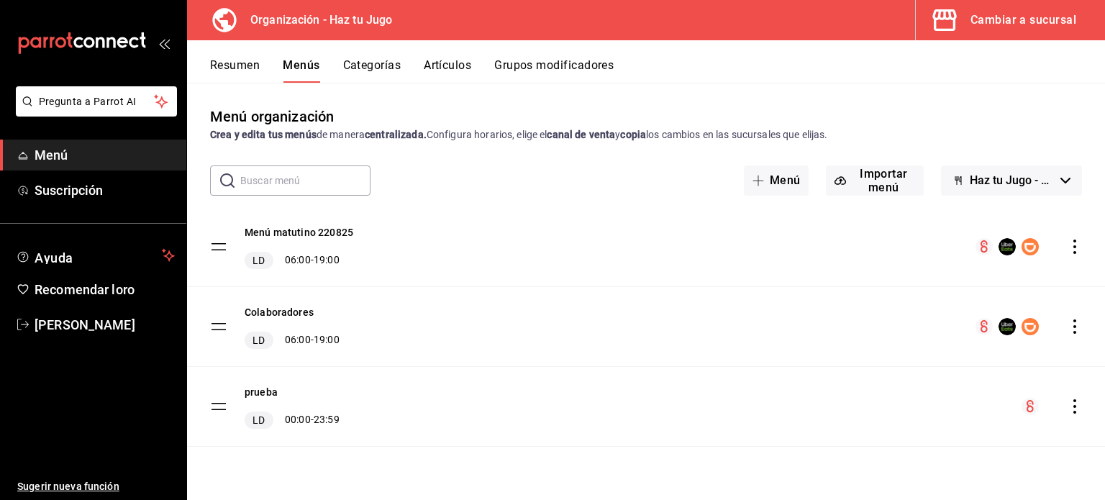
click at [1072, 247] on icon "comportamiento" at bounding box center [1075, 247] width 14 height 14
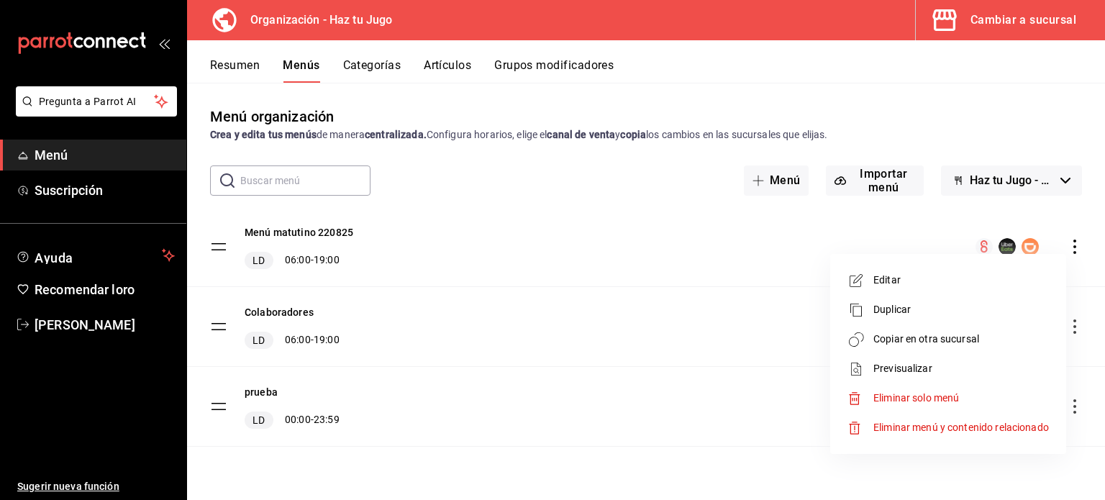
click at [966, 339] on font "Copiar en otra sucursal" at bounding box center [927, 339] width 106 height 12
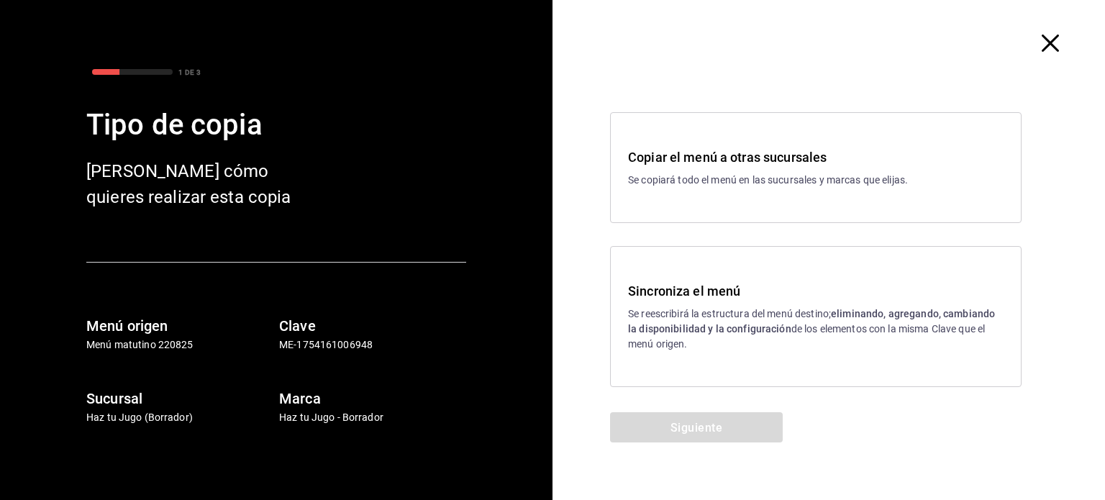
click at [760, 317] on font "Se reescribirá la estructura del menú destino;" at bounding box center [729, 314] width 203 height 12
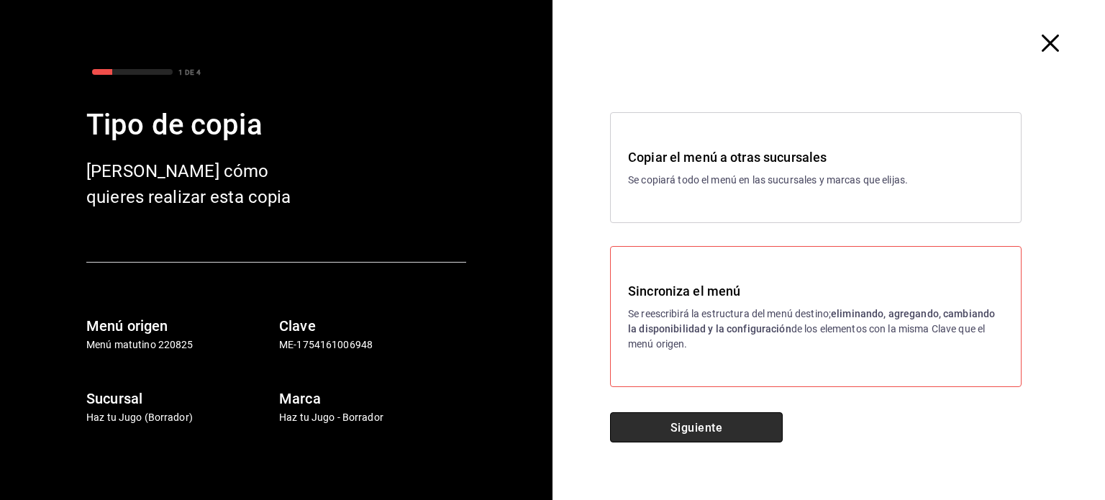
click at [700, 425] on font "Siguiente" at bounding box center [697, 427] width 52 height 14
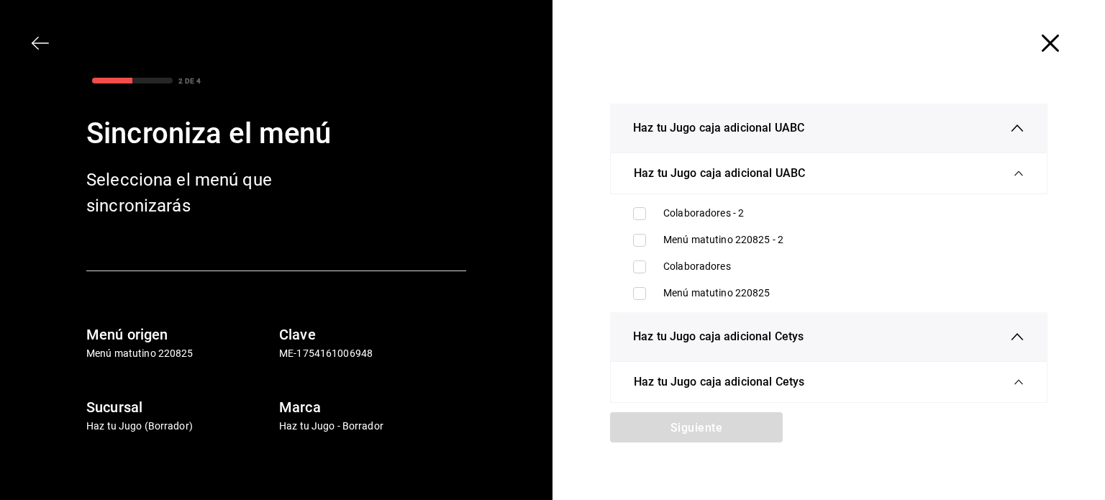
click at [804, 116] on div "Haz tu Jugo caja adicional UABC" at bounding box center [828, 128] width 391 height 49
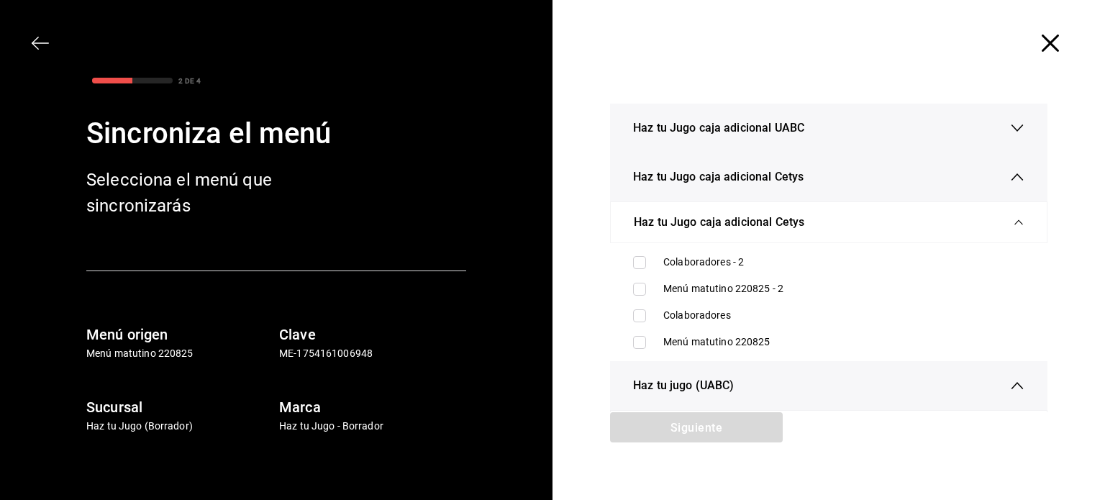
click at [804, 116] on div "Haz tu Jugo caja adicional UABC" at bounding box center [828, 128] width 391 height 49
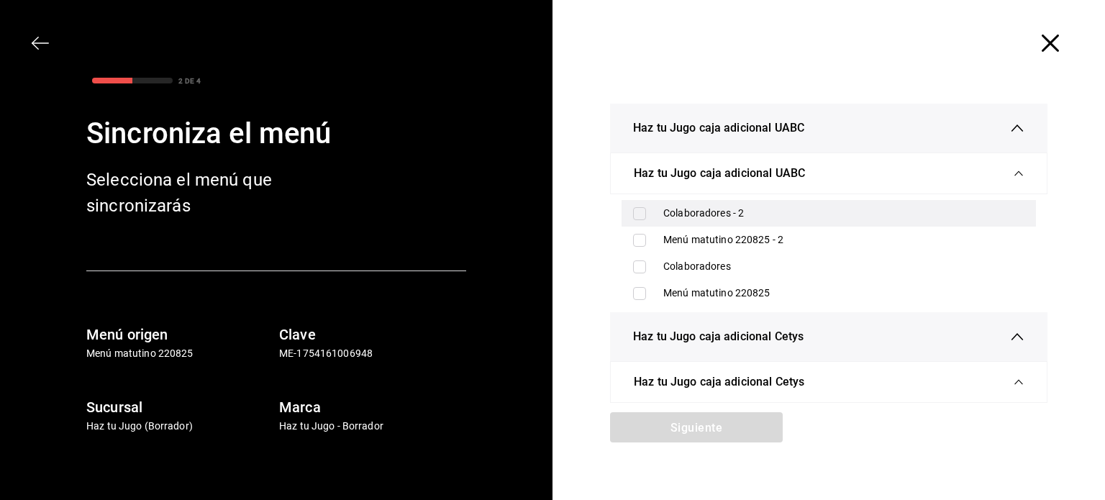
click at [639, 215] on input "checkbox" at bounding box center [639, 213] width 13 height 13
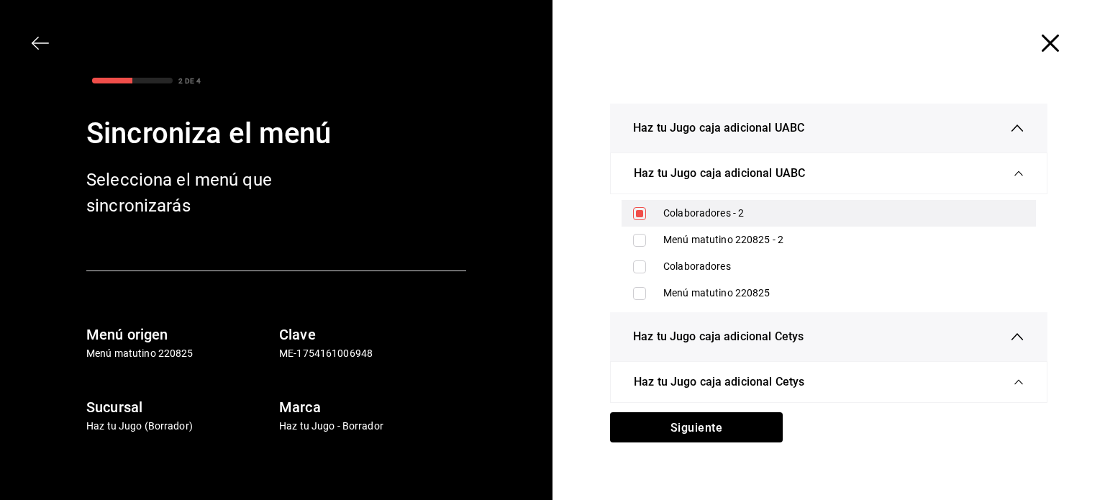
click at [639, 215] on input "checkbox" at bounding box center [639, 213] width 13 height 13
checkbox input "false"
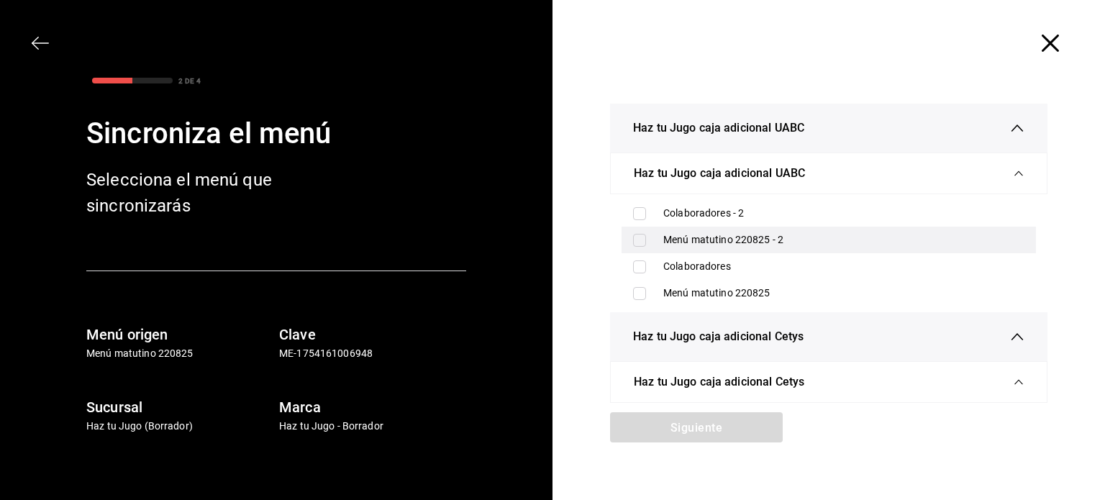
click at [638, 237] on input "checkbox" at bounding box center [639, 240] width 13 height 13
checkbox input "true"
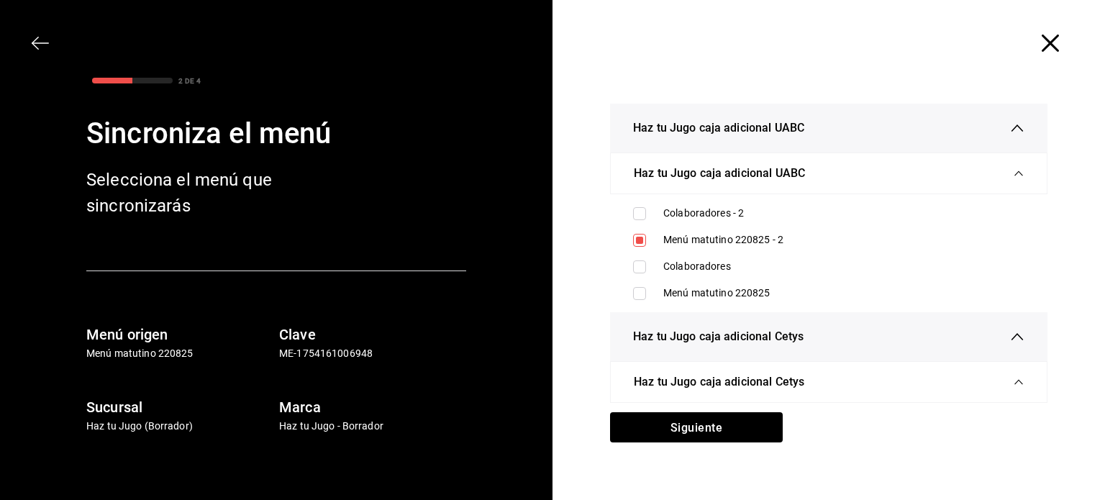
click at [675, 333] on font "Haz tu Jugo caja adicional Cetys" at bounding box center [718, 337] width 171 height 14
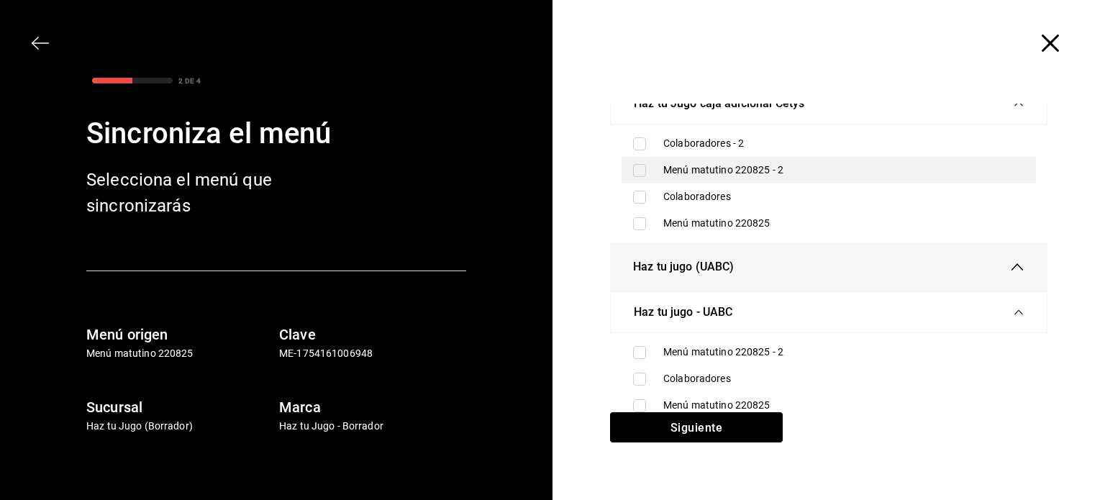
click at [723, 166] on font "Menú matutino 220825 - 2" at bounding box center [724, 170] width 120 height 12
checkbox input "true"
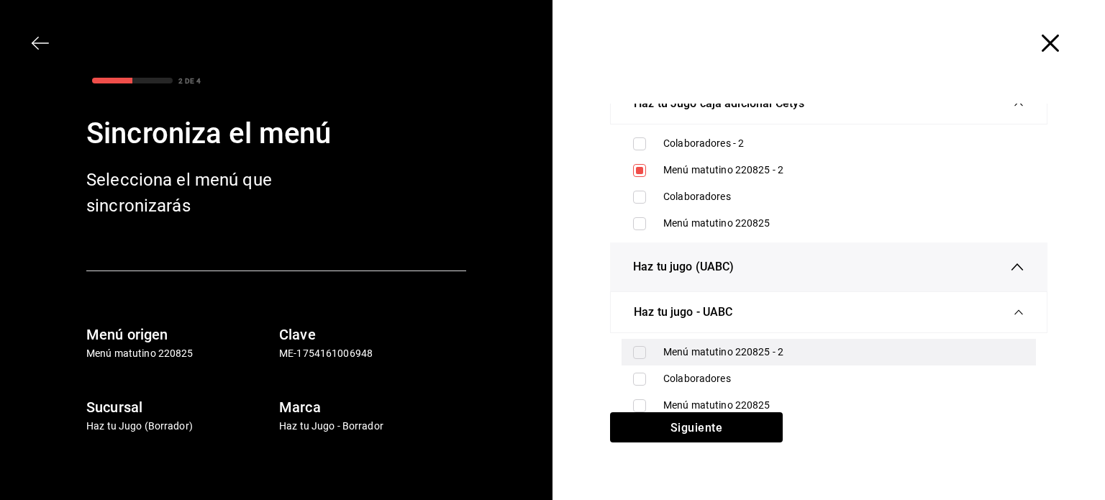
click at [726, 346] on font "Menú matutino 220825 - 2" at bounding box center [724, 352] width 120 height 12
checkbox input "true"
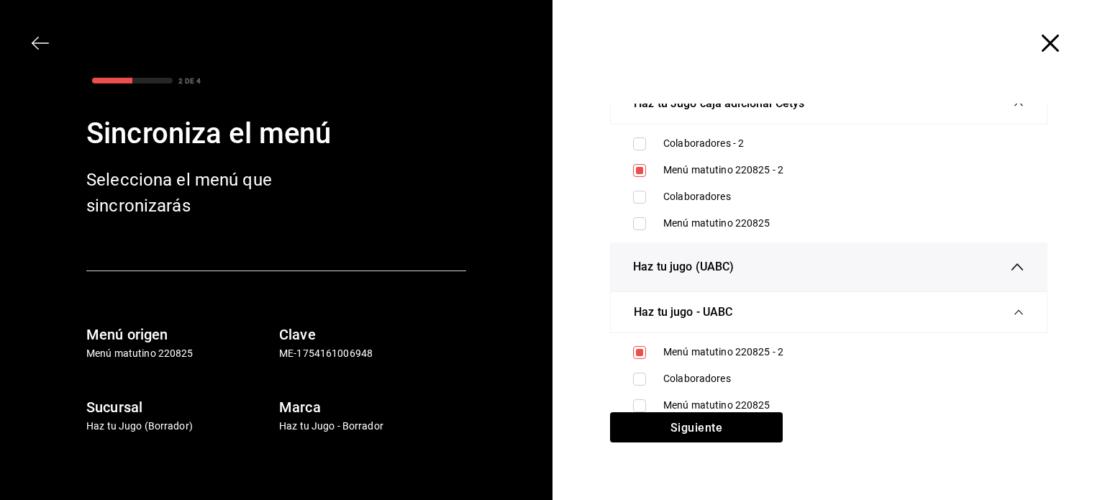
scroll to position [488, 0]
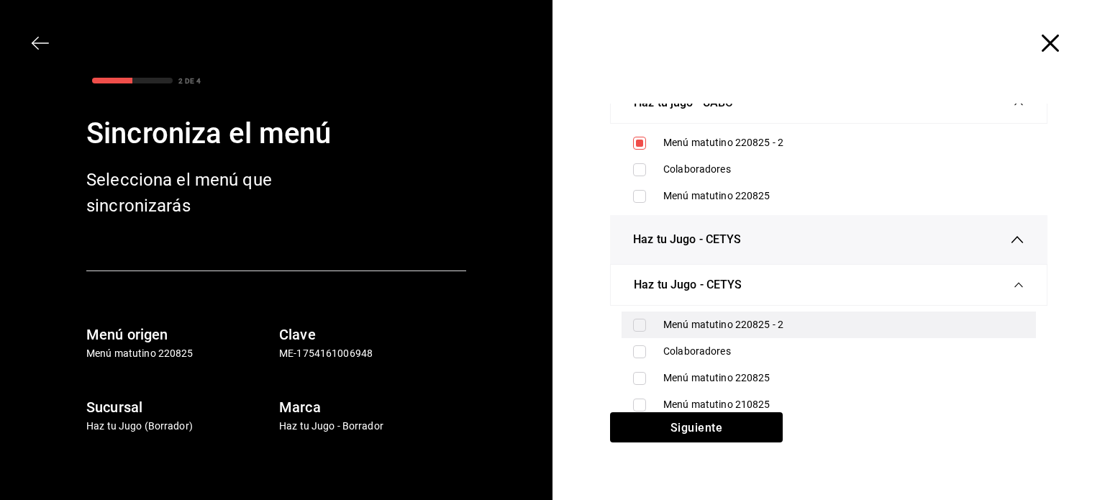
click at [705, 330] on div "Menú matutino 220825 - 2" at bounding box center [844, 324] width 361 height 15
checkbox input "true"
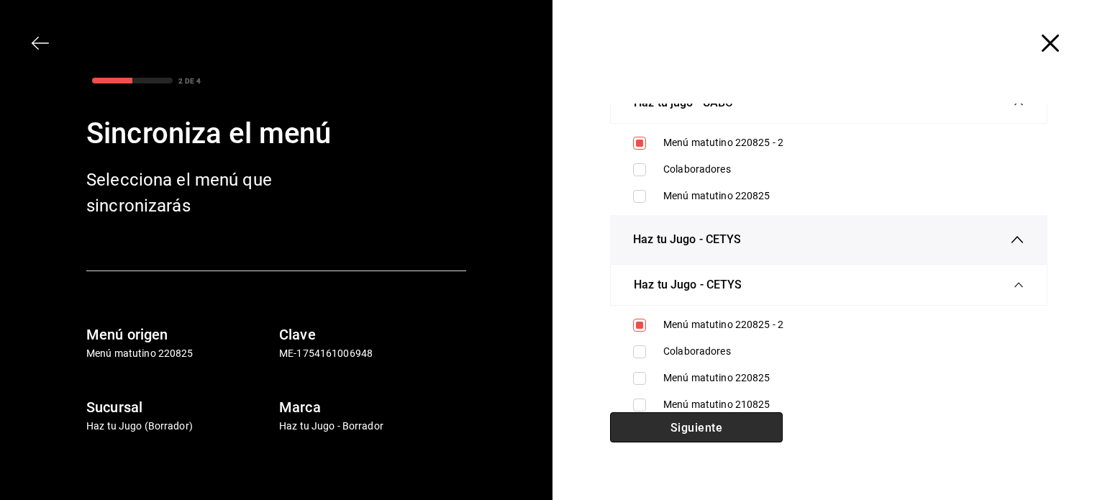
click at [717, 431] on button "Siguiente" at bounding box center [696, 427] width 173 height 30
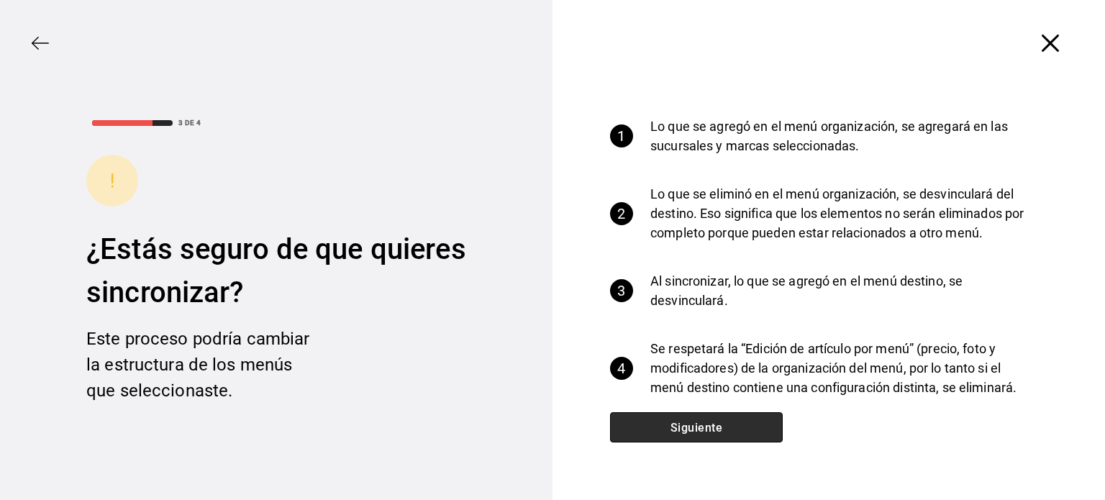
click at [717, 431] on button "Siguiente" at bounding box center [696, 427] width 173 height 30
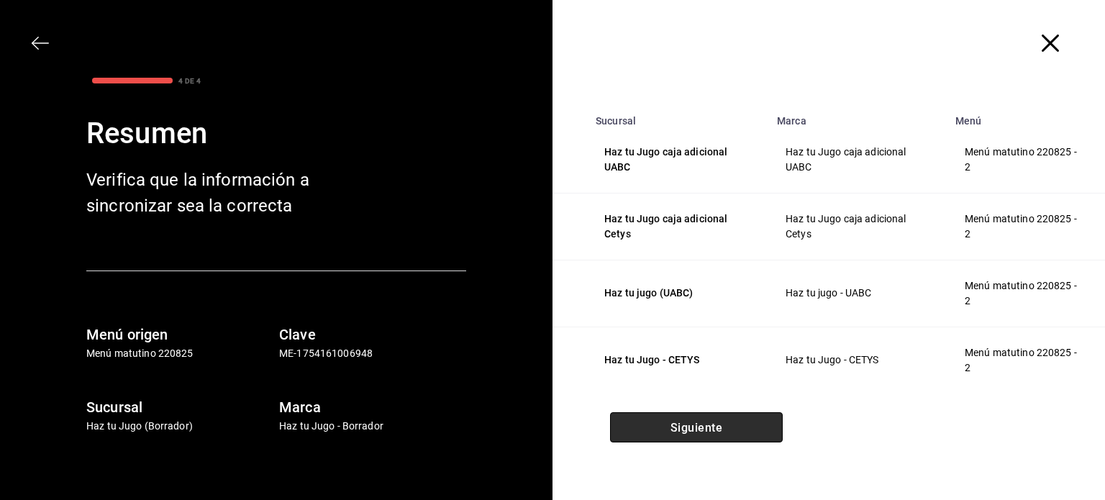
click at [717, 431] on font "Siguiente" at bounding box center [697, 427] width 52 height 14
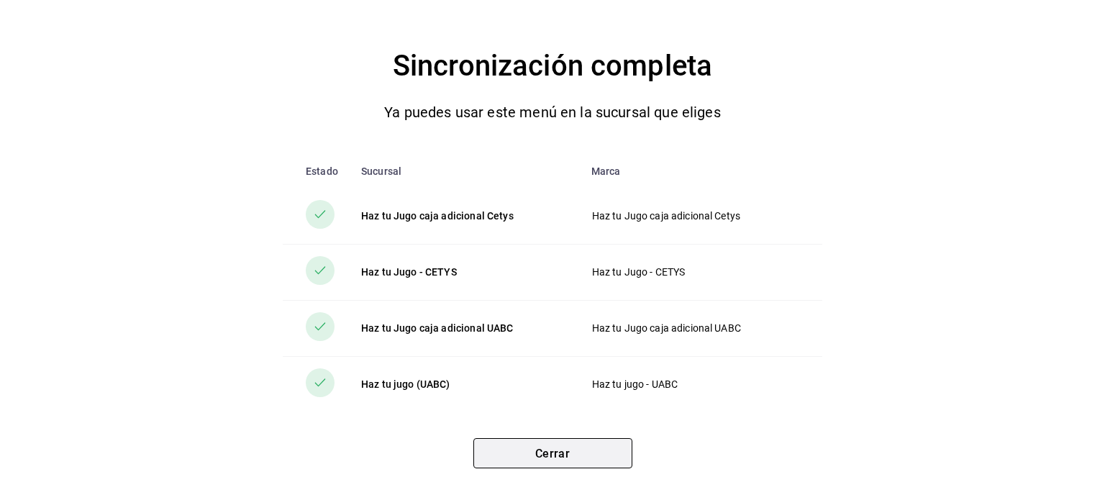
click at [584, 446] on button "Cerrar" at bounding box center [553, 453] width 159 height 30
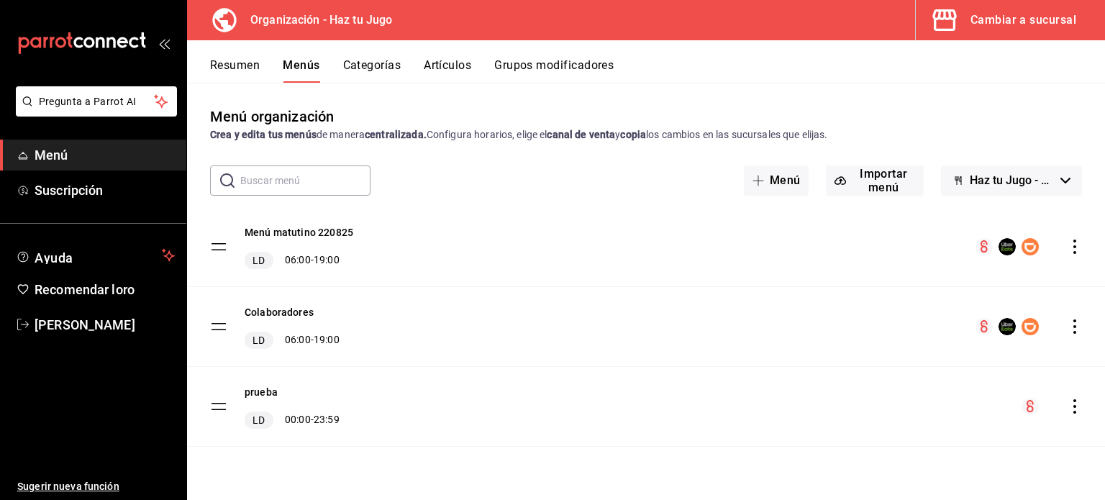
click at [55, 162] on font "Menú" at bounding box center [52, 155] width 34 height 15
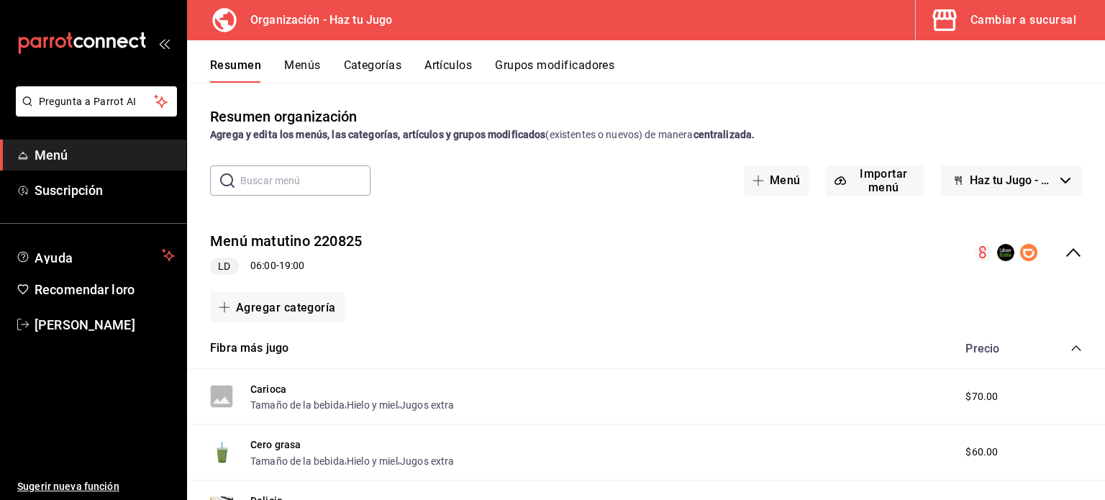
click at [306, 63] on font "Menús" at bounding box center [302, 65] width 36 height 14
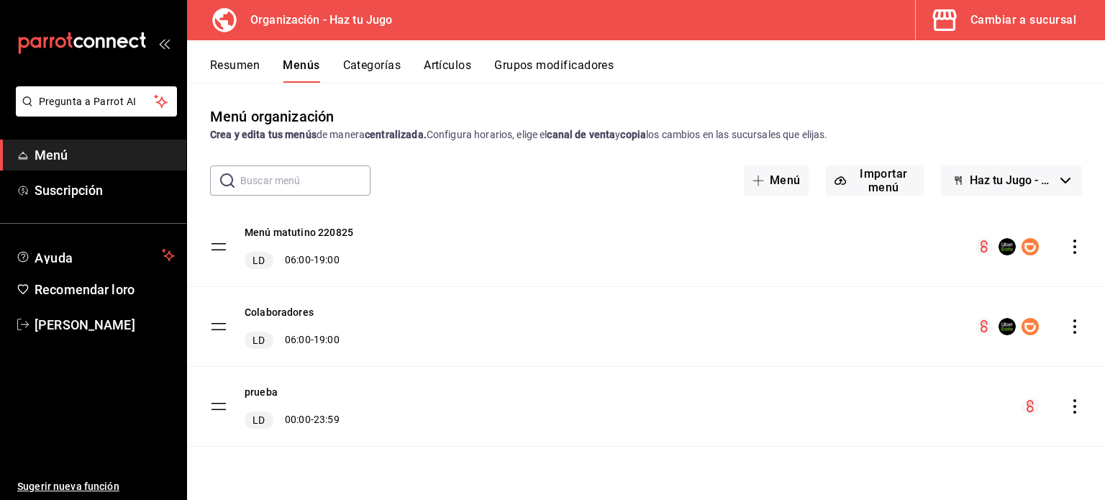
click at [213, 68] on font "Resumen" at bounding box center [235, 65] width 50 height 14
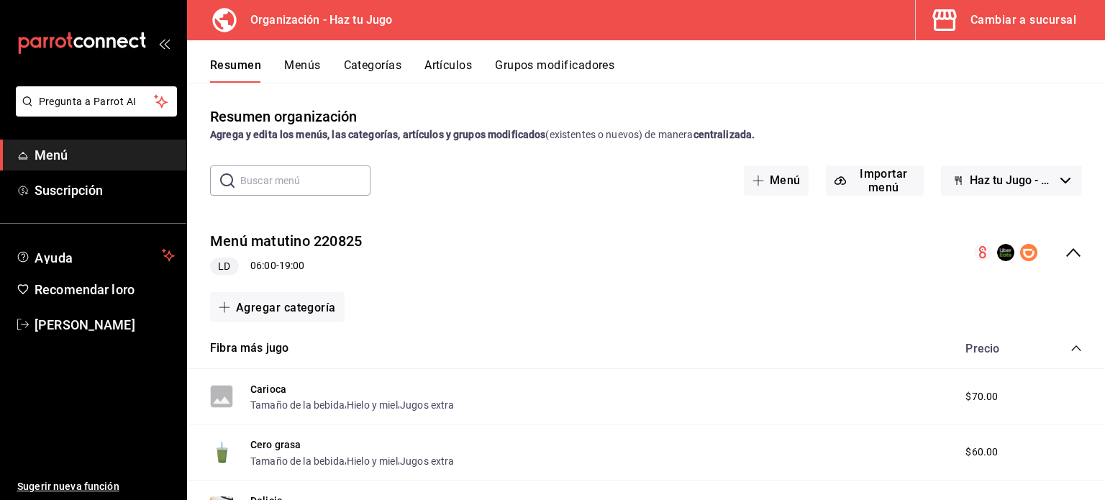
click at [297, 19] on font "Organización - Haz tu Jugo" at bounding box center [321, 20] width 142 height 14
click at [368, 71] on font "Categorías" at bounding box center [373, 65] width 58 height 14
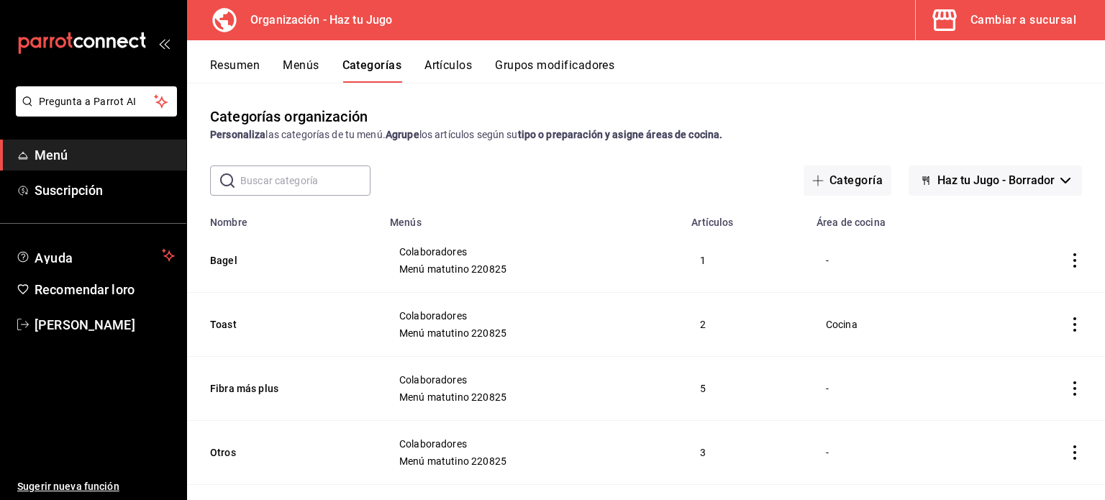
click at [274, 57] on div "Resumen Menús Categorías Artículos Grupos modificadores" at bounding box center [646, 61] width 918 height 42
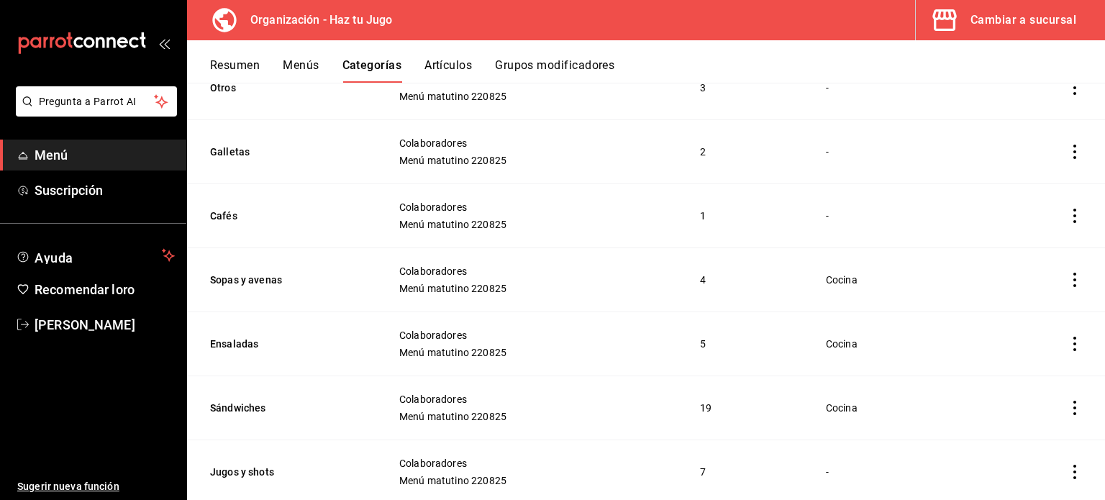
scroll to position [645, 0]
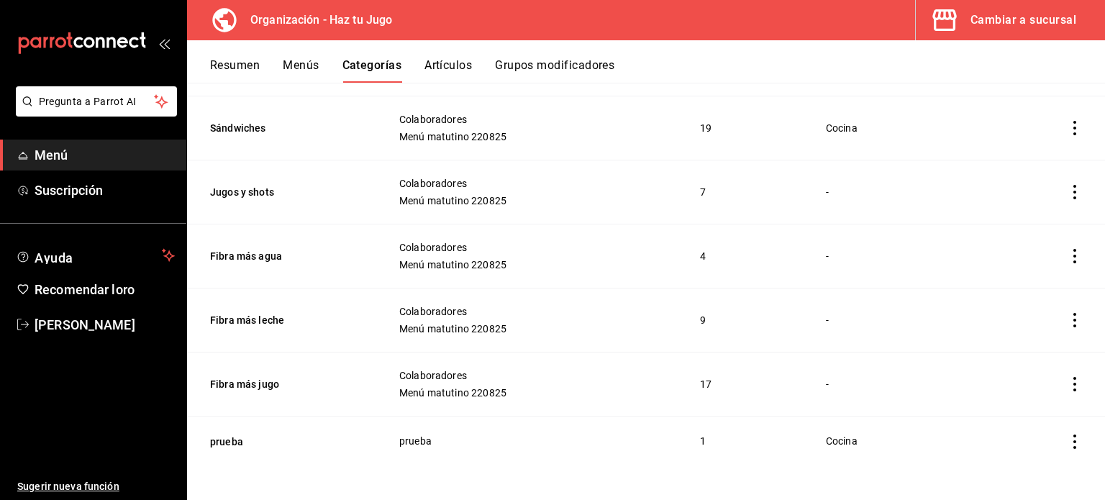
click at [1008, 17] on font "Cambiar a sucursal" at bounding box center [1024, 20] width 106 height 14
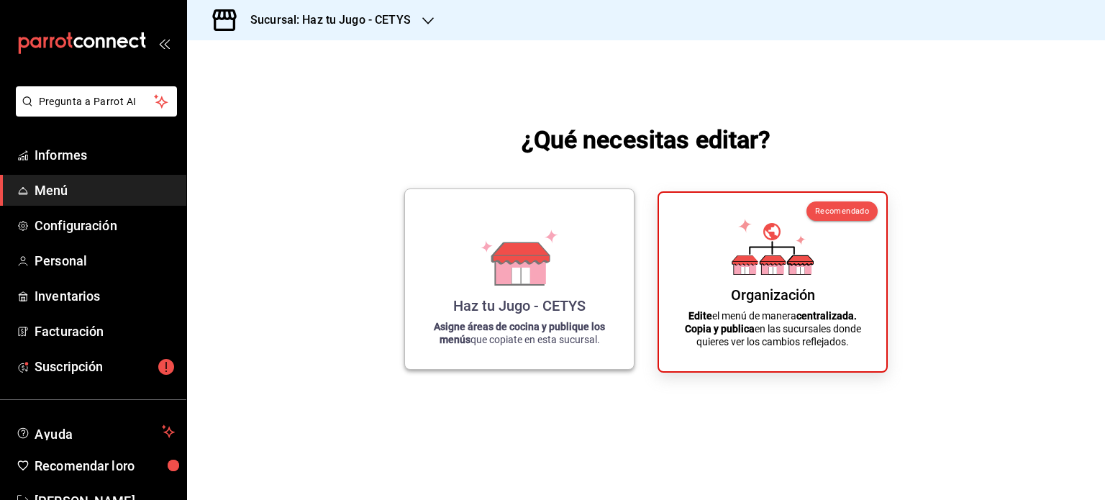
click at [517, 304] on font "Haz tu Jugo - CETYS" at bounding box center [519, 305] width 132 height 17
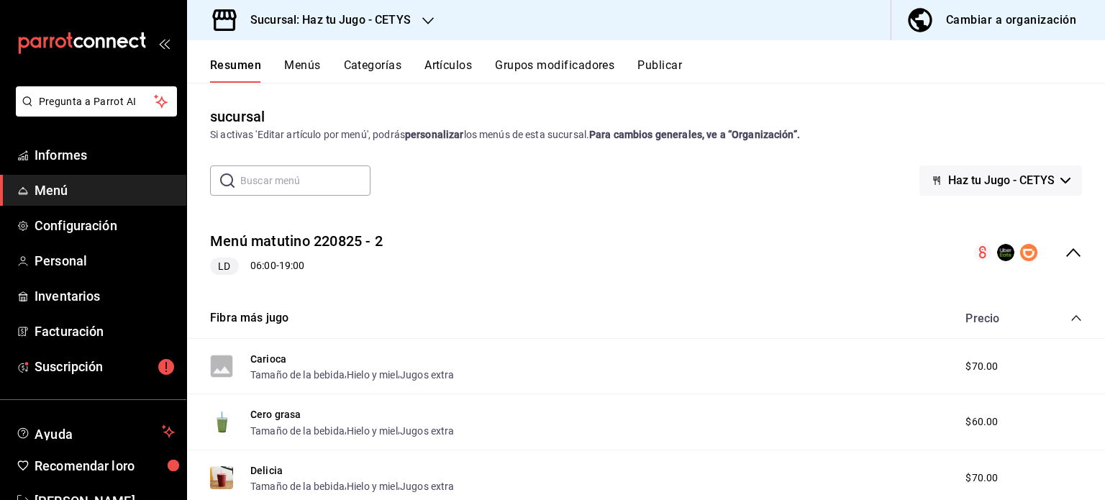
click at [307, 63] on font "Menús" at bounding box center [302, 65] width 36 height 14
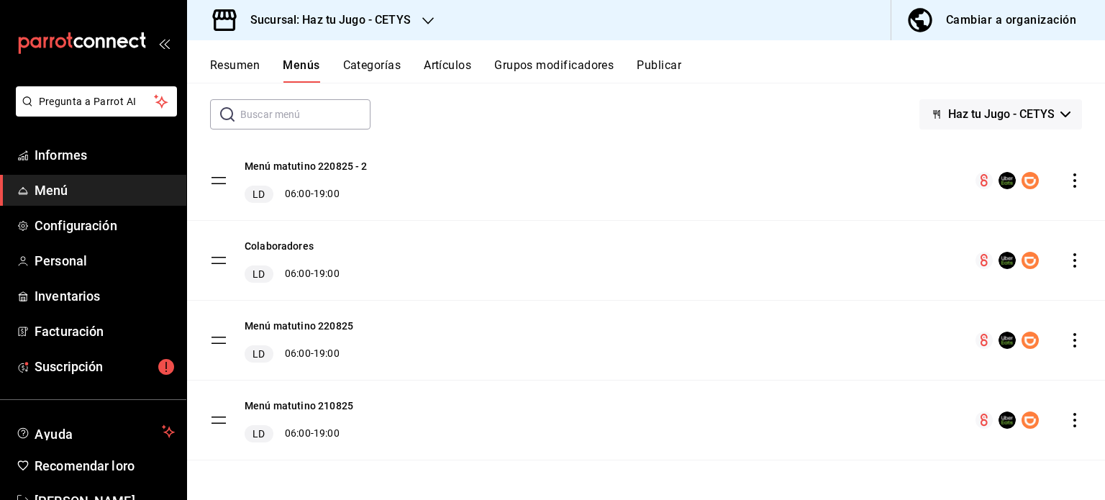
scroll to position [66, 0]
click at [1068, 341] on icon "comportamiento" at bounding box center [1075, 340] width 14 height 14
click at [294, 402] on div at bounding box center [552, 250] width 1105 height 500
click at [280, 406] on font "Menú matutino 210825" at bounding box center [299, 407] width 109 height 12
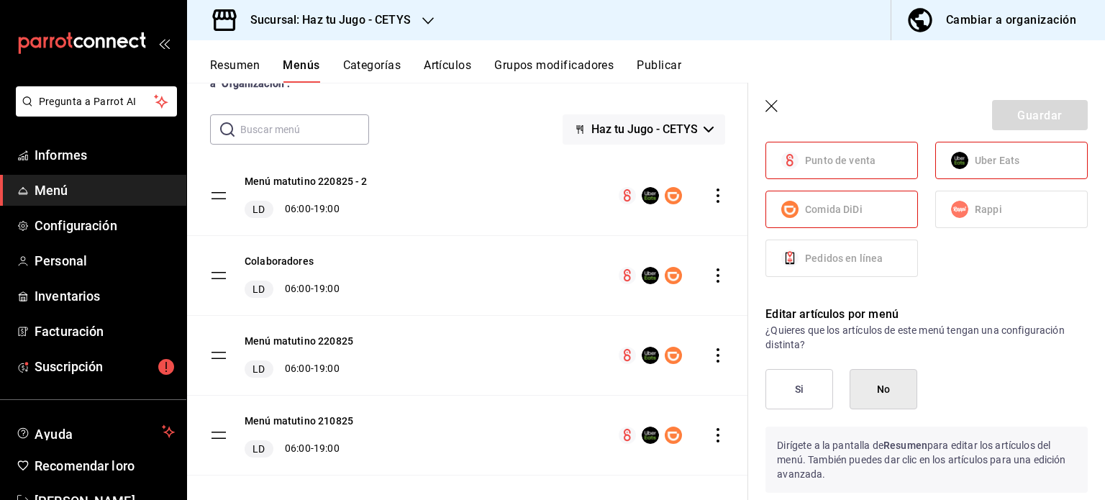
scroll to position [495, 0]
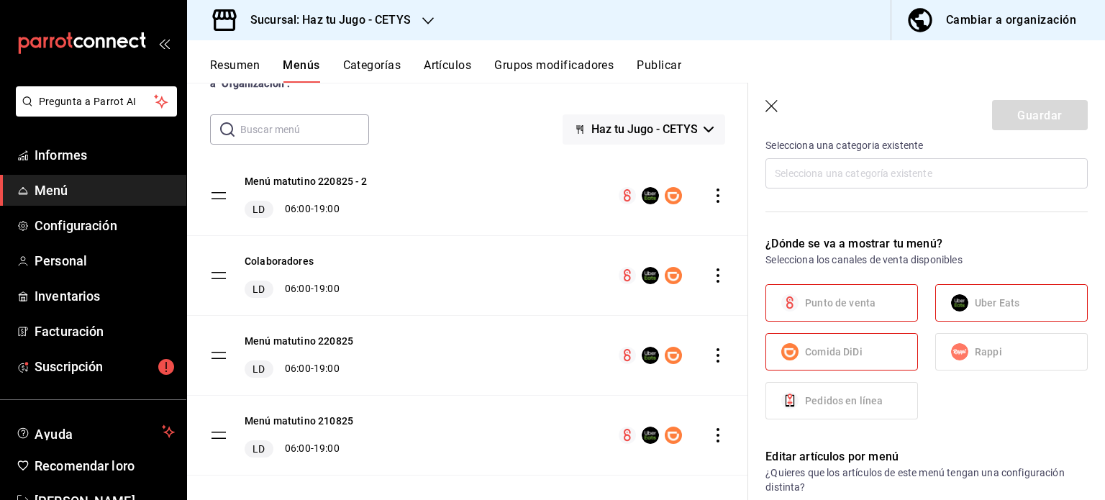
click at [884, 312] on label "Punto de venta" at bounding box center [841, 303] width 151 height 36
click at [975, 298] on font "Uber Eats" at bounding box center [997, 303] width 45 height 12
click at [826, 309] on span "Punto de venta" at bounding box center [840, 303] width 71 height 15
click at [838, 358] on label "Comida DiDi" at bounding box center [841, 352] width 151 height 36
click at [964, 304] on label "Uber Eats" at bounding box center [1011, 303] width 151 height 36
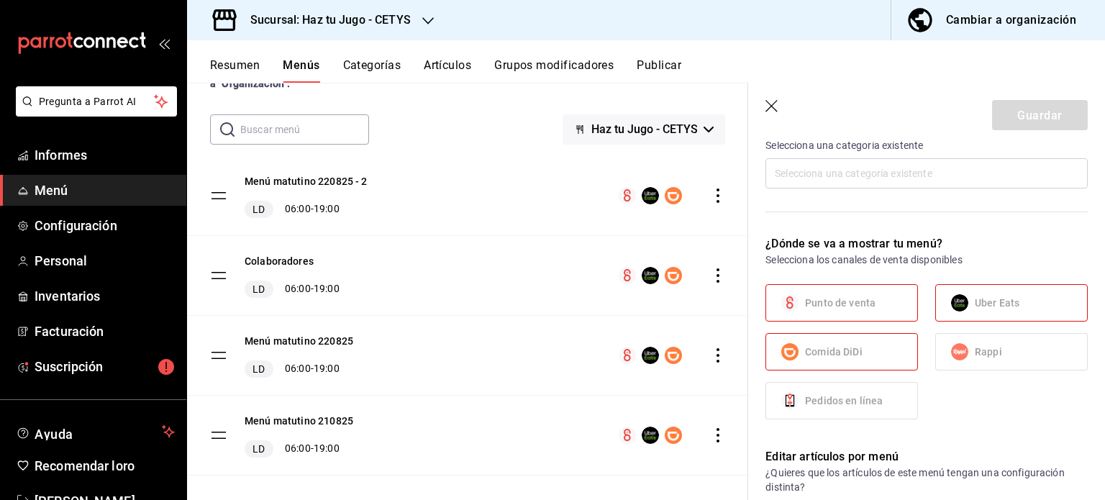
click at [769, 106] on icon "button" at bounding box center [773, 107] width 14 height 14
checkbox input "false"
type input "1758823380585"
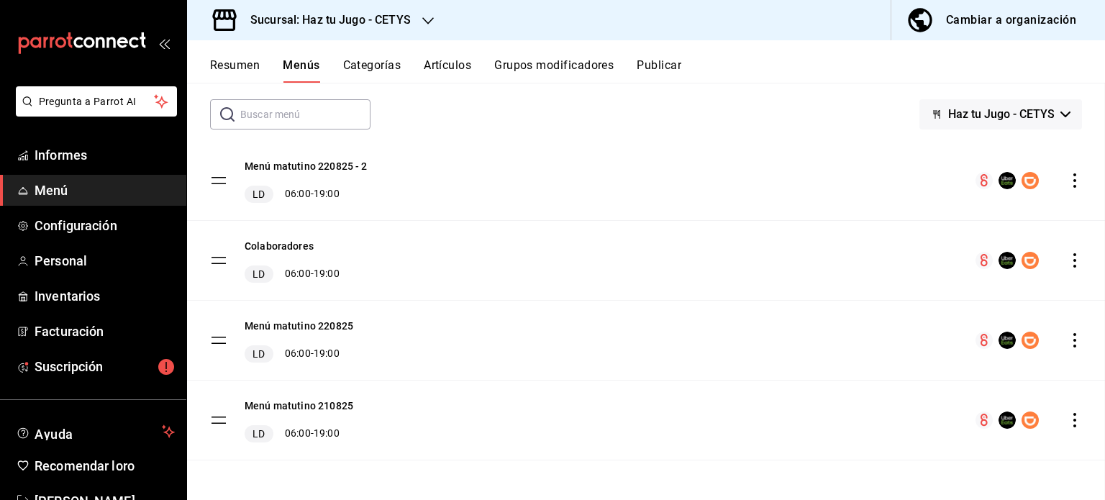
checkbox input "false"
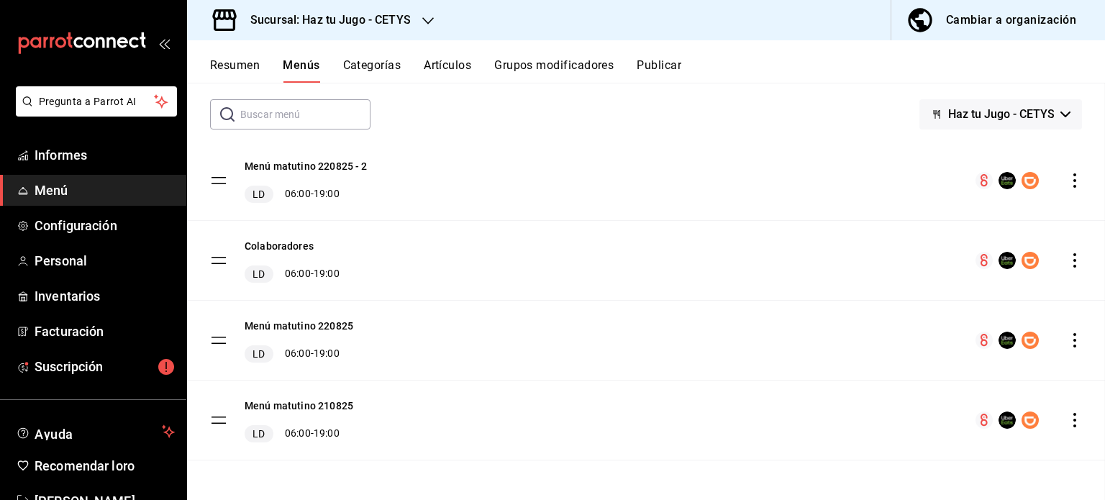
checkbox input "false"
